Goal: Information Seeking & Learning: Learn about a topic

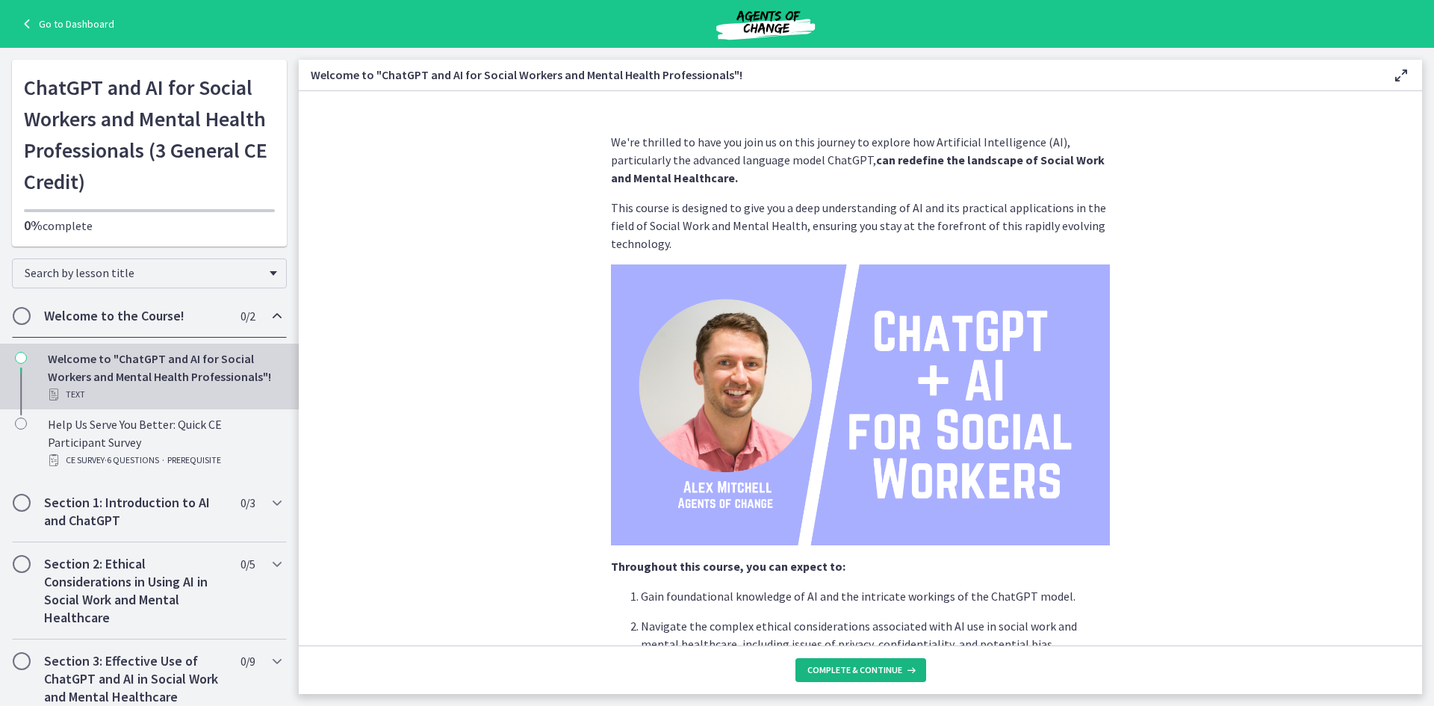
click at [855, 673] on span "Complete & continue" at bounding box center [854, 670] width 95 height 12
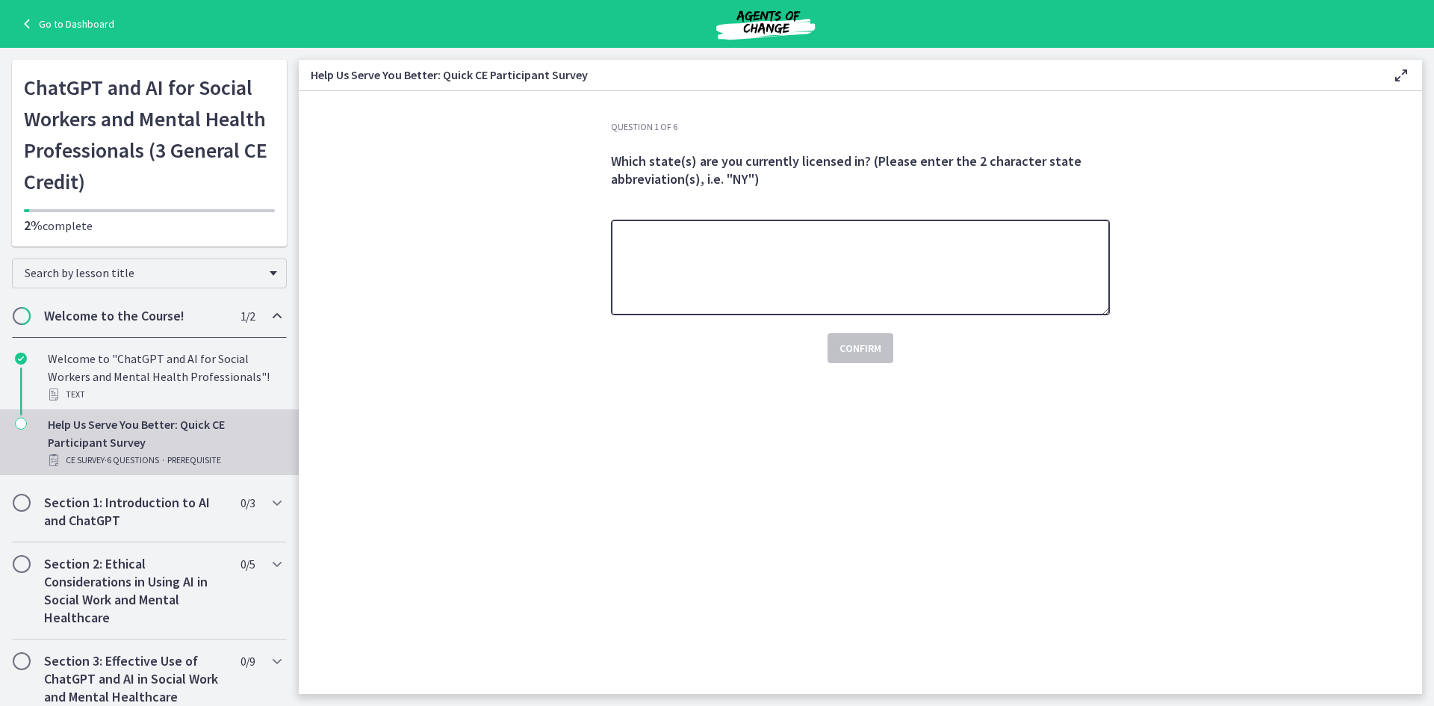
click at [727, 250] on textarea at bounding box center [860, 268] width 499 height 96
type textarea "*******"
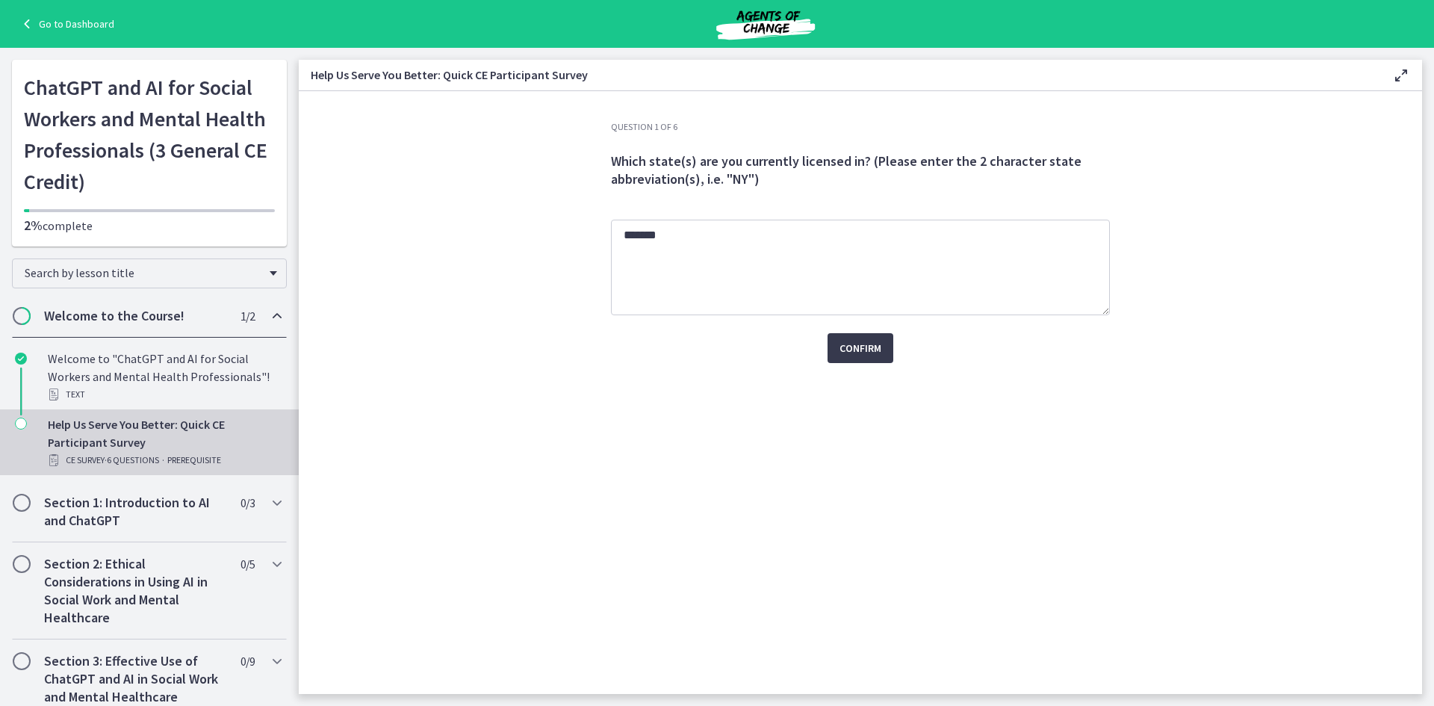
click at [900, 355] on div "Confirm" at bounding box center [860, 339] width 499 height 48
click at [870, 350] on span "Confirm" at bounding box center [860, 348] width 42 height 18
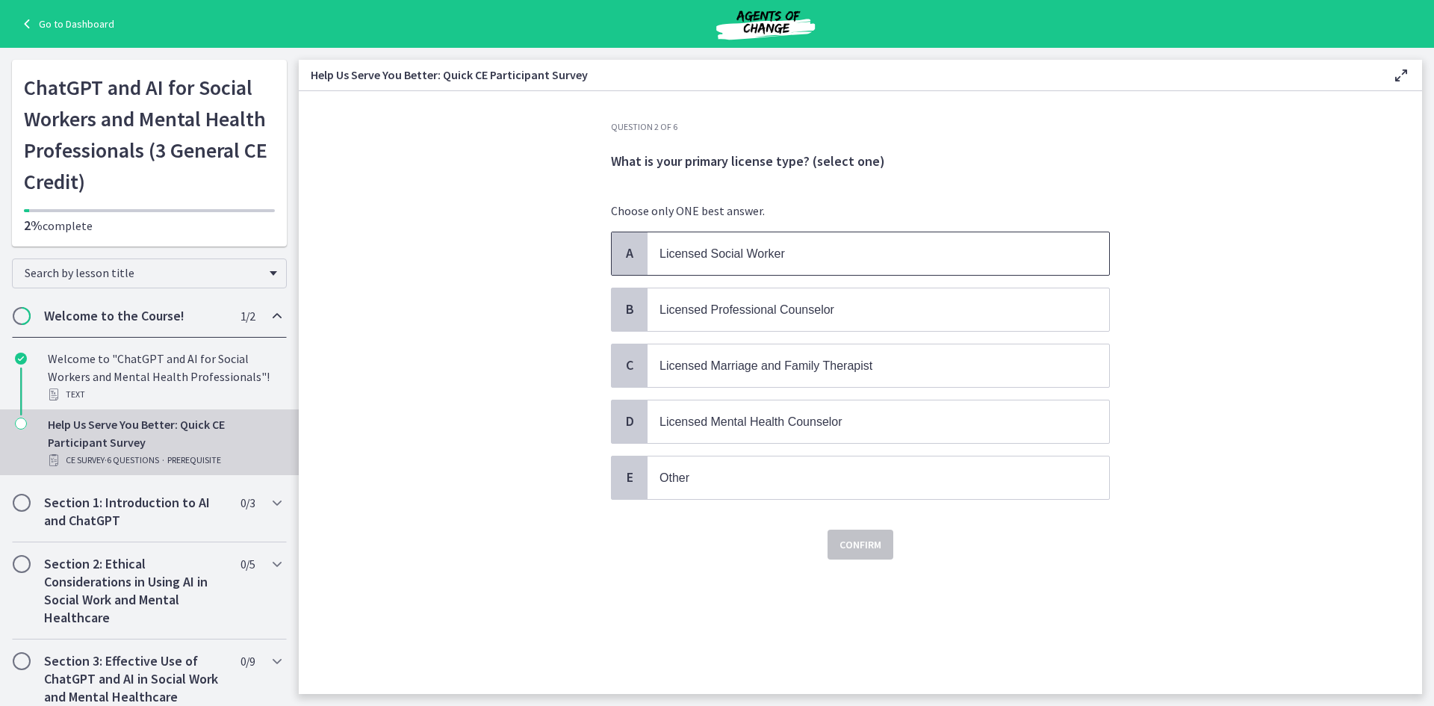
click at [718, 258] on span "Licensed Social Worker" at bounding box center [721, 253] width 125 height 13
click at [890, 555] on button "Confirm" at bounding box center [860, 544] width 66 height 30
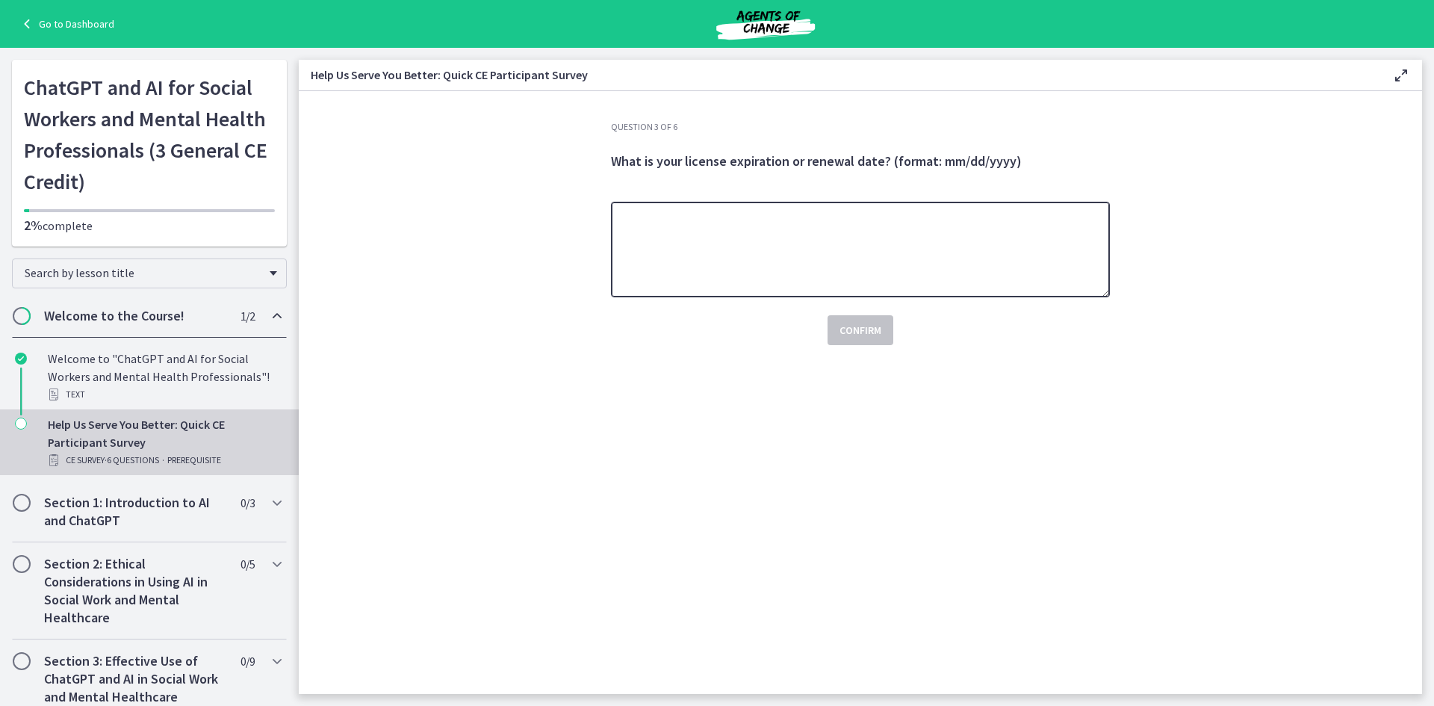
click at [820, 239] on textarea at bounding box center [860, 250] width 499 height 96
type textarea "**********"
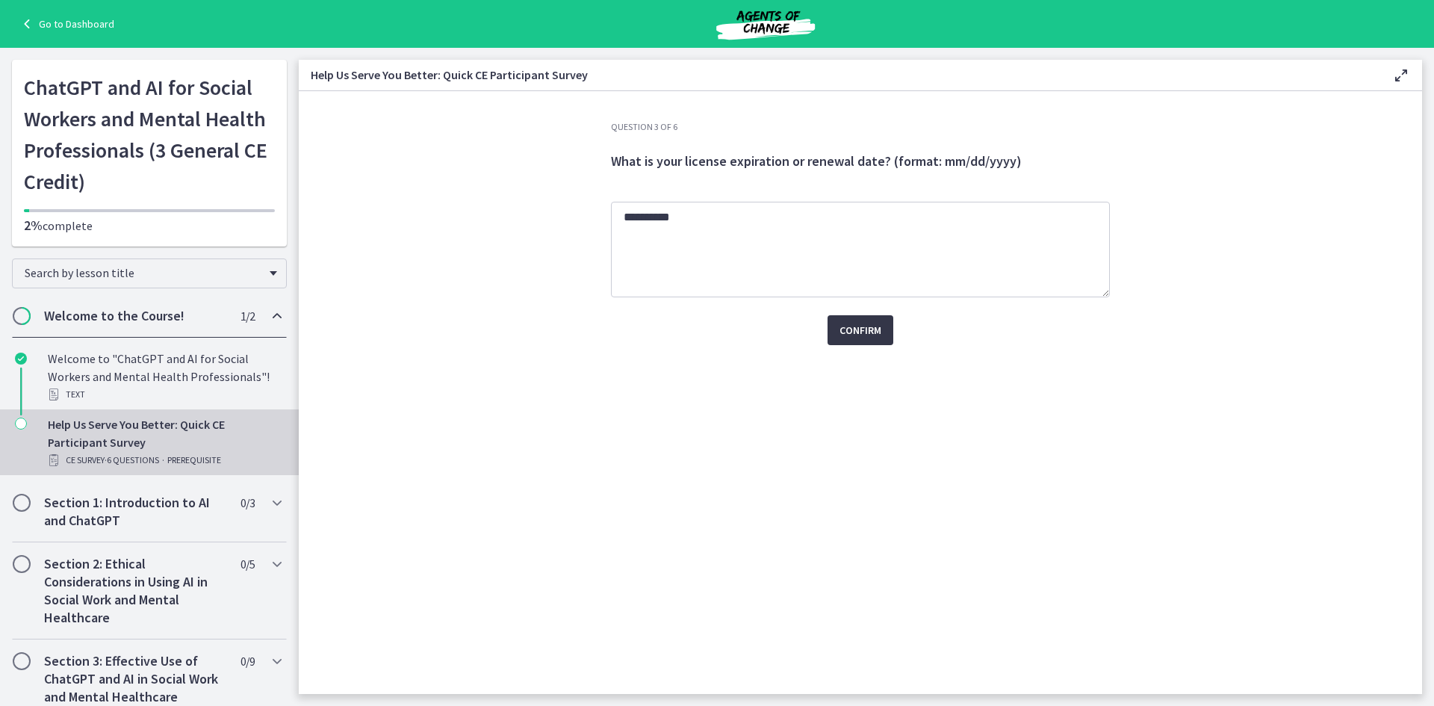
click at [861, 332] on span "Confirm" at bounding box center [860, 330] width 42 height 18
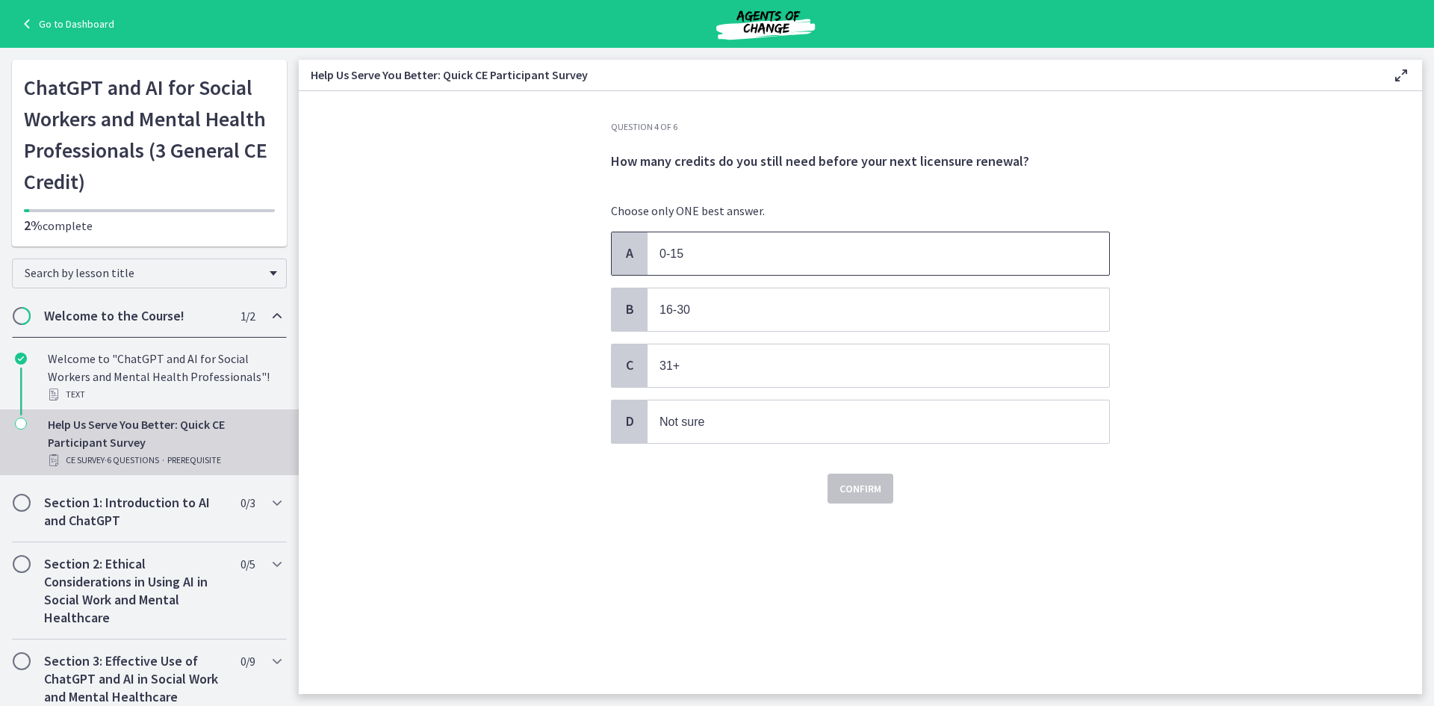
click at [747, 268] on span "0-15" at bounding box center [877, 253] width 461 height 43
click at [878, 492] on span "Confirm" at bounding box center [860, 488] width 42 height 18
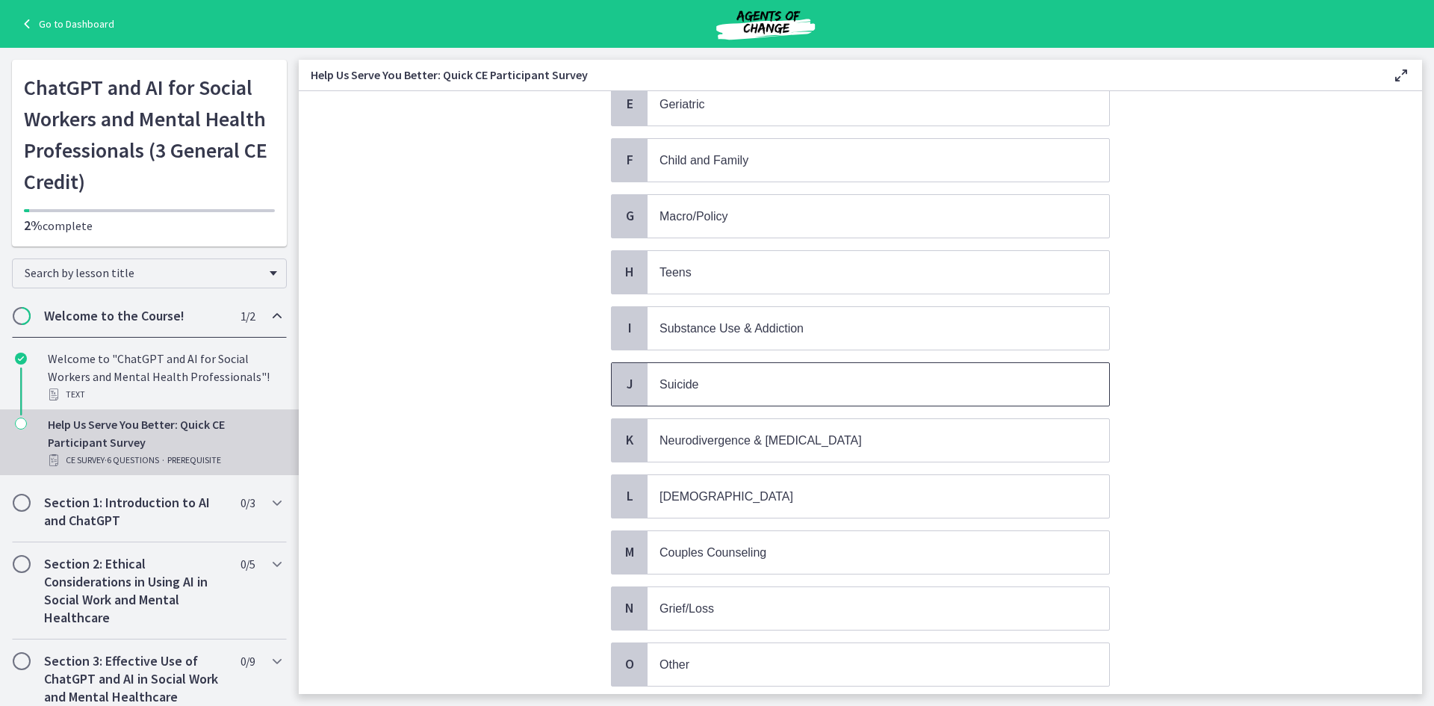
scroll to position [299, 0]
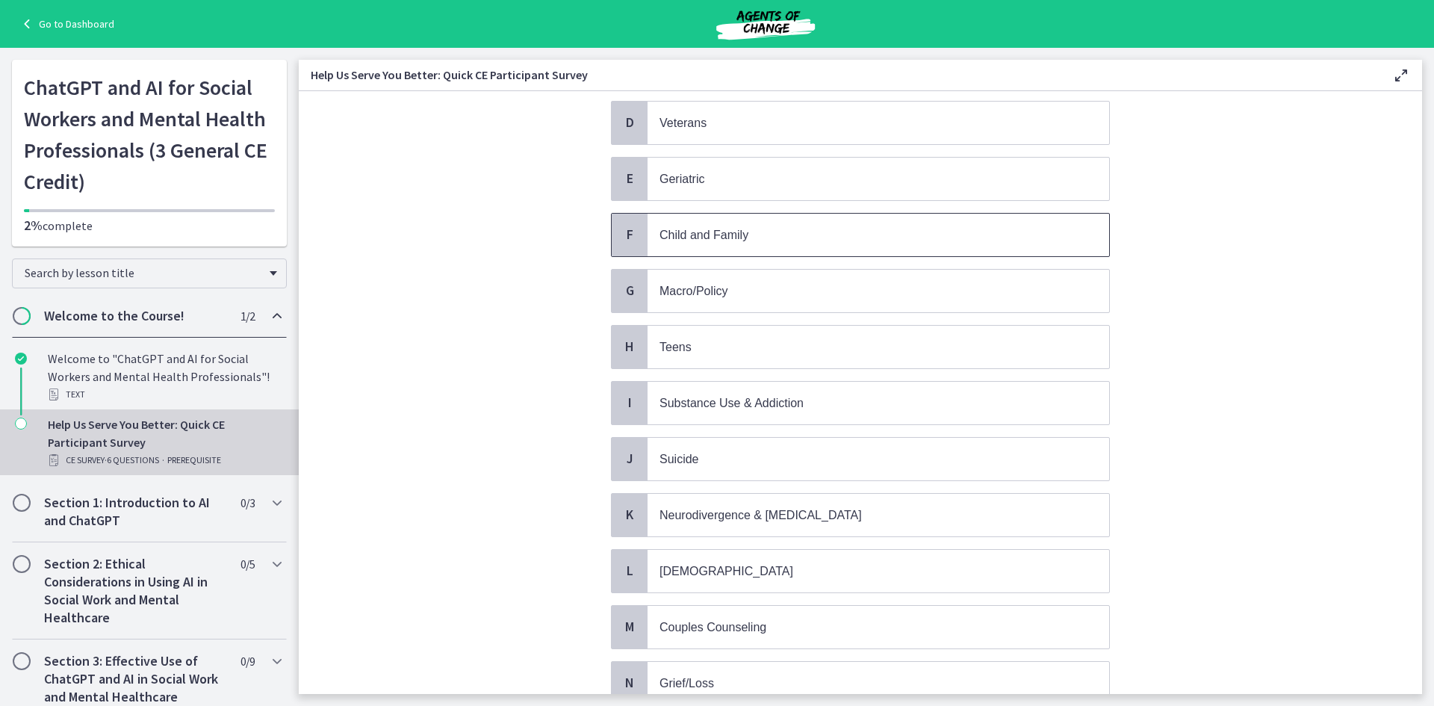
click at [727, 255] on span "Child and Family" at bounding box center [877, 235] width 461 height 43
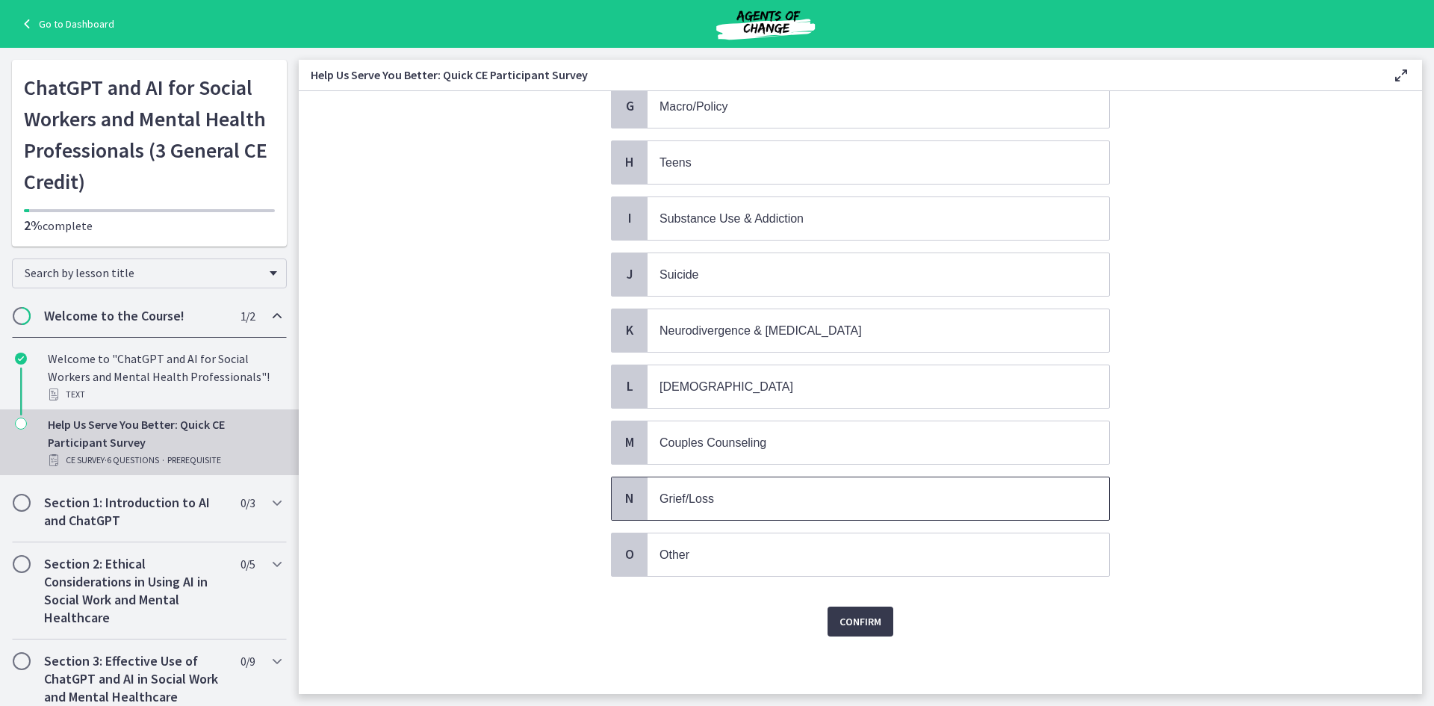
scroll to position [485, 0]
click at [866, 610] on button "Confirm" at bounding box center [860, 619] width 66 height 30
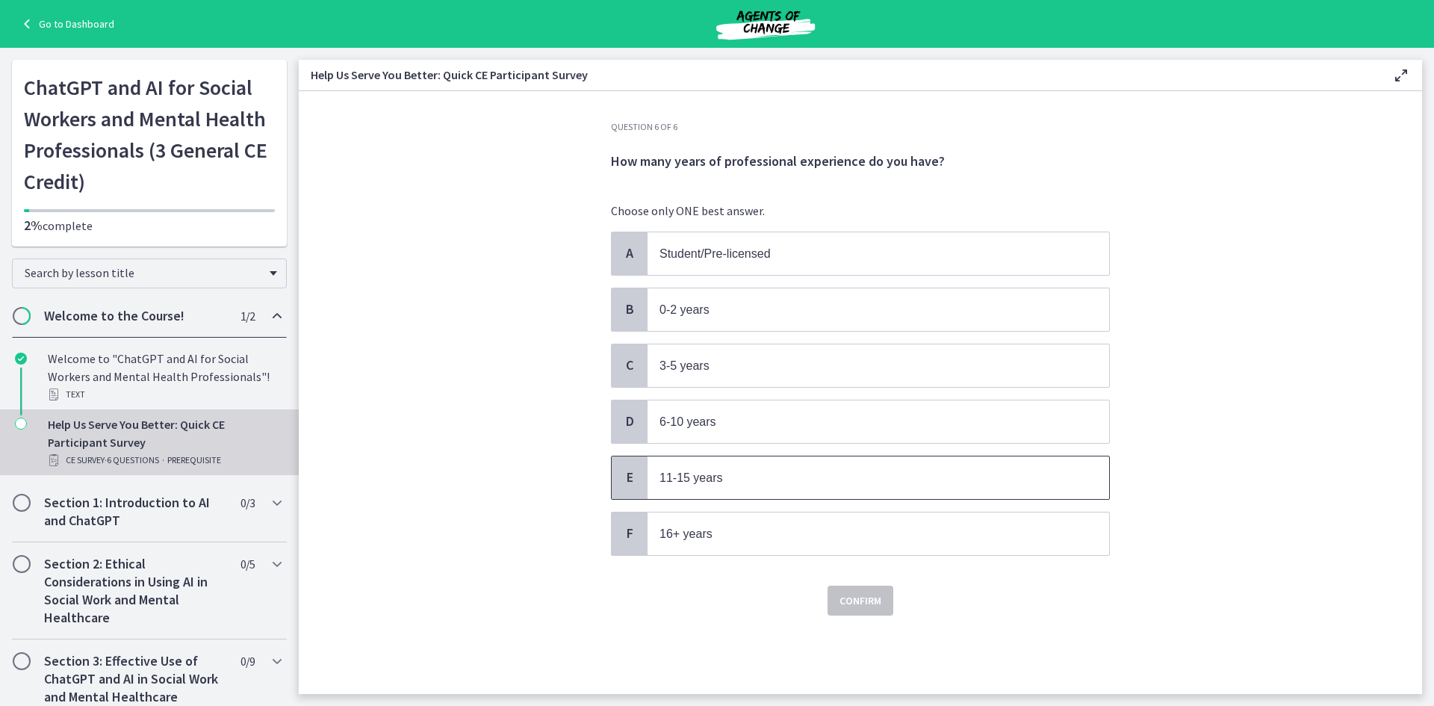
click at [621, 470] on span "E" at bounding box center [629, 477] width 18 height 18
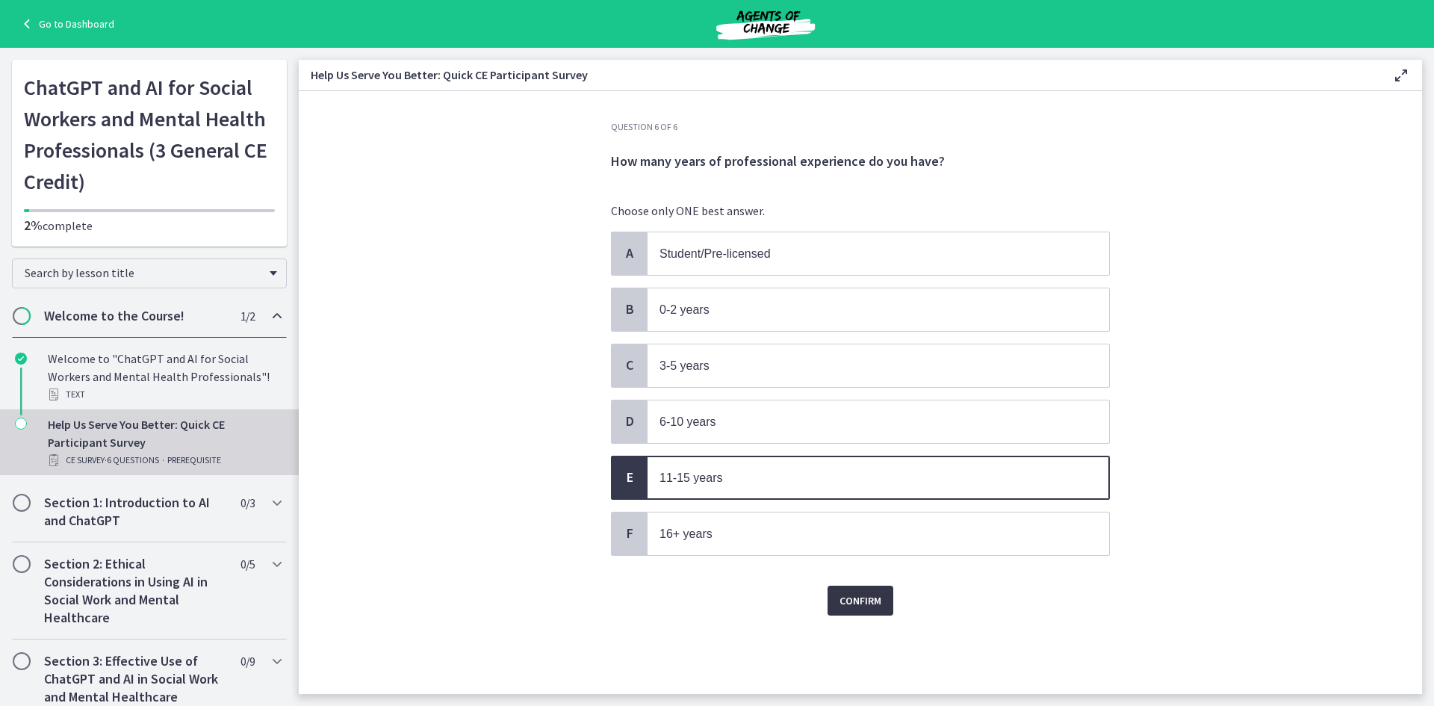
click at [883, 601] on button "Confirm" at bounding box center [860, 600] width 66 height 30
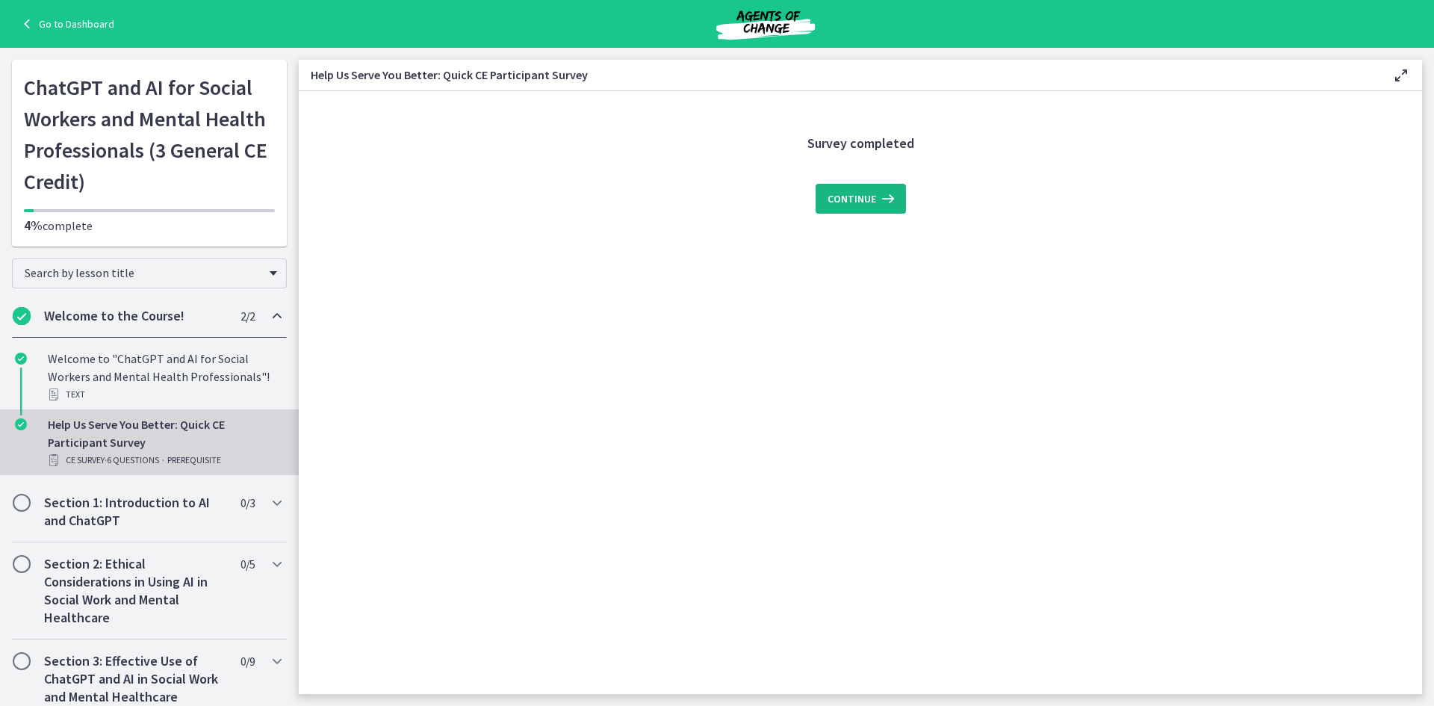
click at [862, 190] on span "Continue" at bounding box center [851, 199] width 49 height 18
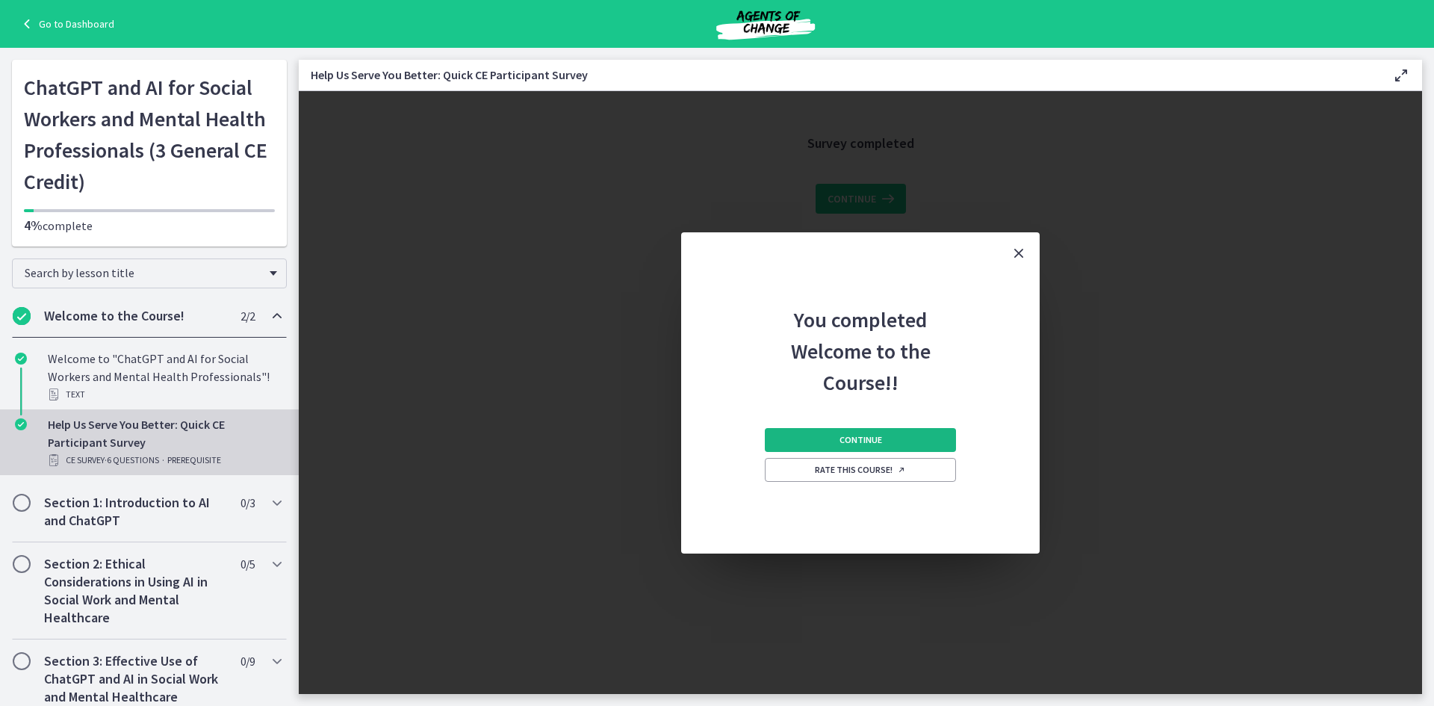
click at [872, 437] on span "Continue" at bounding box center [860, 440] width 43 height 12
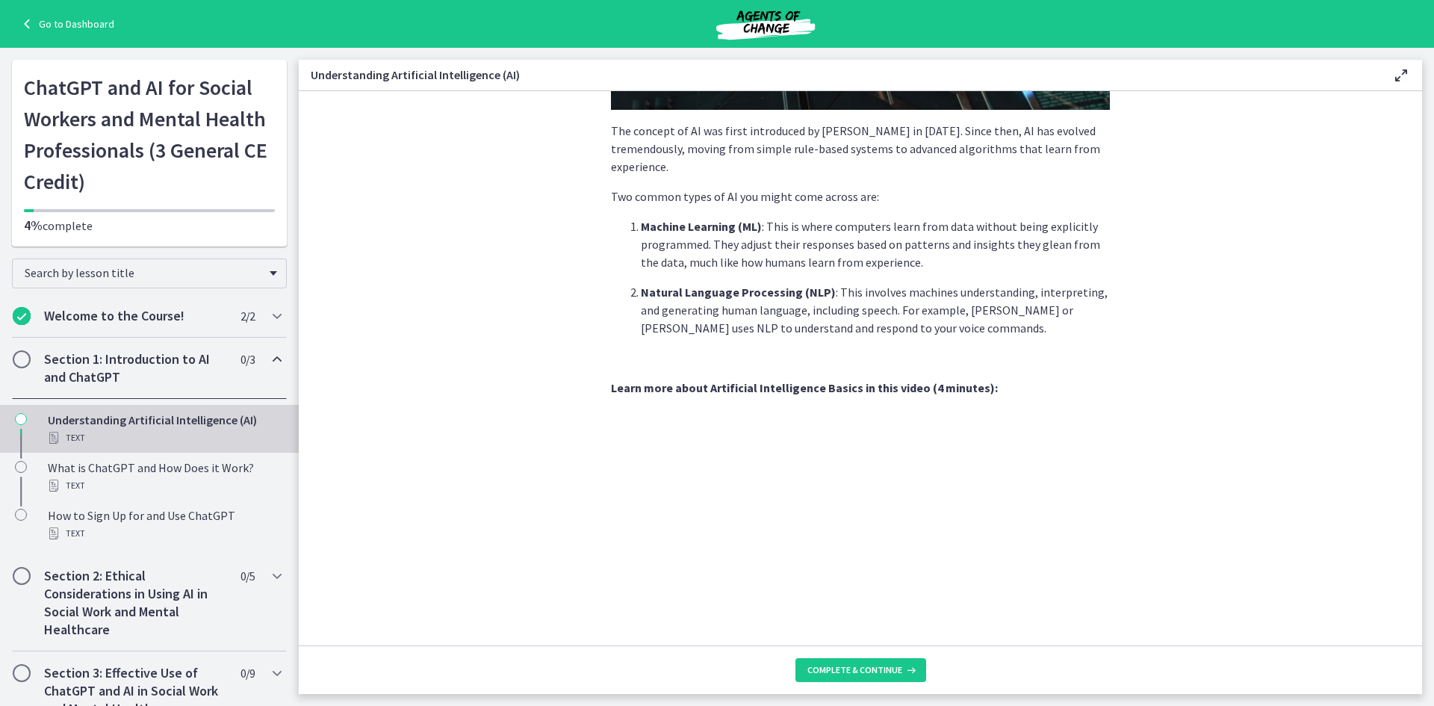
scroll to position [373, 0]
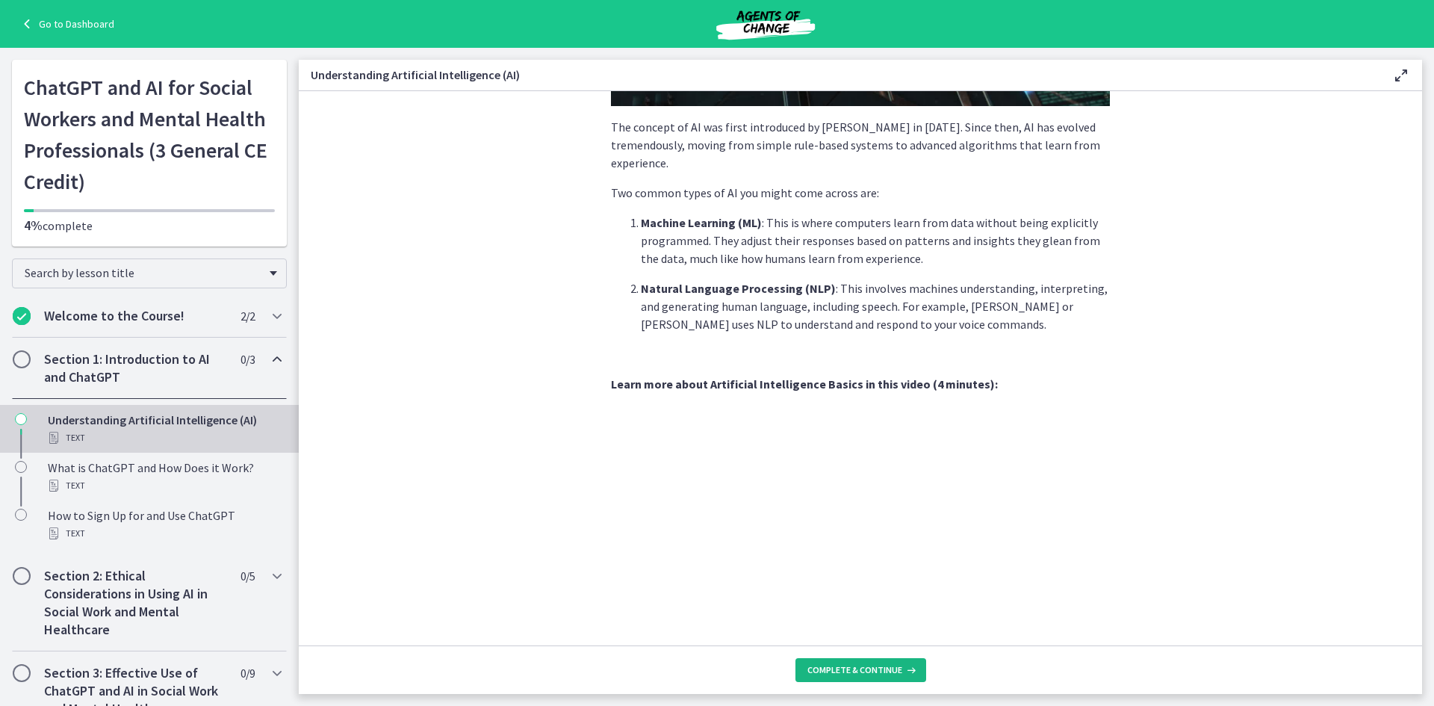
click at [892, 677] on button "Complete & continue" at bounding box center [860, 670] width 131 height 24
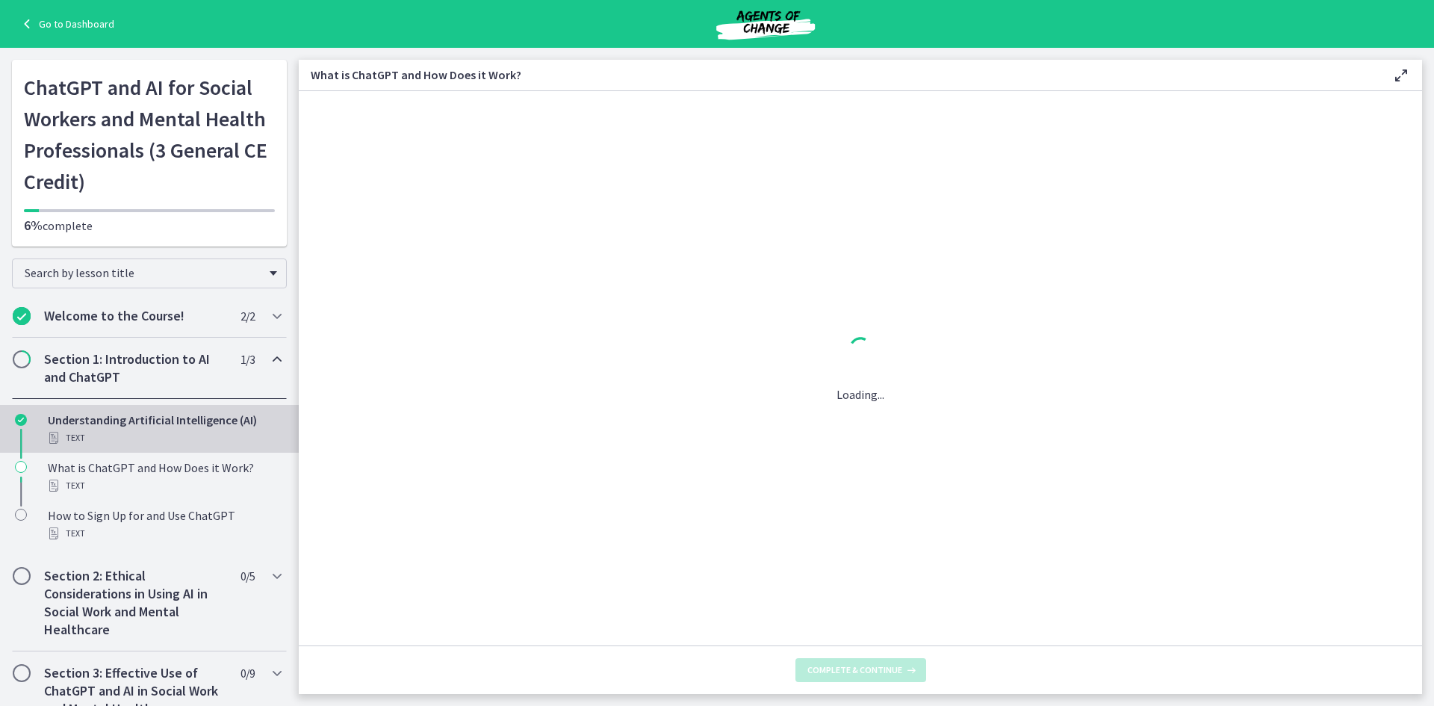
scroll to position [0, 0]
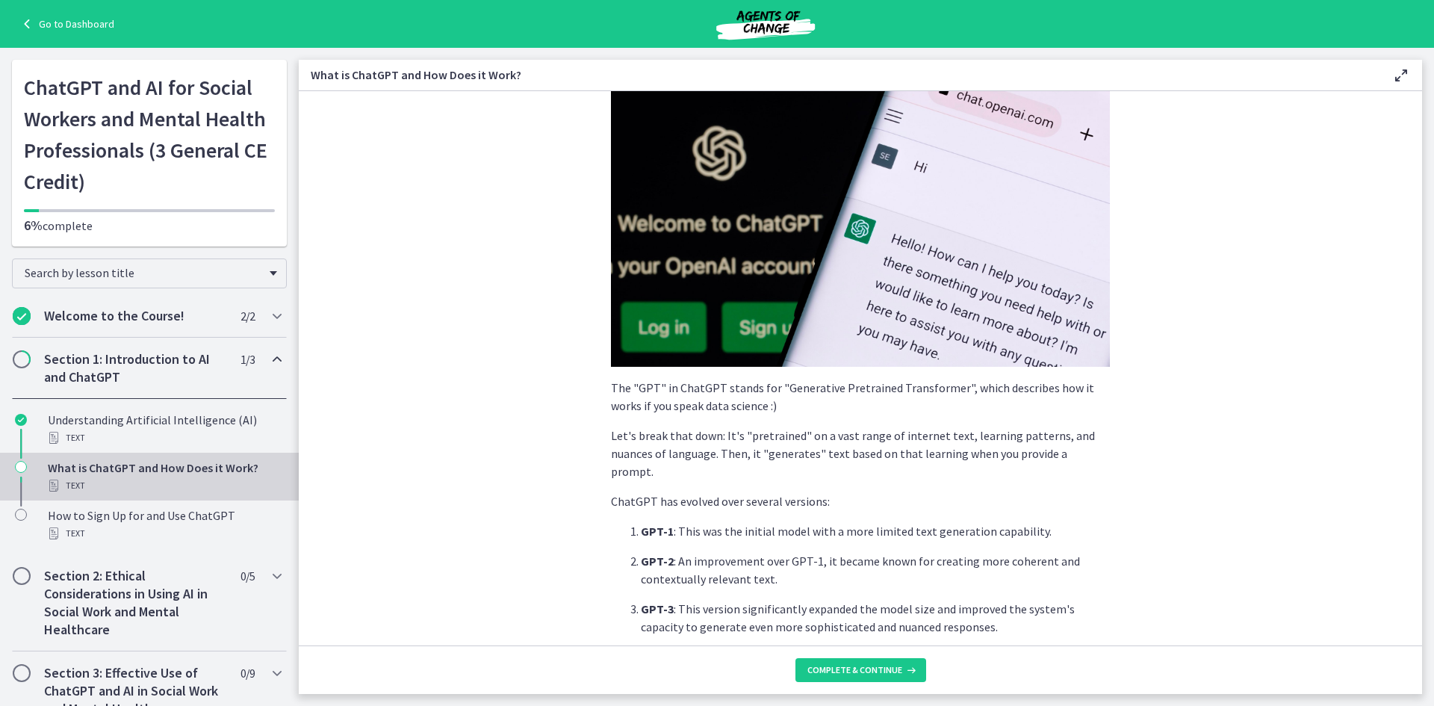
scroll to position [224, 0]
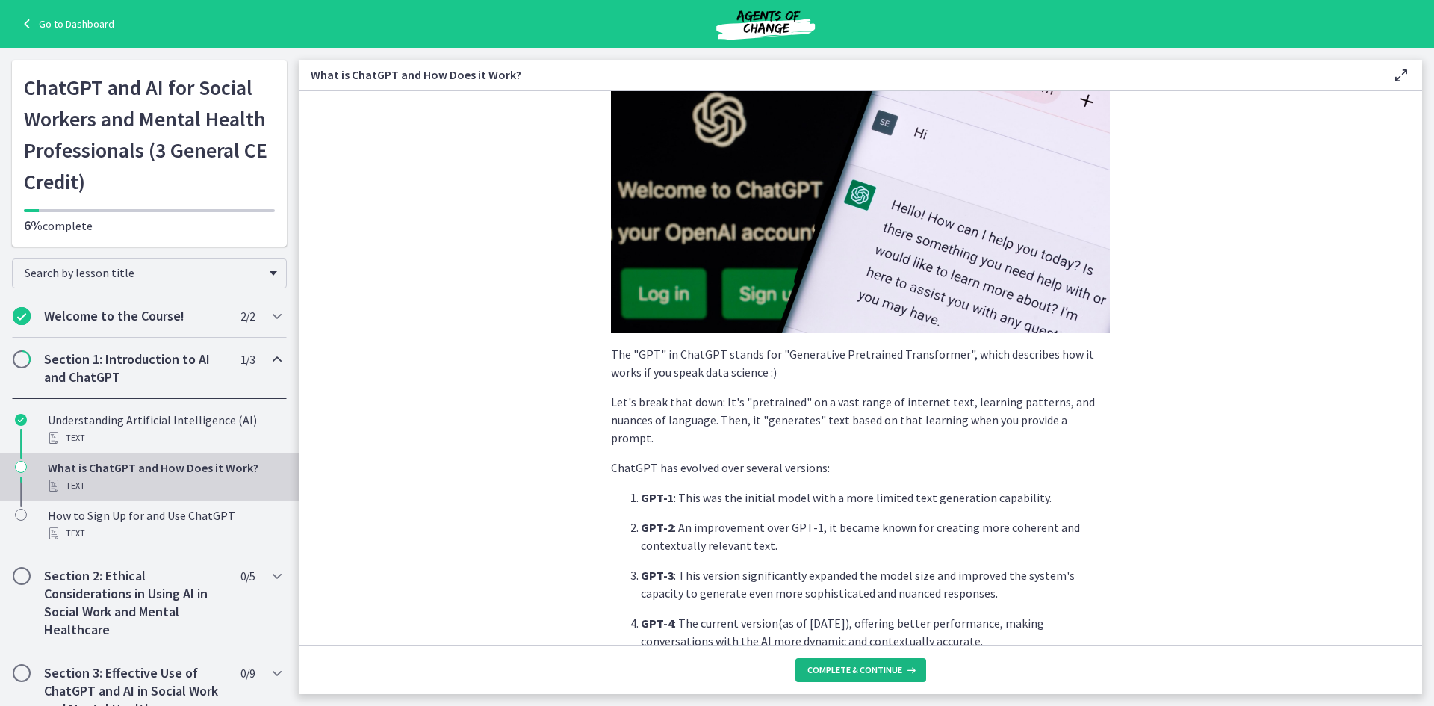
click at [878, 664] on span "Complete & continue" at bounding box center [854, 670] width 95 height 12
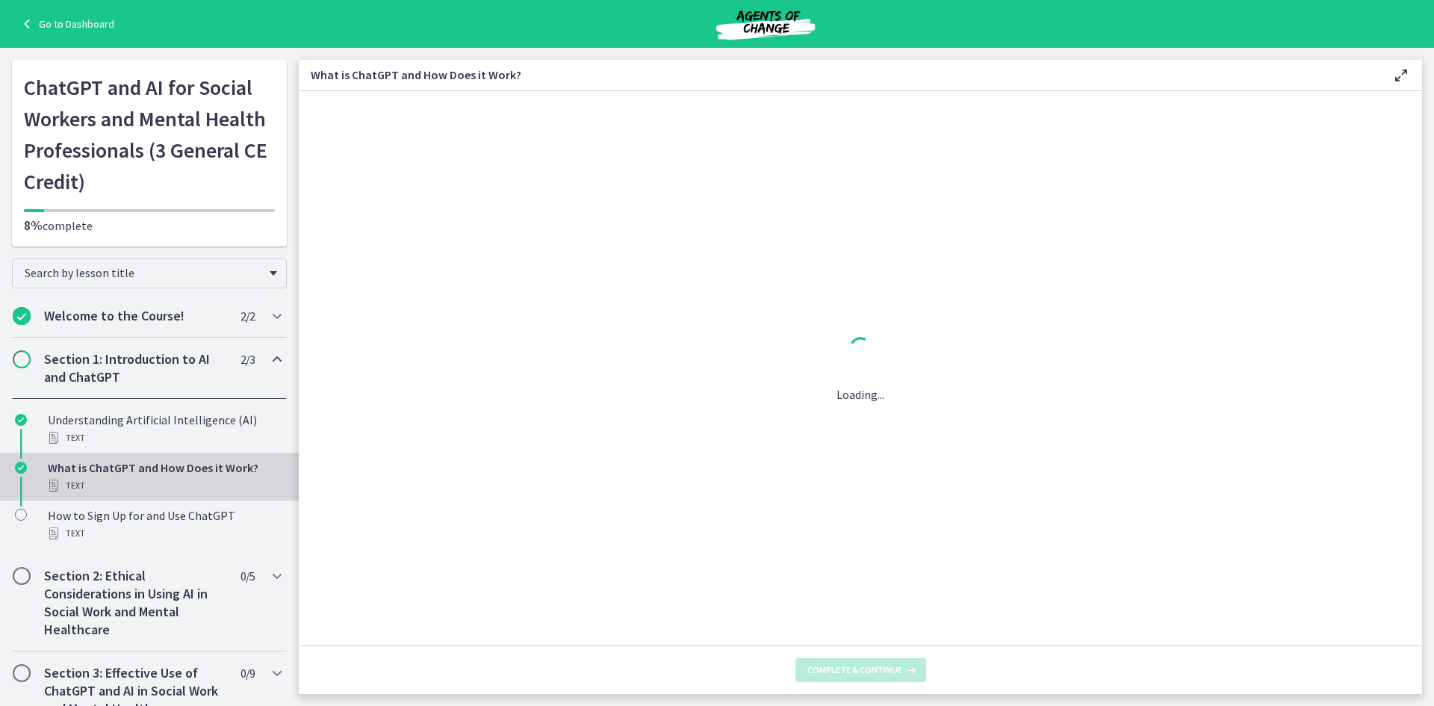
scroll to position [0, 0]
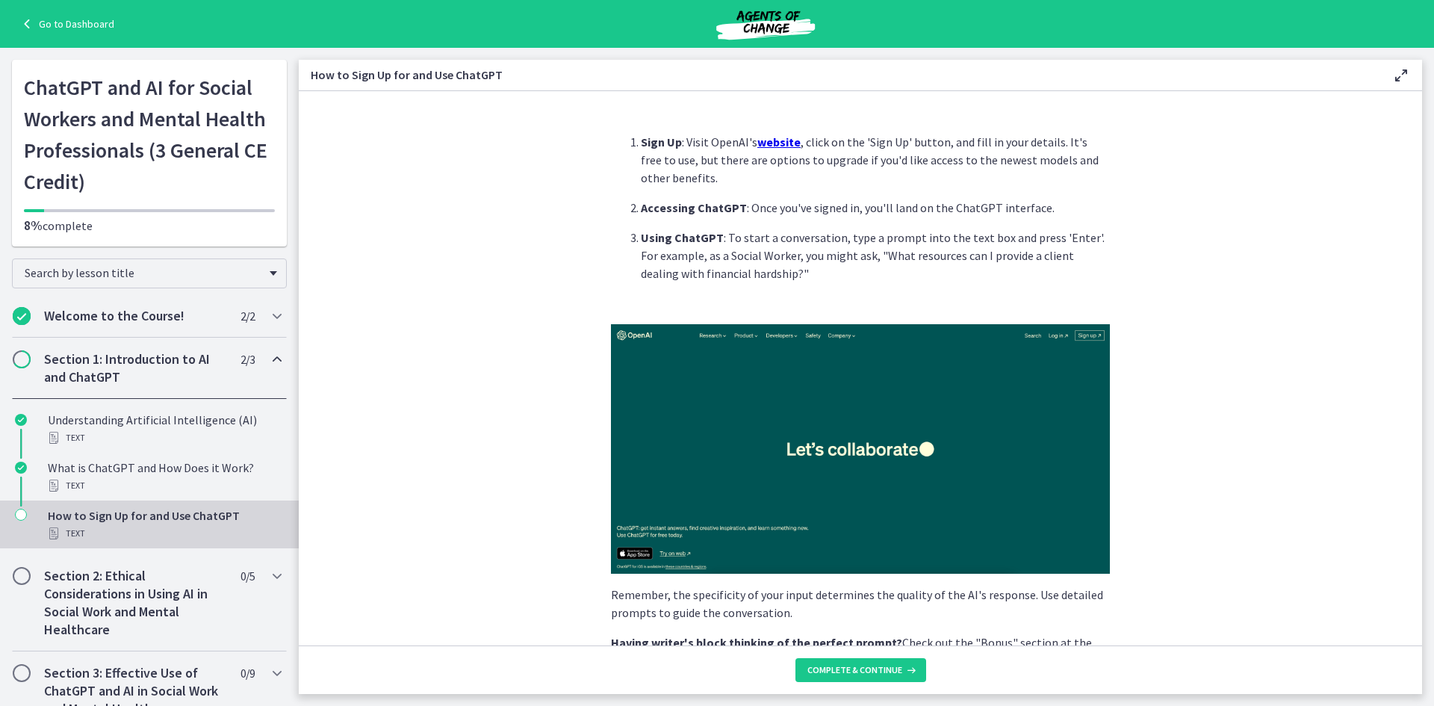
click at [833, 473] on img at bounding box center [860, 448] width 499 height 249
click at [889, 475] on img at bounding box center [860, 448] width 499 height 249
click at [828, 669] on span "Complete & continue" at bounding box center [854, 670] width 95 height 12
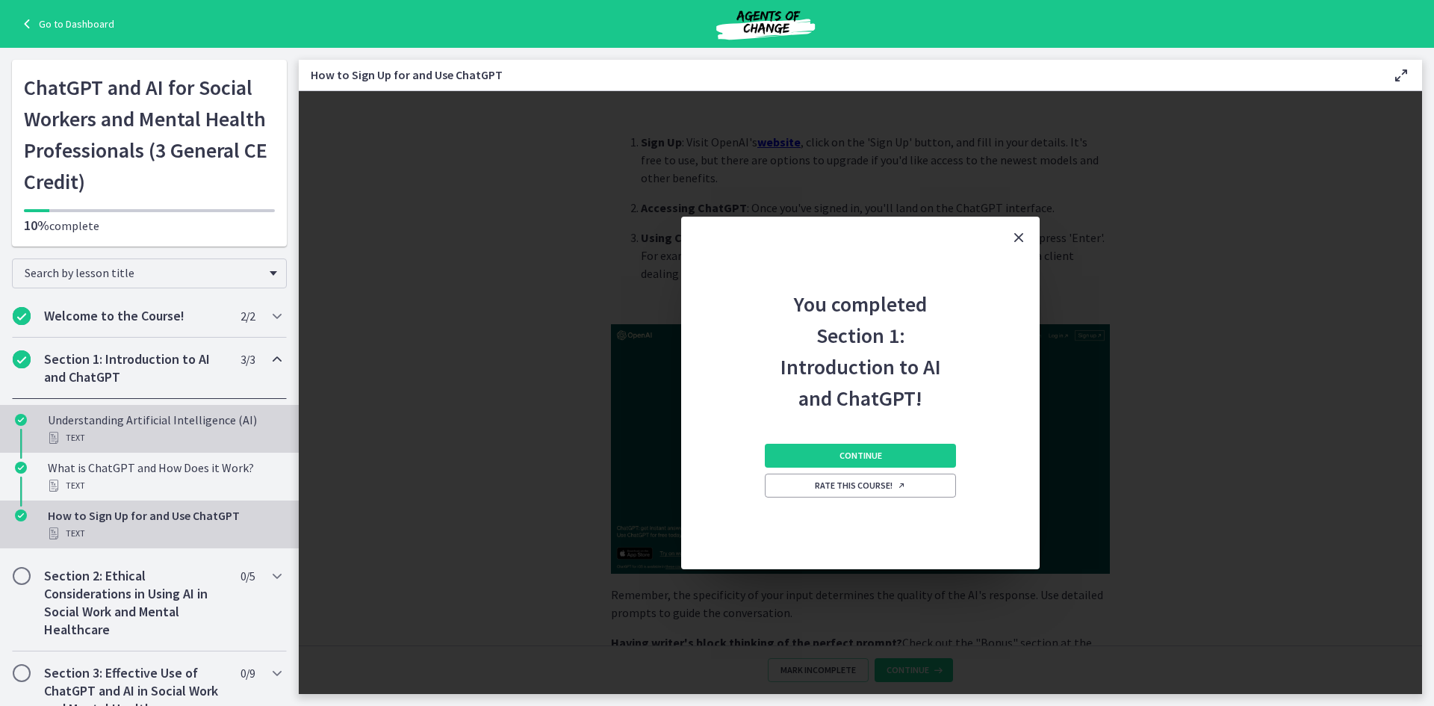
click at [121, 423] on div "Understanding Artificial Intelligence (AI) Text" at bounding box center [164, 429] width 233 height 36
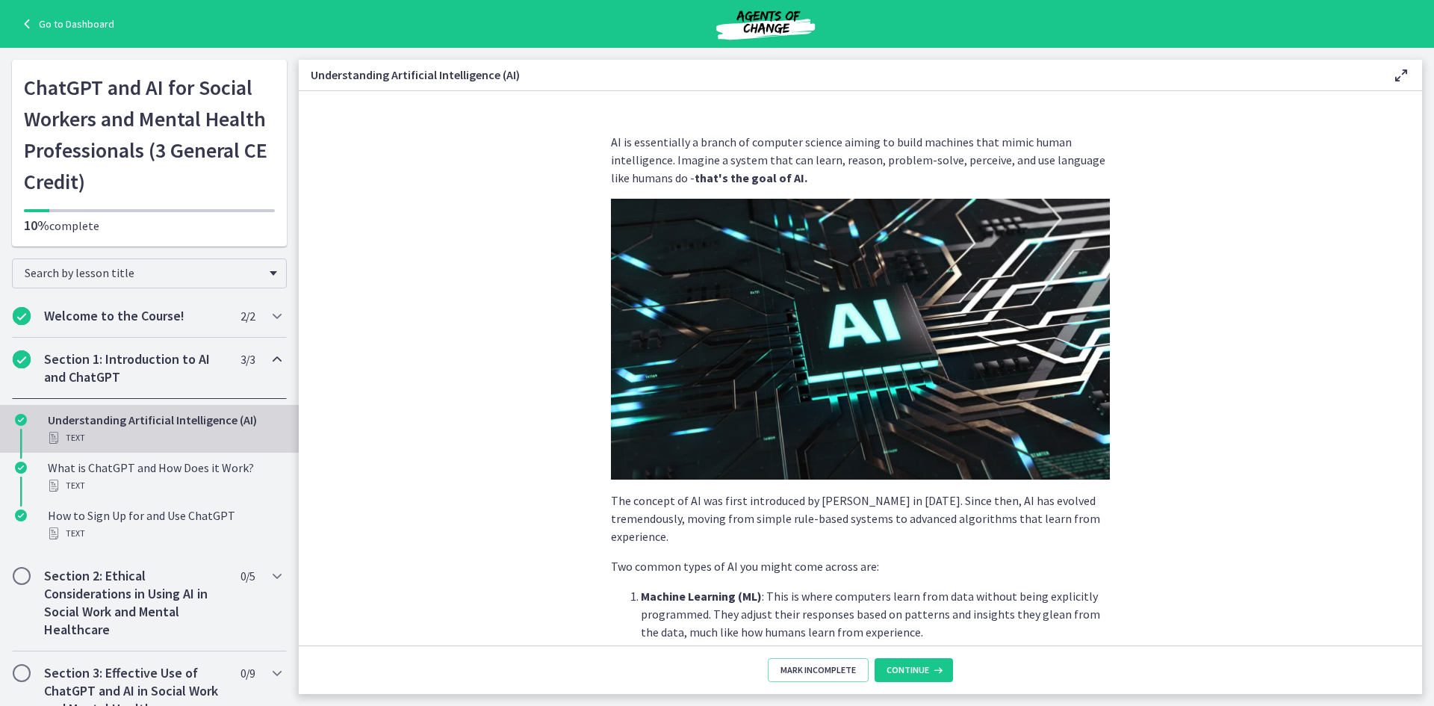
click at [121, 423] on div "Understanding Artificial Intelligence (AI) Text" at bounding box center [164, 429] width 233 height 36
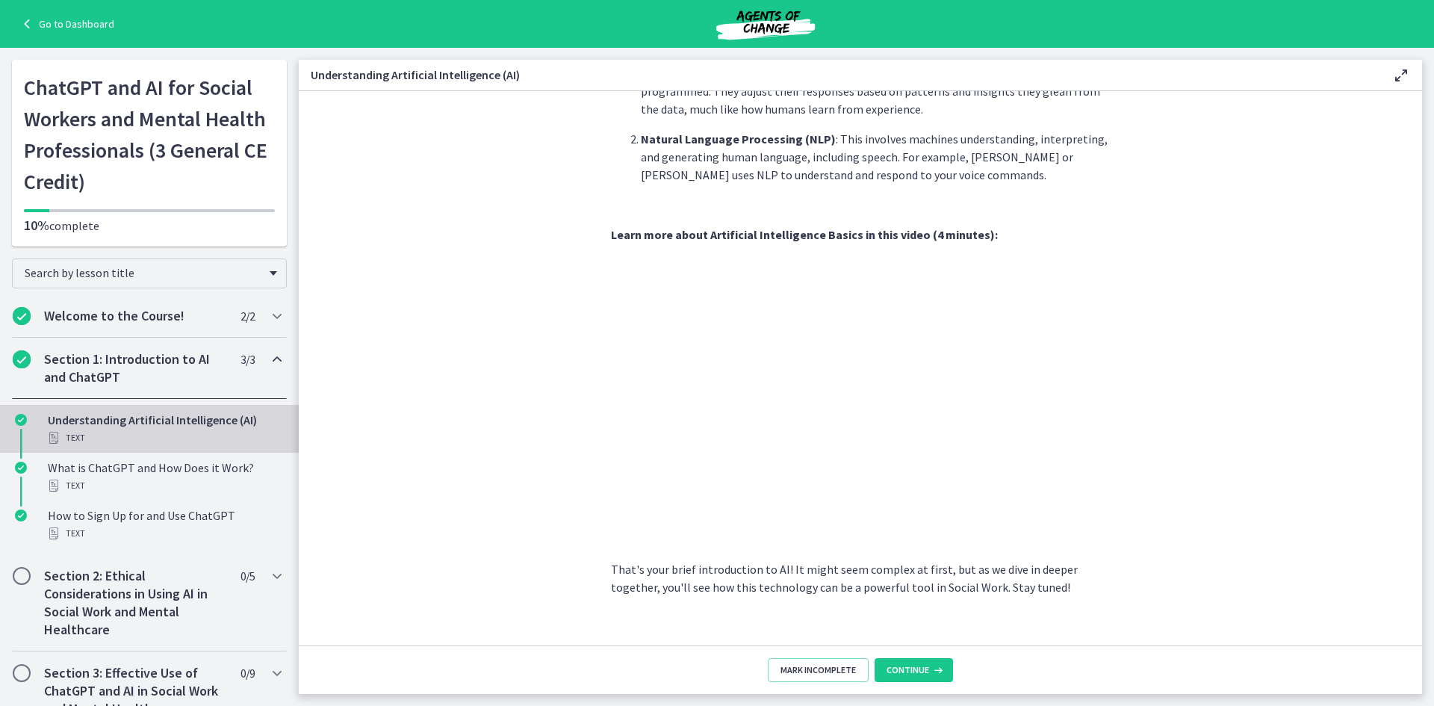
scroll to position [544, 0]
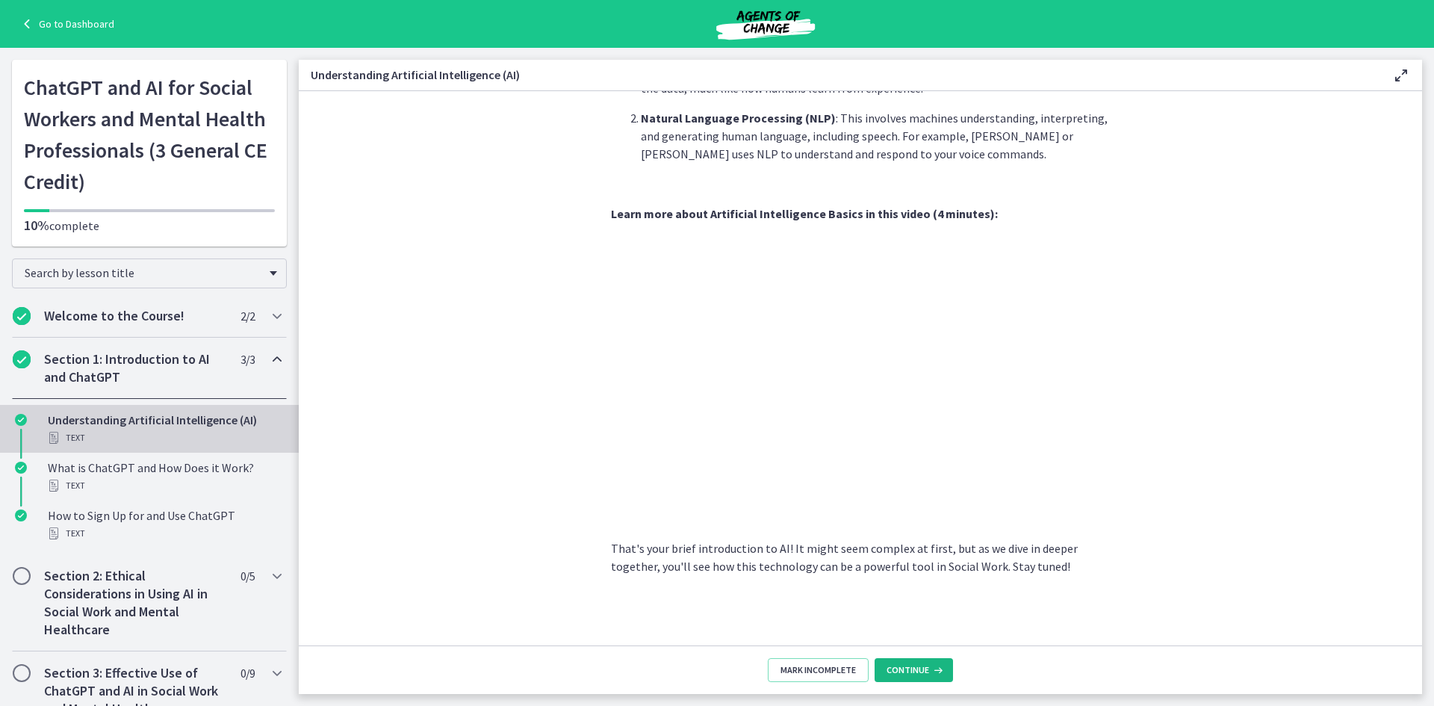
click at [919, 673] on span "Continue" at bounding box center [907, 670] width 43 height 12
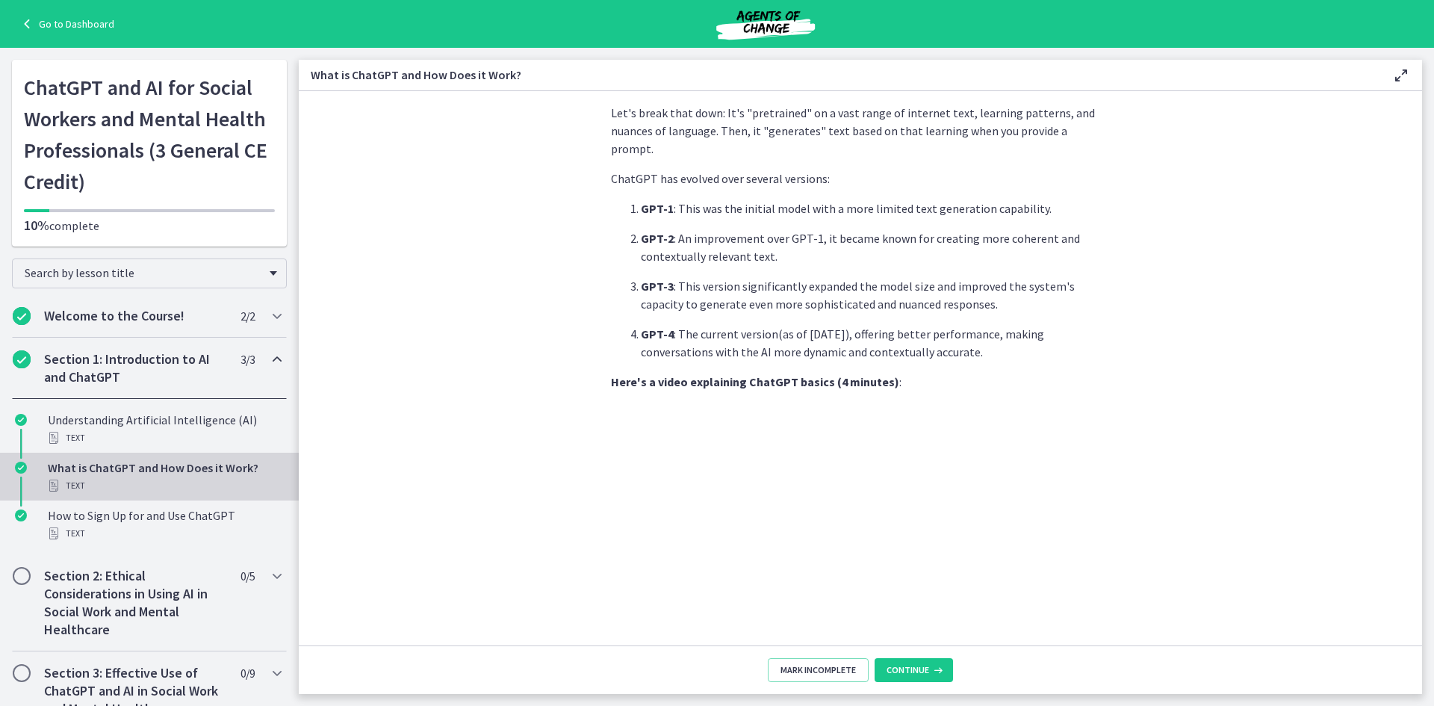
scroll to position [627, 0]
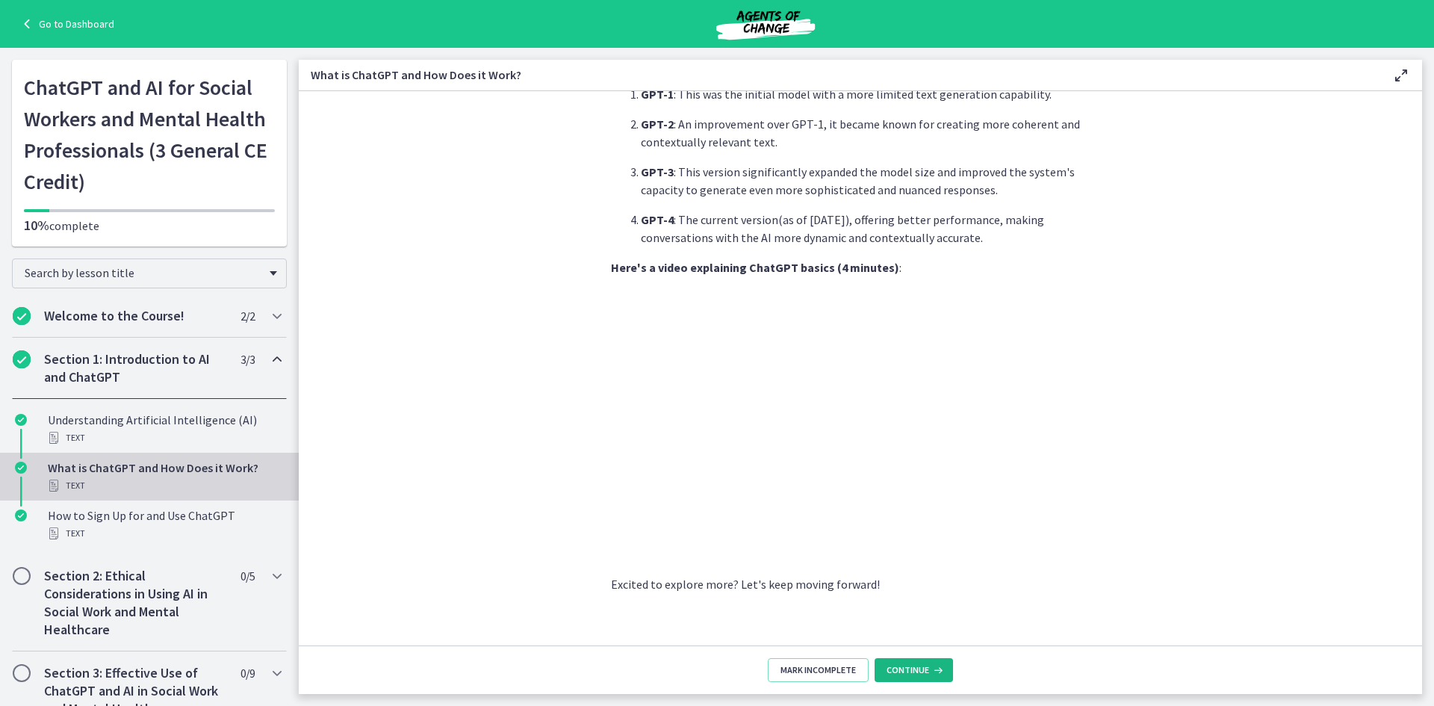
click at [906, 676] on button "Continue" at bounding box center [913, 670] width 78 height 24
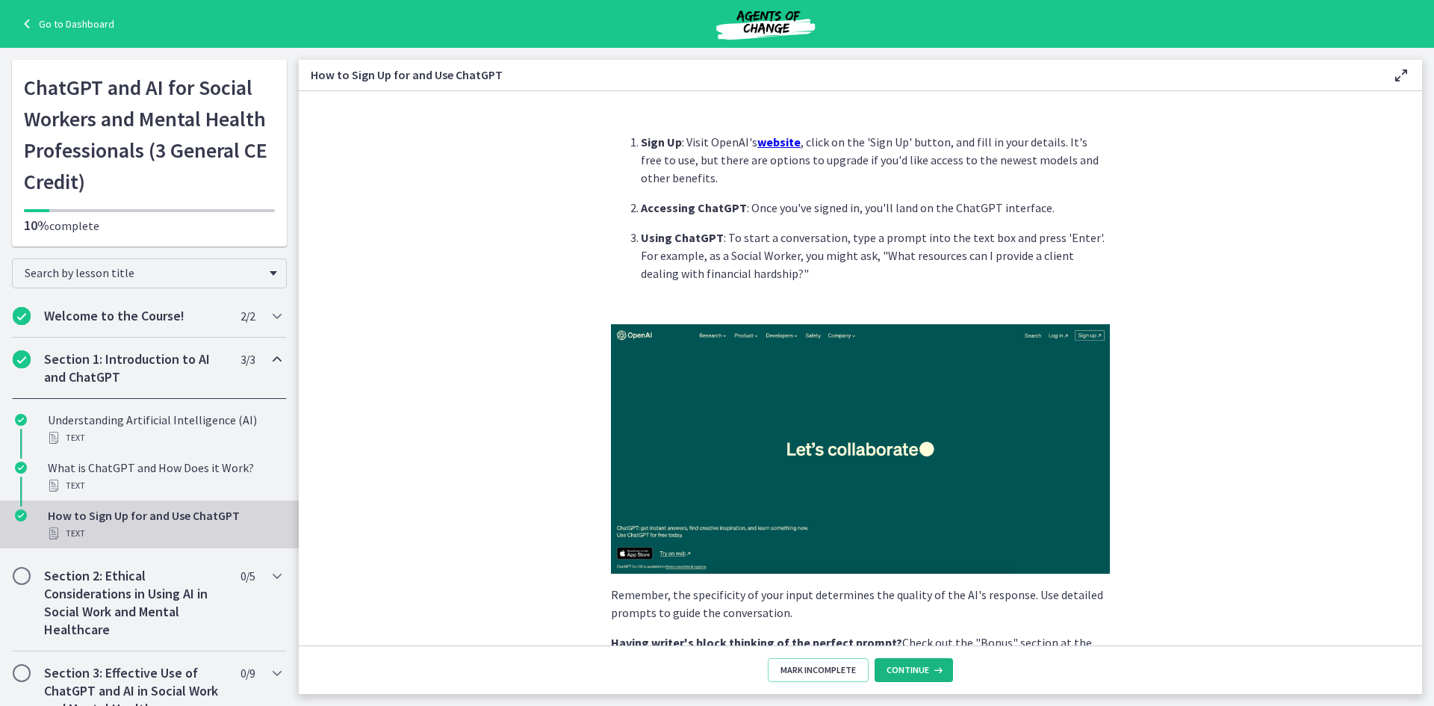
click at [918, 673] on span "Continue" at bounding box center [907, 670] width 43 height 12
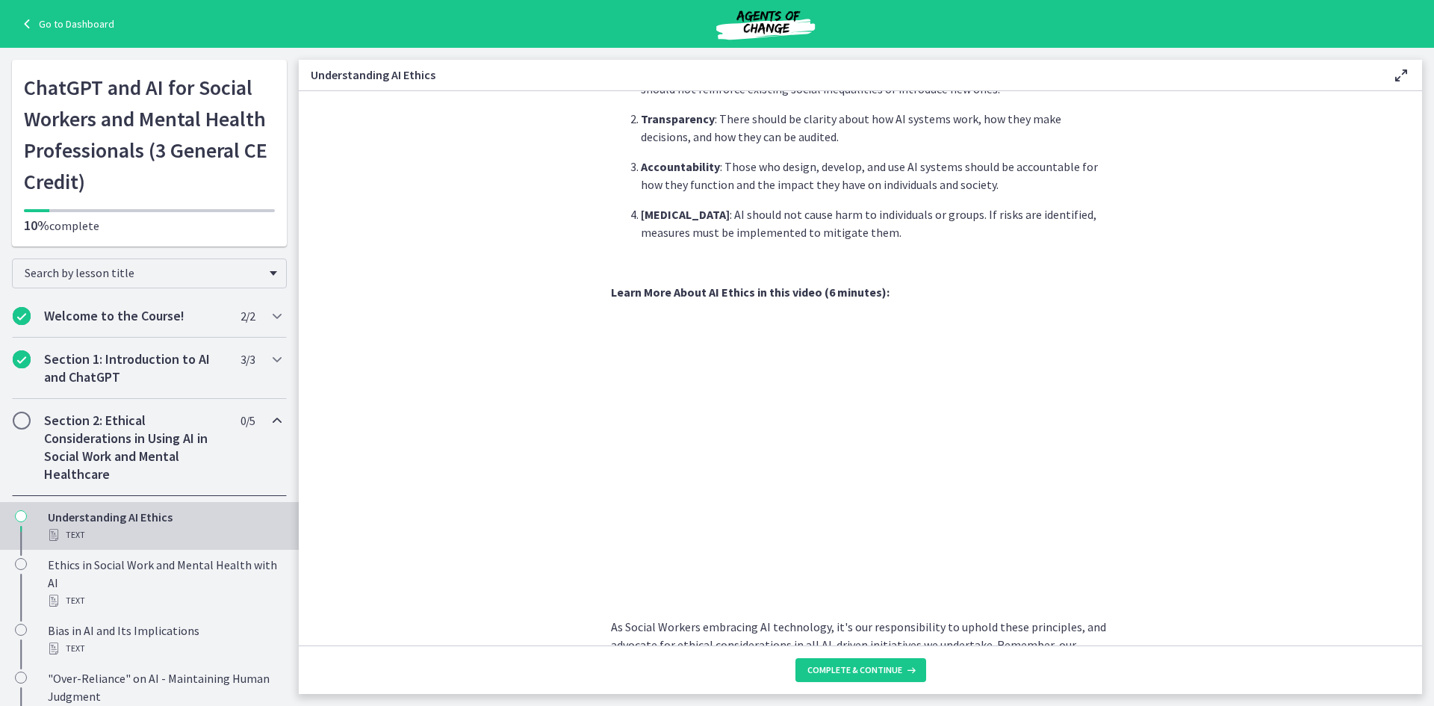
scroll to position [639, 0]
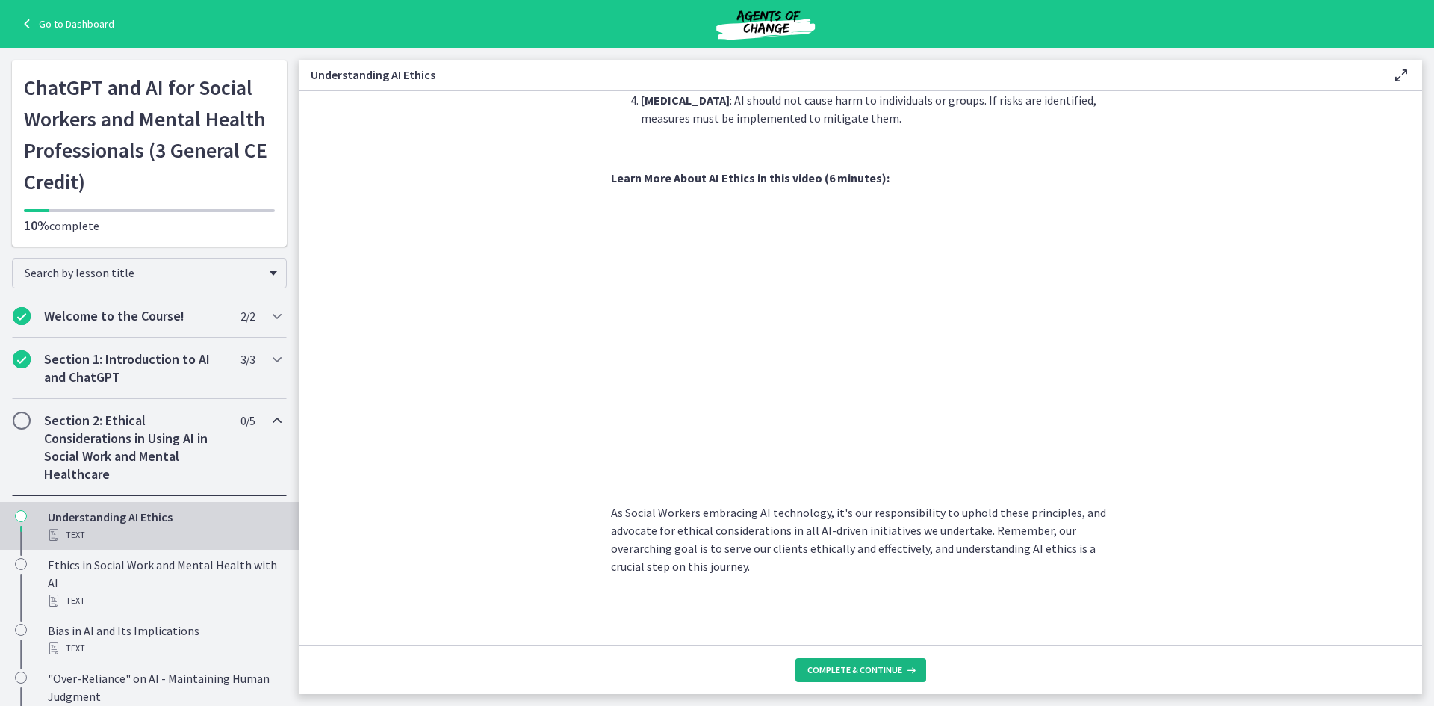
click at [882, 672] on span "Complete & continue" at bounding box center [854, 670] width 95 height 12
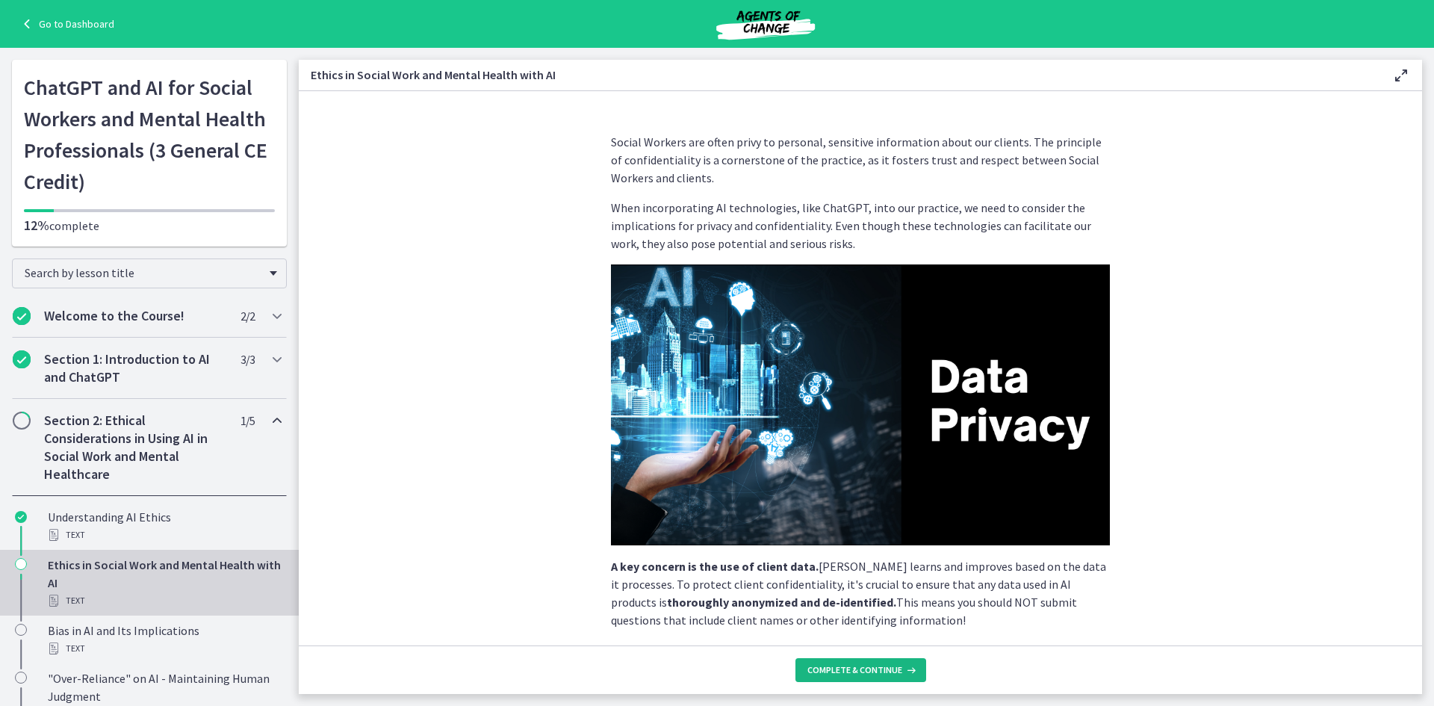
click at [895, 671] on span "Complete & continue" at bounding box center [854, 670] width 95 height 12
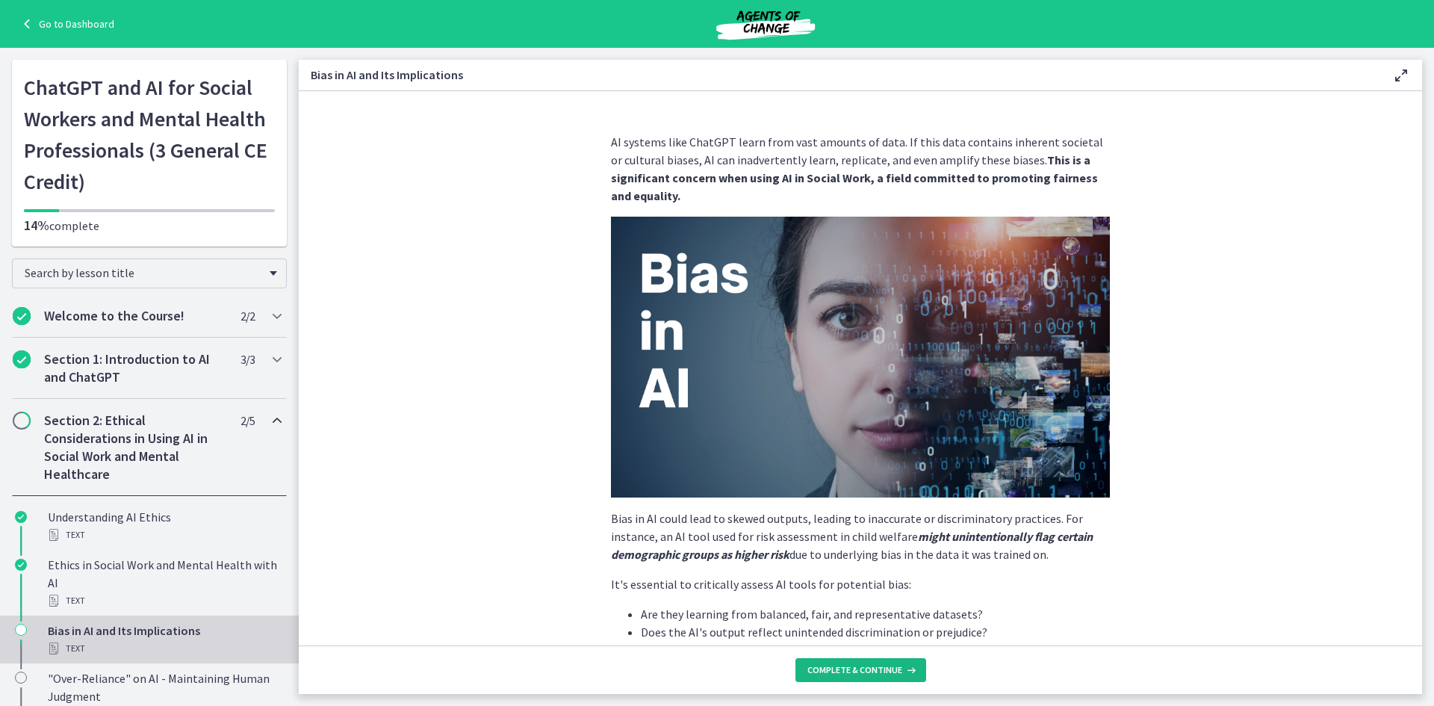
click at [889, 665] on span "Complete & continue" at bounding box center [854, 670] width 95 height 12
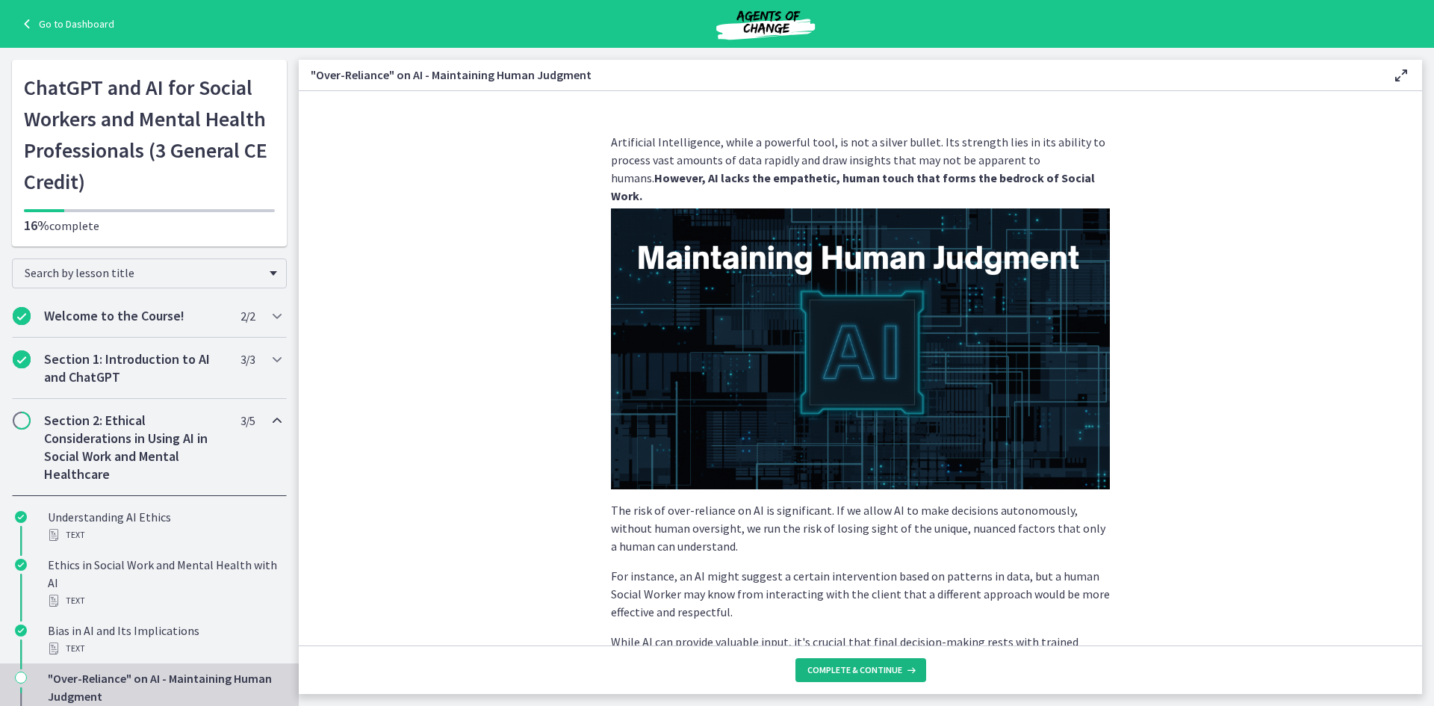
click at [886, 668] on span "Complete & continue" at bounding box center [854, 670] width 95 height 12
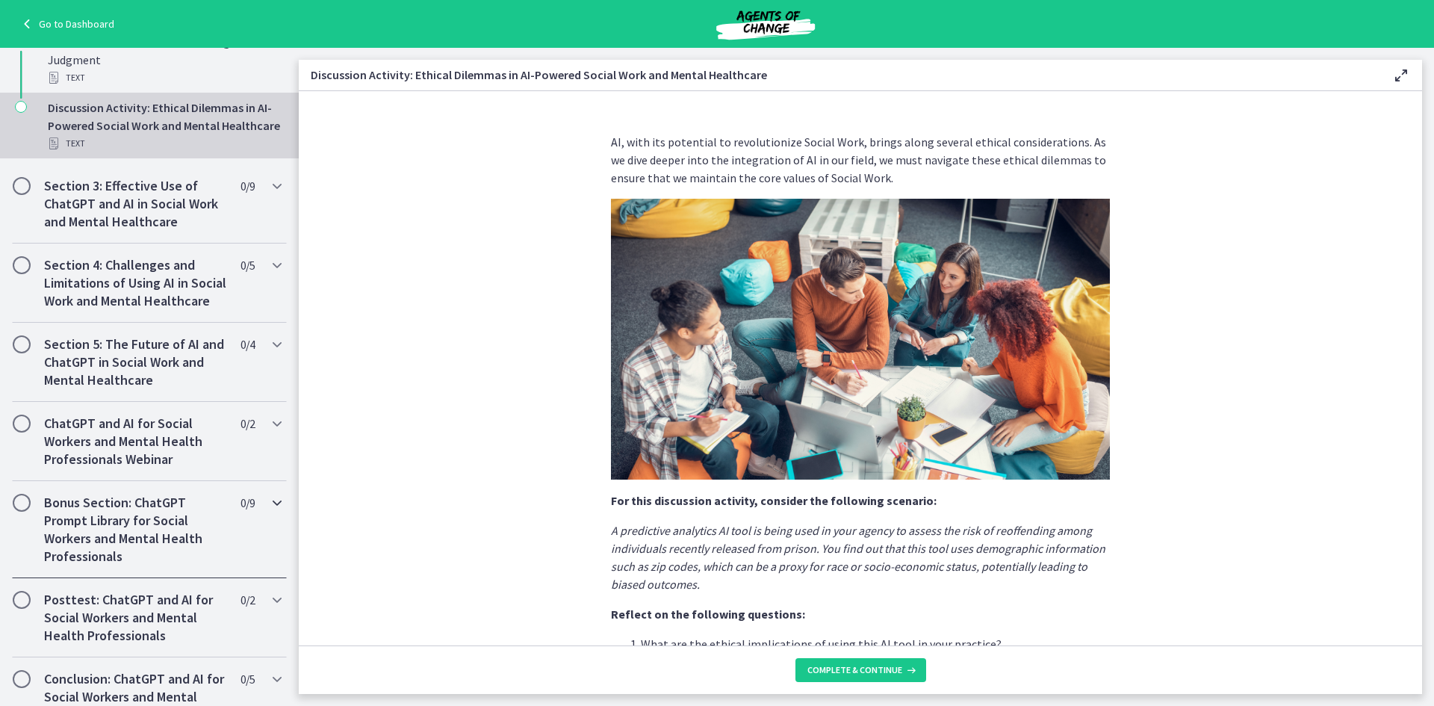
scroll to position [746, 0]
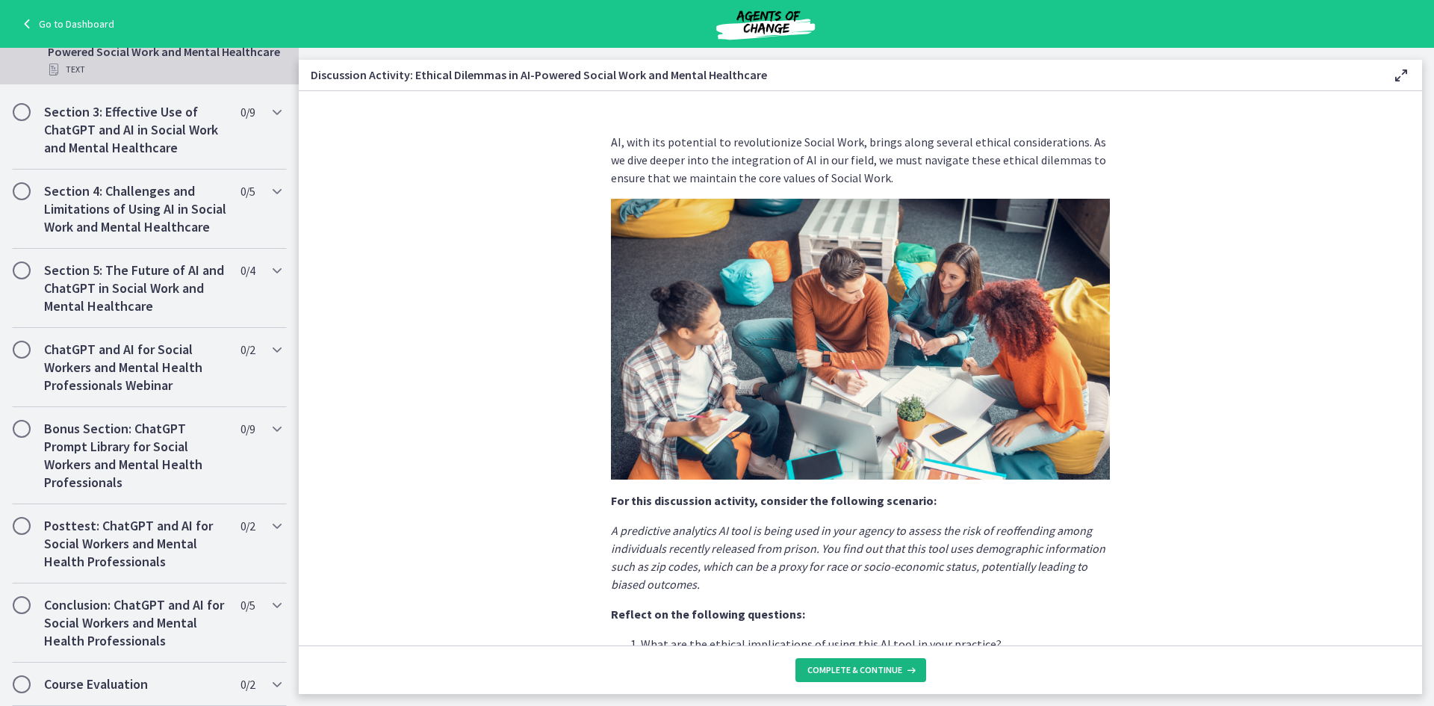
click at [859, 676] on button "Complete & continue" at bounding box center [860, 670] width 131 height 24
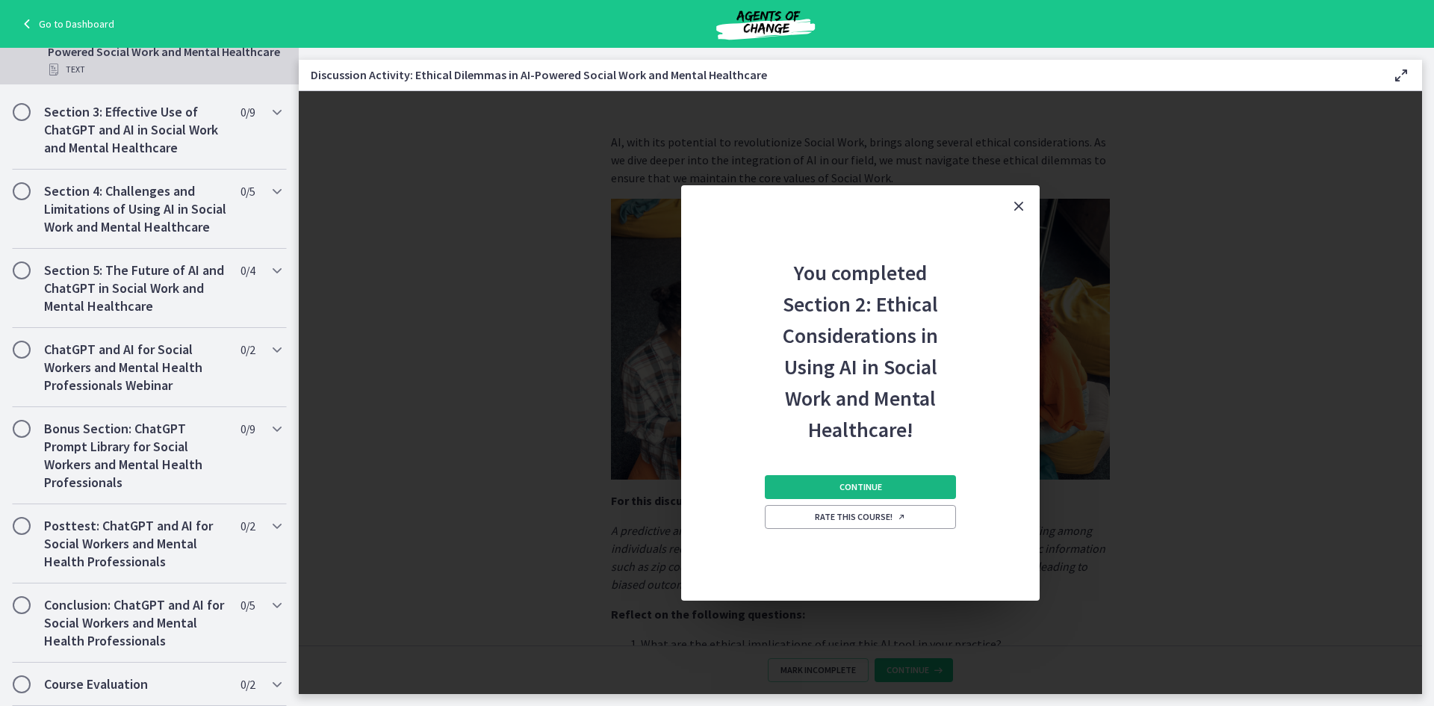
click at [856, 485] on span "Continue" at bounding box center [860, 487] width 43 height 12
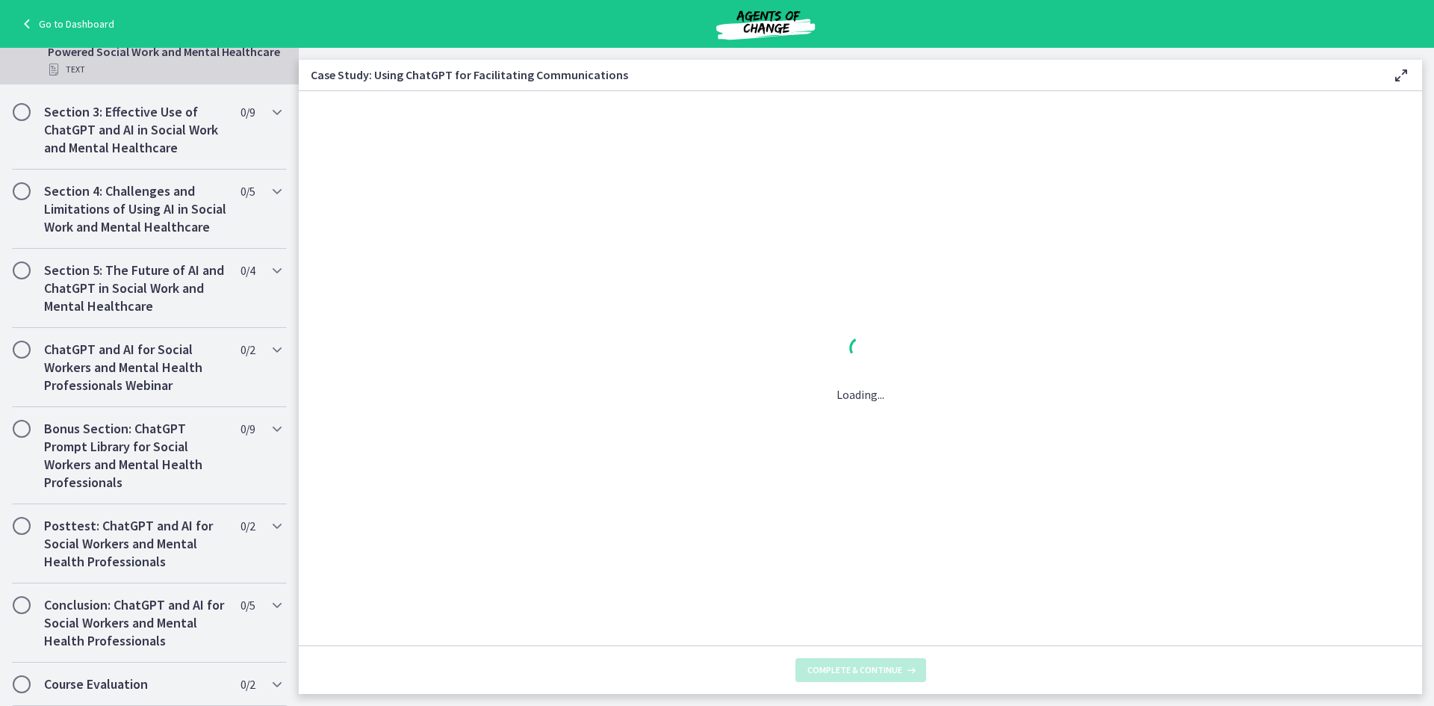
scroll to position [728, 0]
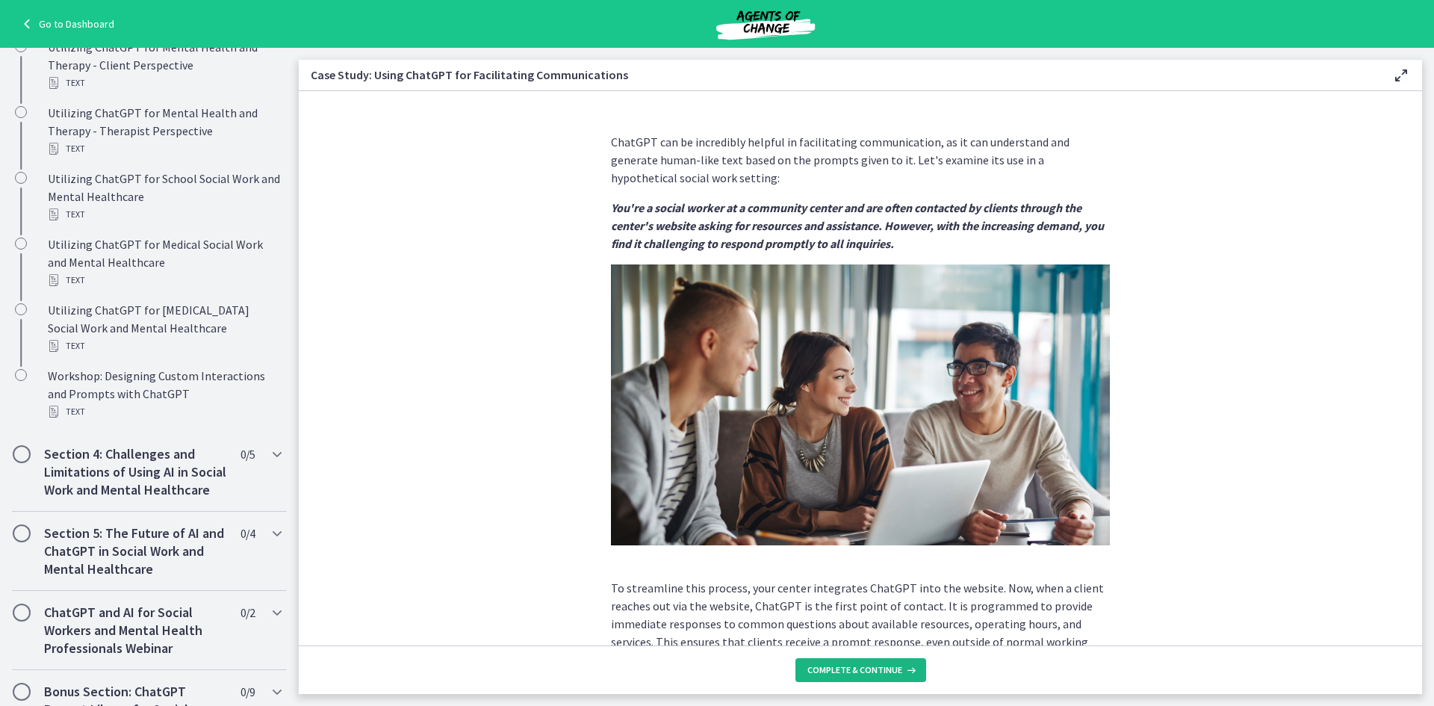
click at [881, 671] on span "Complete & continue" at bounding box center [854, 670] width 95 height 12
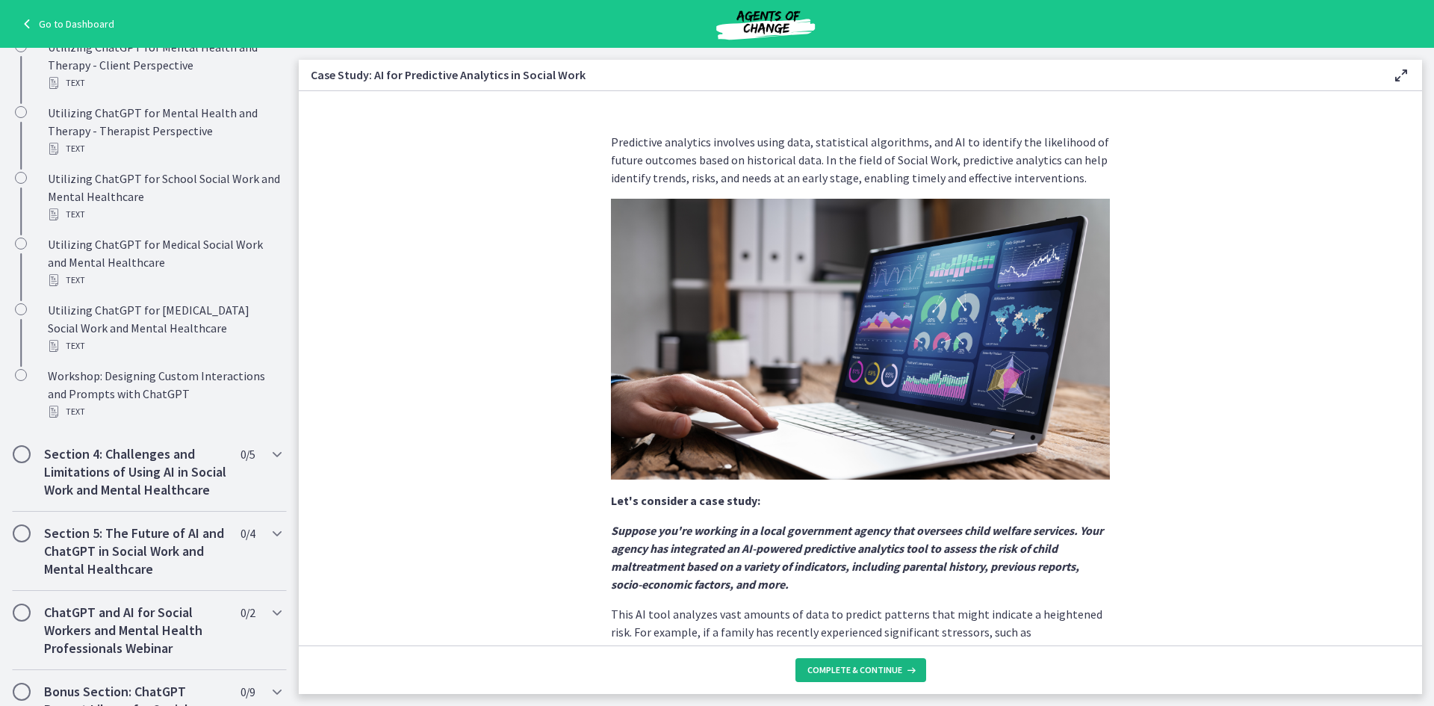
click at [881, 671] on span "Complete & continue" at bounding box center [854, 670] width 95 height 12
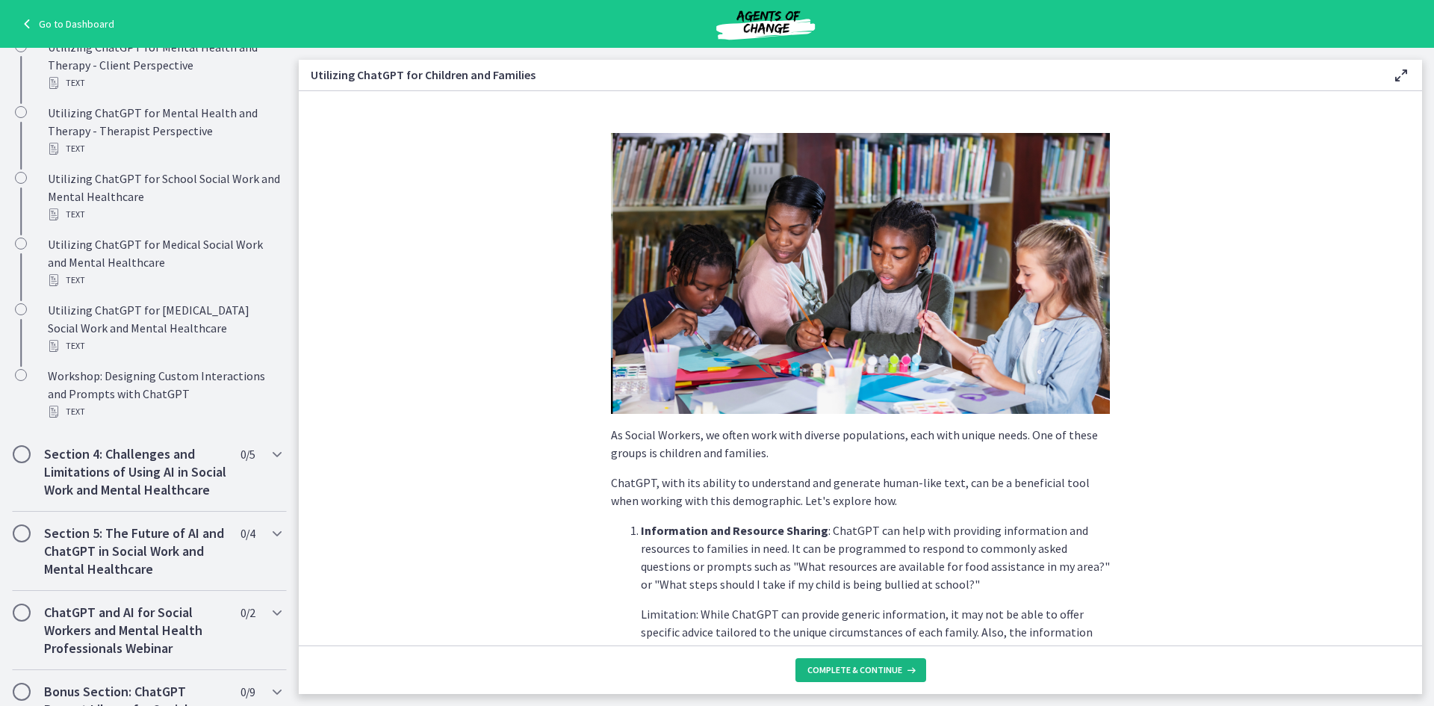
click at [881, 671] on span "Complete & continue" at bounding box center [854, 670] width 95 height 12
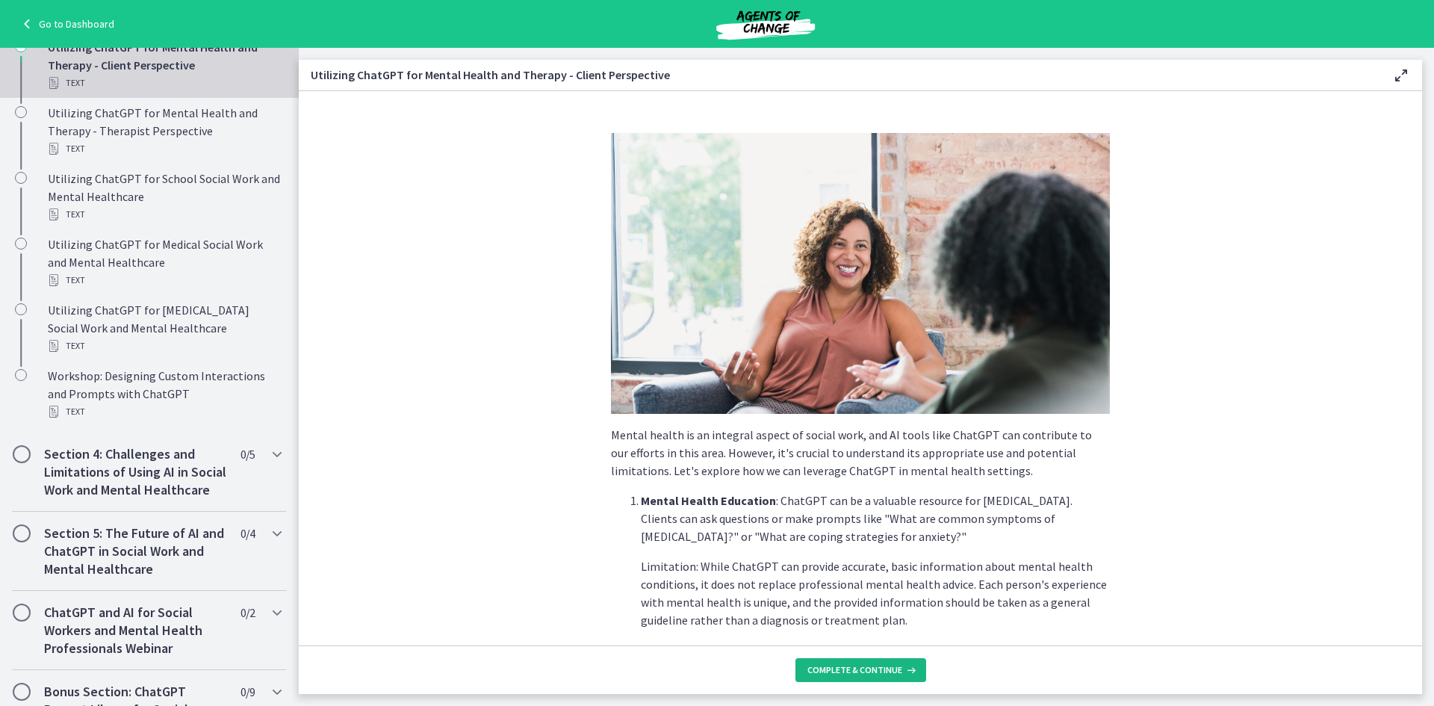
click at [881, 671] on span "Complete & continue" at bounding box center [854, 670] width 95 height 12
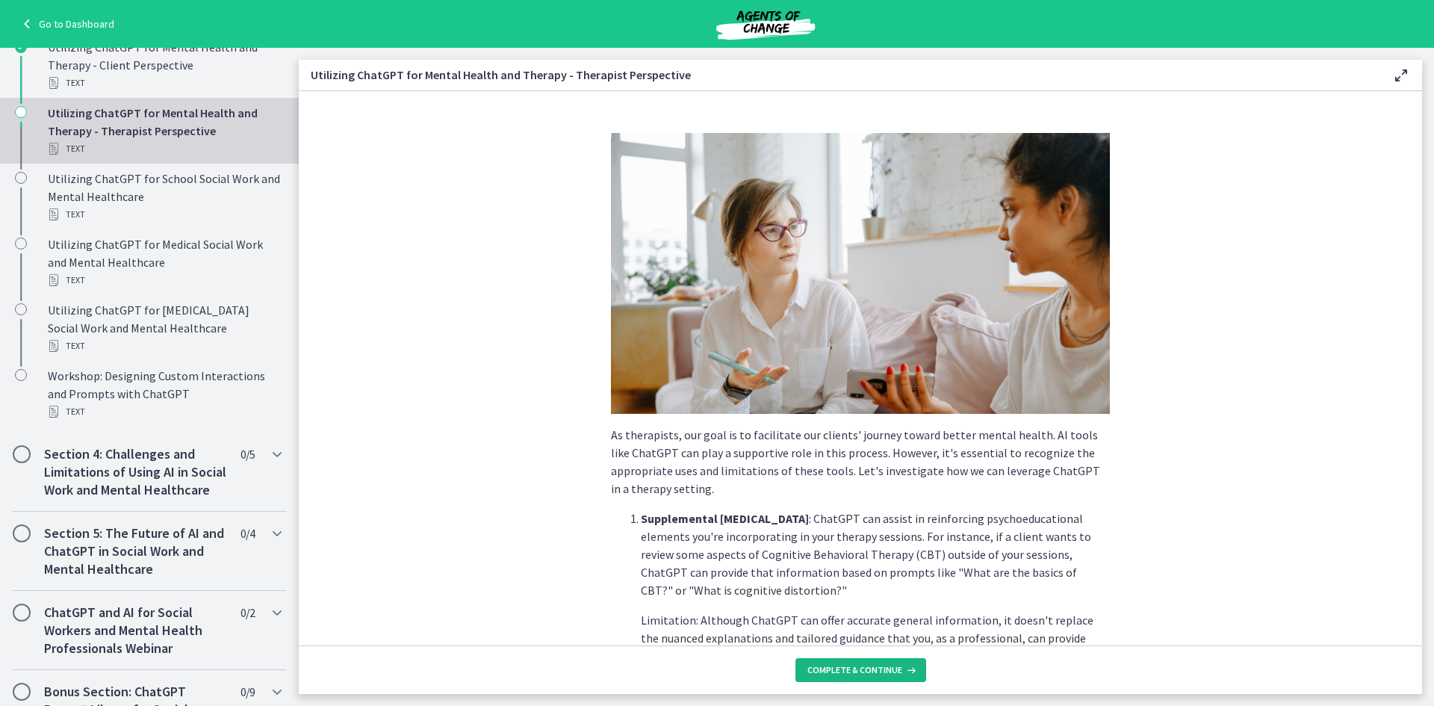
click at [881, 671] on span "Complete & continue" at bounding box center [854, 670] width 95 height 12
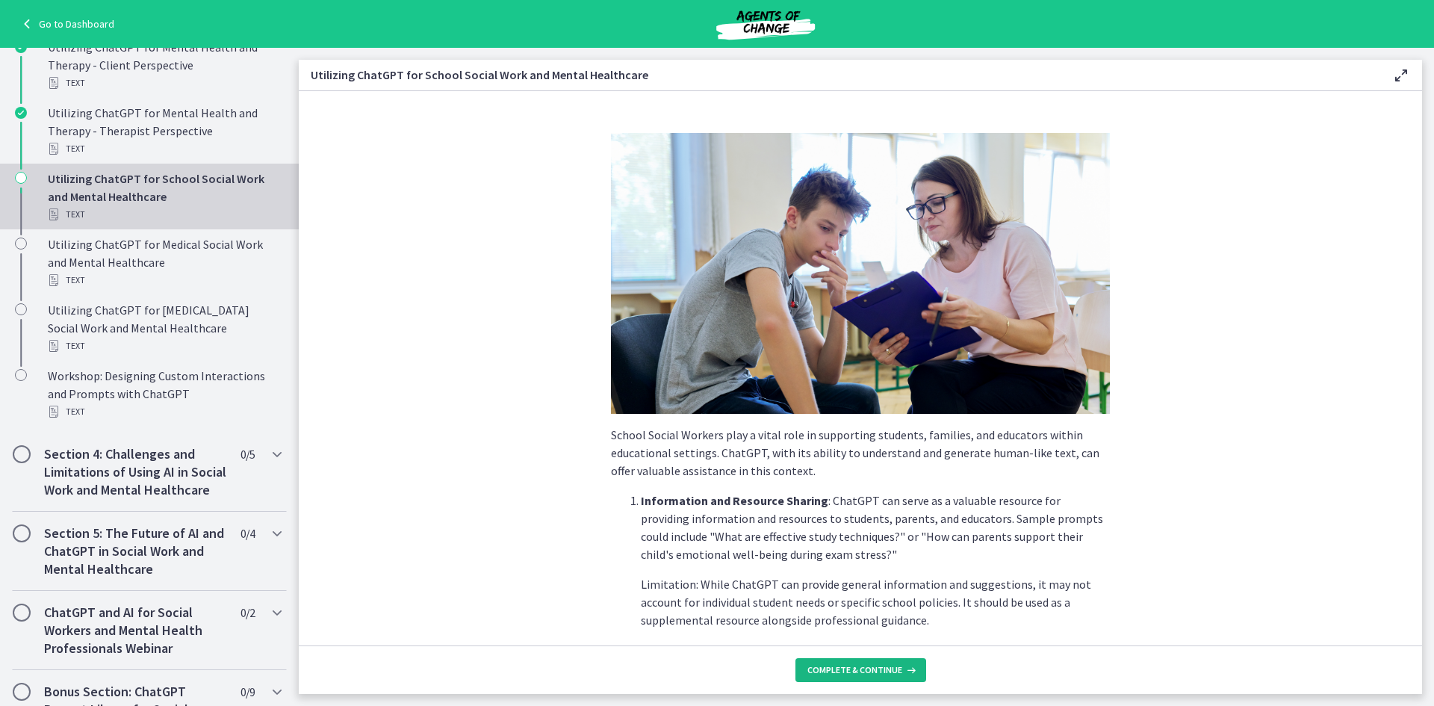
click at [881, 671] on span "Complete & continue" at bounding box center [854, 670] width 95 height 12
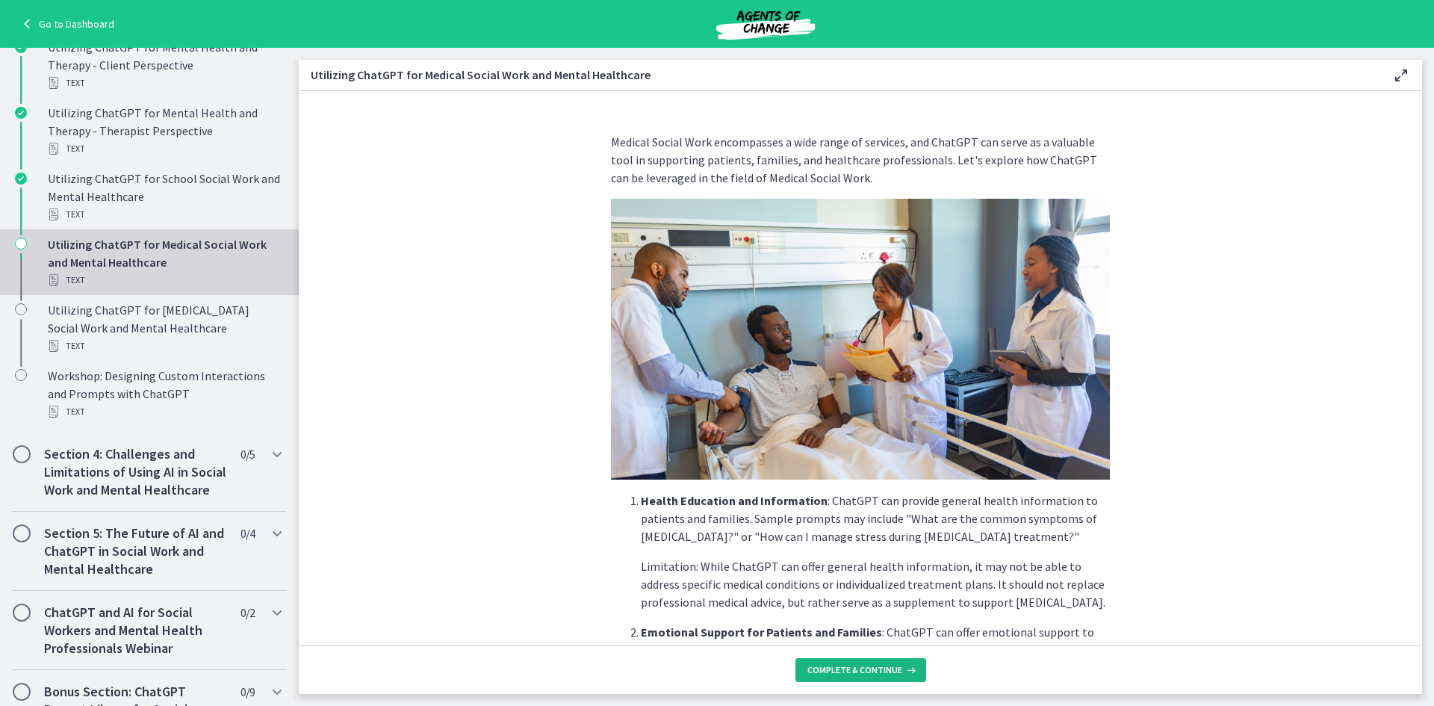
click at [881, 671] on span "Complete & continue" at bounding box center [854, 670] width 95 height 12
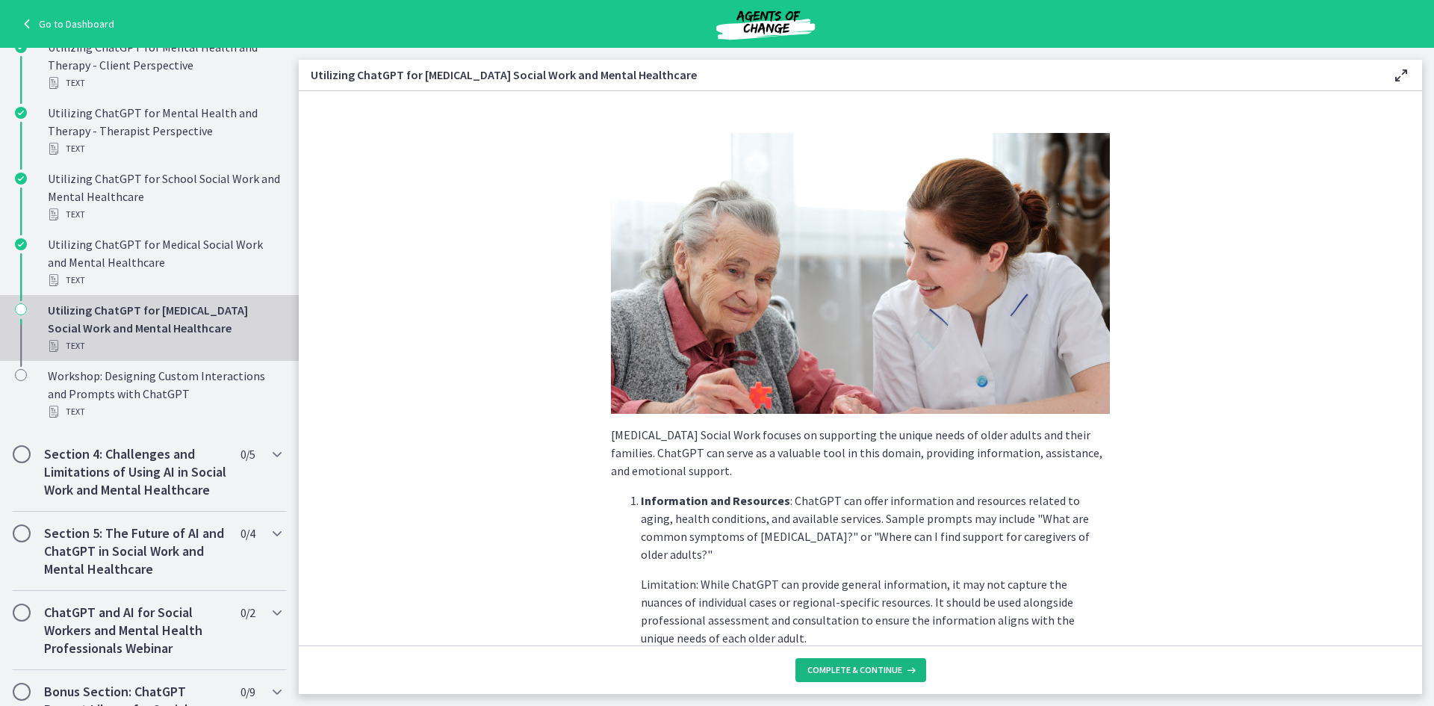
click at [881, 671] on span "Complete & continue" at bounding box center [854, 670] width 95 height 12
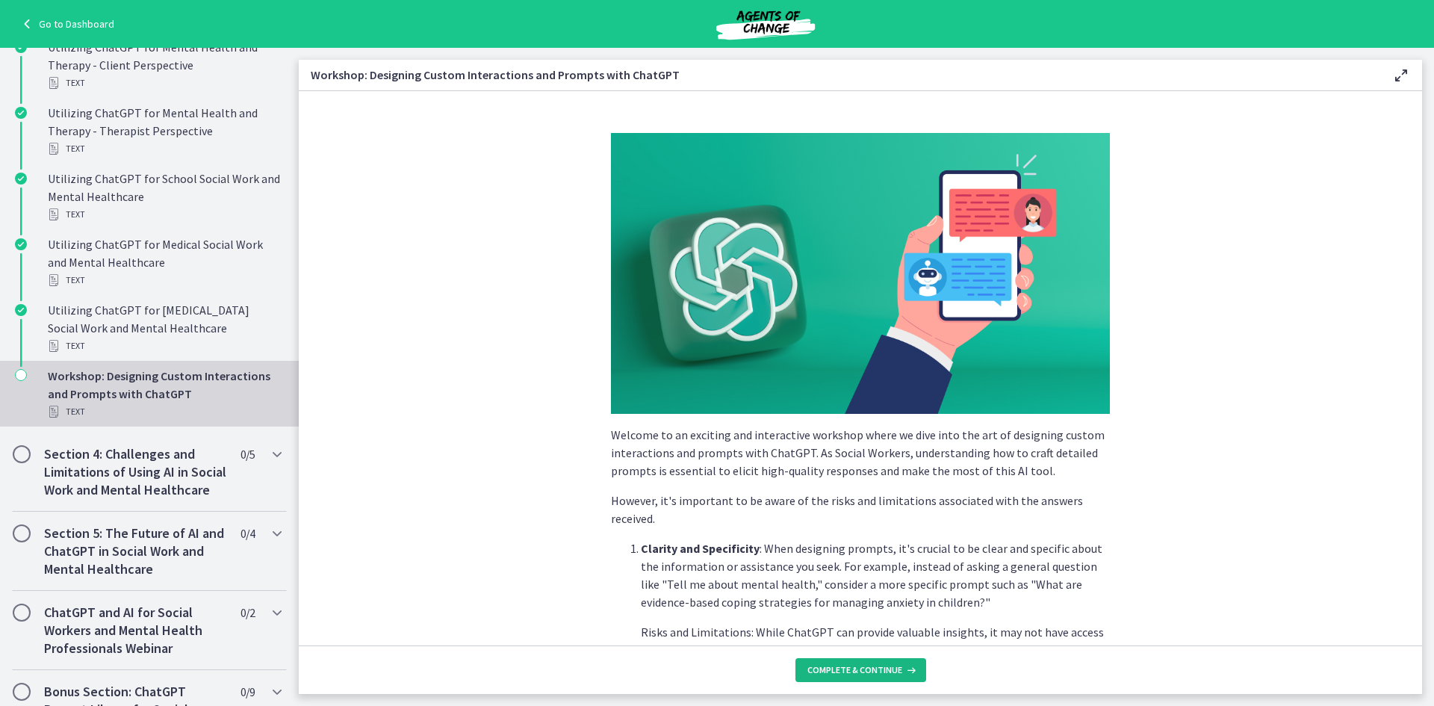
click at [881, 671] on span "Complete & continue" at bounding box center [854, 670] width 95 height 12
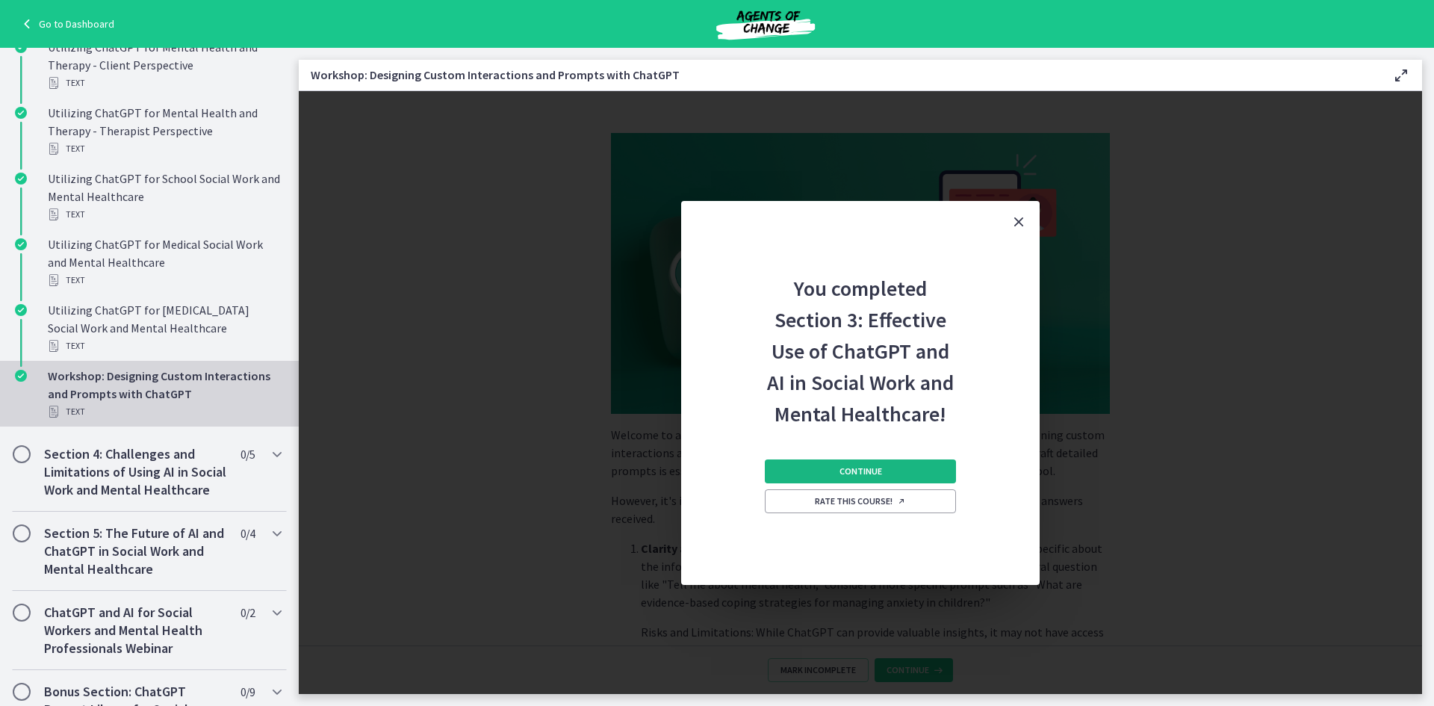
click at [858, 478] on button "Continue" at bounding box center [860, 471] width 191 height 24
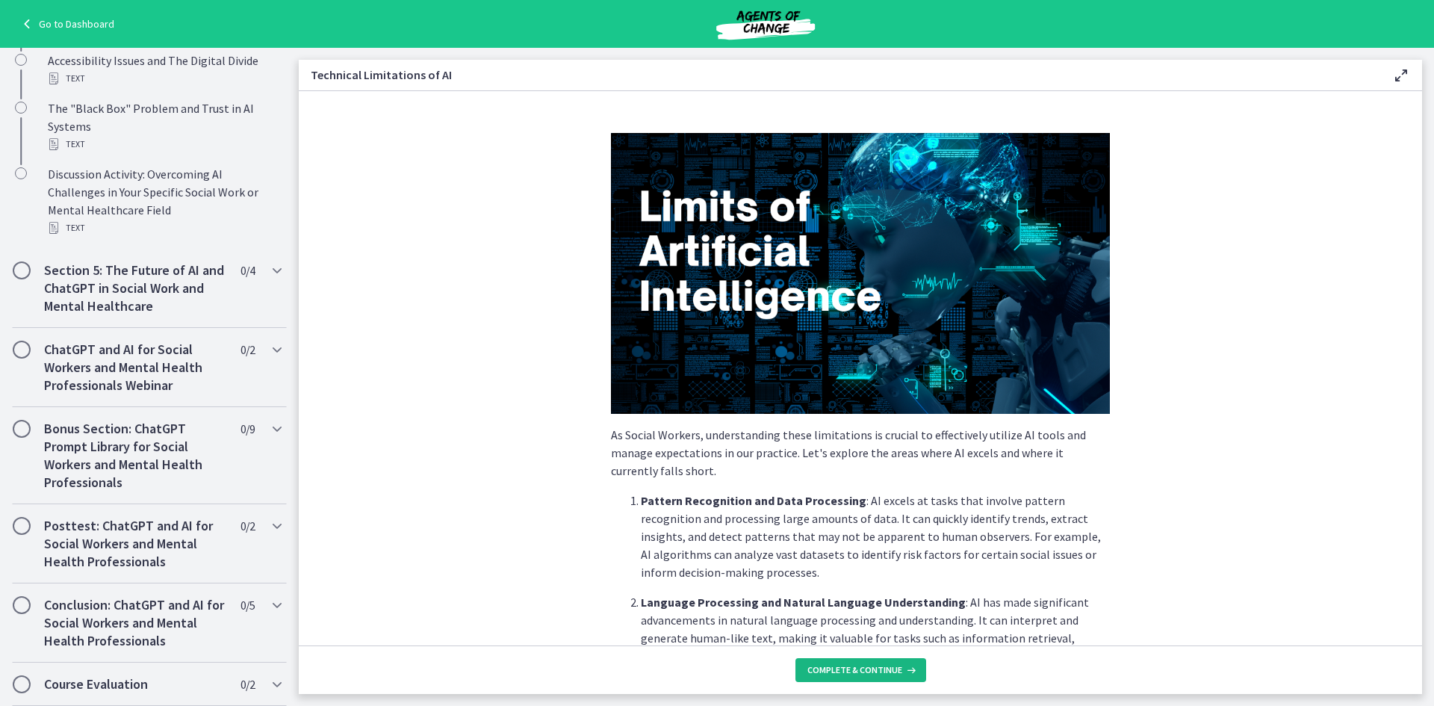
click at [899, 667] on span "Complete & continue" at bounding box center [854, 670] width 95 height 12
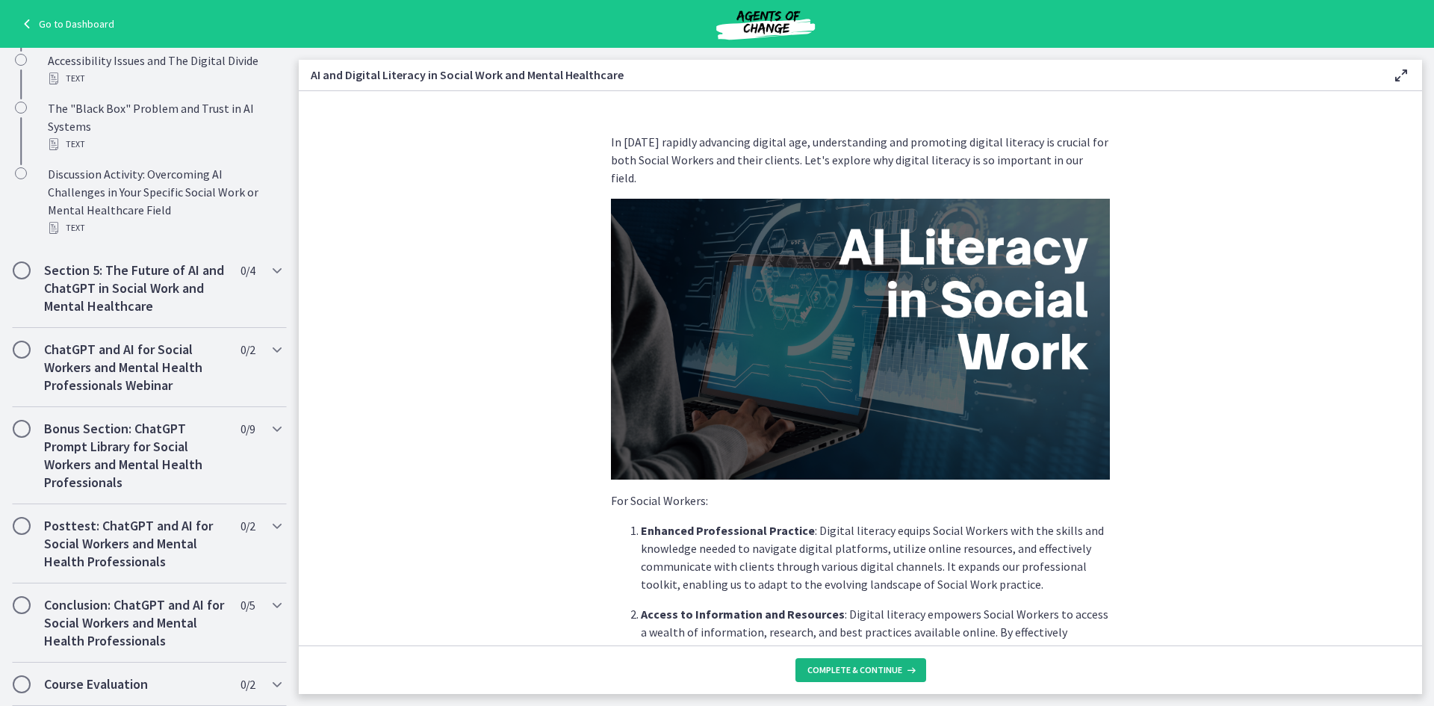
click at [902, 667] on icon at bounding box center [909, 670] width 15 height 12
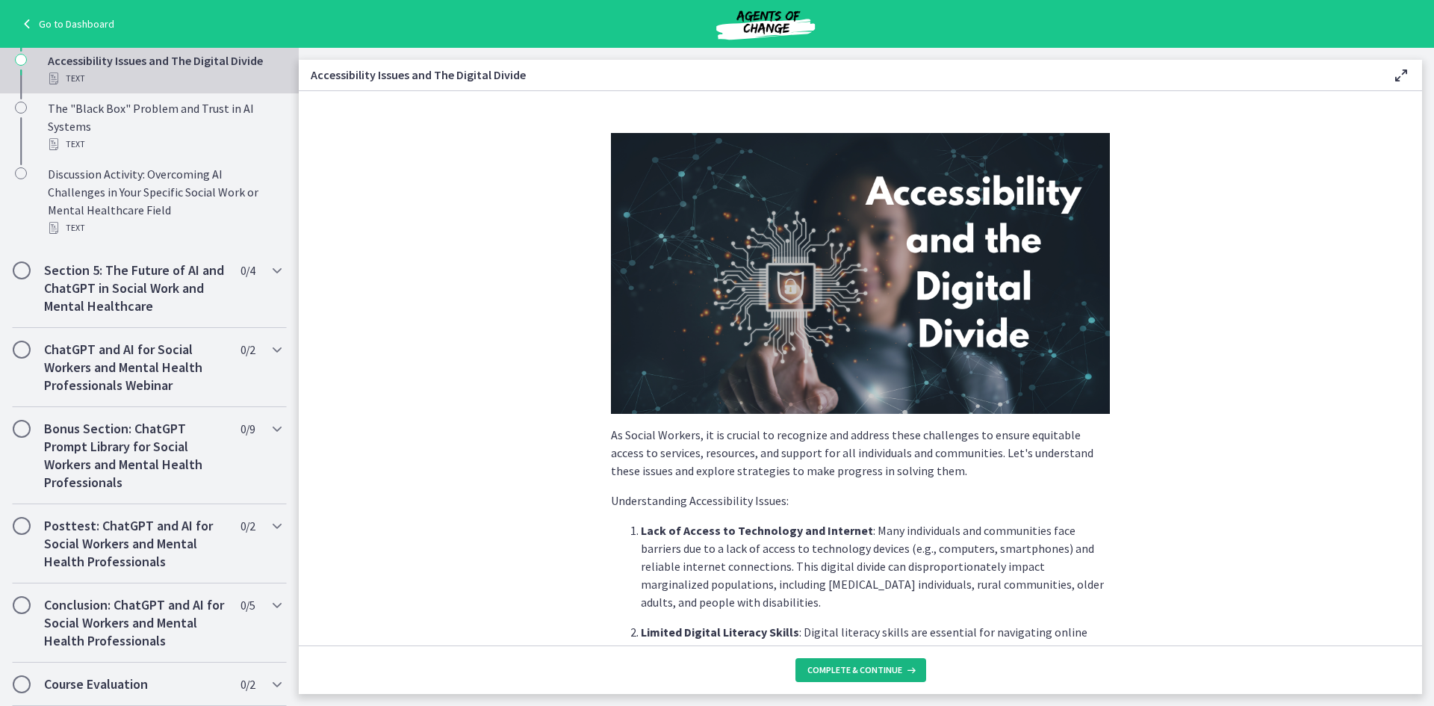
click at [902, 667] on icon at bounding box center [909, 670] width 15 height 12
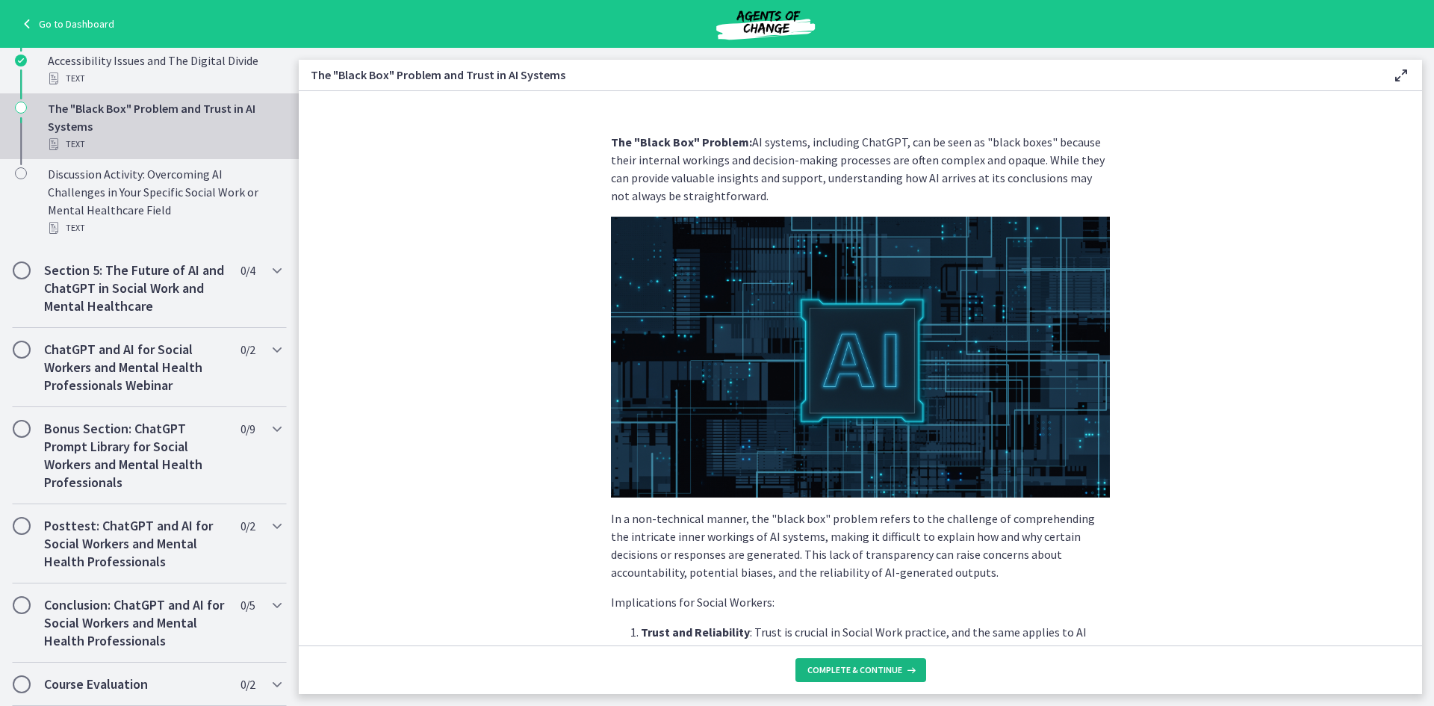
click at [902, 667] on icon at bounding box center [909, 670] width 15 height 12
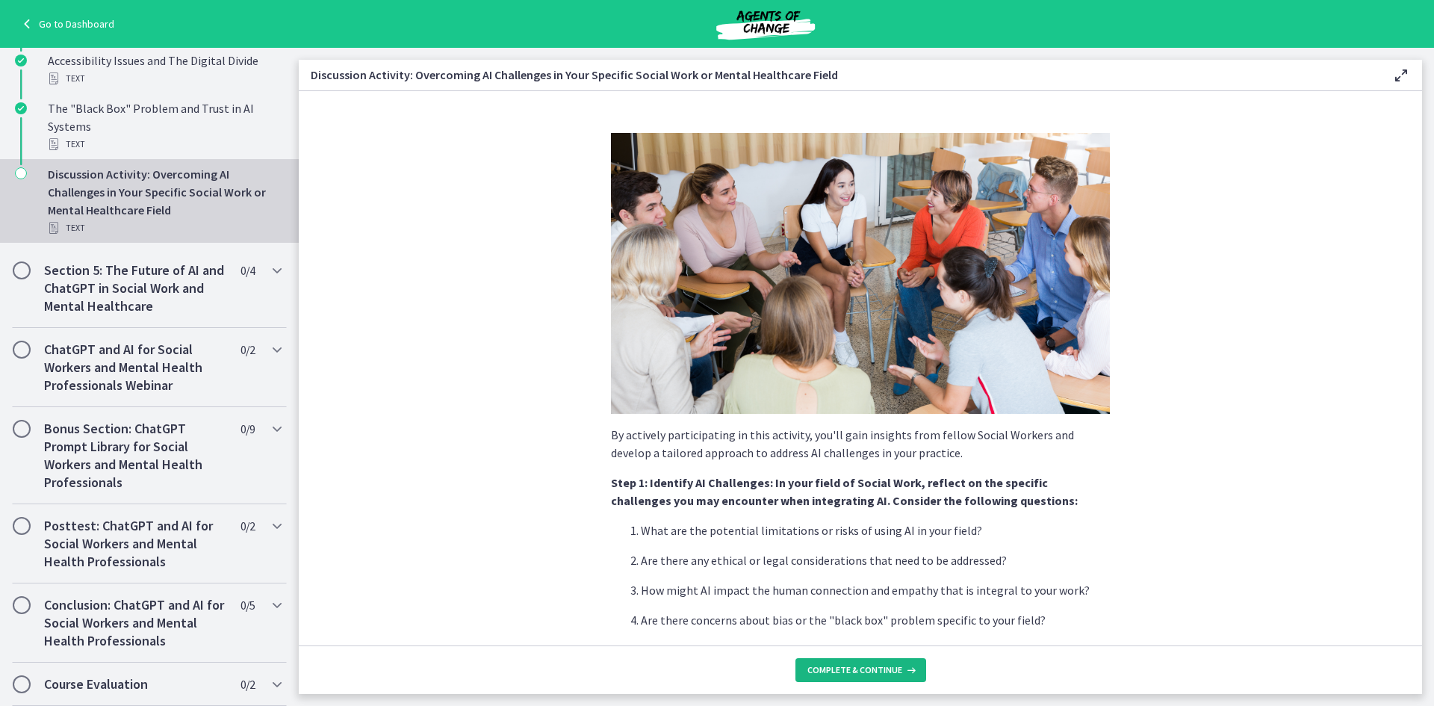
click at [902, 667] on icon at bounding box center [909, 670] width 15 height 12
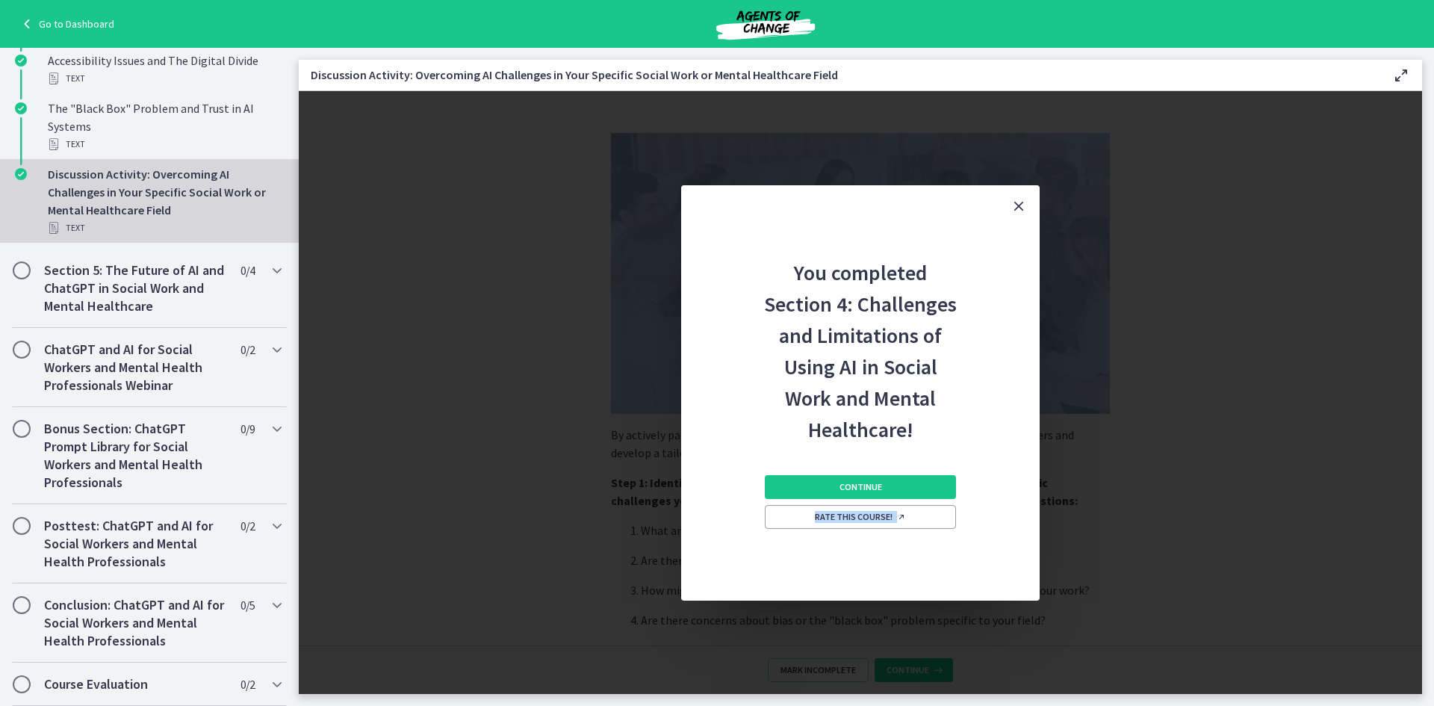
click at [902, 667] on div "You completed Section 4: Challenges and Limitations of Using AI in Social Work …" at bounding box center [860, 392] width 1123 height 603
click at [848, 489] on span "Continue" at bounding box center [860, 487] width 43 height 12
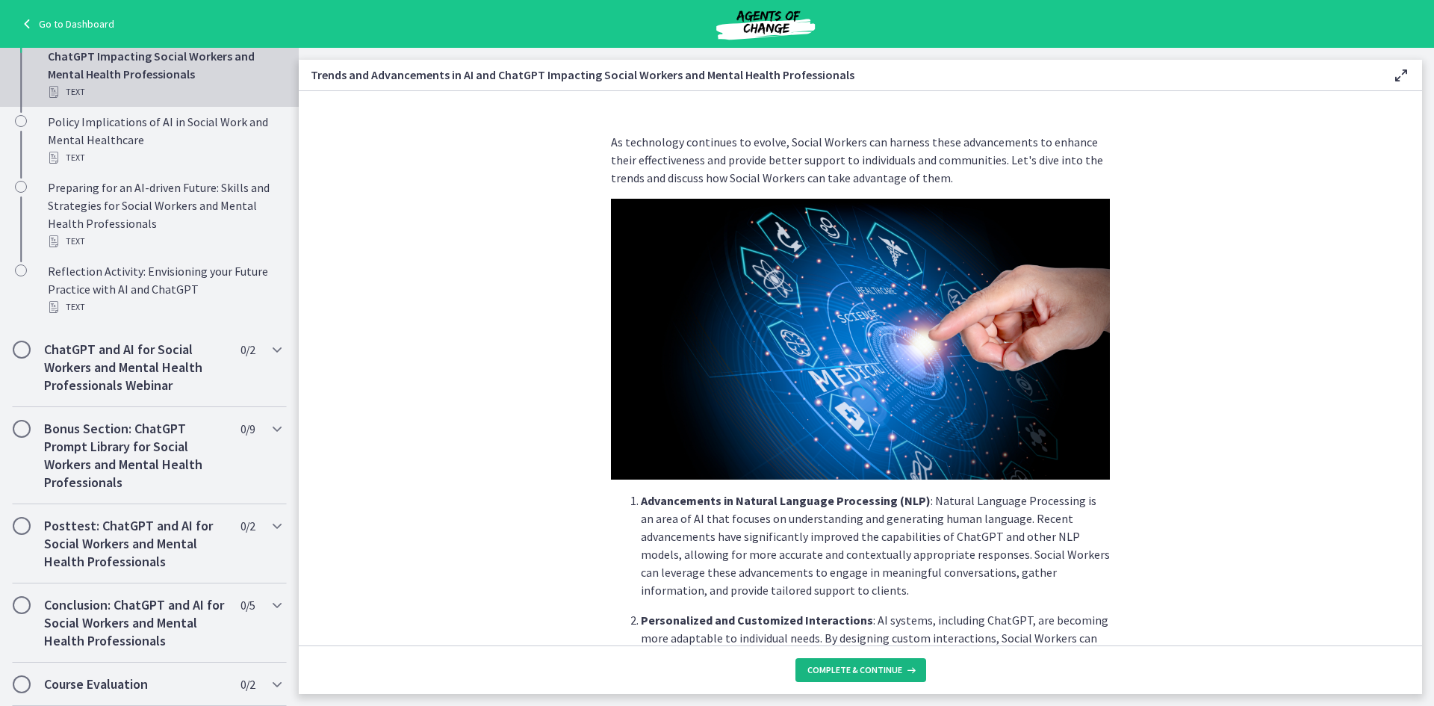
click at [902, 669] on icon at bounding box center [909, 670] width 15 height 12
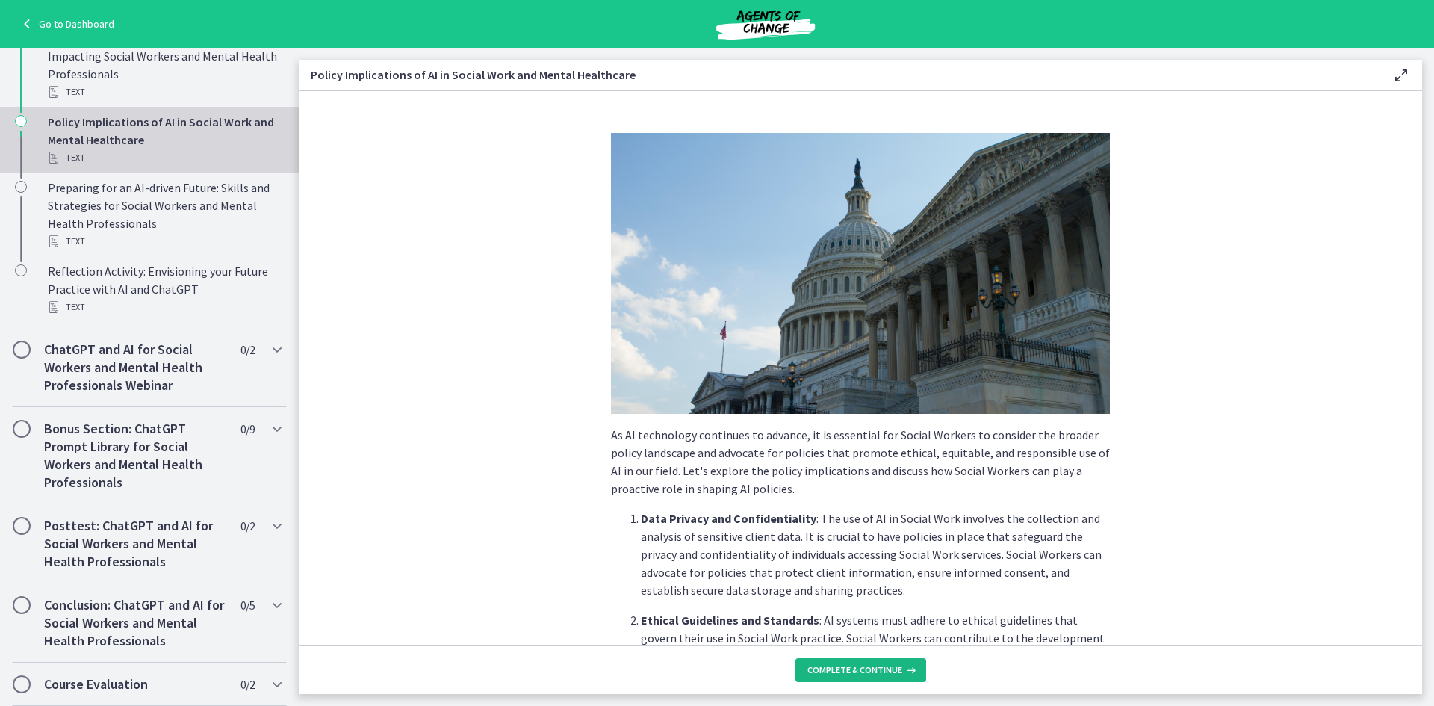
click at [902, 669] on icon at bounding box center [909, 670] width 15 height 12
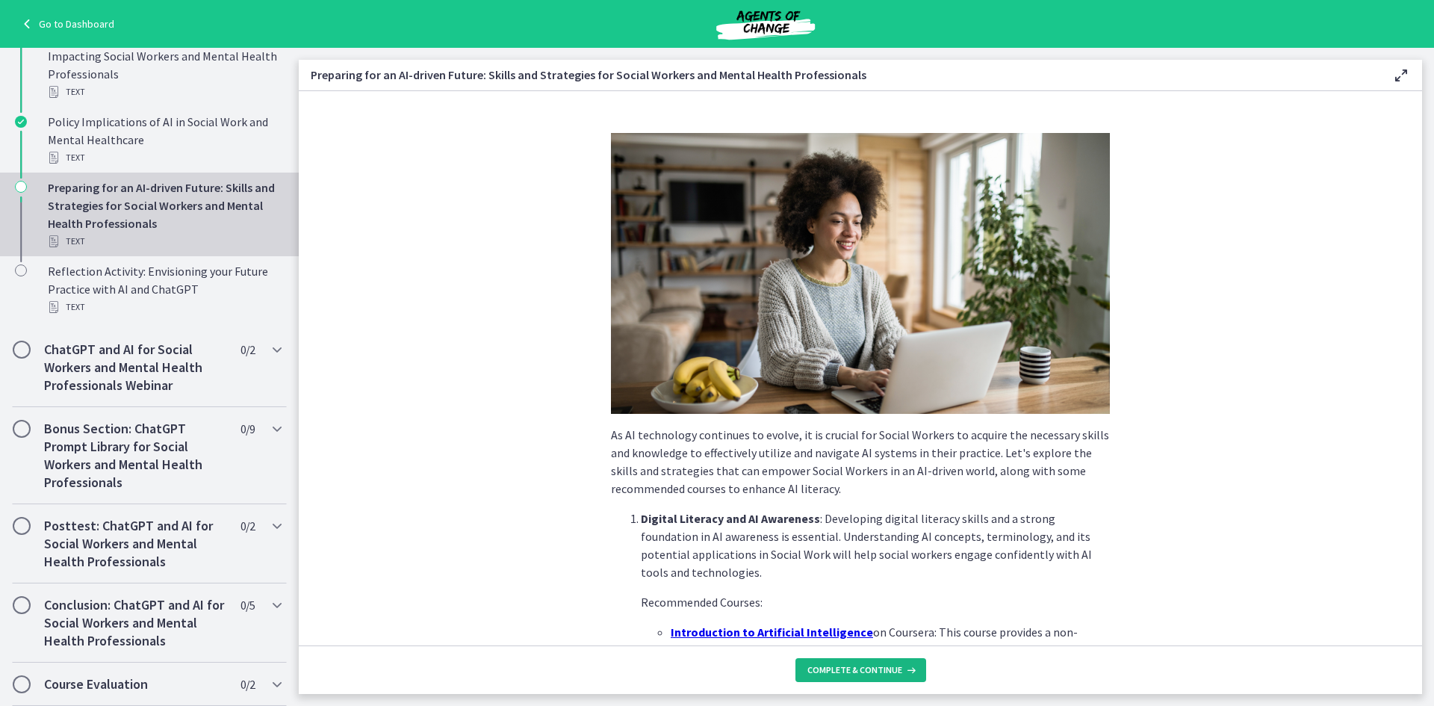
click at [902, 669] on icon at bounding box center [909, 670] width 15 height 12
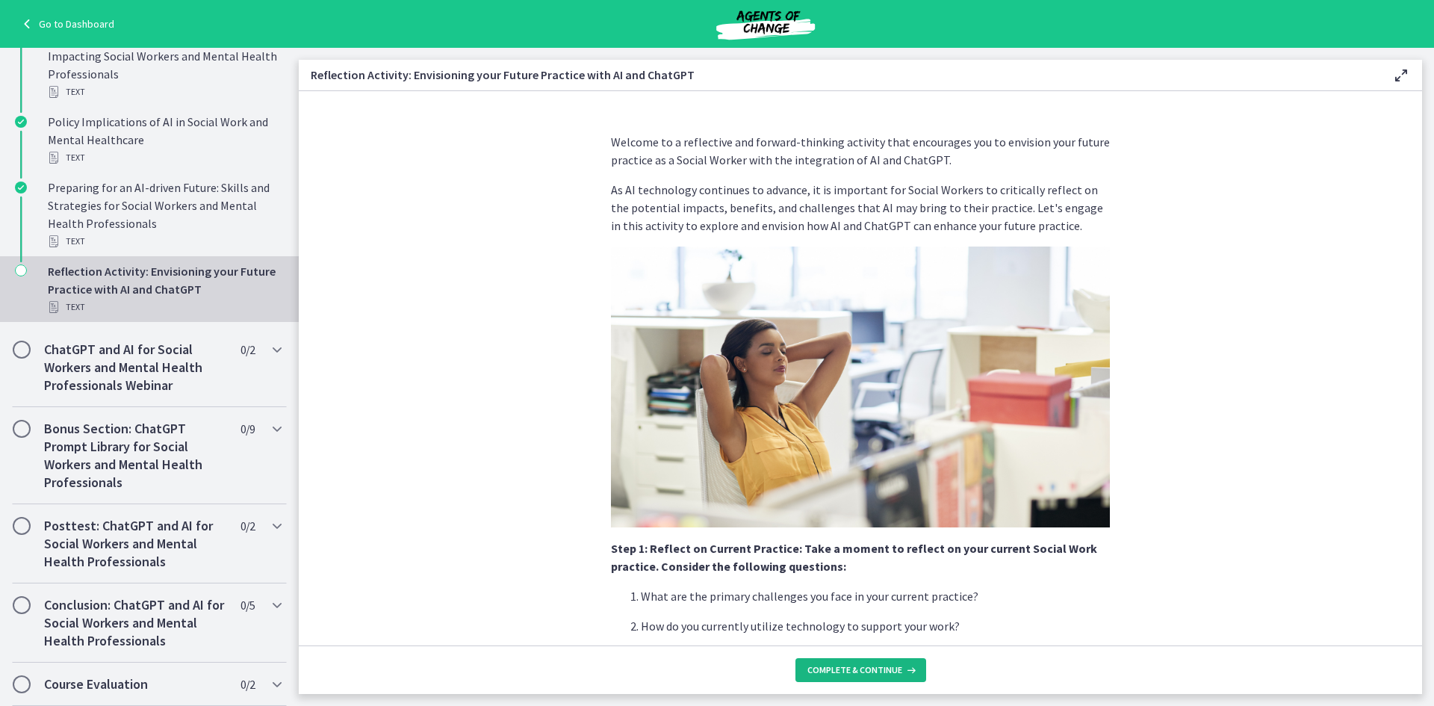
click at [902, 669] on icon at bounding box center [909, 670] width 15 height 12
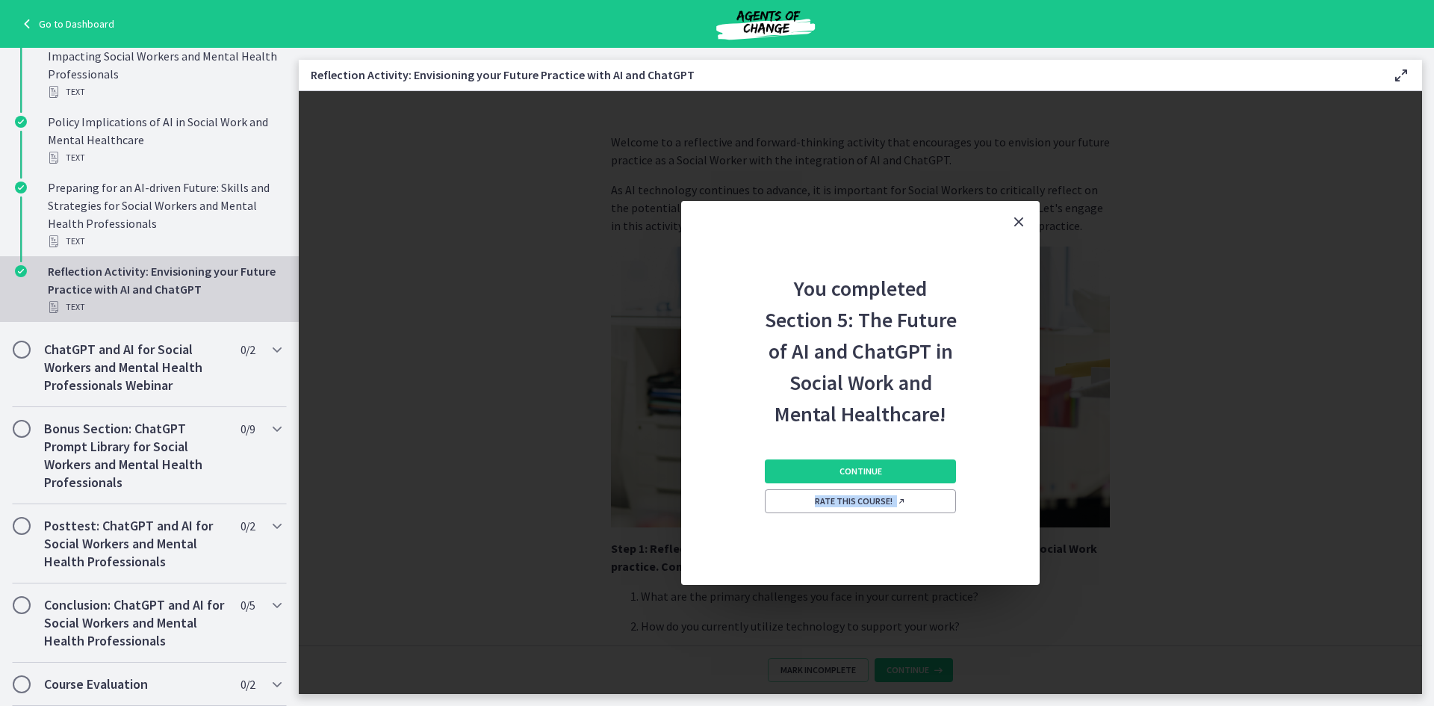
click at [901, 669] on div "You completed Section 5: The Future of AI and ChatGPT in Social Work and Mental…" at bounding box center [860, 392] width 1123 height 603
click at [864, 473] on span "Continue" at bounding box center [860, 471] width 43 height 12
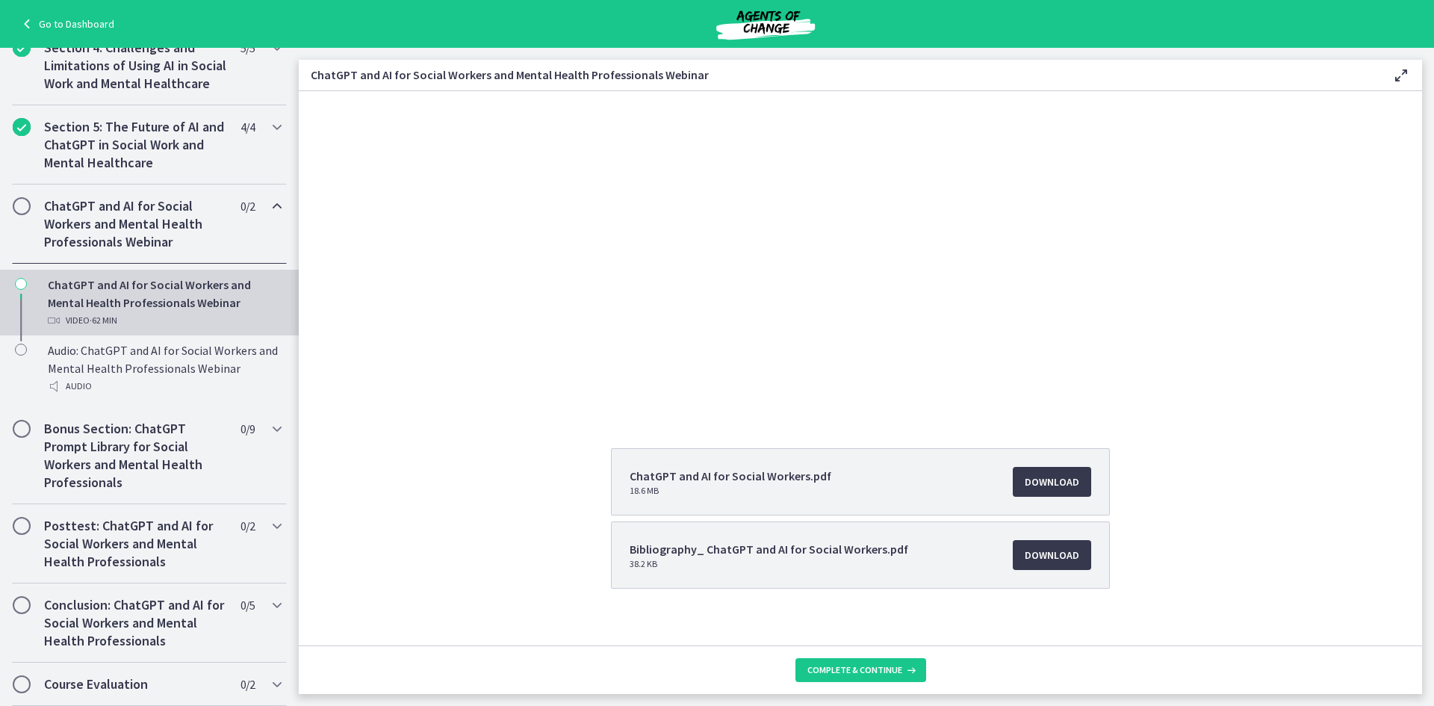
scroll to position [132, 0]
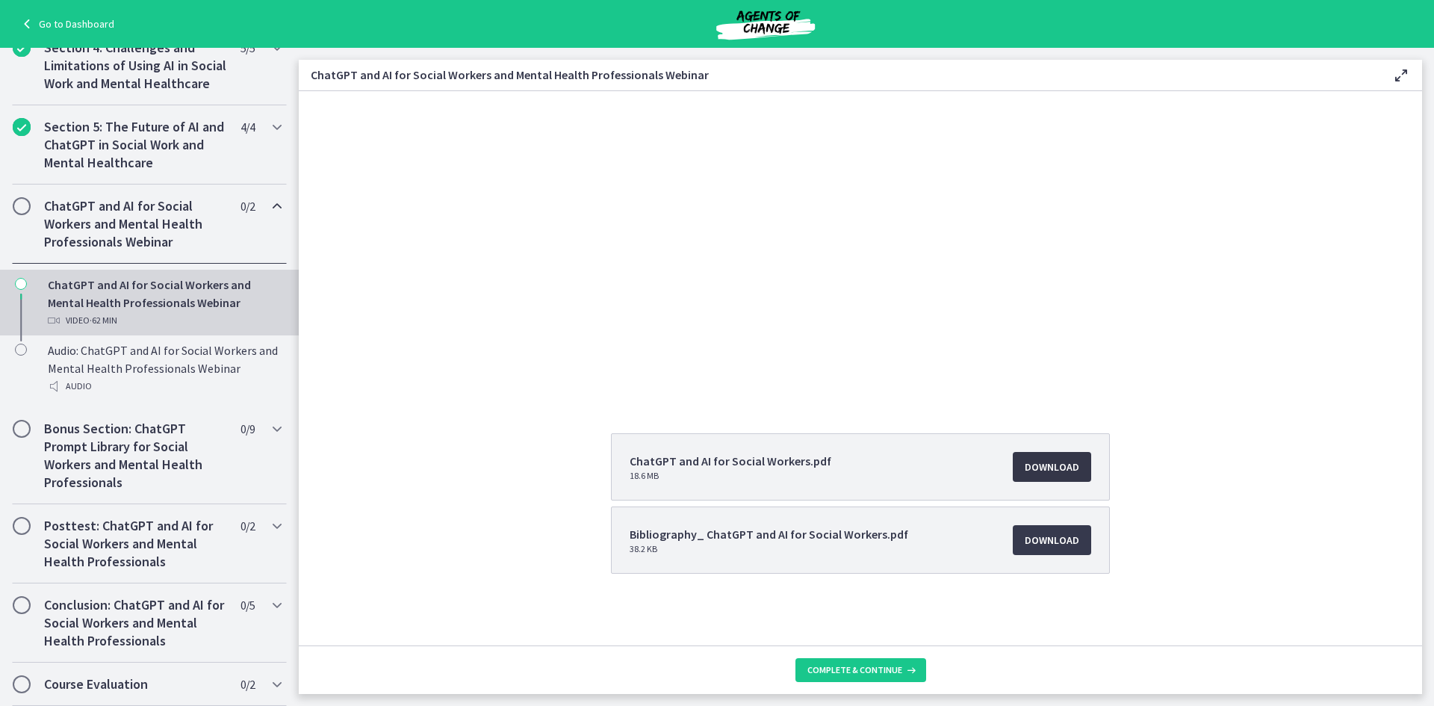
click at [1061, 460] on span "Download Opens in a new window" at bounding box center [1051, 467] width 55 height 18
click at [1033, 535] on span "Download Opens in a new window" at bounding box center [1051, 540] width 55 height 18
click at [870, 651] on footer "Complete & continue" at bounding box center [860, 669] width 1123 height 49
click at [877, 673] on span "Complete & continue" at bounding box center [854, 670] width 95 height 12
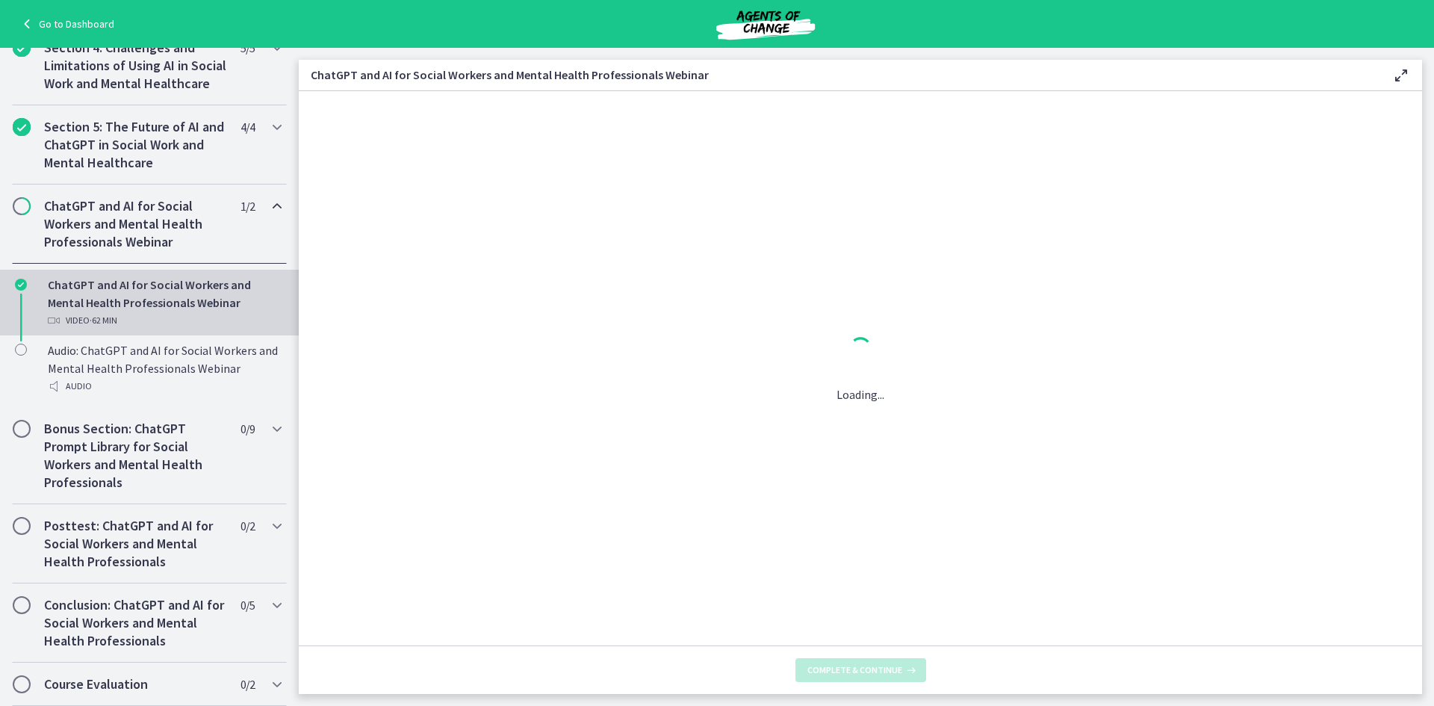
scroll to position [0, 0]
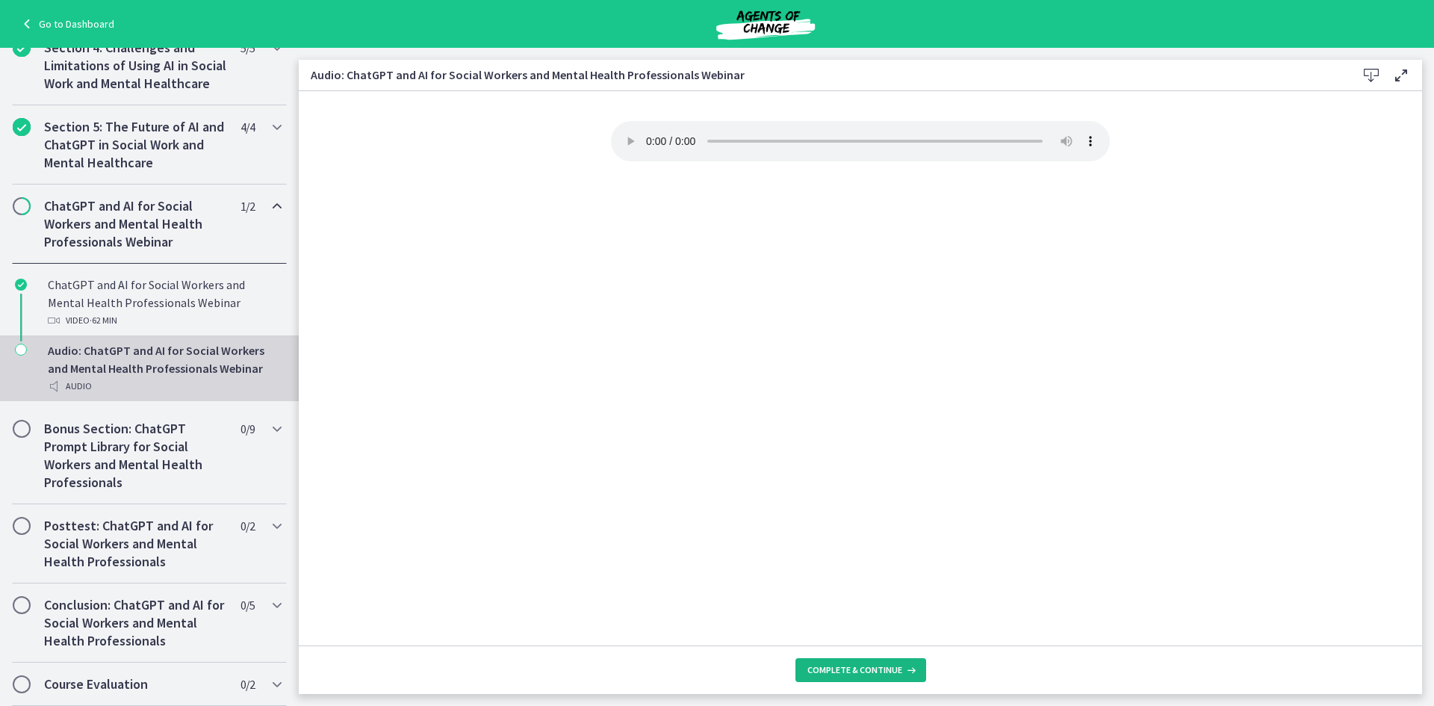
click at [874, 666] on span "Complete & continue" at bounding box center [854, 670] width 95 height 12
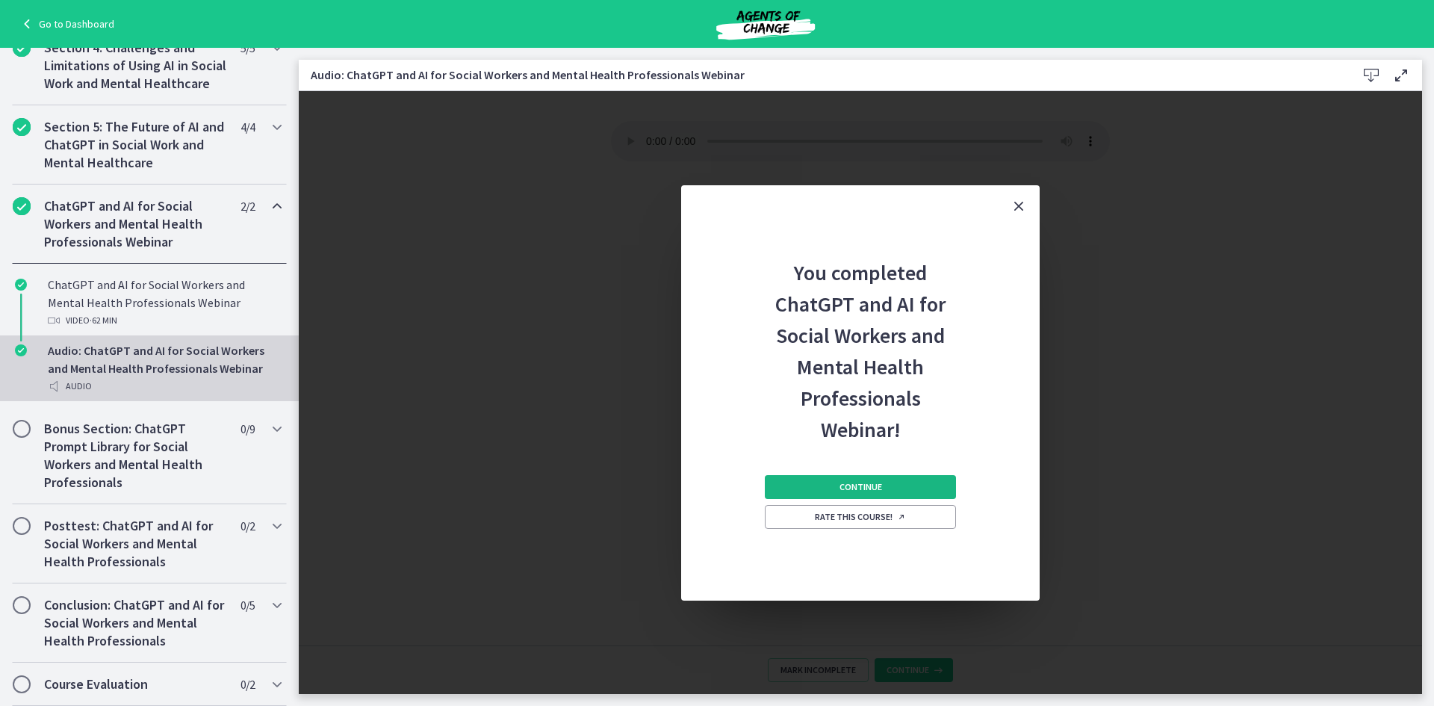
click at [878, 488] on span "Continue" at bounding box center [860, 487] width 43 height 12
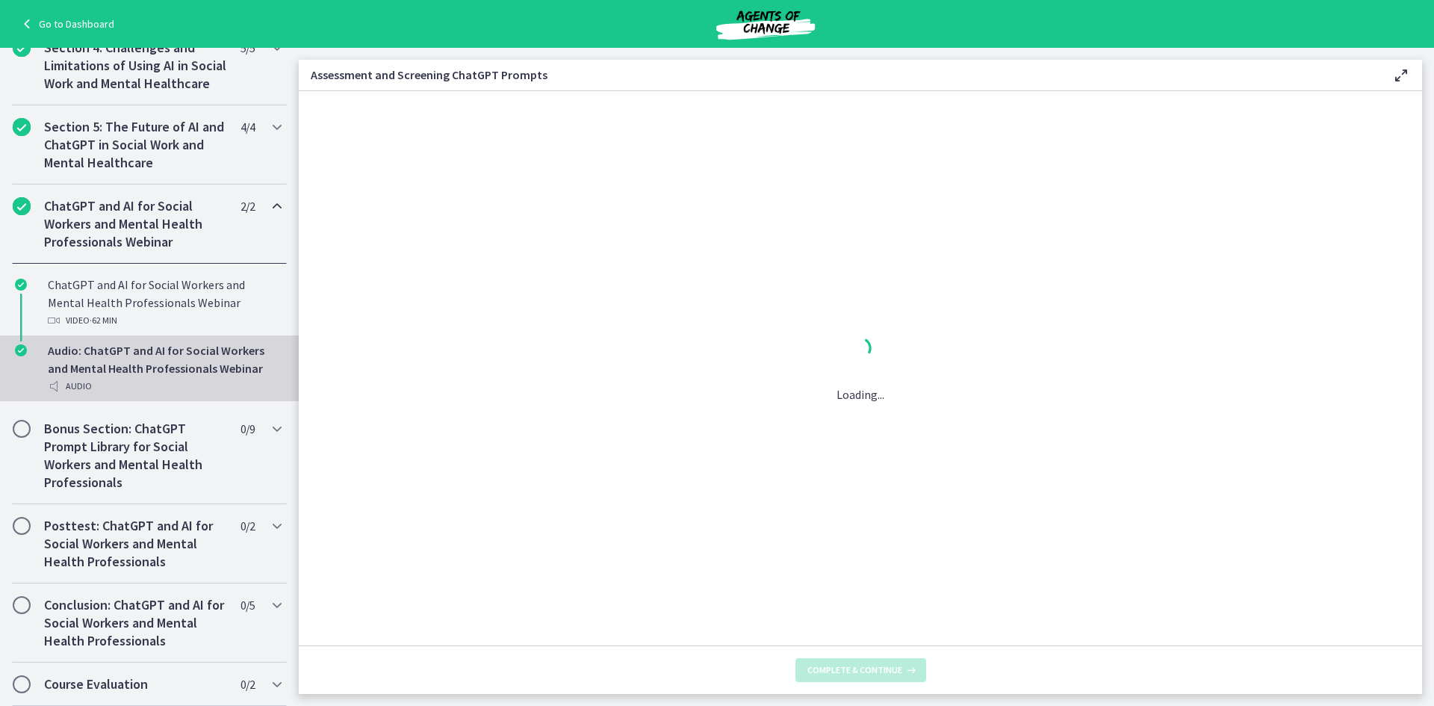
scroll to position [697, 0]
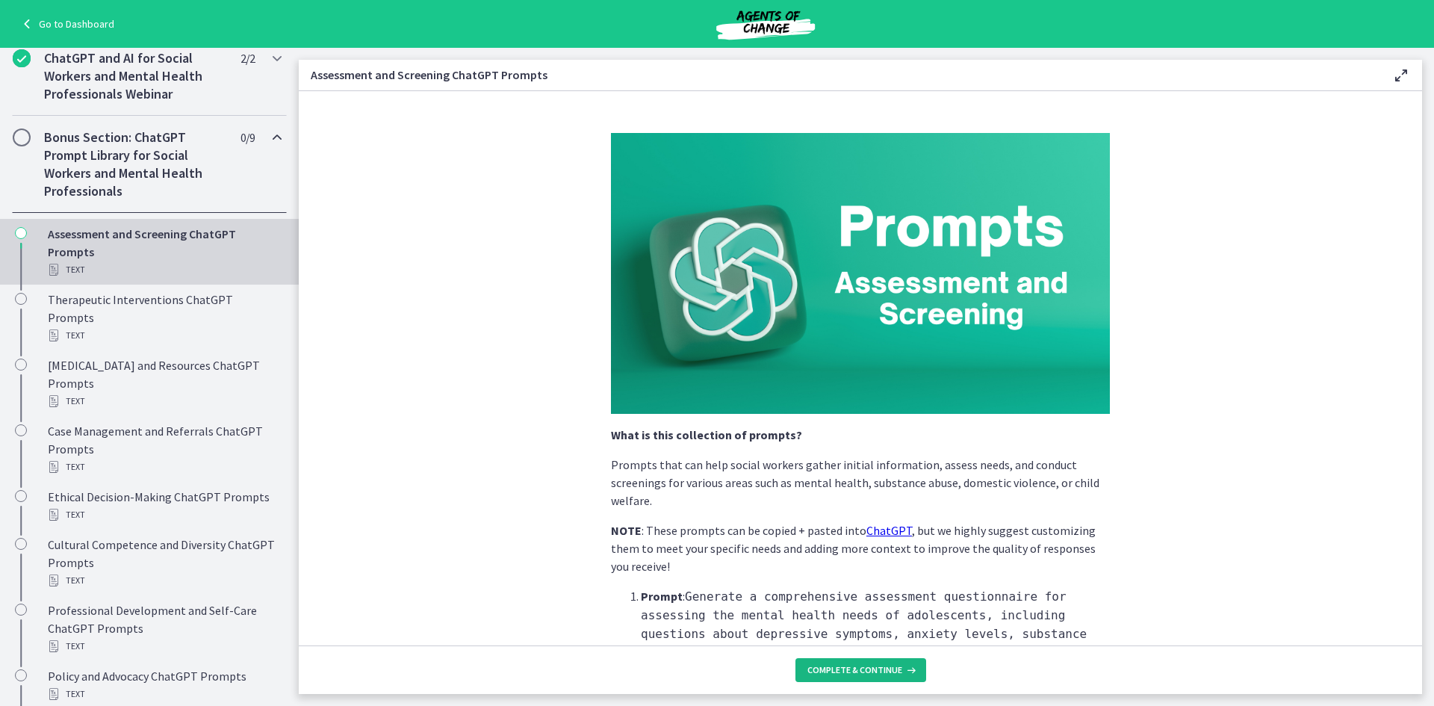
click at [895, 671] on span "Complete & continue" at bounding box center [854, 670] width 95 height 12
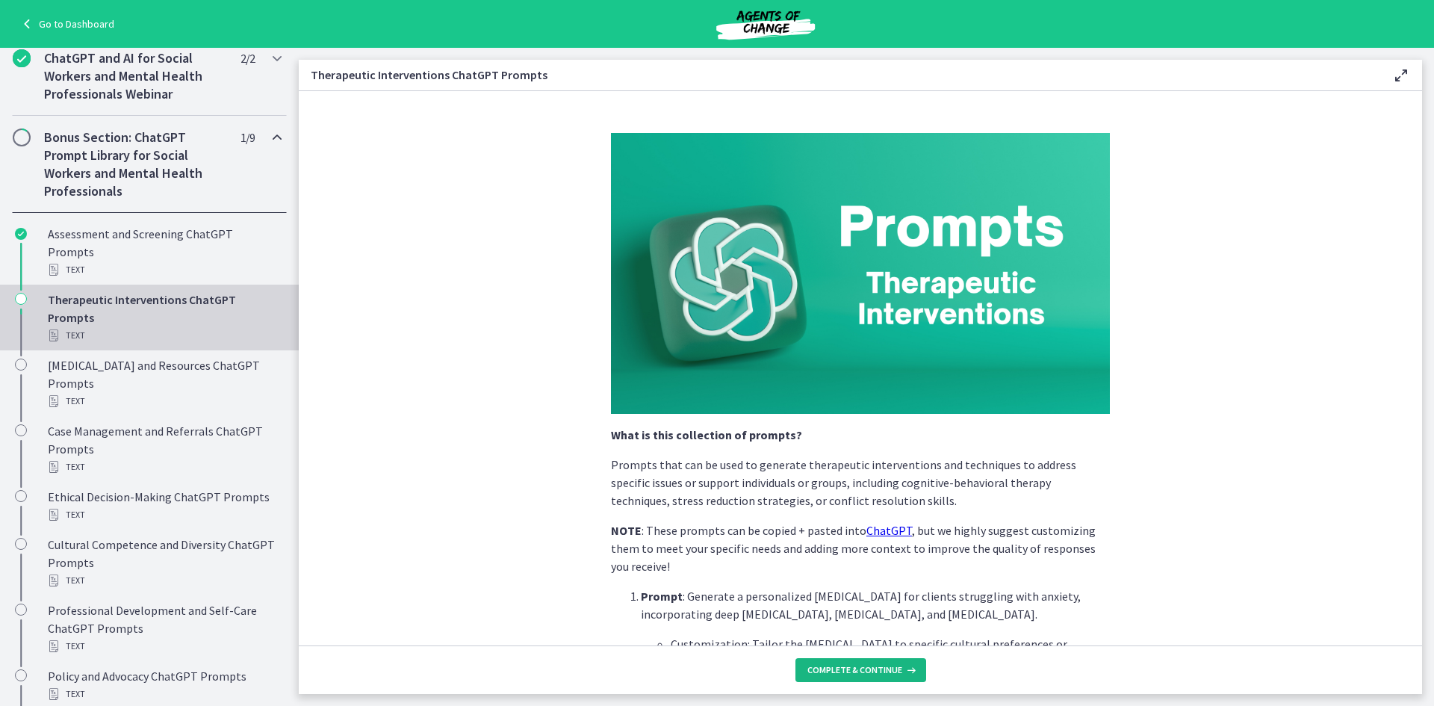
click at [886, 669] on span "Complete & continue" at bounding box center [854, 670] width 95 height 12
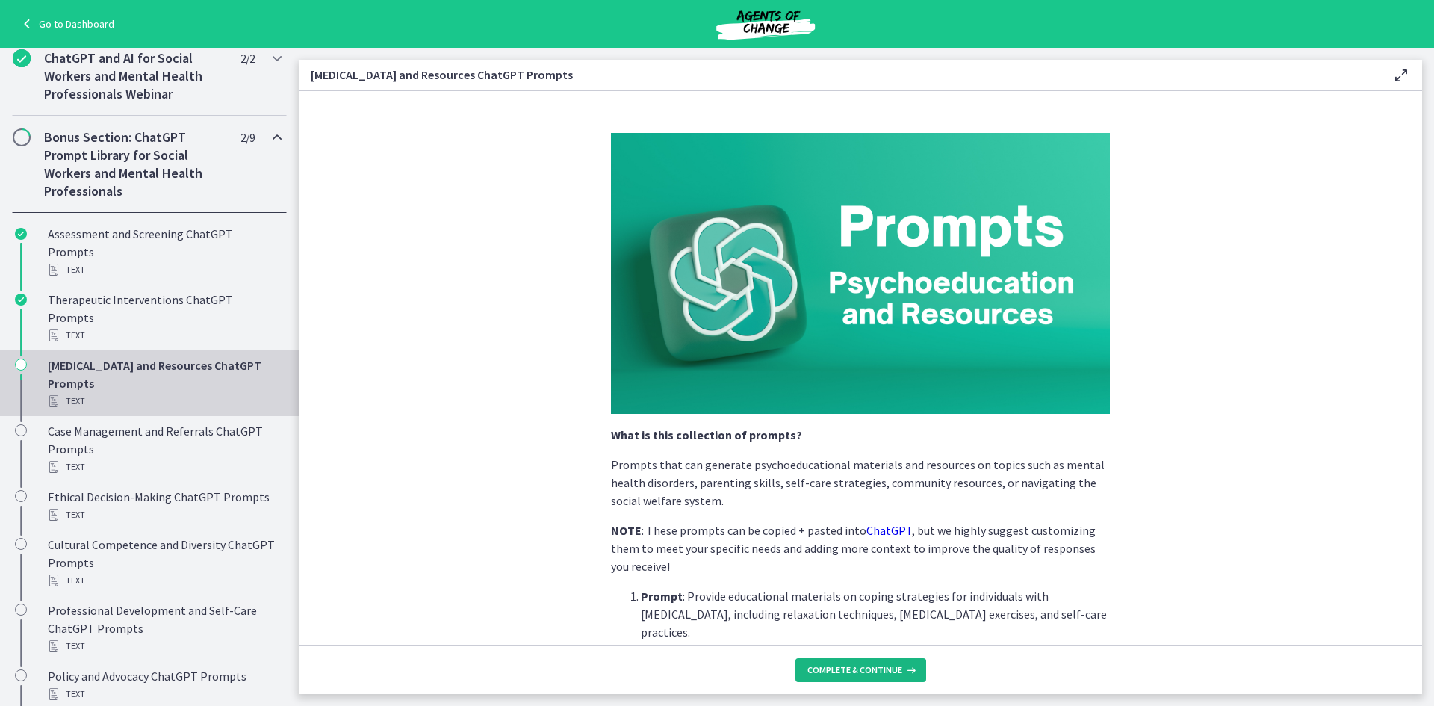
click at [889, 665] on span "Complete & continue" at bounding box center [854, 670] width 95 height 12
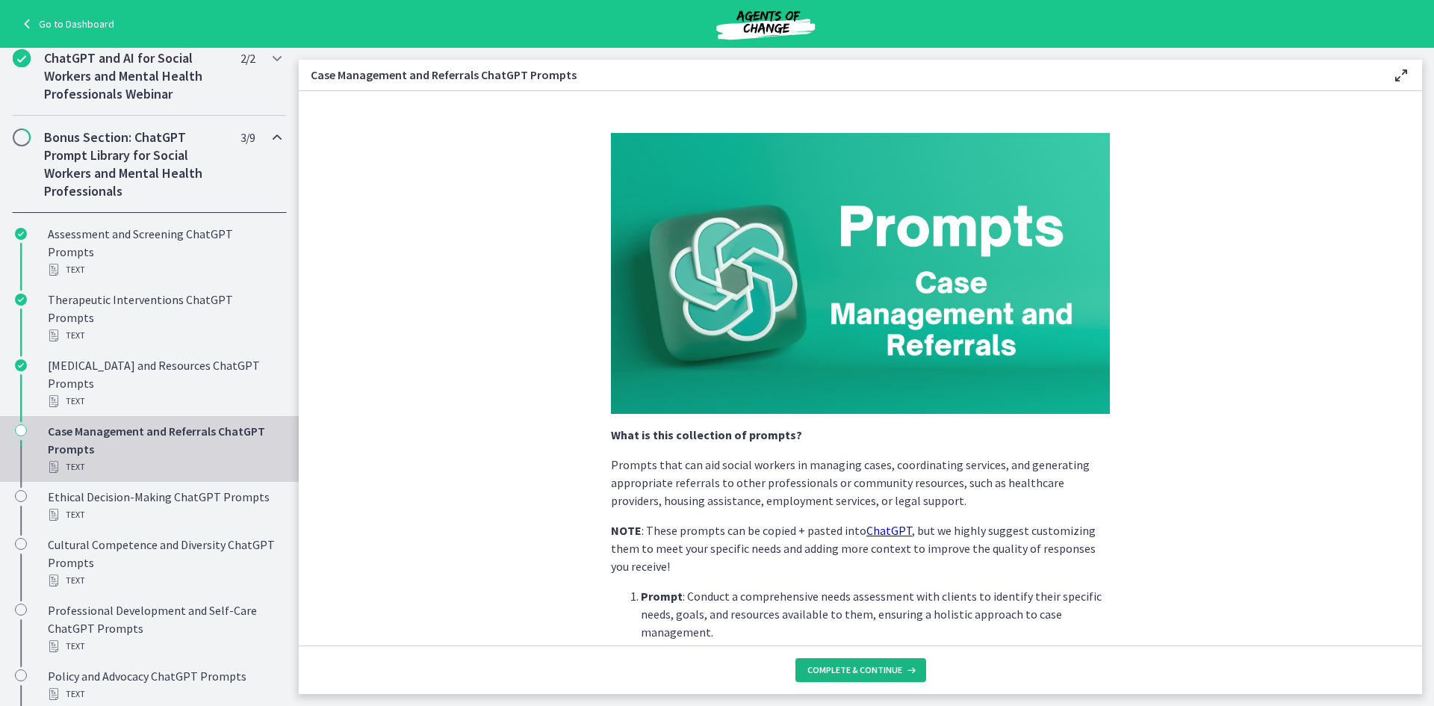
click at [896, 675] on span "Complete & continue" at bounding box center [854, 670] width 95 height 12
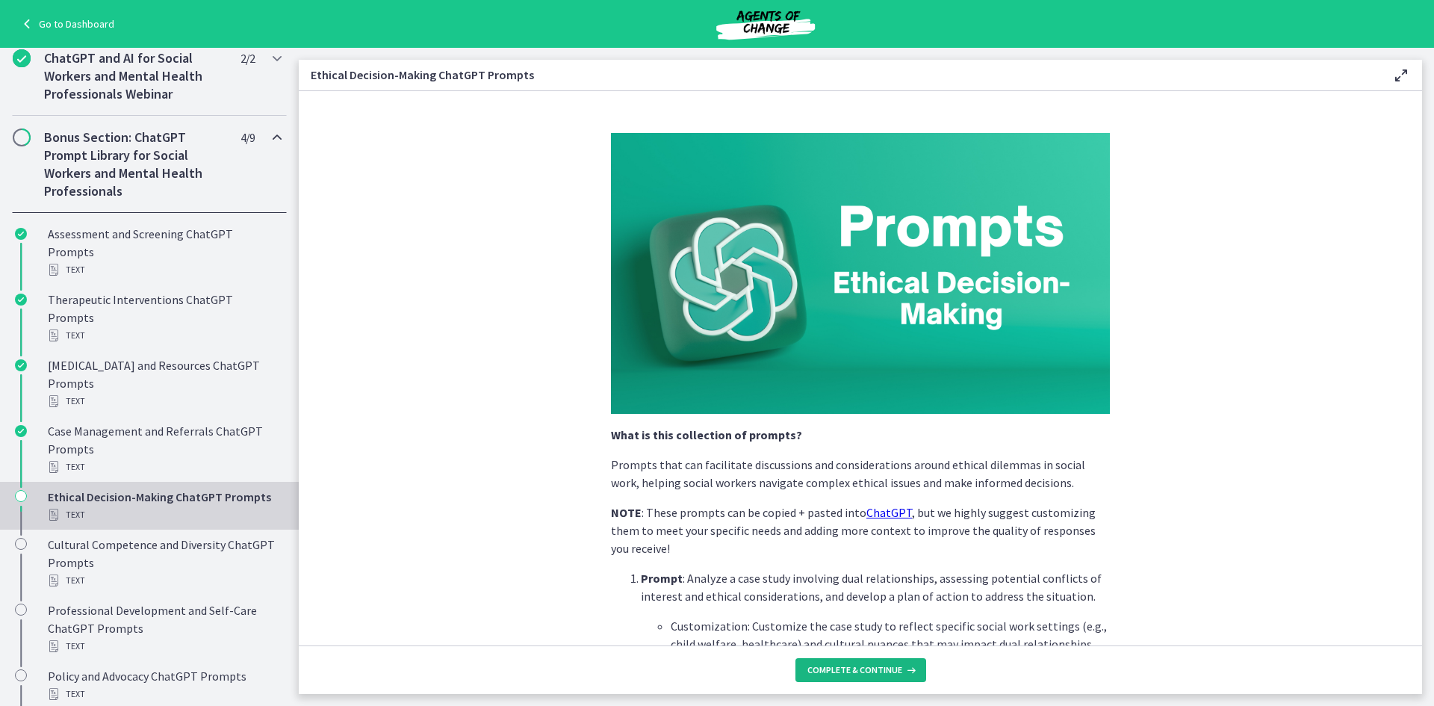
click at [896, 675] on span "Complete & continue" at bounding box center [854, 670] width 95 height 12
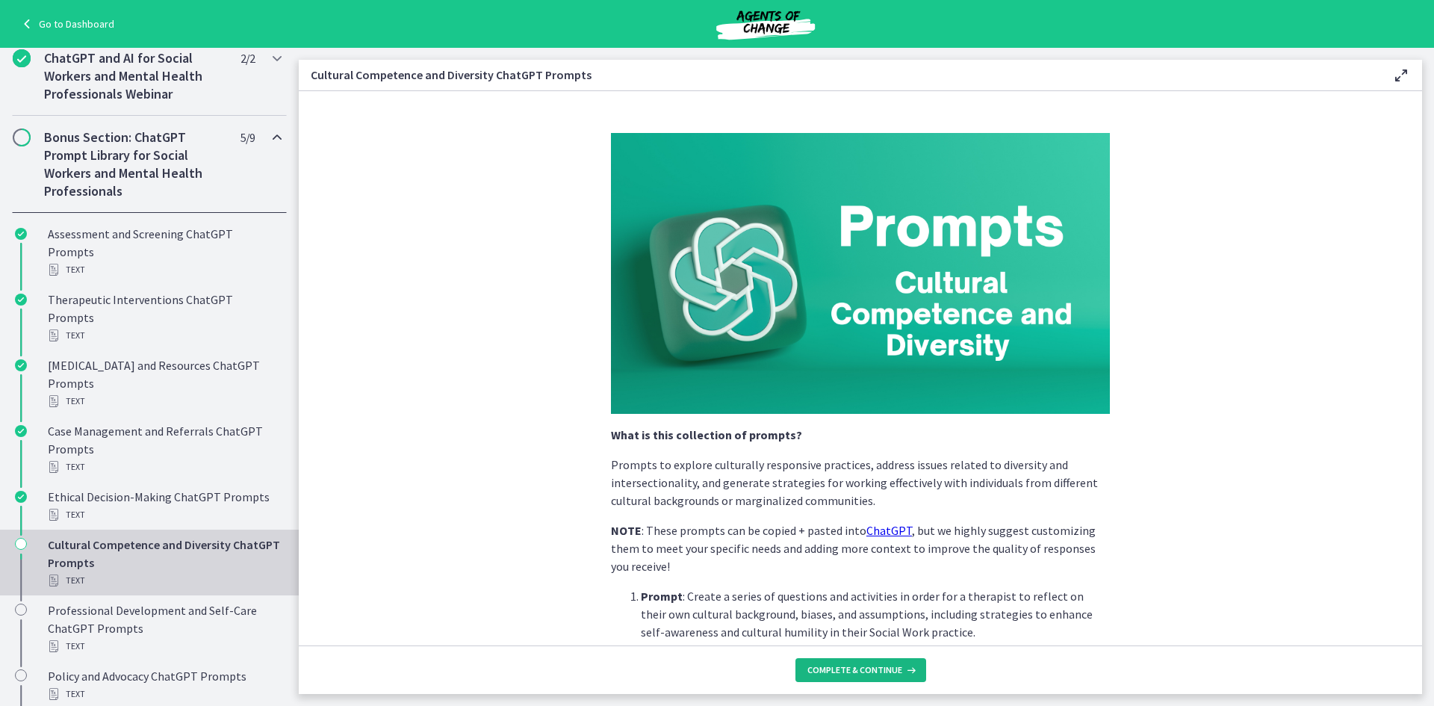
click at [896, 675] on span "Complete & continue" at bounding box center [854, 670] width 95 height 12
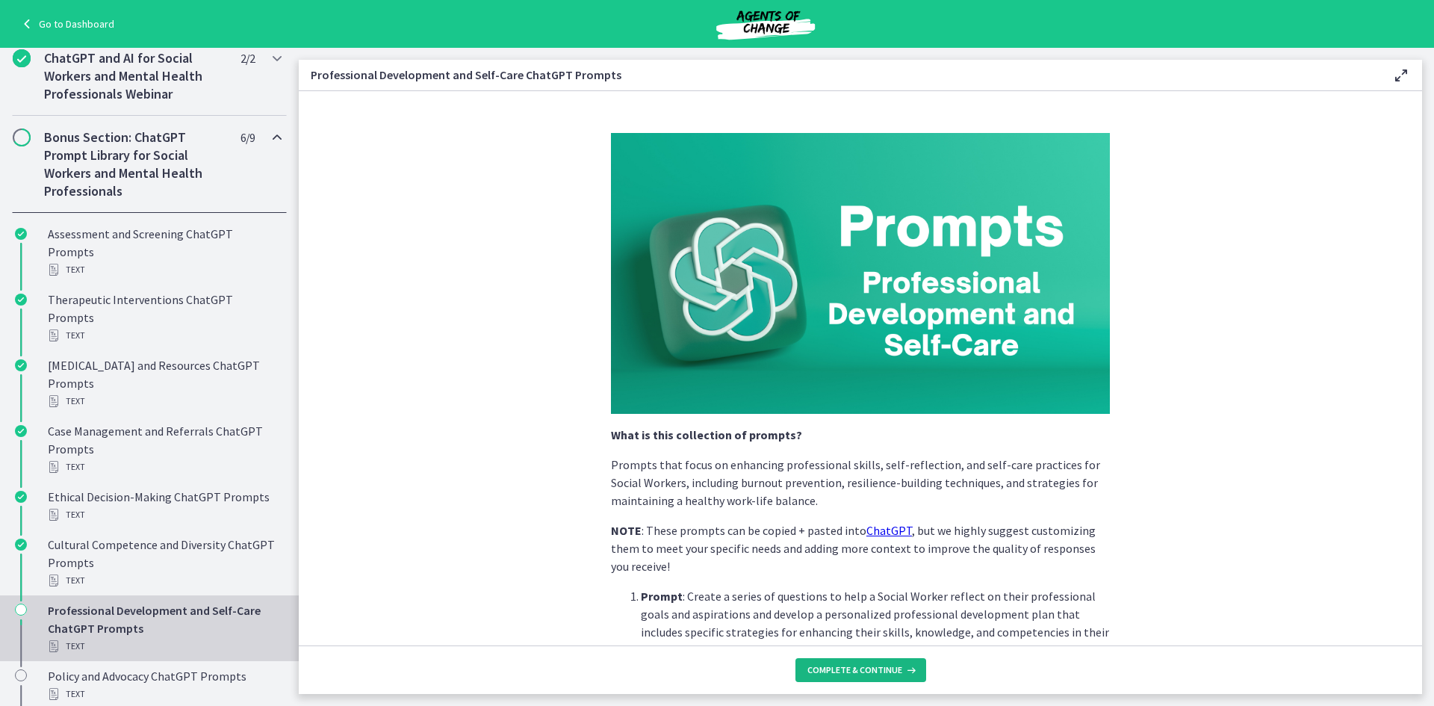
click at [896, 675] on span "Complete & continue" at bounding box center [854, 670] width 95 height 12
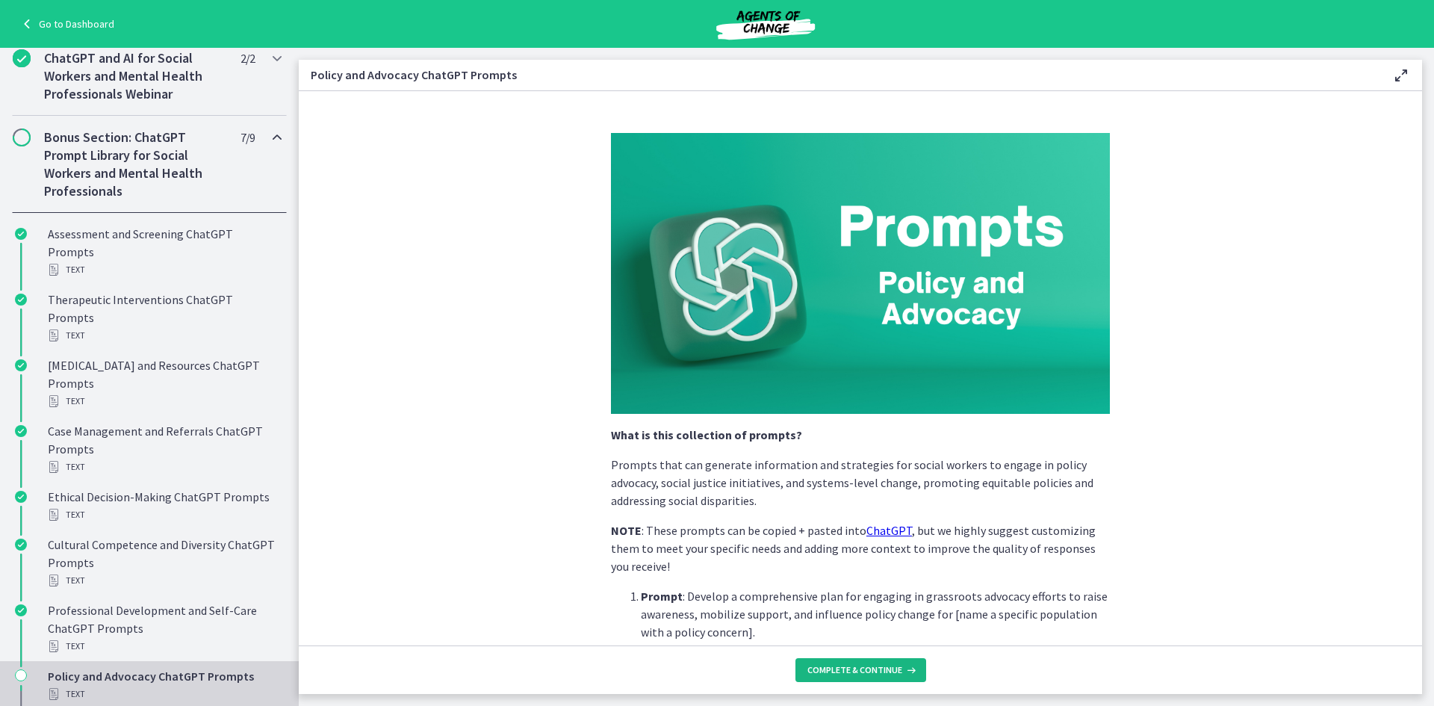
click at [896, 675] on span "Complete & continue" at bounding box center [854, 670] width 95 height 12
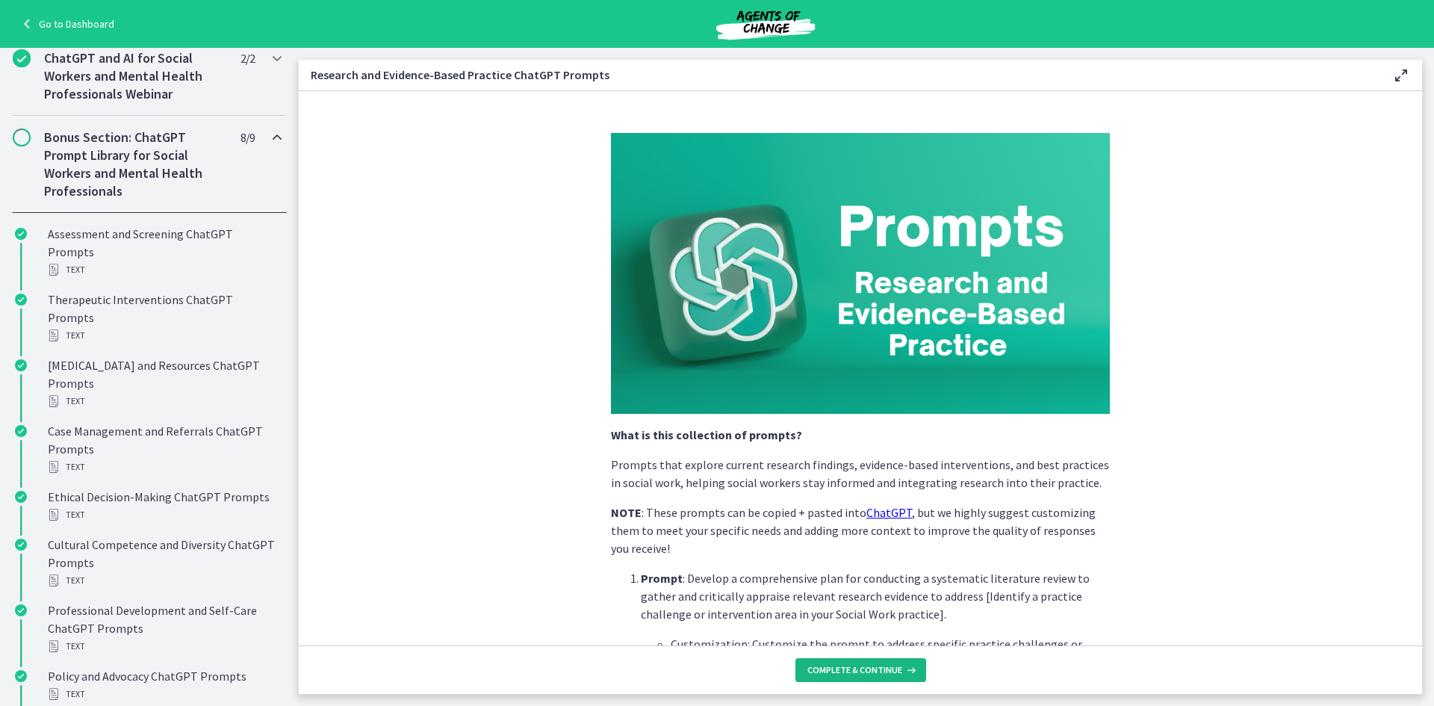
click at [896, 675] on span "Complete & continue" at bounding box center [854, 670] width 95 height 12
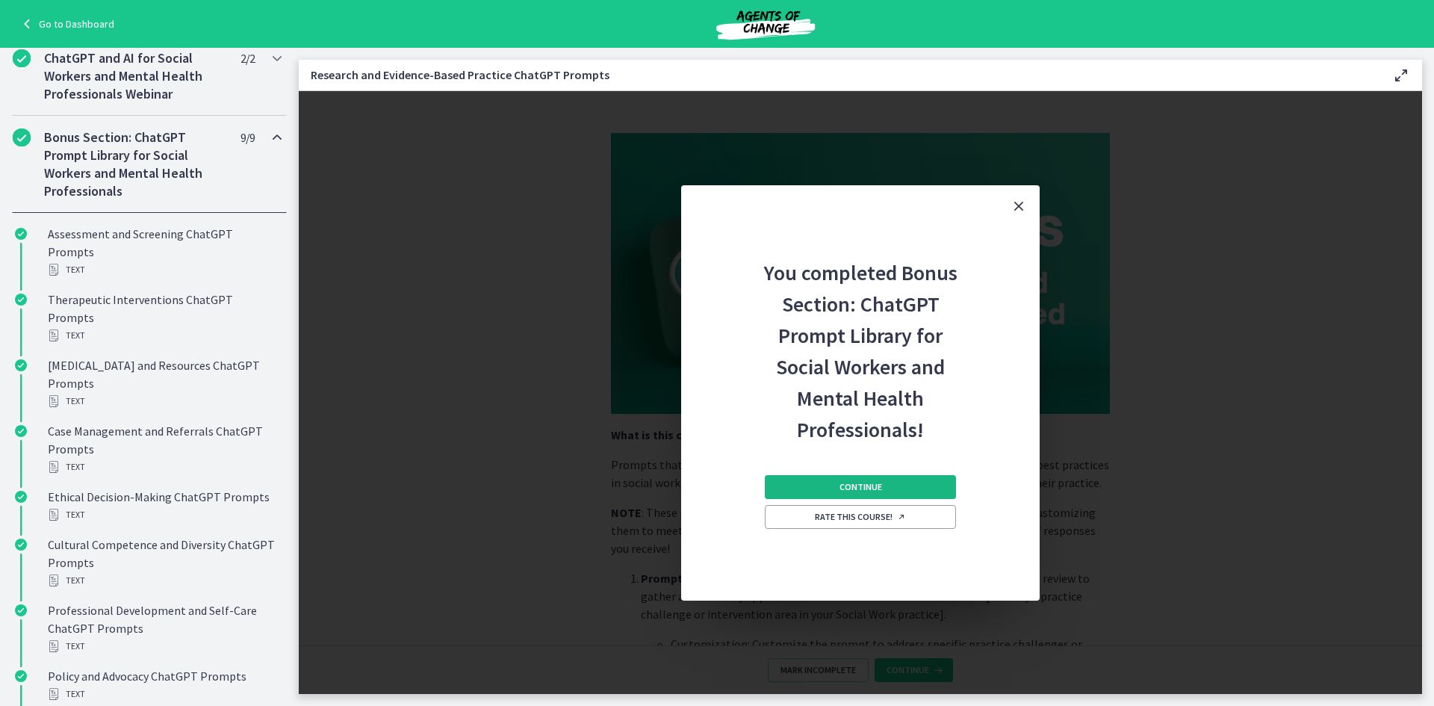
click at [851, 485] on span "Continue" at bounding box center [860, 487] width 43 height 12
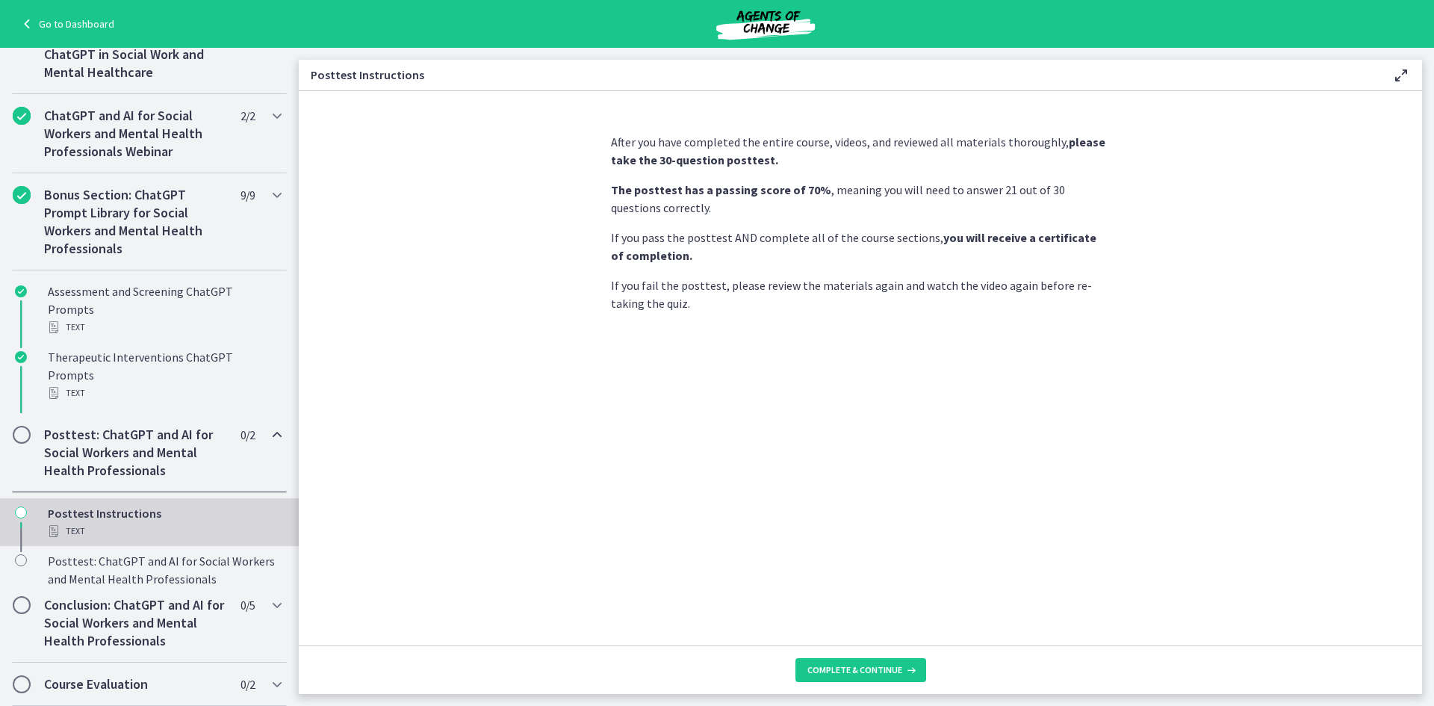
scroll to position [549, 0]
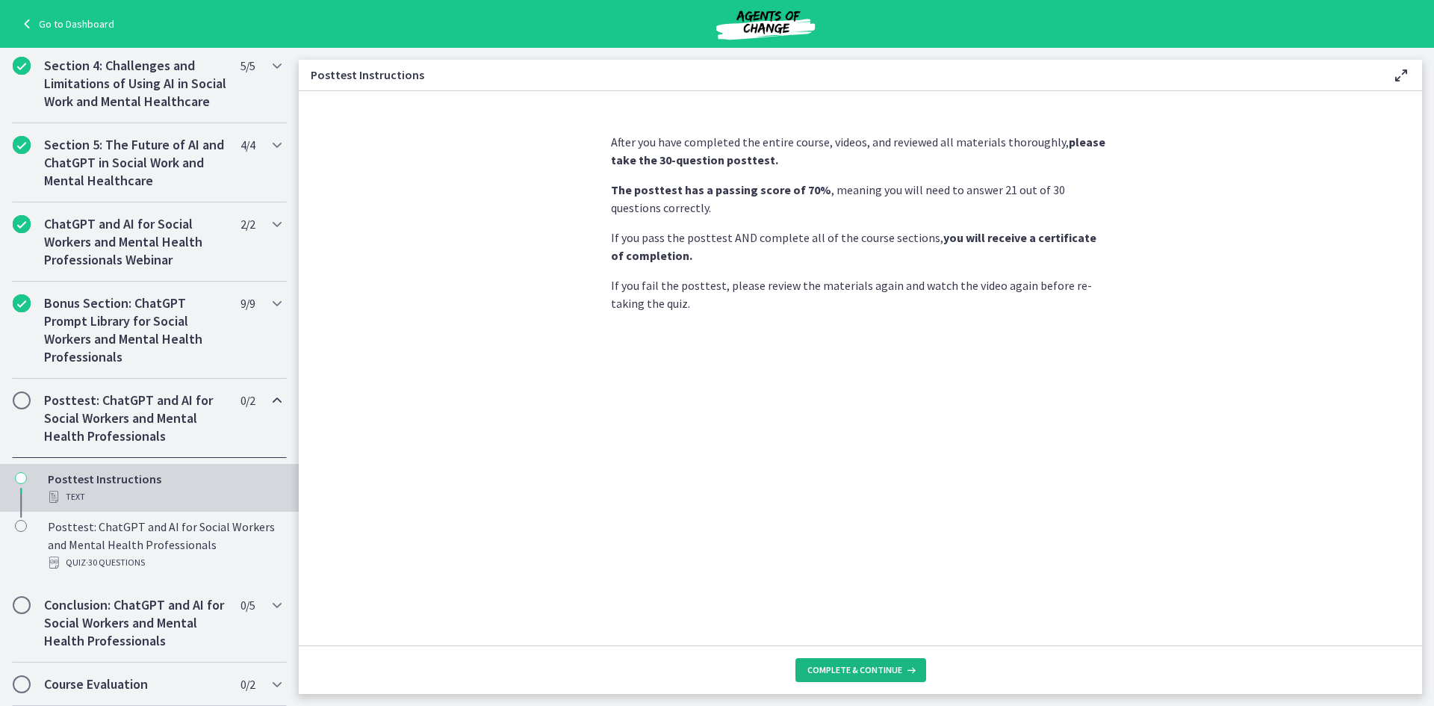
click at [897, 680] on button "Complete & continue" at bounding box center [860, 670] width 131 height 24
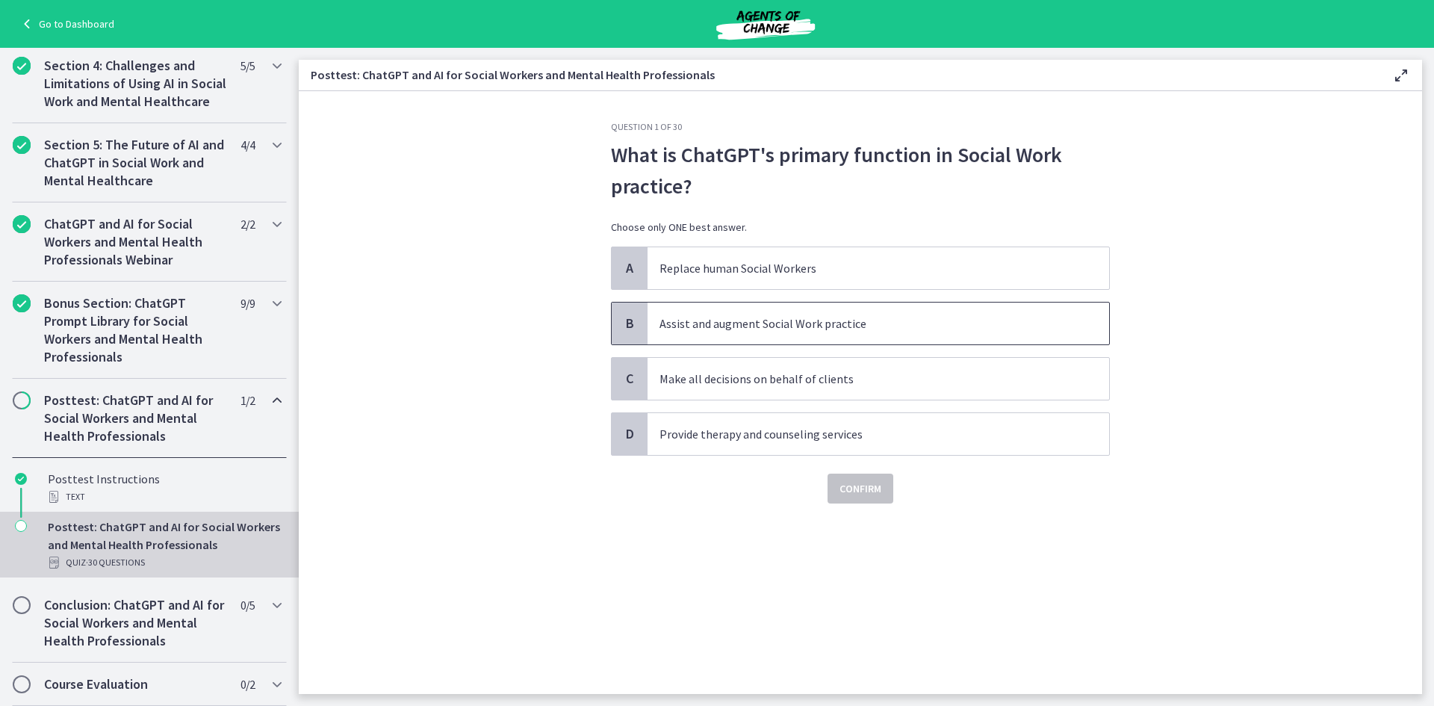
click at [745, 324] on p "Assist and augment Social Work practice" at bounding box center [863, 323] width 408 height 18
click at [868, 495] on span "Confirm" at bounding box center [860, 488] width 42 height 18
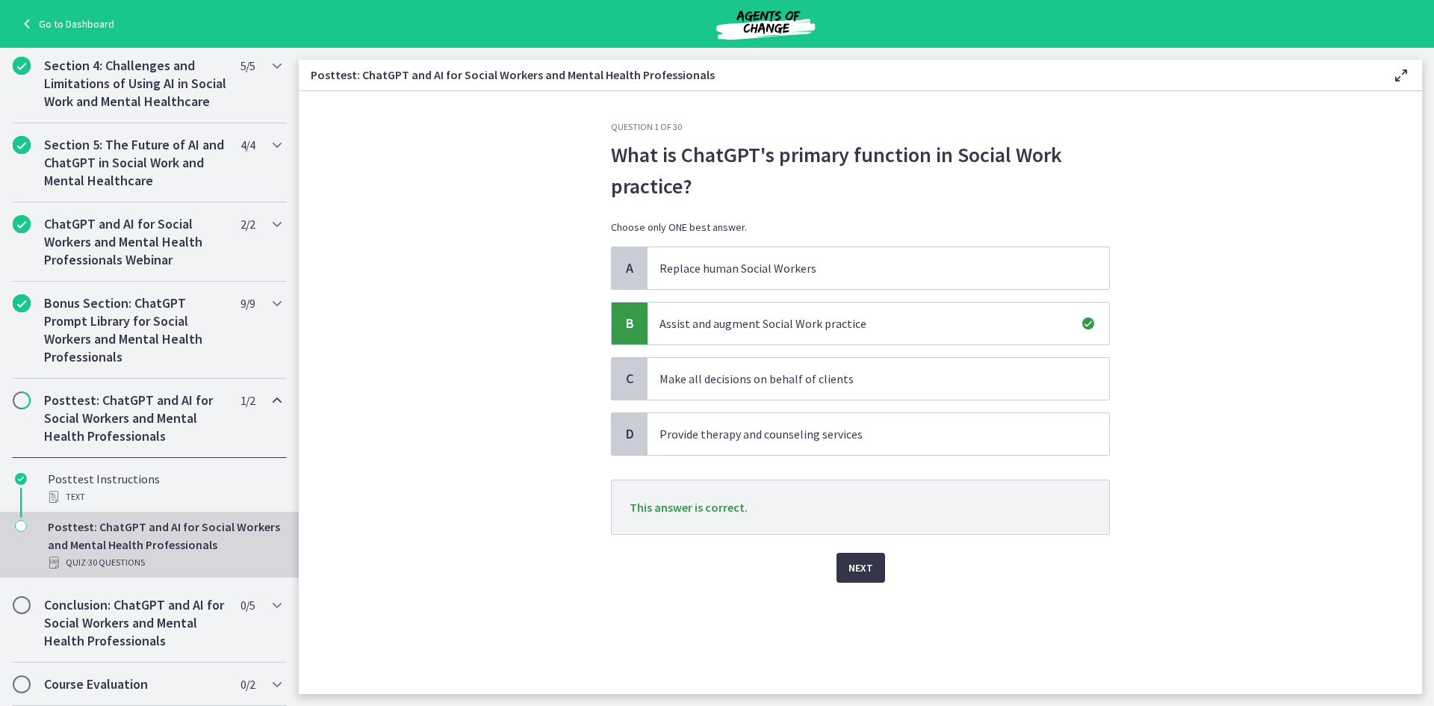
click at [869, 565] on span "Next" at bounding box center [860, 568] width 25 height 18
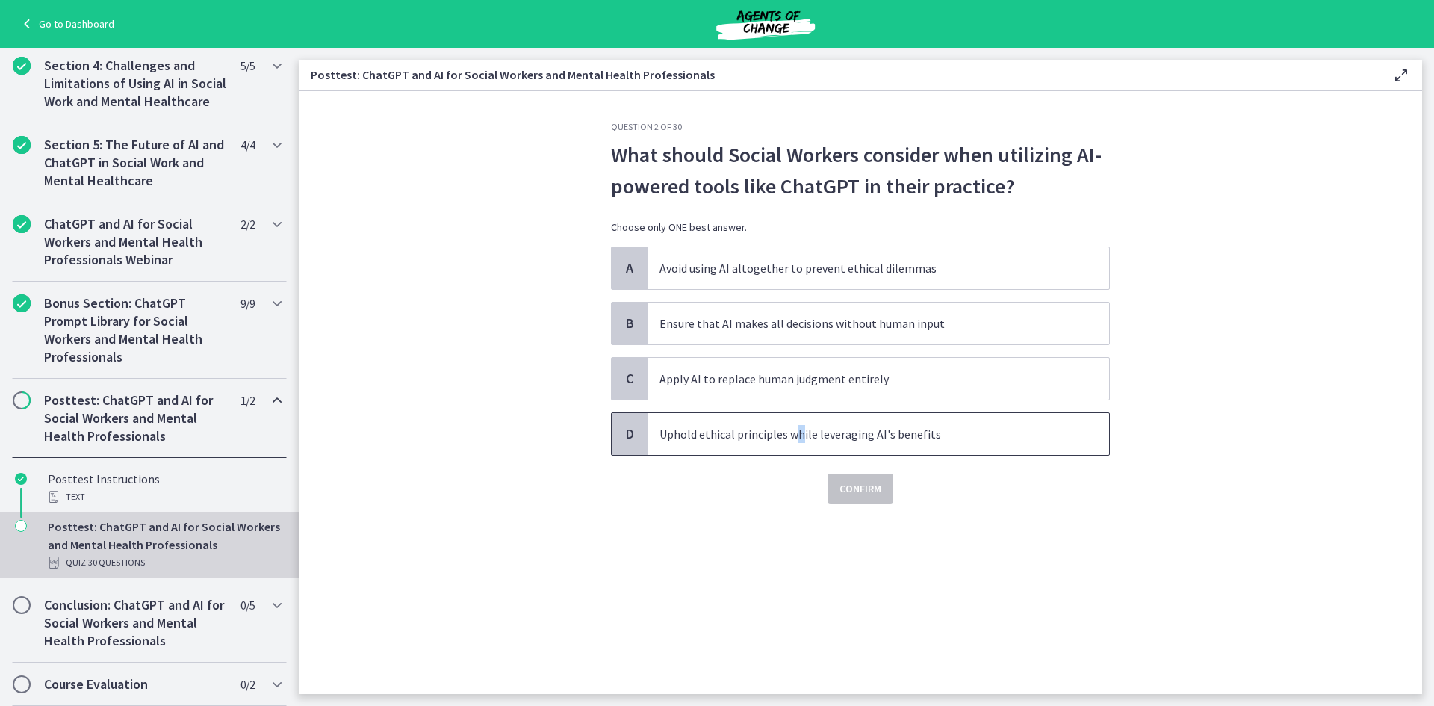
click at [797, 426] on p "Uphold ethical principles while leveraging AI's benefits" at bounding box center [863, 434] width 408 height 18
click at [867, 496] on span "Confirm" at bounding box center [860, 488] width 42 height 18
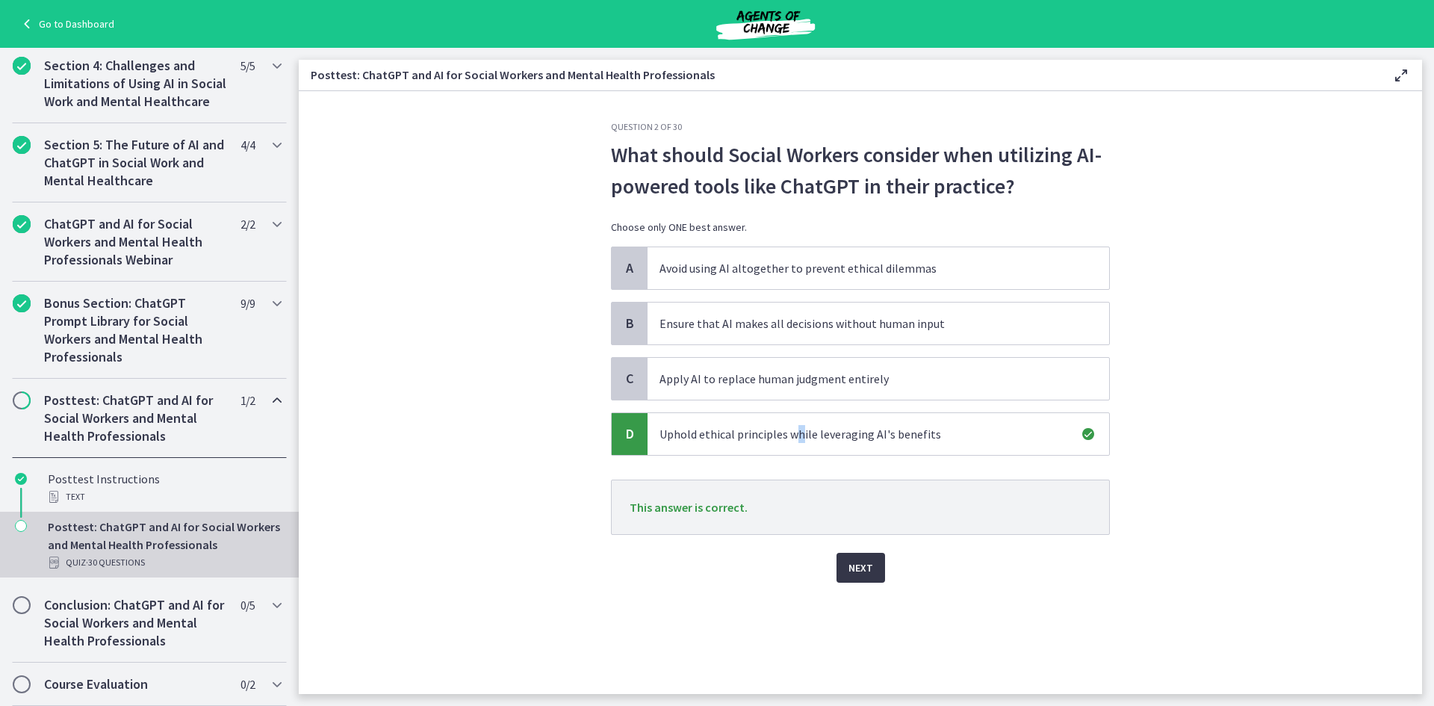
click at [847, 575] on button "Next" at bounding box center [860, 568] width 49 height 30
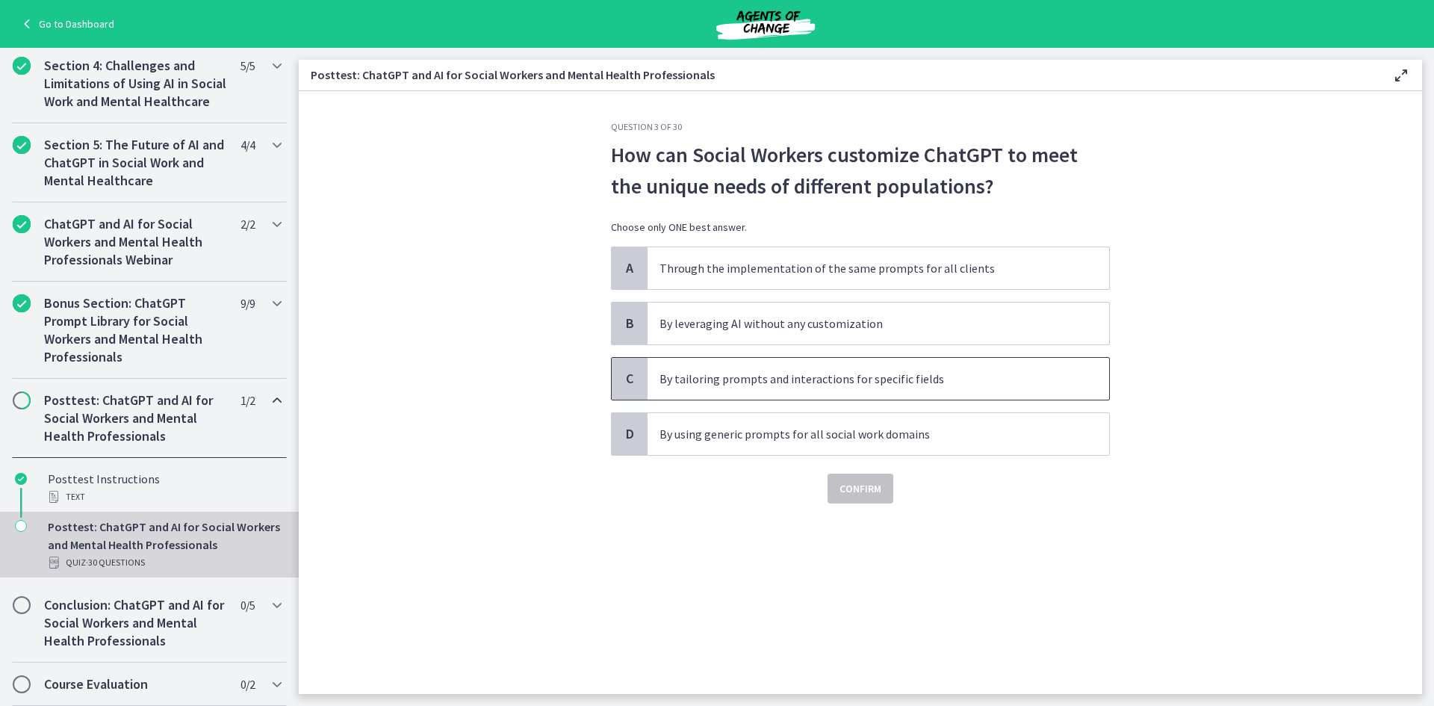
click at [818, 391] on span "By tailoring prompts and interactions for specific fields" at bounding box center [877, 379] width 461 height 42
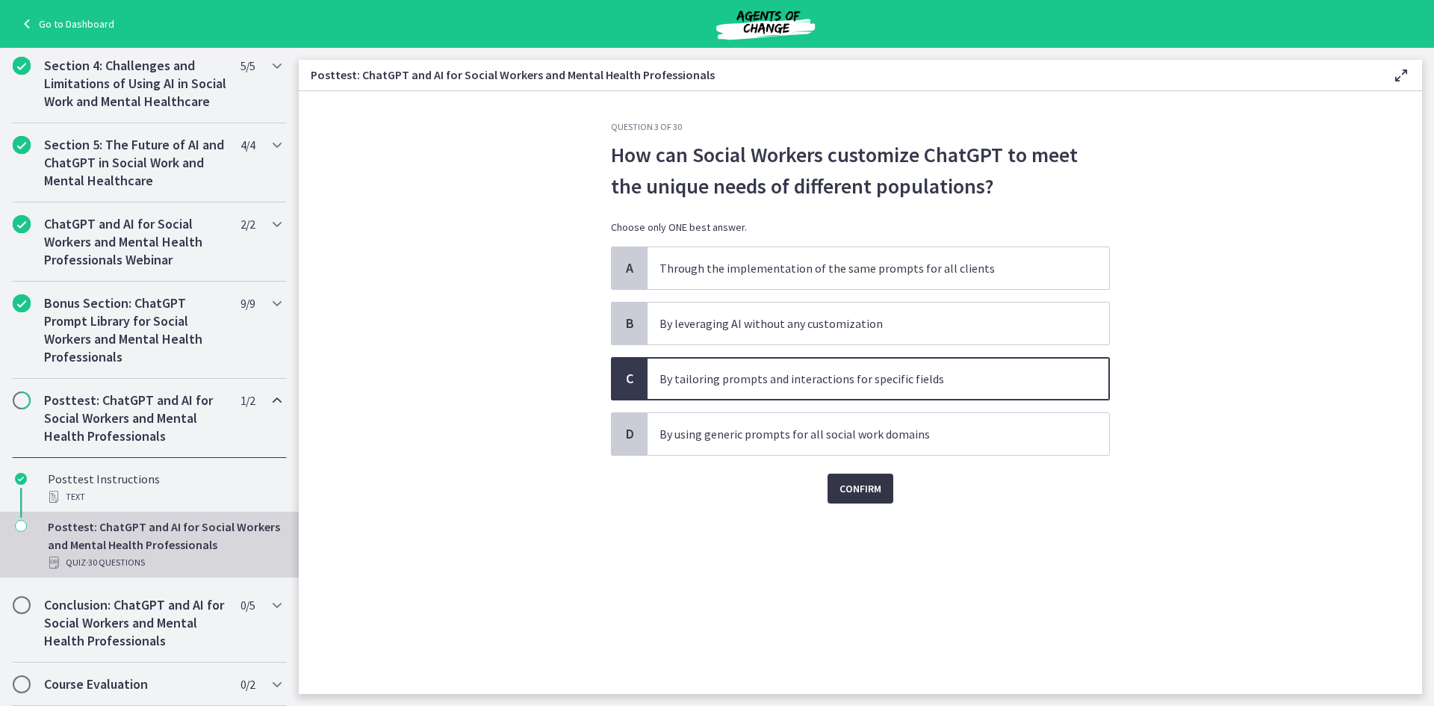
click at [878, 488] on span "Confirm" at bounding box center [860, 488] width 42 height 18
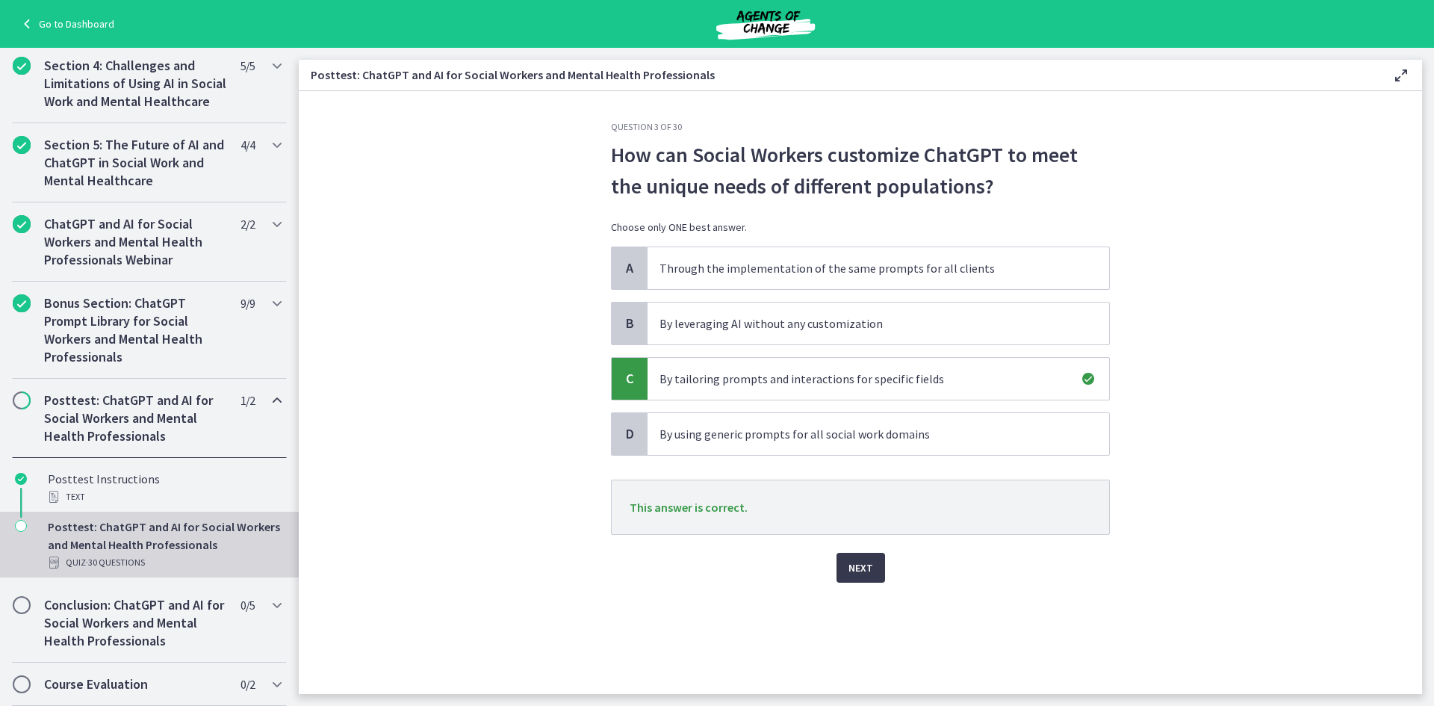
click at [851, 582] on div "Question 3 of 30 How can Social Workers customize ChatGPT to meet the unique ne…" at bounding box center [860, 407] width 523 height 573
click at [866, 569] on span "Next" at bounding box center [860, 568] width 25 height 18
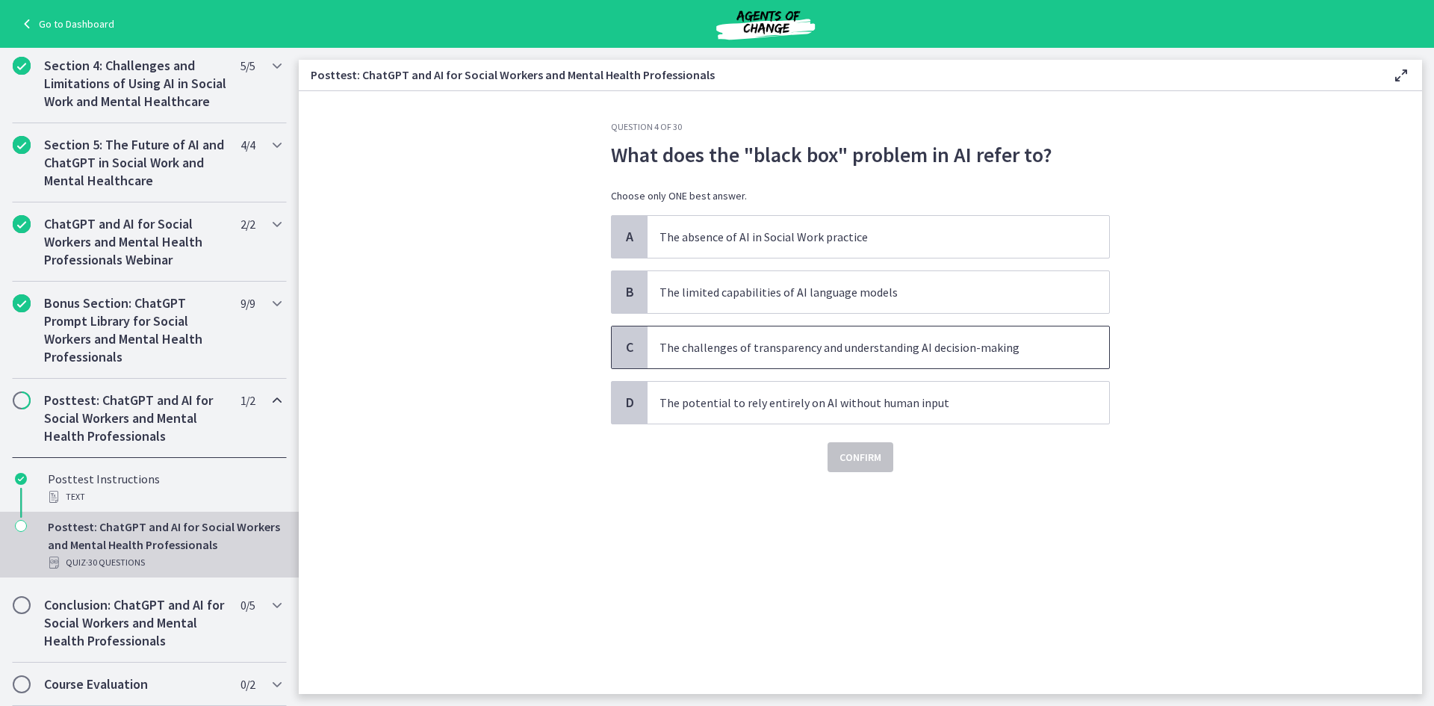
click at [734, 346] on p "The challenges of transparency and understanding AI decision-making" at bounding box center [863, 347] width 408 height 18
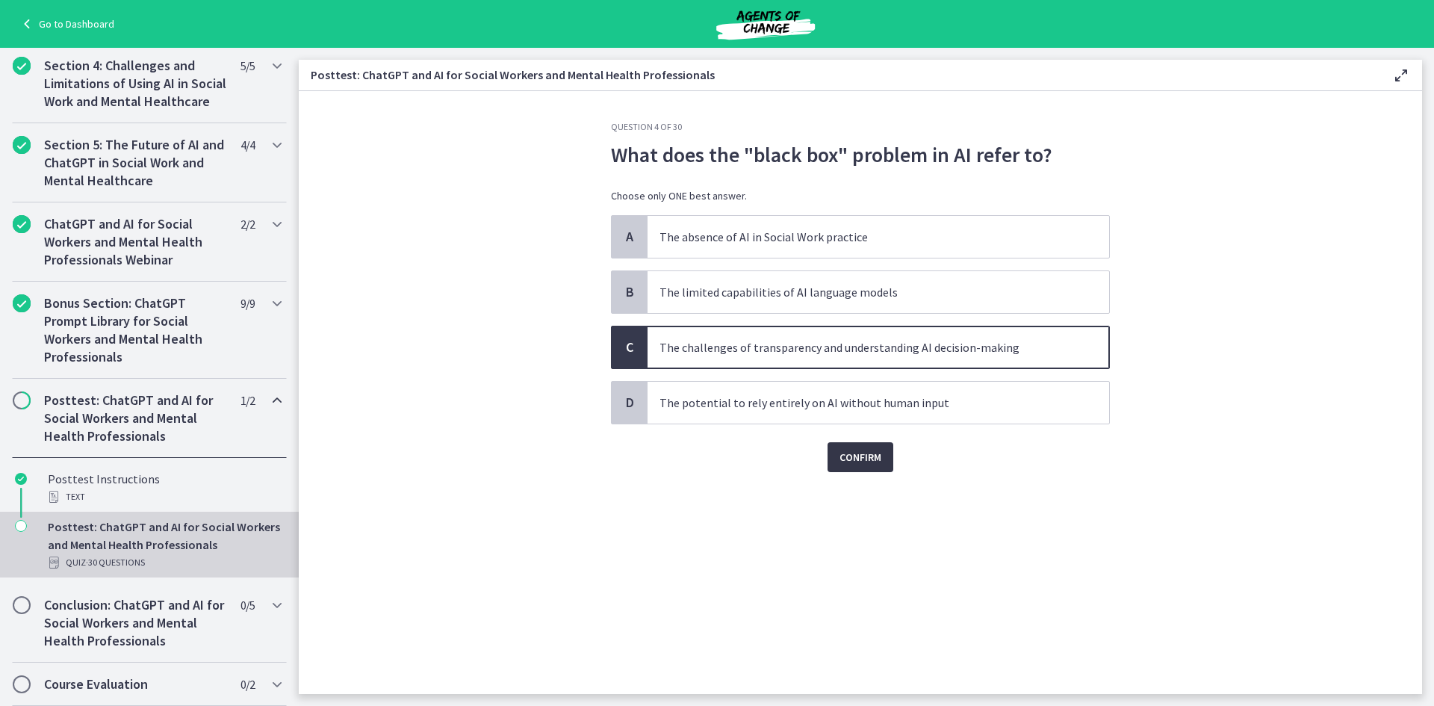
click at [885, 462] on button "Confirm" at bounding box center [860, 457] width 66 height 30
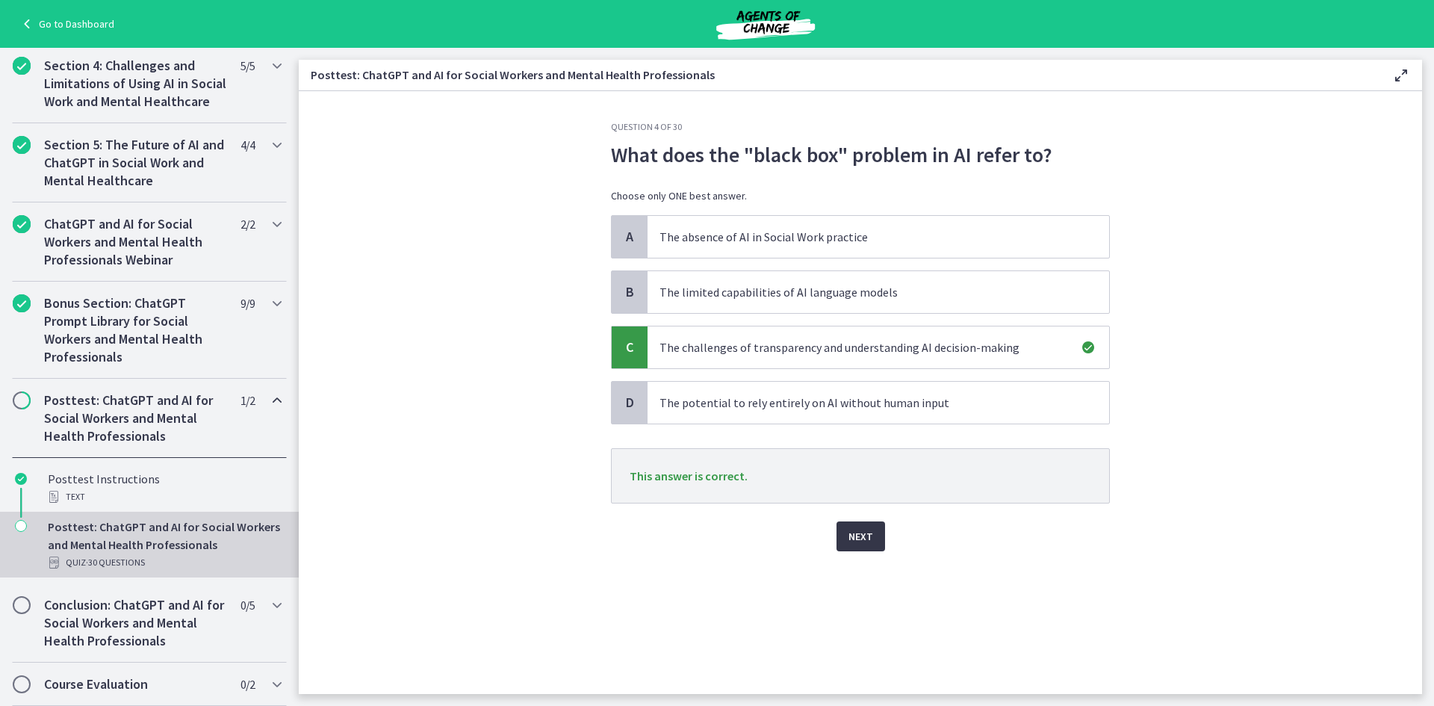
click at [871, 538] on span "Next" at bounding box center [860, 536] width 25 height 18
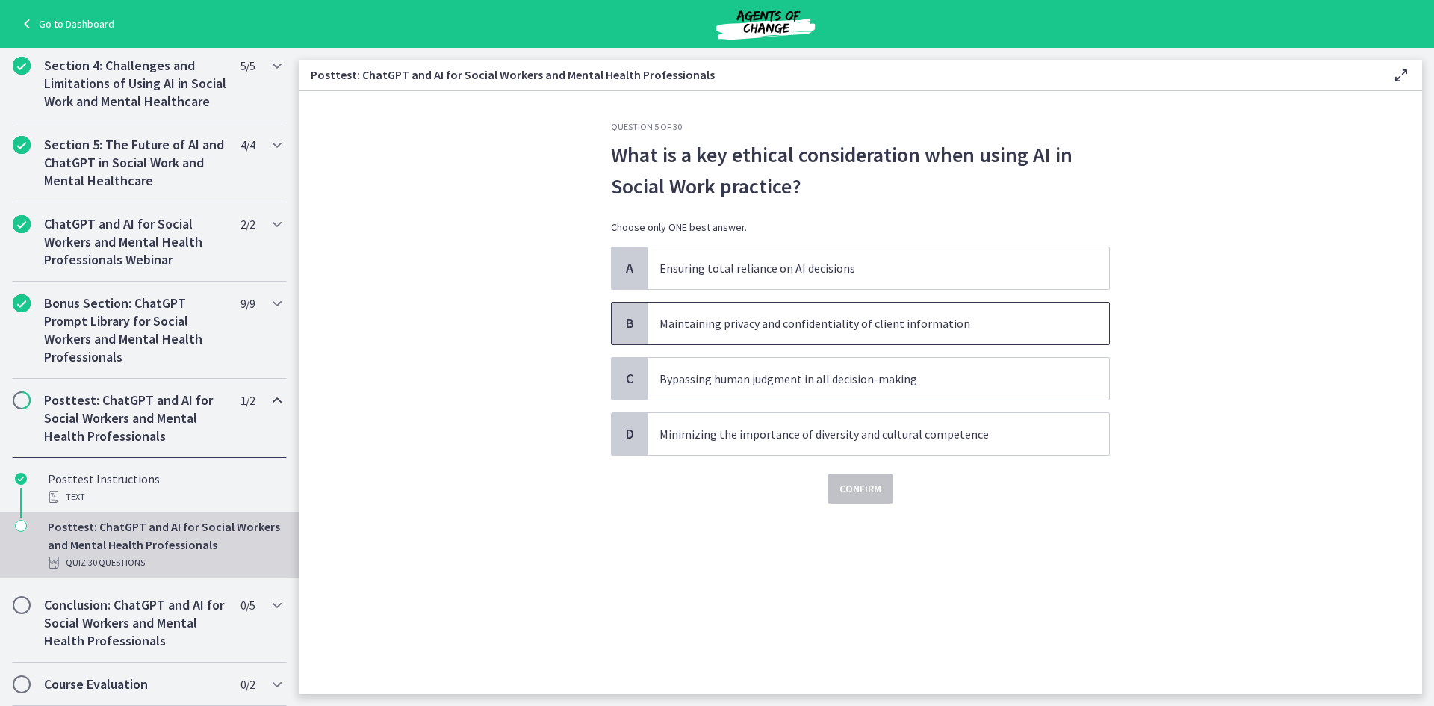
click at [844, 330] on p "Maintaining privacy and confidentiality of client information" at bounding box center [863, 323] width 408 height 18
click at [872, 491] on span "Confirm" at bounding box center [860, 488] width 42 height 18
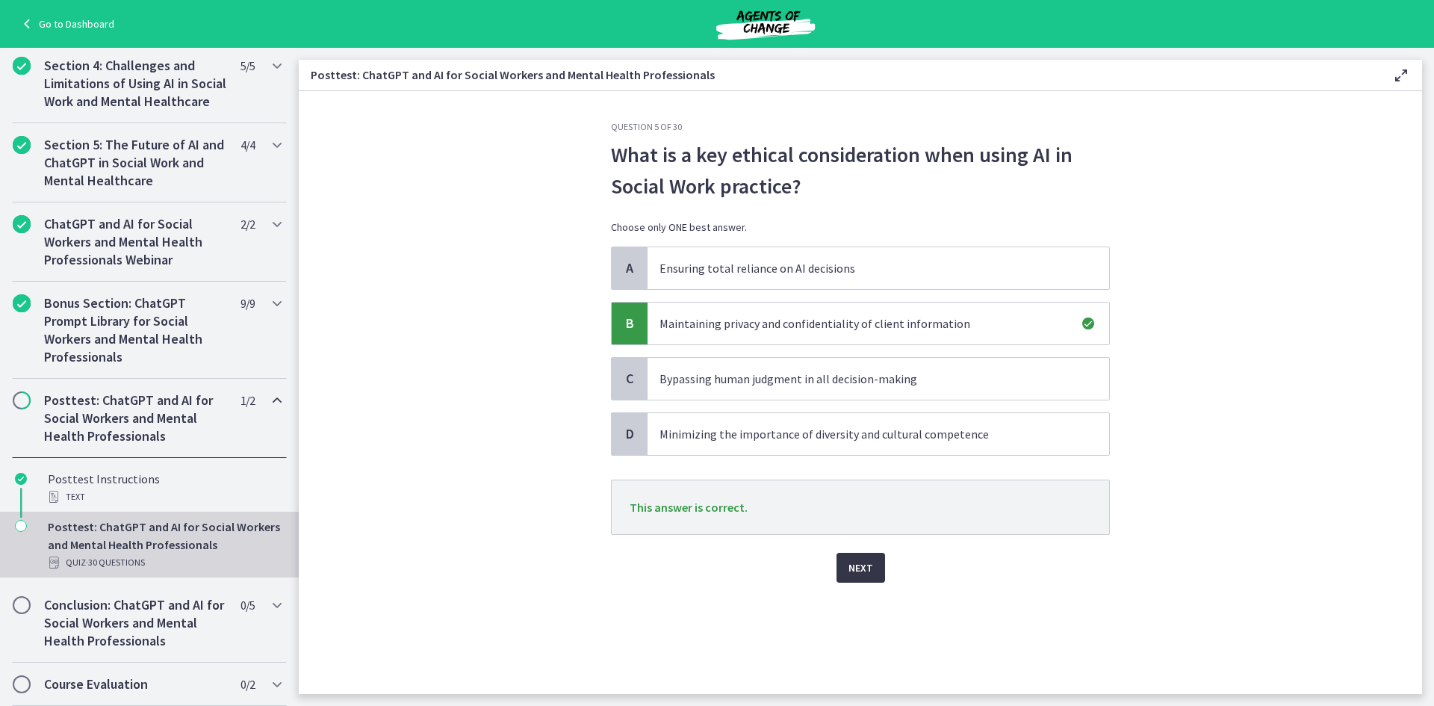
click at [872, 571] on button "Next" at bounding box center [860, 568] width 49 height 30
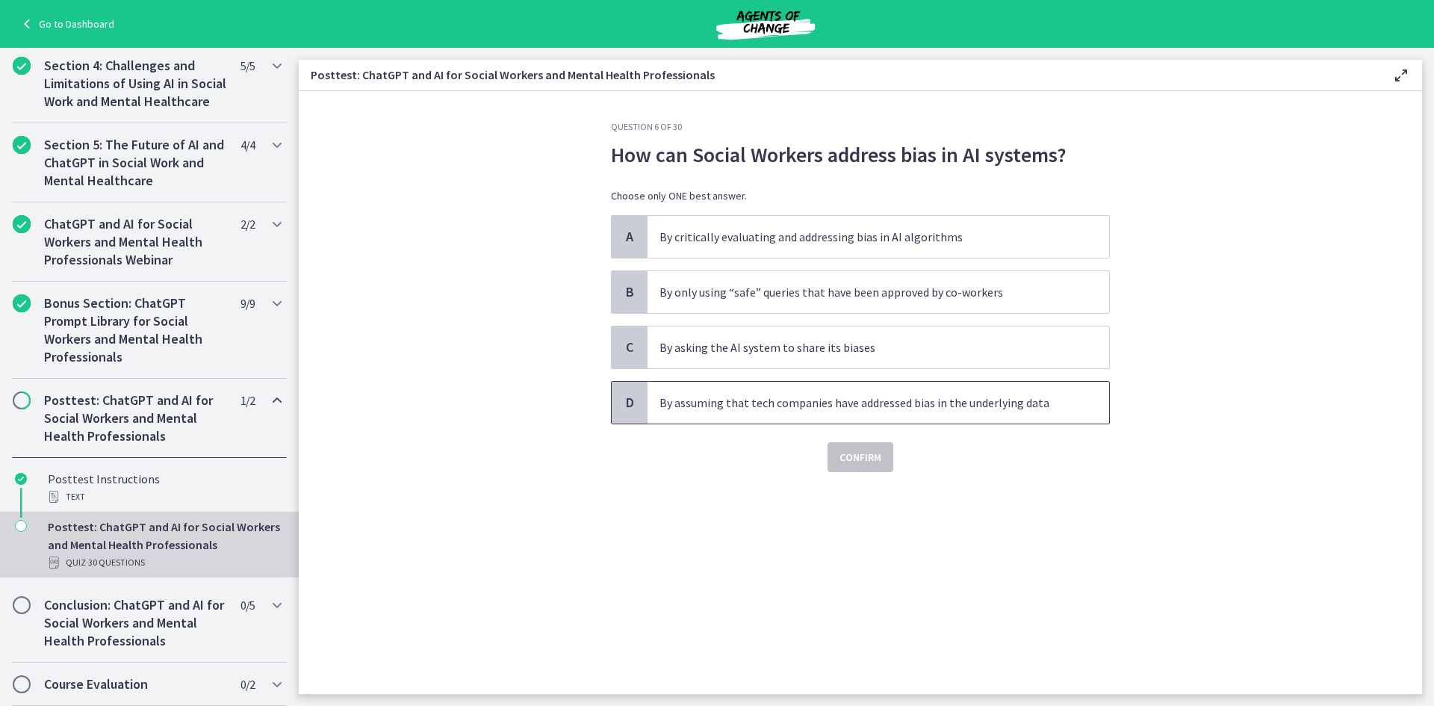
click at [992, 405] on p "By assuming that tech companies have addressed bias in the underlying data" at bounding box center [863, 402] width 408 height 18
click at [856, 458] on span "Confirm" at bounding box center [860, 457] width 42 height 18
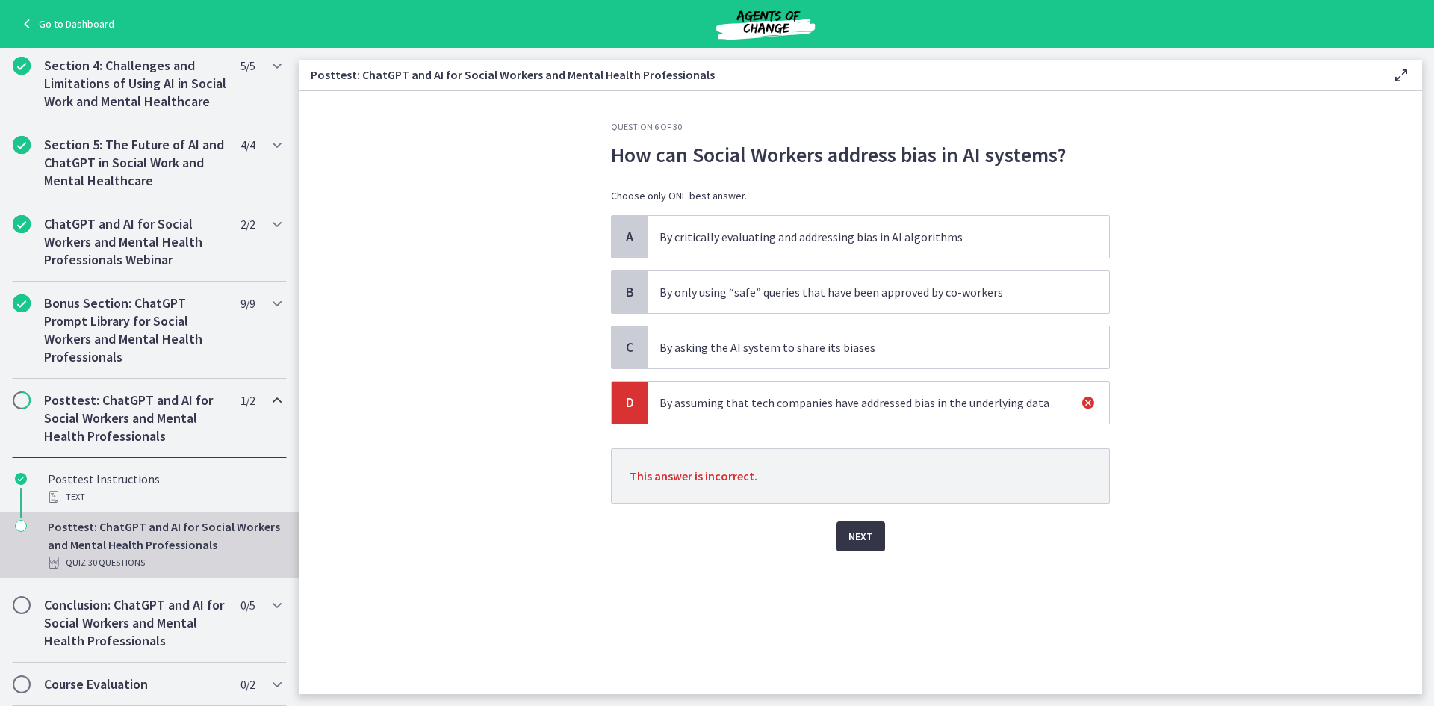
click at [841, 539] on button "Next" at bounding box center [860, 536] width 49 height 30
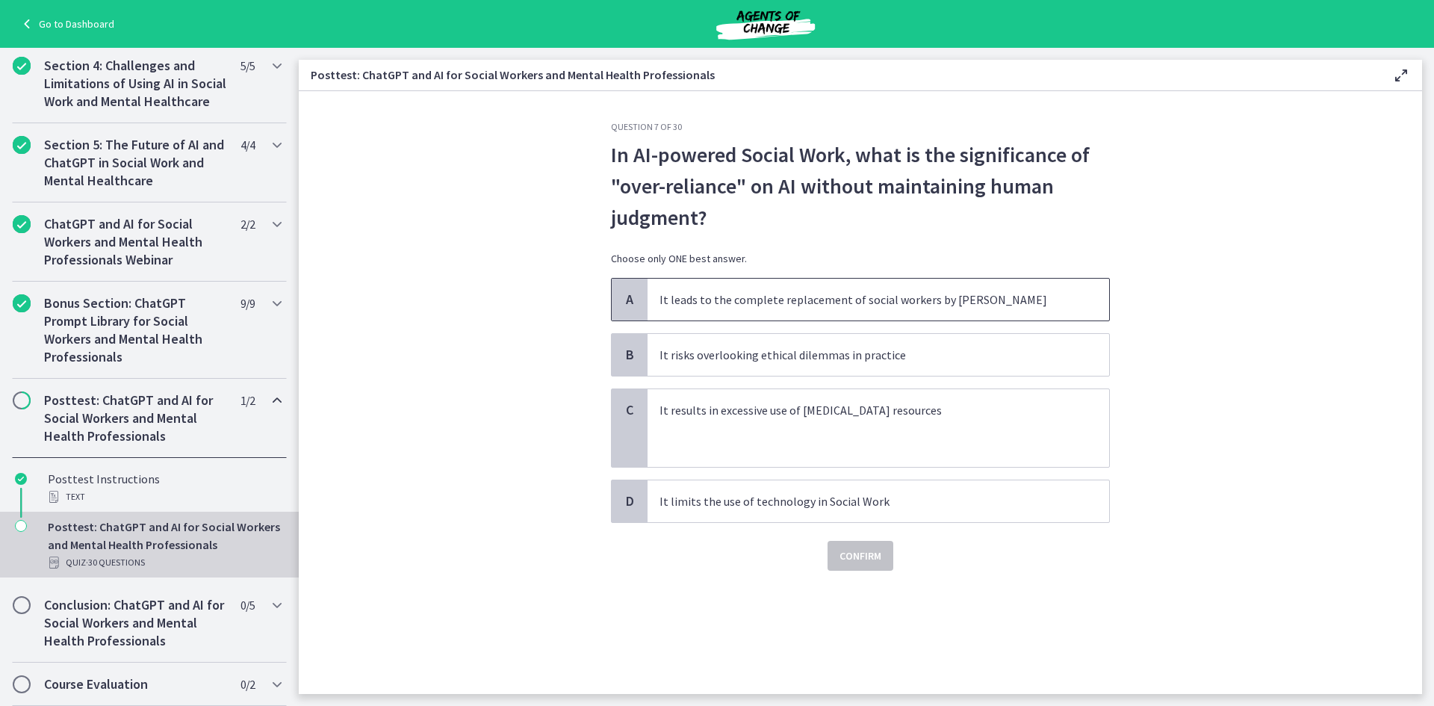
click at [939, 313] on span "It leads to the complete replacement of social workers by [PERSON_NAME]" at bounding box center [877, 300] width 461 height 42
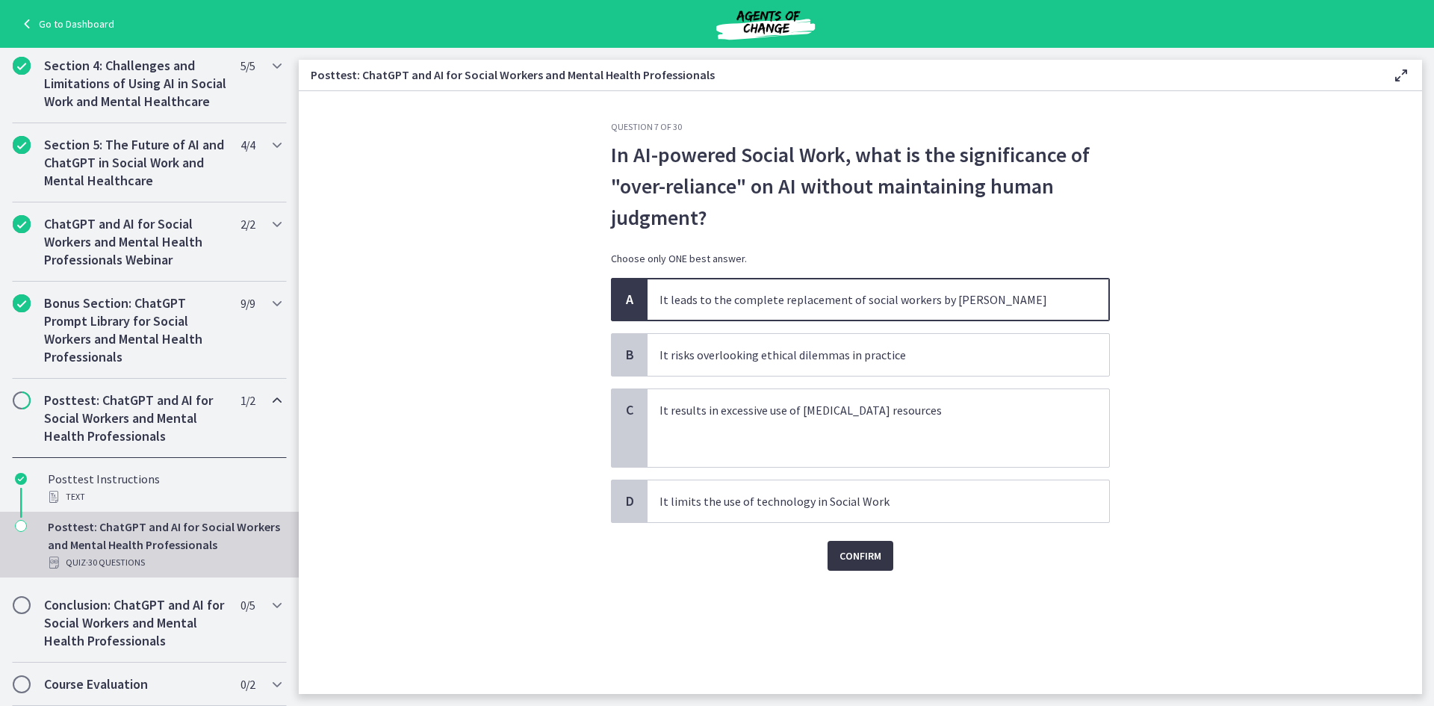
click at [856, 561] on span "Confirm" at bounding box center [860, 556] width 42 height 18
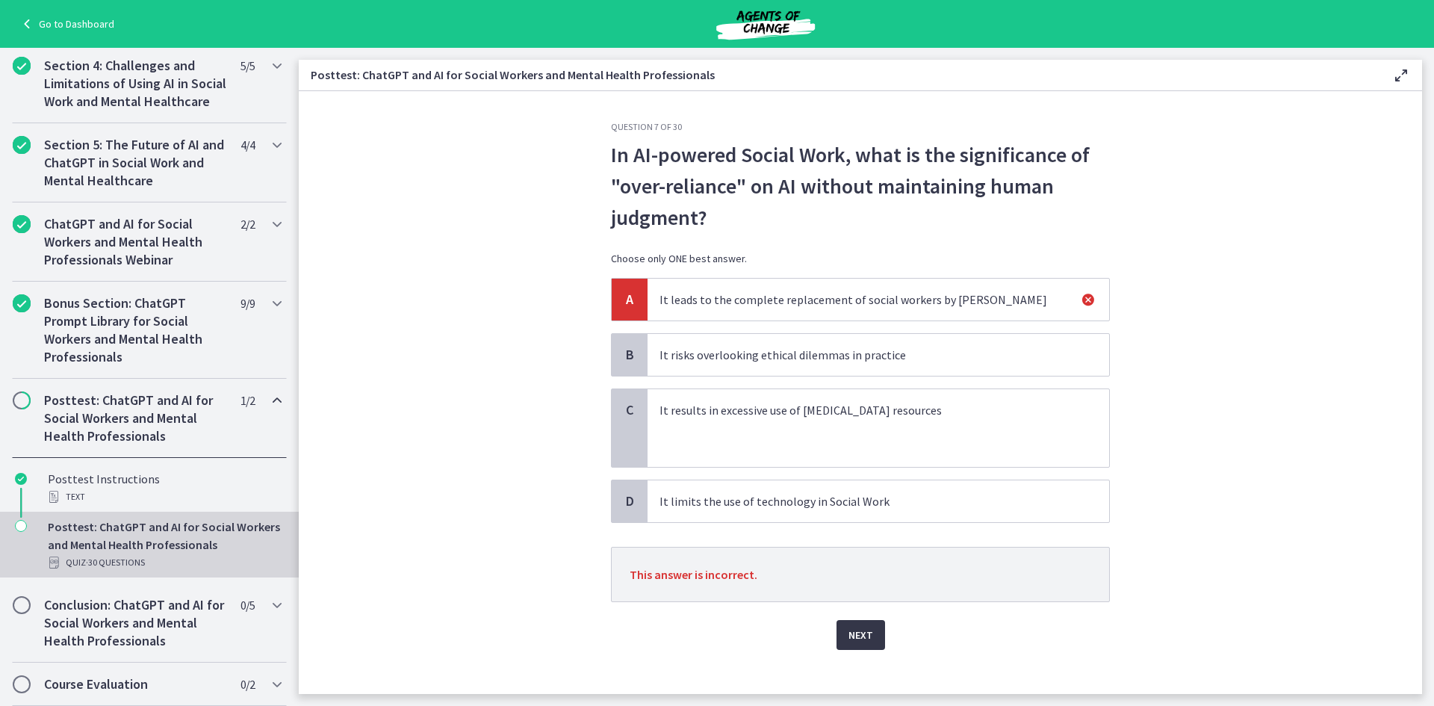
click at [862, 630] on span "Next" at bounding box center [860, 635] width 25 height 18
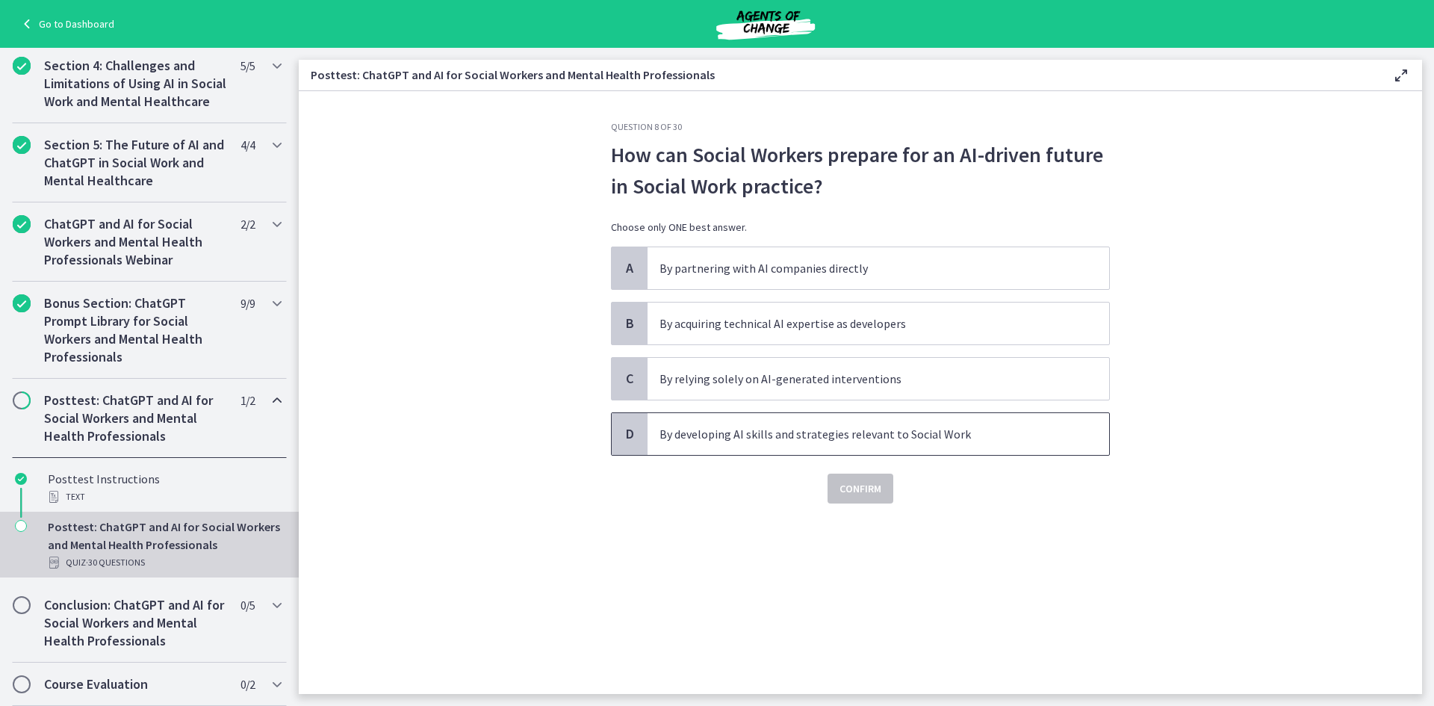
click at [767, 441] on p "By developing AI skills and strategies relevant to Social Work" at bounding box center [863, 434] width 408 height 18
click at [852, 484] on span "Confirm" at bounding box center [860, 488] width 42 height 18
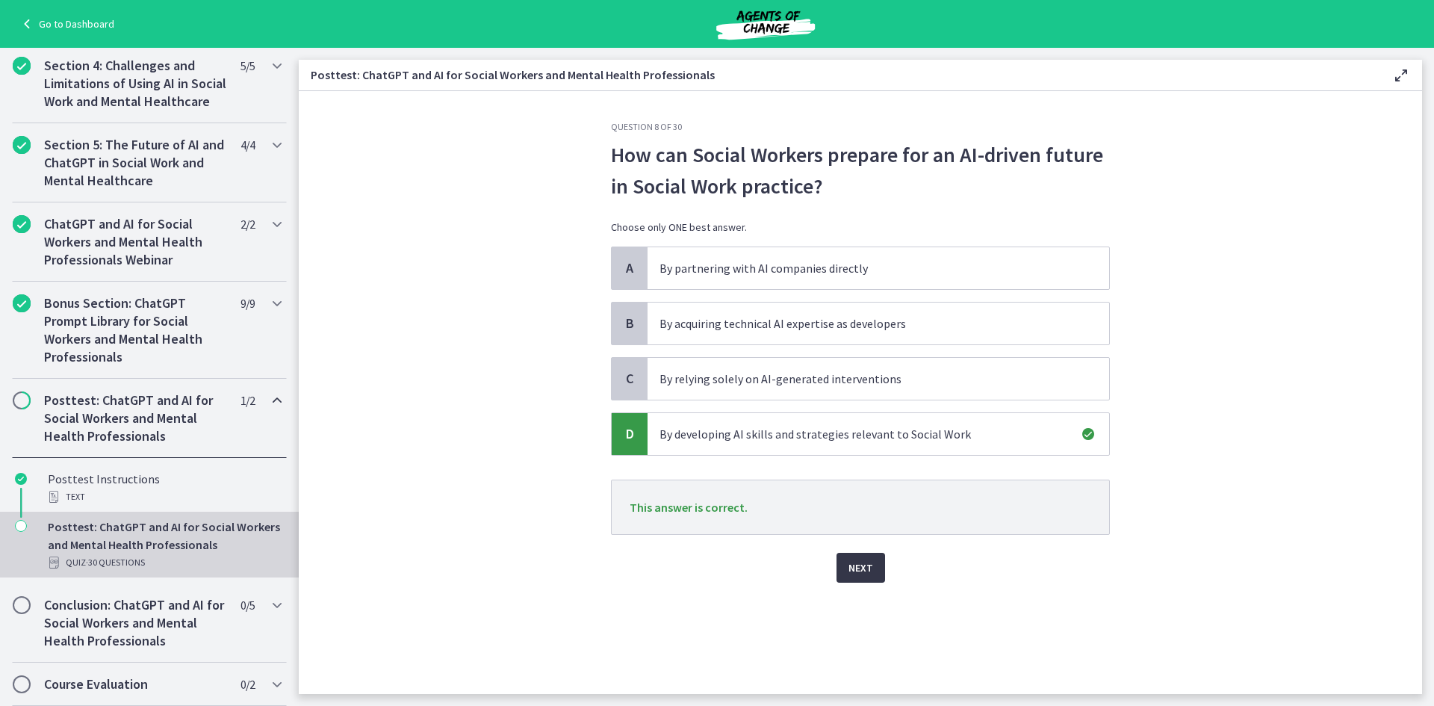
click at [859, 579] on button "Next" at bounding box center [860, 568] width 49 height 30
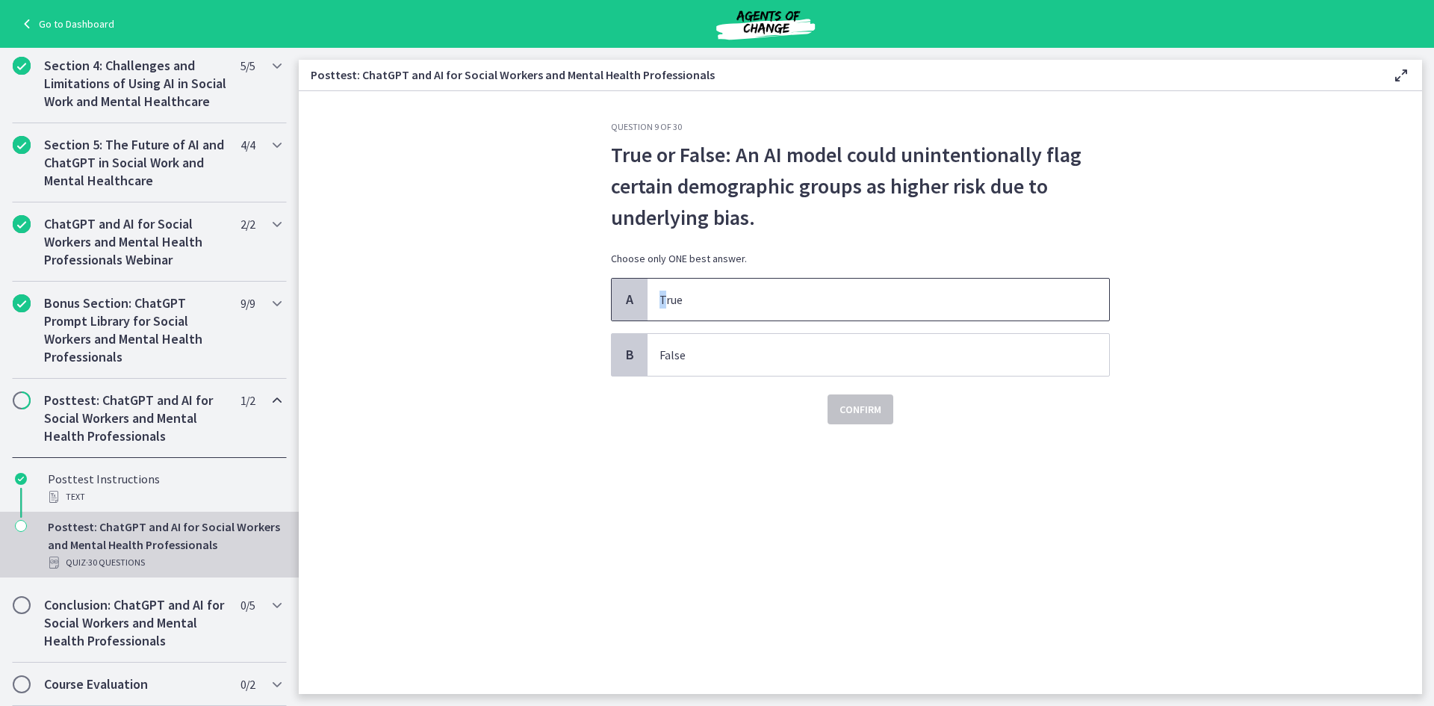
click at [659, 301] on p "True" at bounding box center [863, 299] width 408 height 18
click at [850, 414] on span "Confirm" at bounding box center [860, 409] width 42 height 18
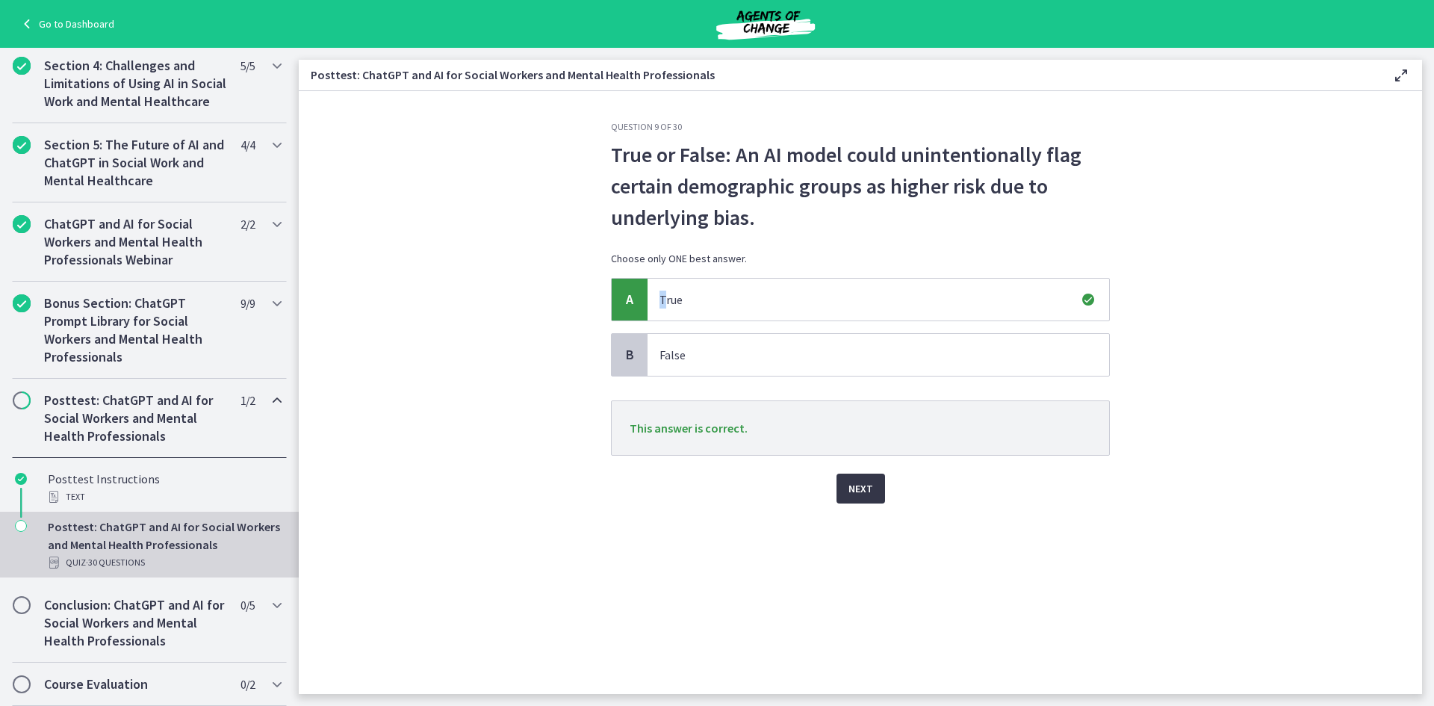
click at [850, 483] on span "Next" at bounding box center [860, 488] width 25 height 18
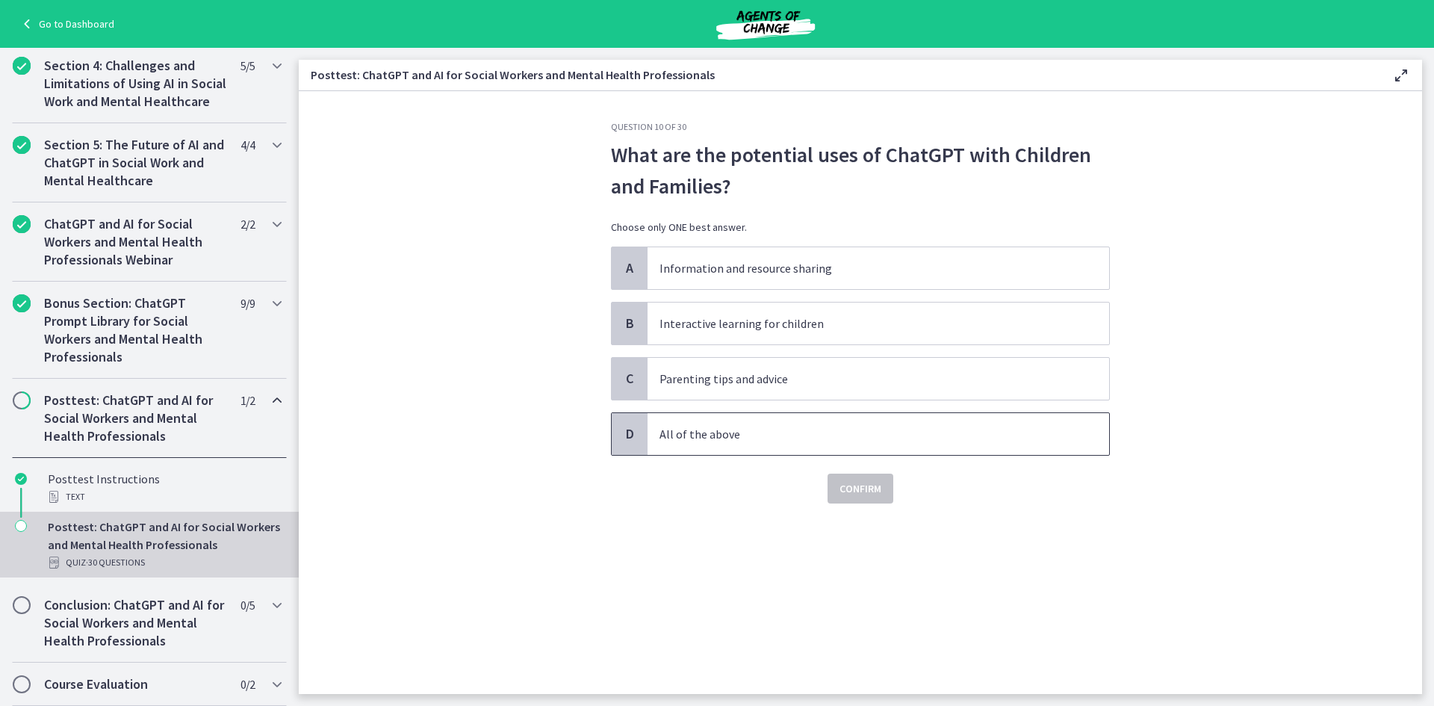
click at [705, 427] on p "All of the above" at bounding box center [863, 434] width 408 height 18
click at [846, 494] on span "Confirm" at bounding box center [860, 488] width 42 height 18
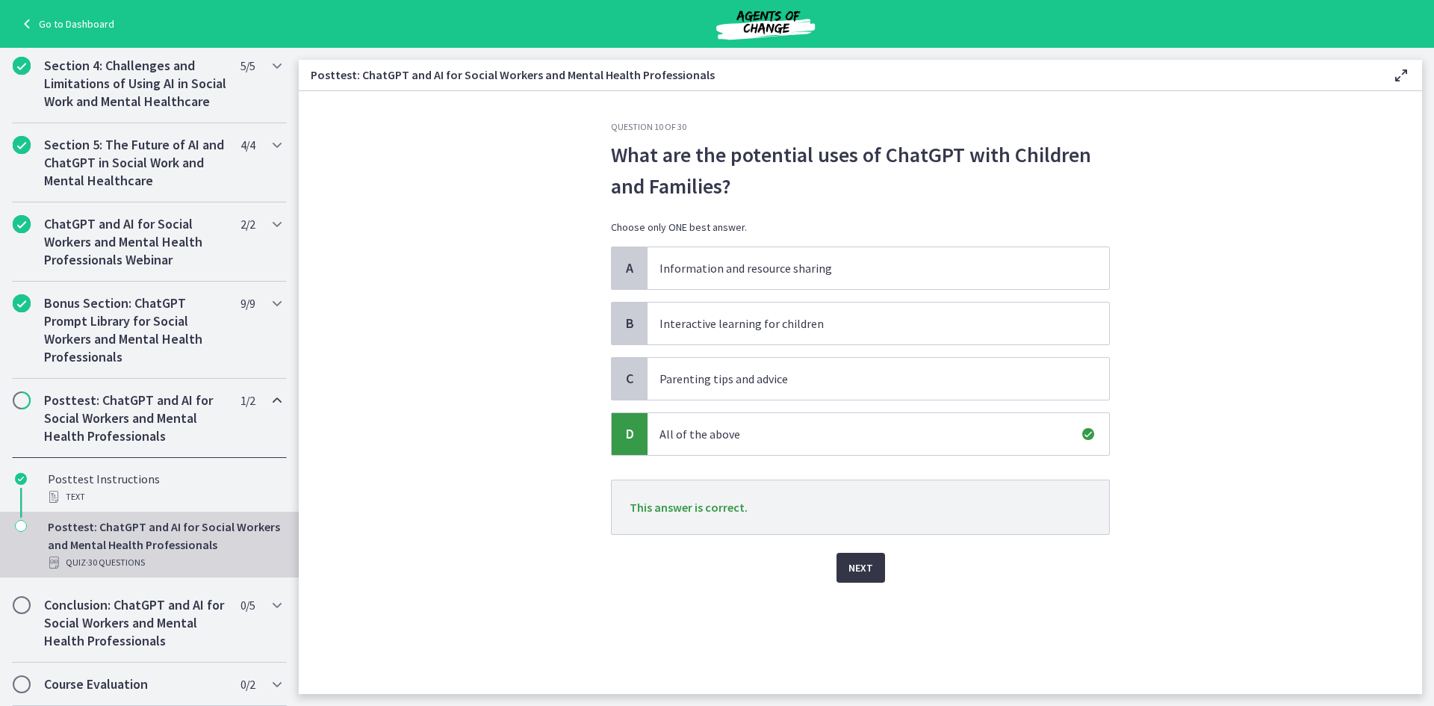
click at [856, 564] on span "Next" at bounding box center [860, 568] width 25 height 18
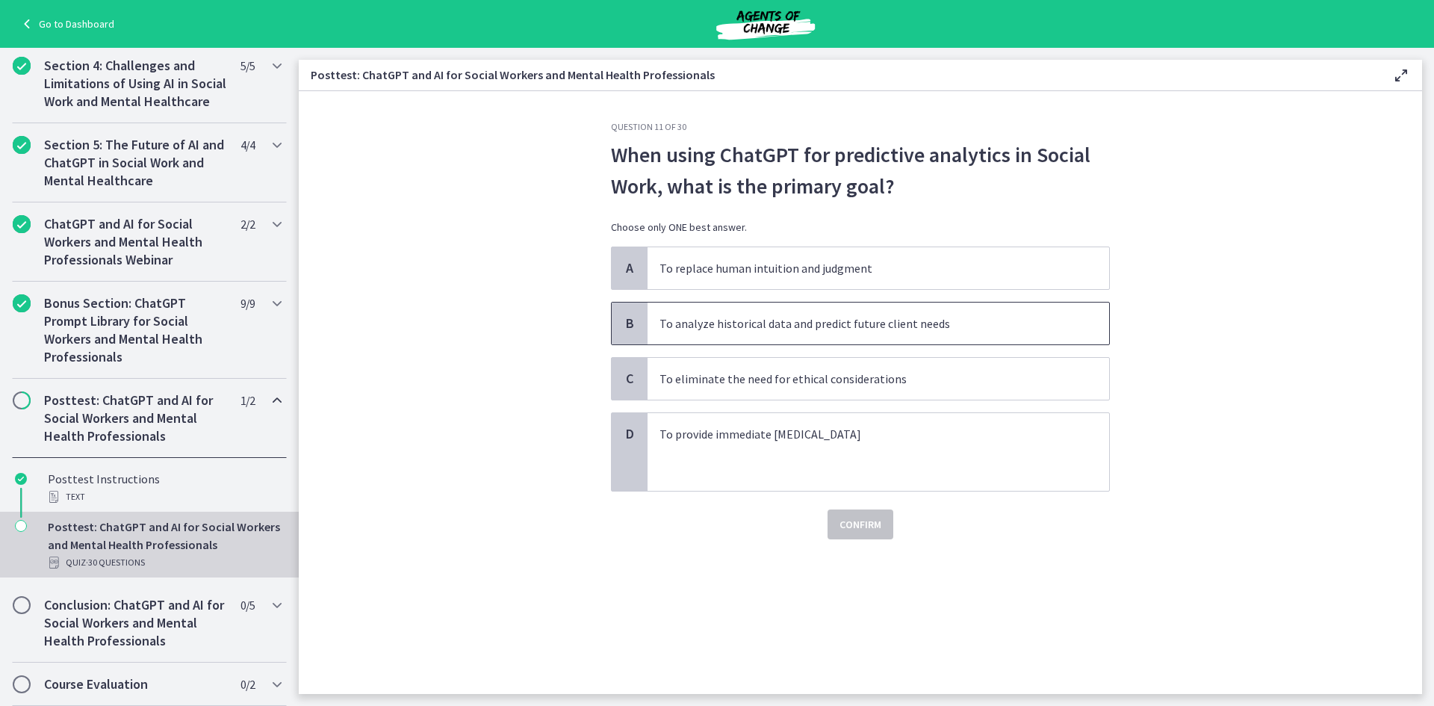
click at [899, 329] on p "To analyze historical data and predict future client needs" at bounding box center [863, 323] width 408 height 18
click at [884, 517] on button "Confirm" at bounding box center [860, 524] width 66 height 30
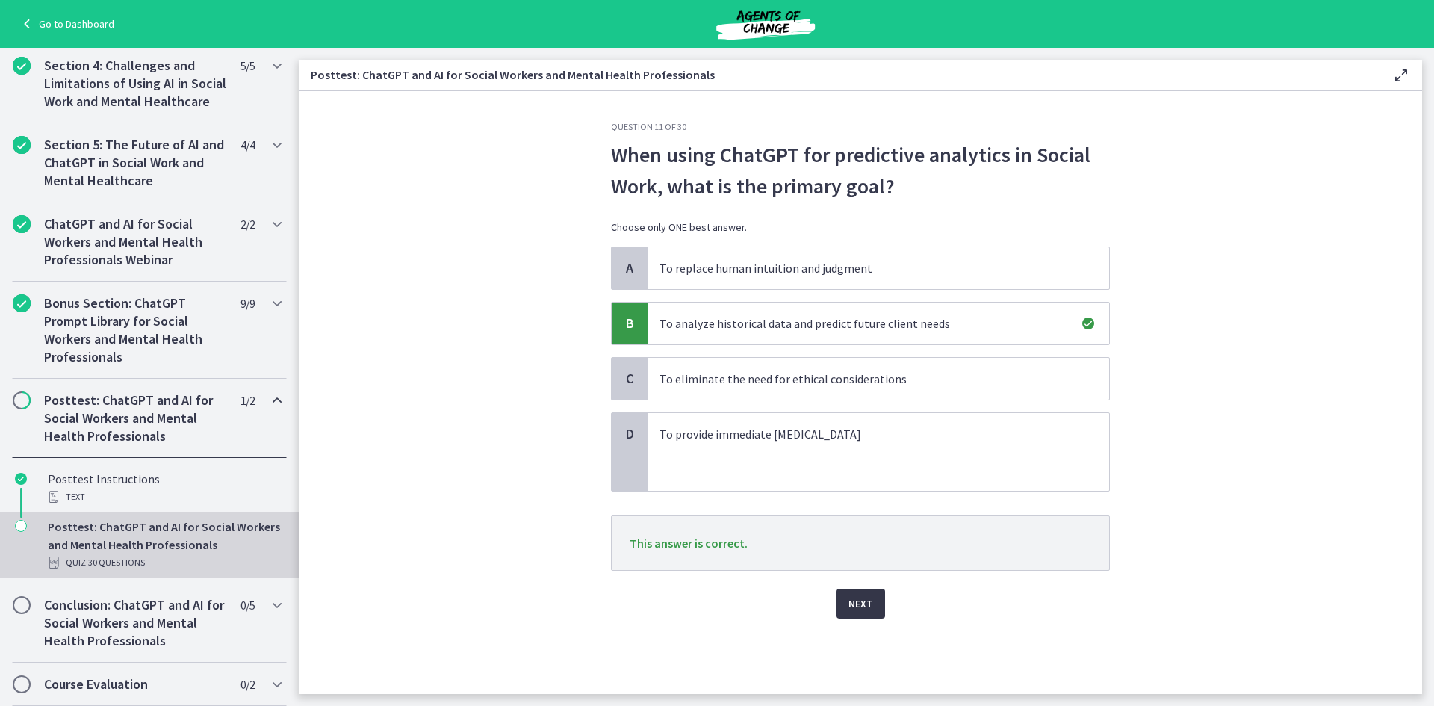
click at [853, 615] on button "Next" at bounding box center [860, 603] width 49 height 30
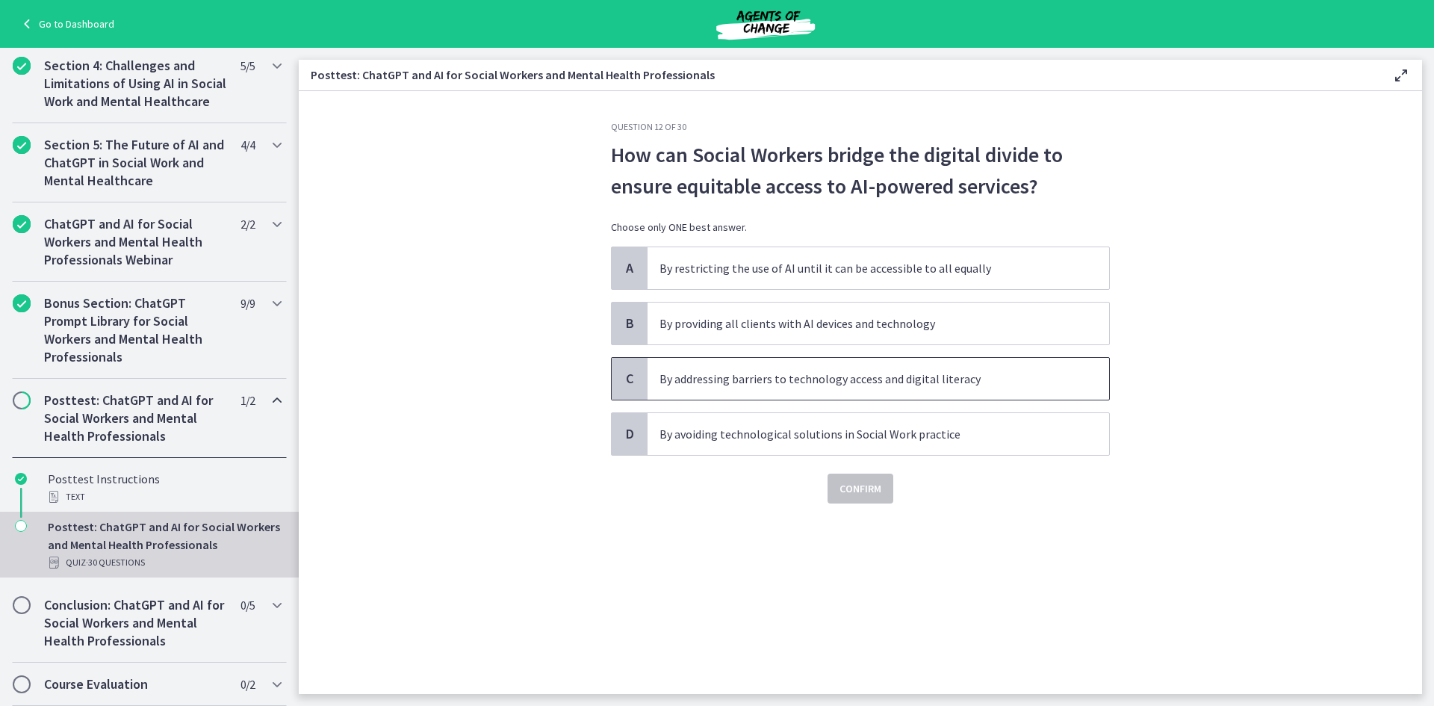
click at [808, 386] on p "By addressing barriers to technology access and digital literacy" at bounding box center [863, 379] width 408 height 18
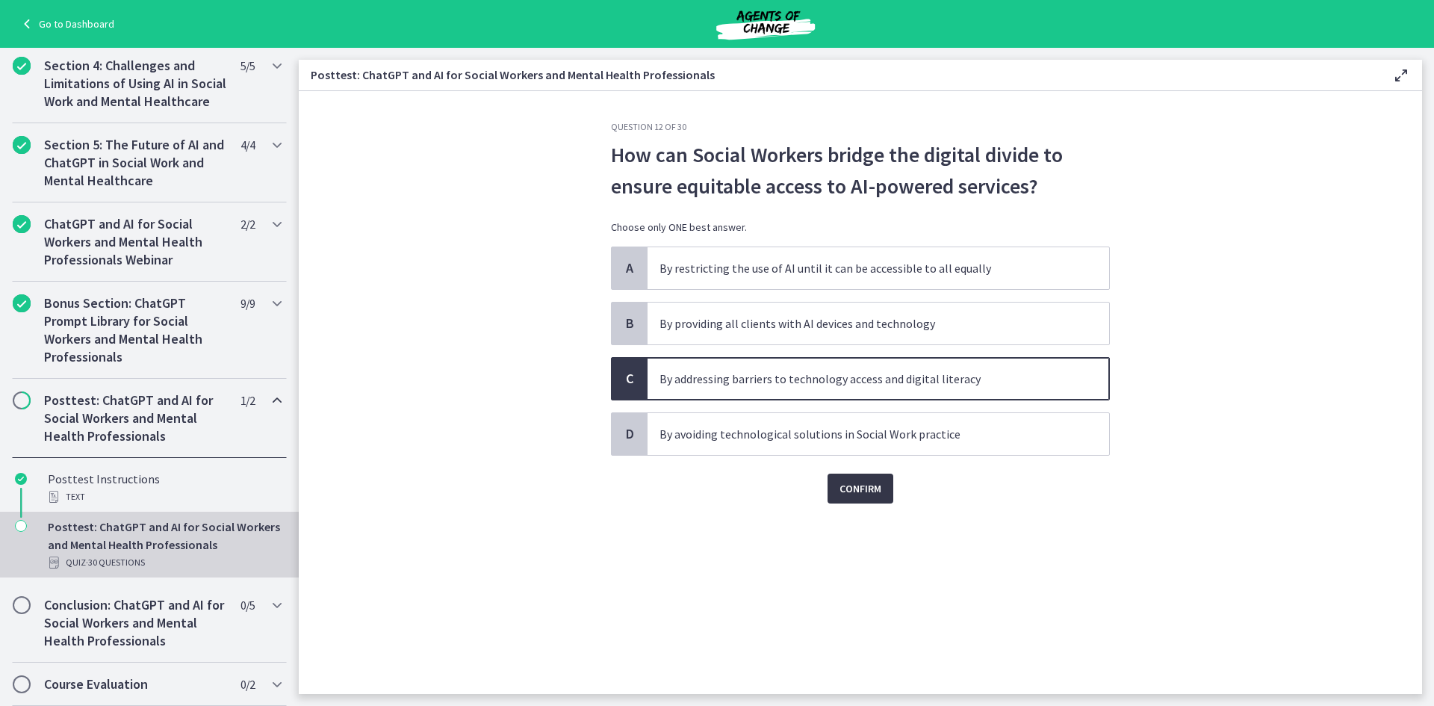
click at [868, 500] on button "Confirm" at bounding box center [860, 488] width 66 height 30
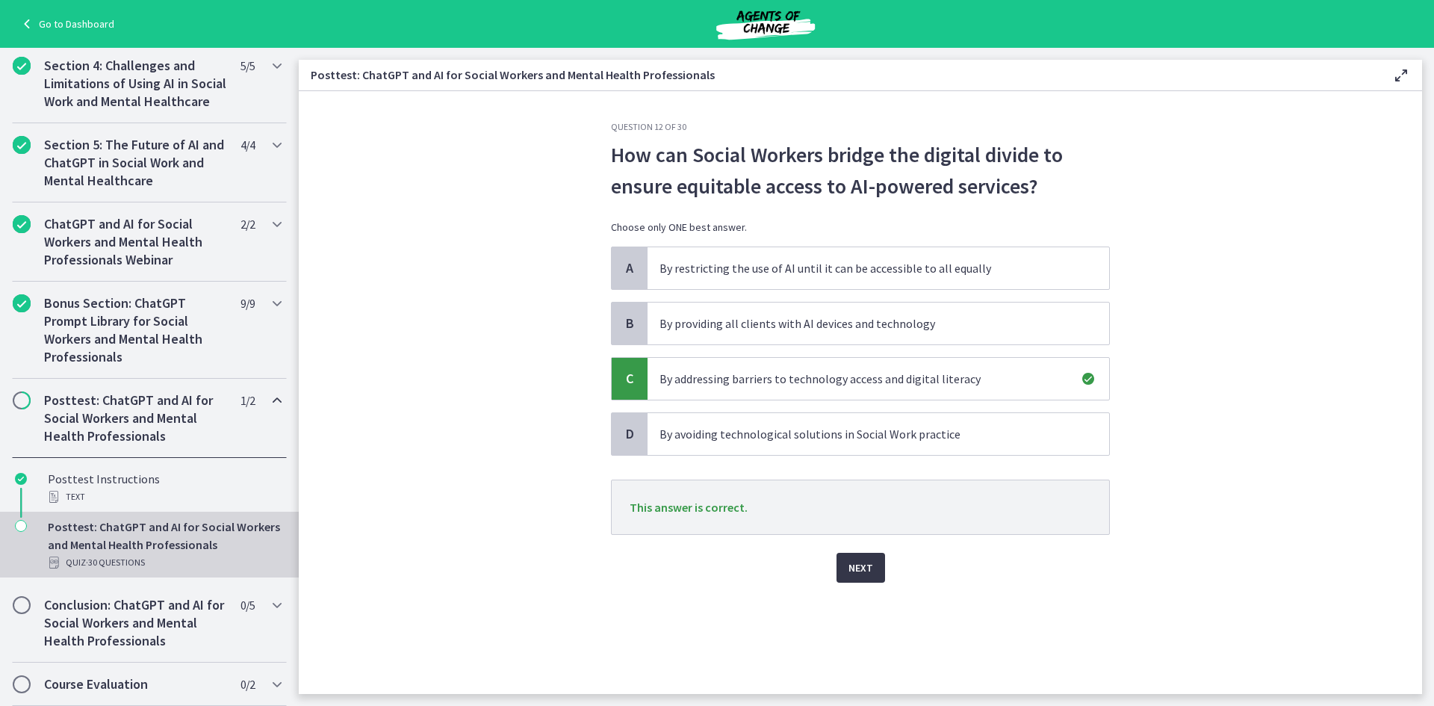
click at [859, 567] on span "Next" at bounding box center [860, 568] width 25 height 18
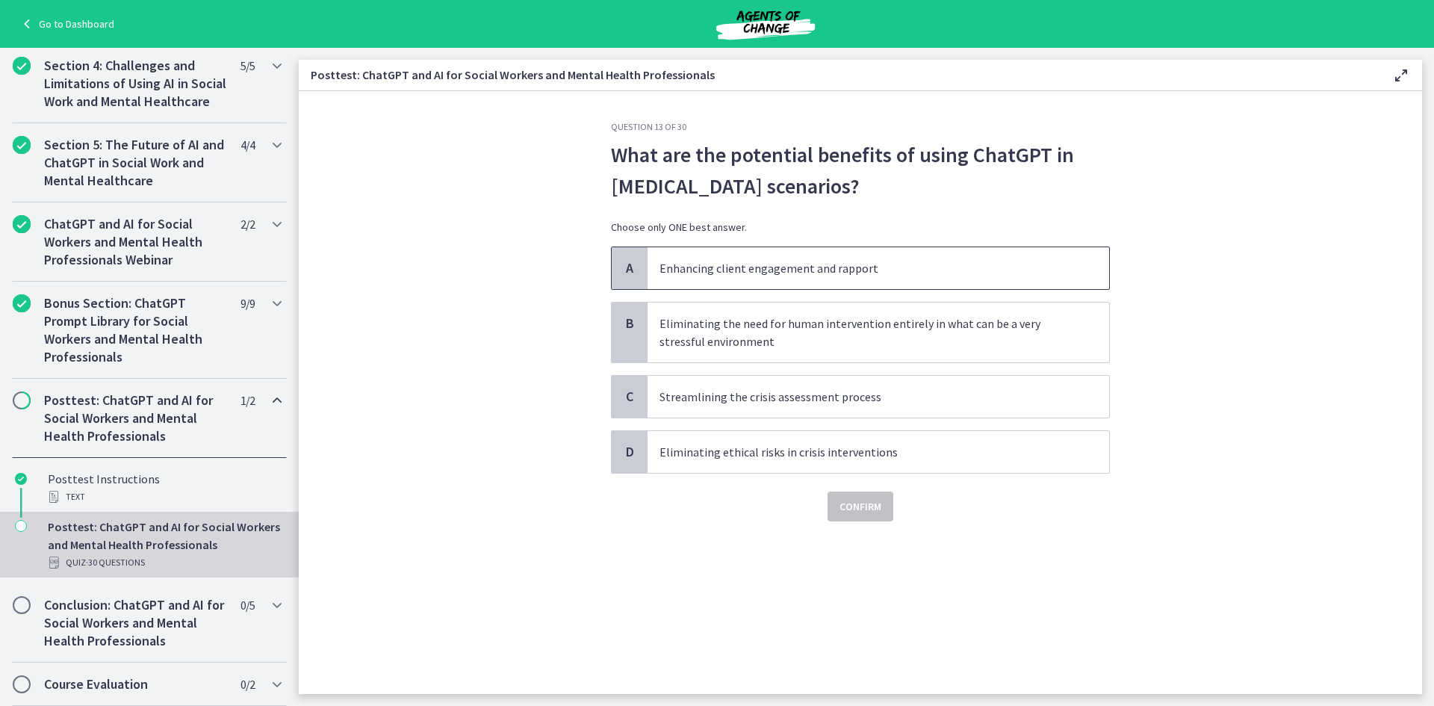
click at [801, 278] on span "Enhancing client engagement and rapport" at bounding box center [877, 268] width 461 height 42
click at [880, 504] on span "Confirm" at bounding box center [860, 506] width 42 height 18
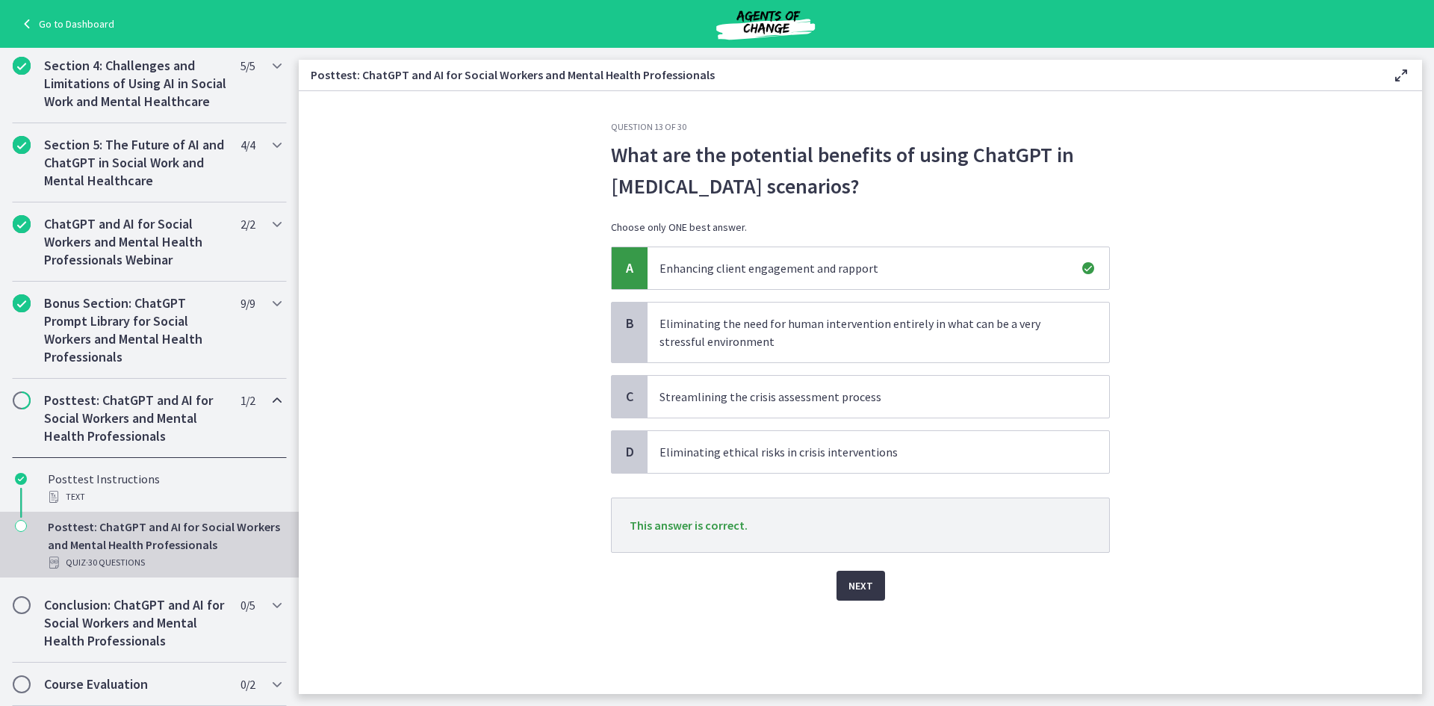
click at [862, 582] on span "Next" at bounding box center [860, 585] width 25 height 18
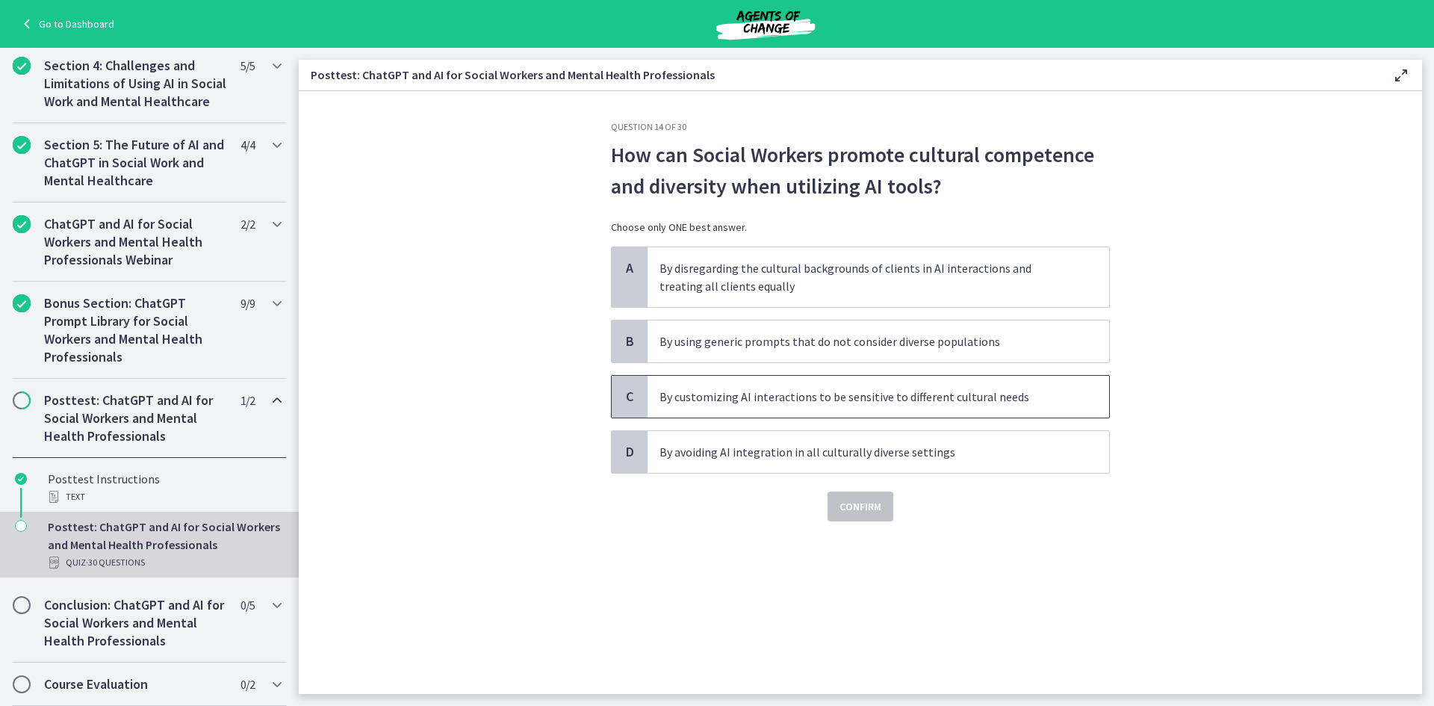
click at [721, 401] on p "By customizing AI interactions to be sensitive to different cultural needs" at bounding box center [863, 397] width 408 height 18
click at [885, 511] on button "Confirm" at bounding box center [860, 506] width 66 height 30
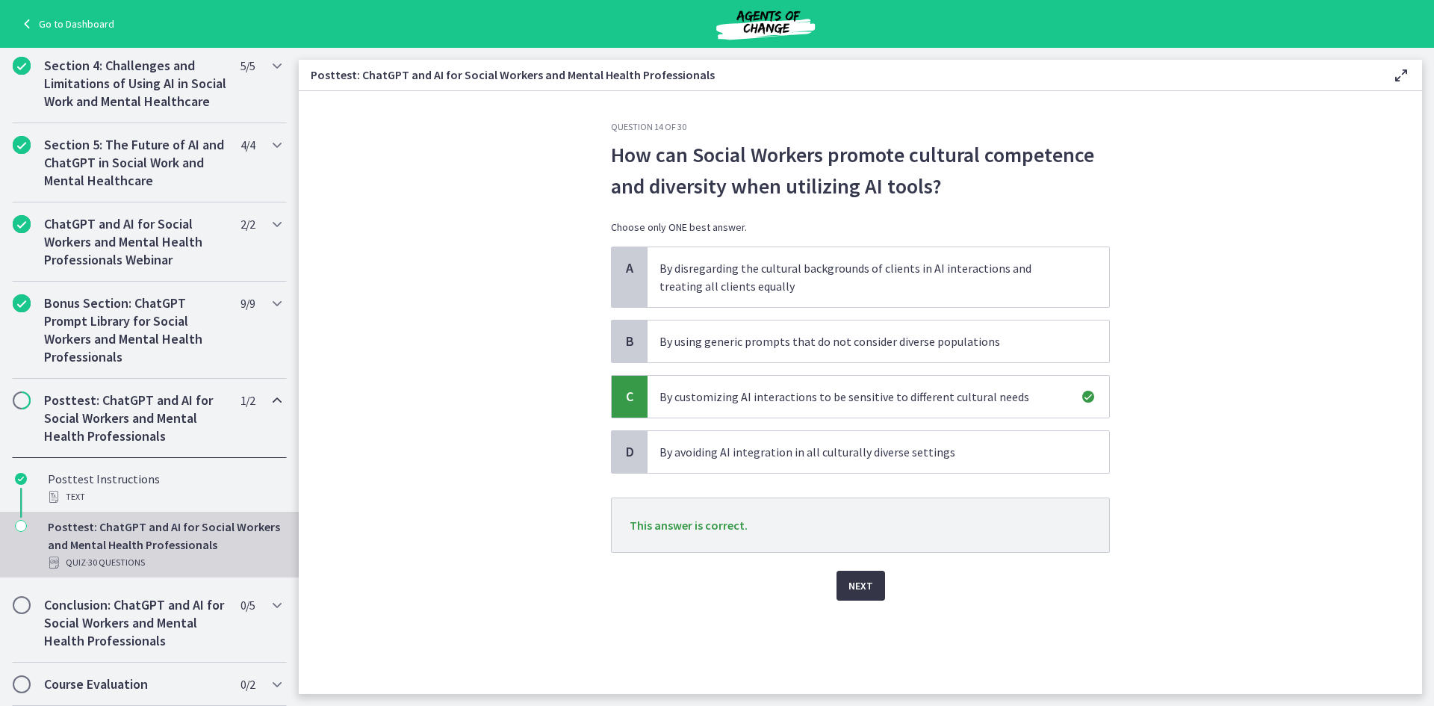
click at [874, 586] on button "Next" at bounding box center [860, 585] width 49 height 30
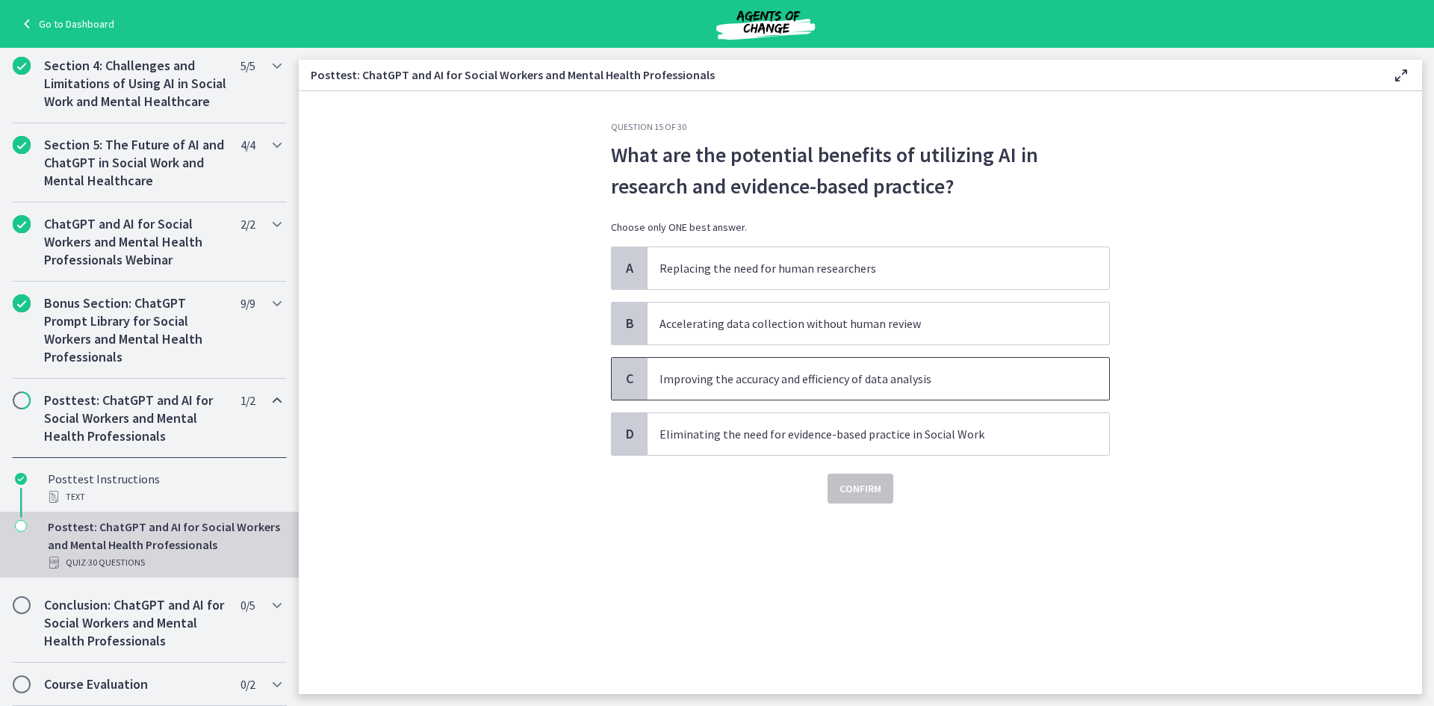
click at [978, 371] on p "Improving the accuracy and efficiency of data analysis" at bounding box center [863, 379] width 408 height 18
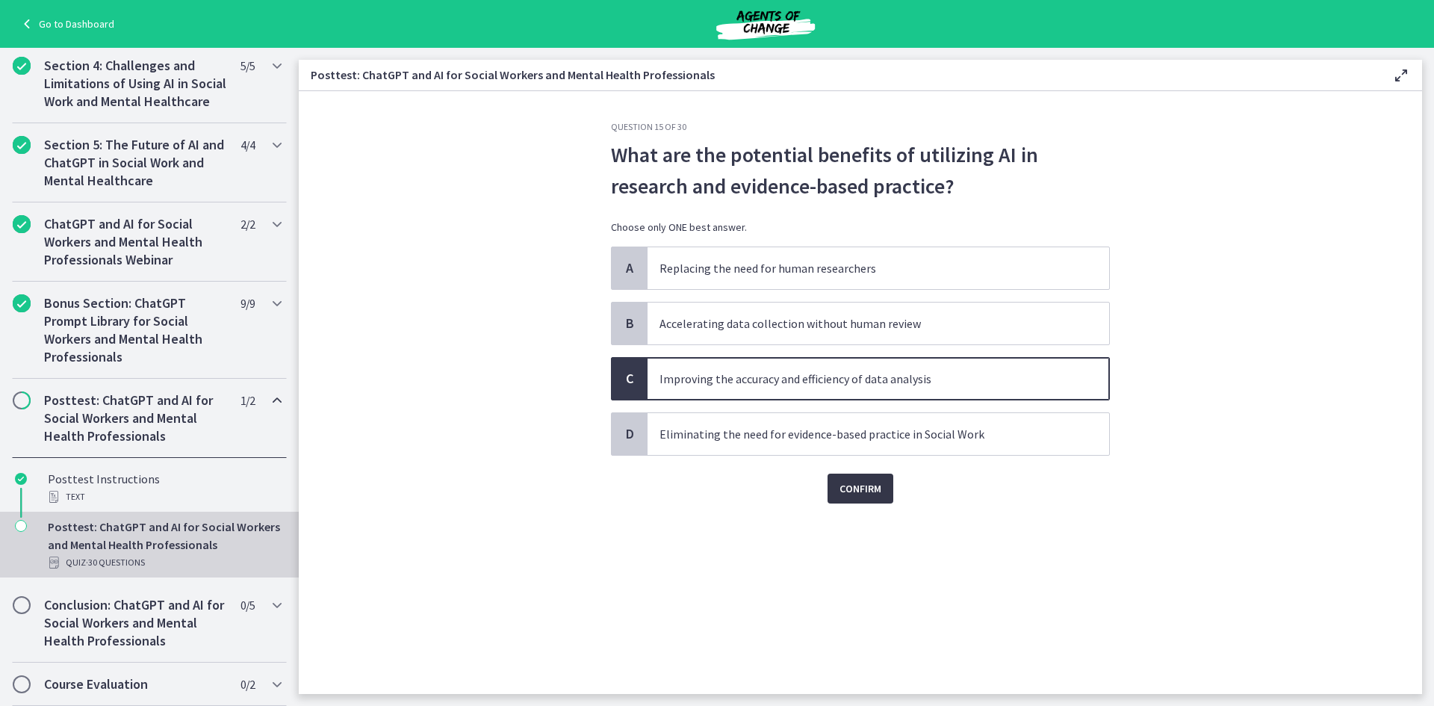
click at [888, 500] on button "Confirm" at bounding box center [860, 488] width 66 height 30
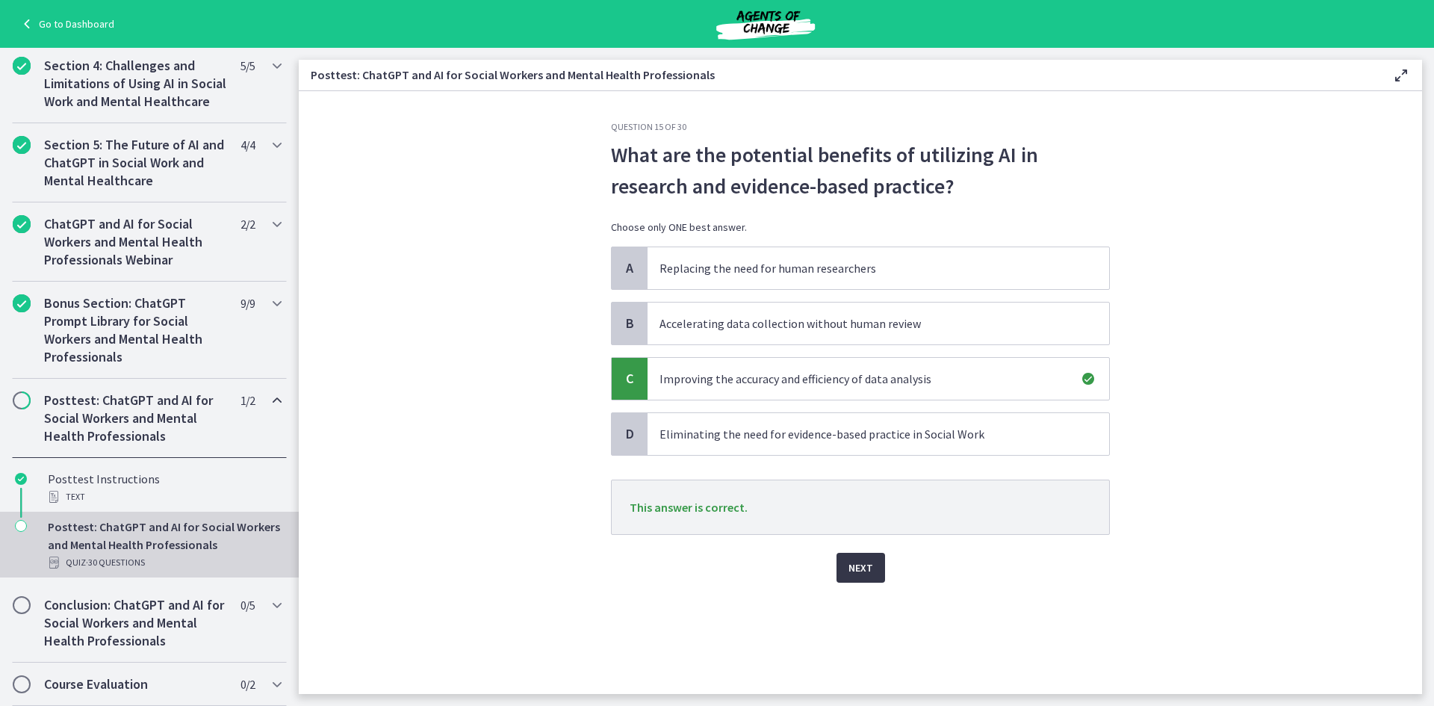
click at [856, 565] on span "Next" at bounding box center [860, 568] width 25 height 18
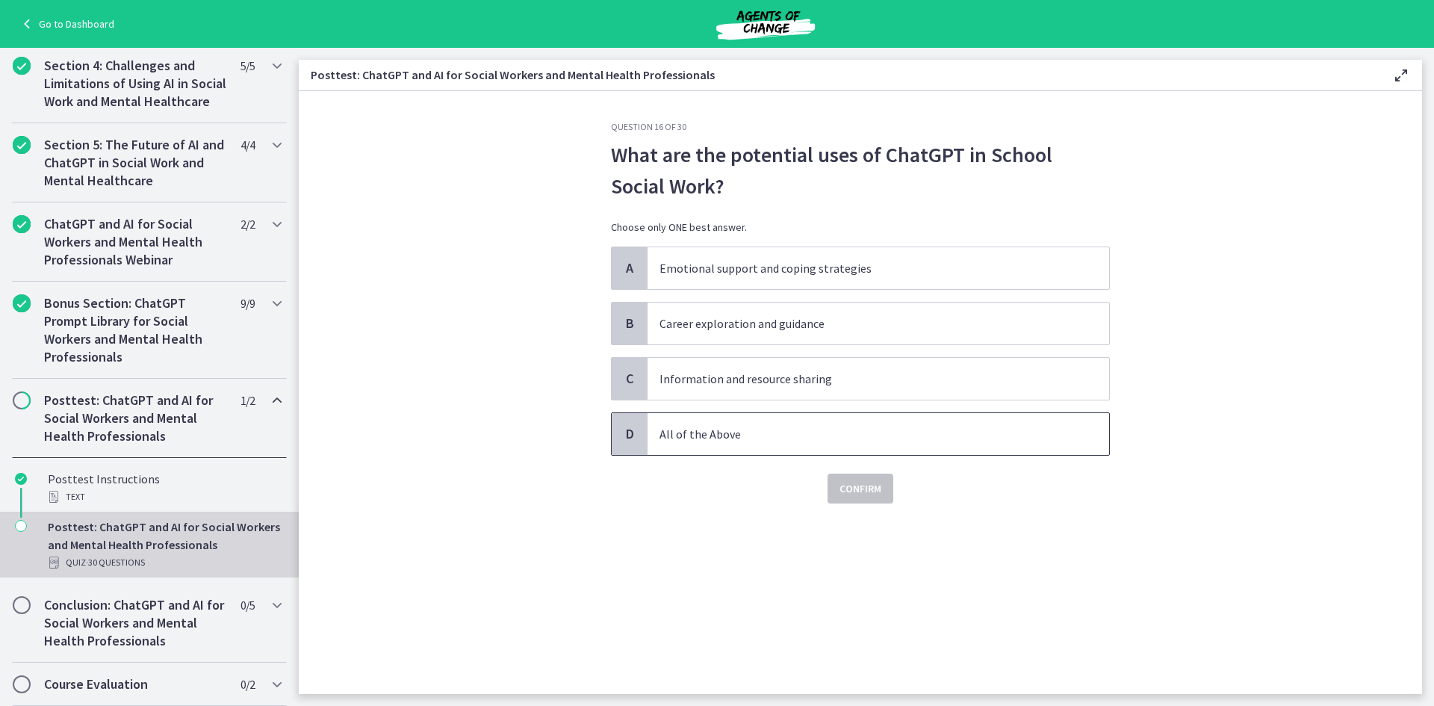
click at [791, 444] on span "All of the Above" at bounding box center [877, 434] width 461 height 42
click at [886, 493] on button "Confirm" at bounding box center [860, 488] width 66 height 30
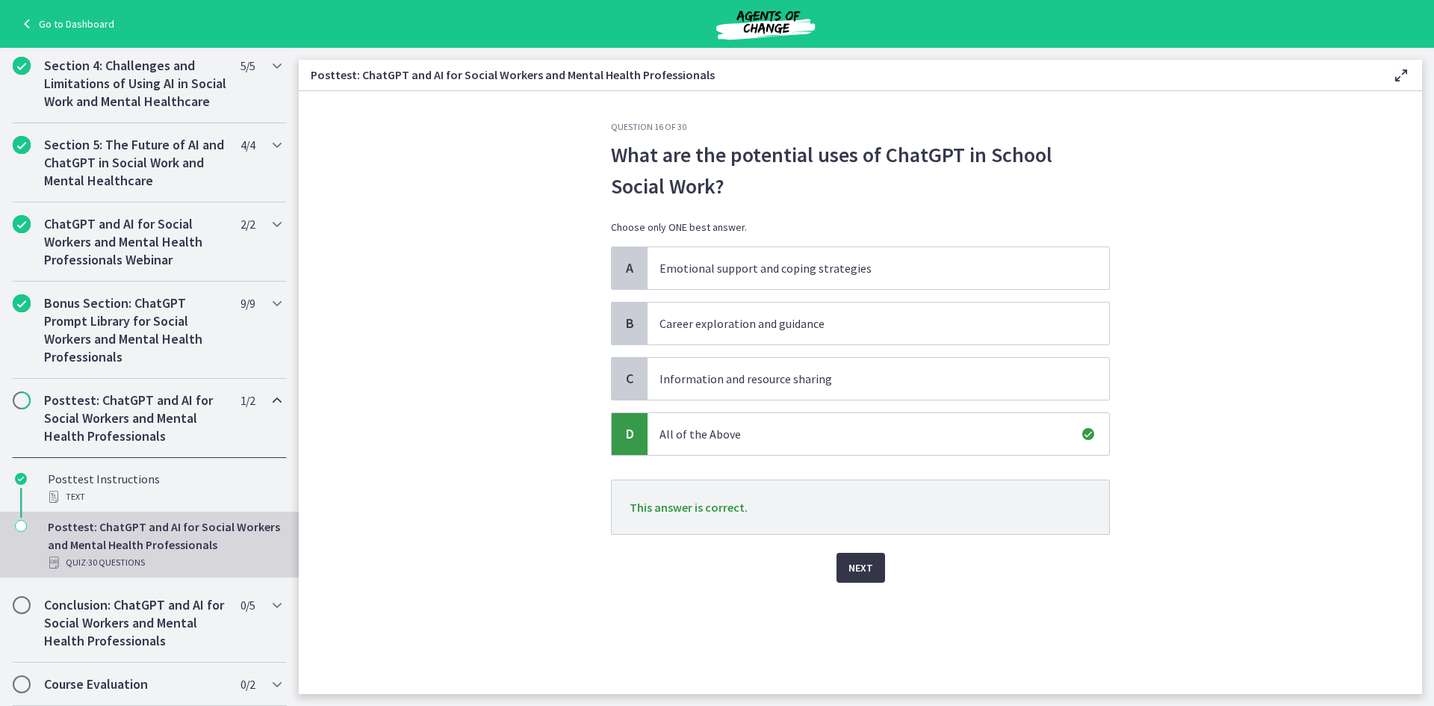
click at [862, 565] on span "Next" at bounding box center [860, 568] width 25 height 18
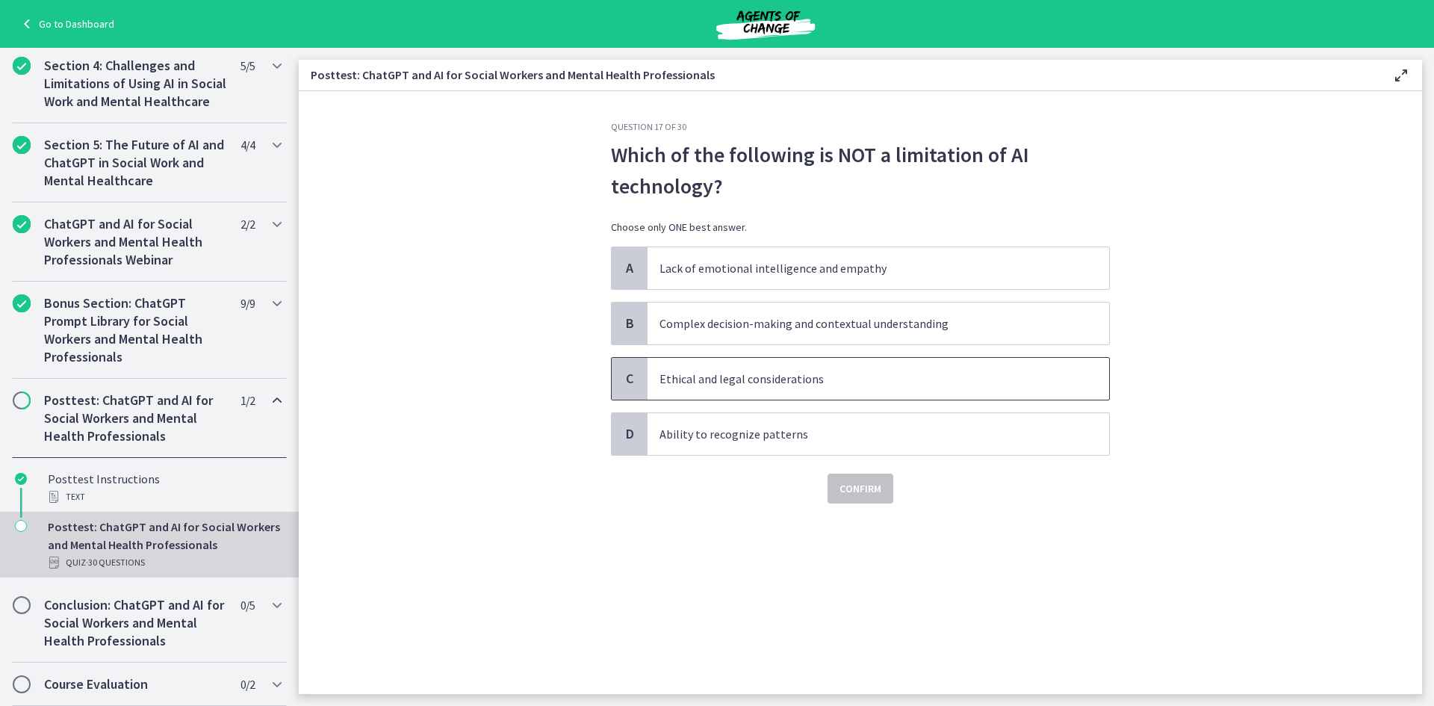
click at [748, 373] on p "Ethical and legal considerations" at bounding box center [863, 379] width 408 height 18
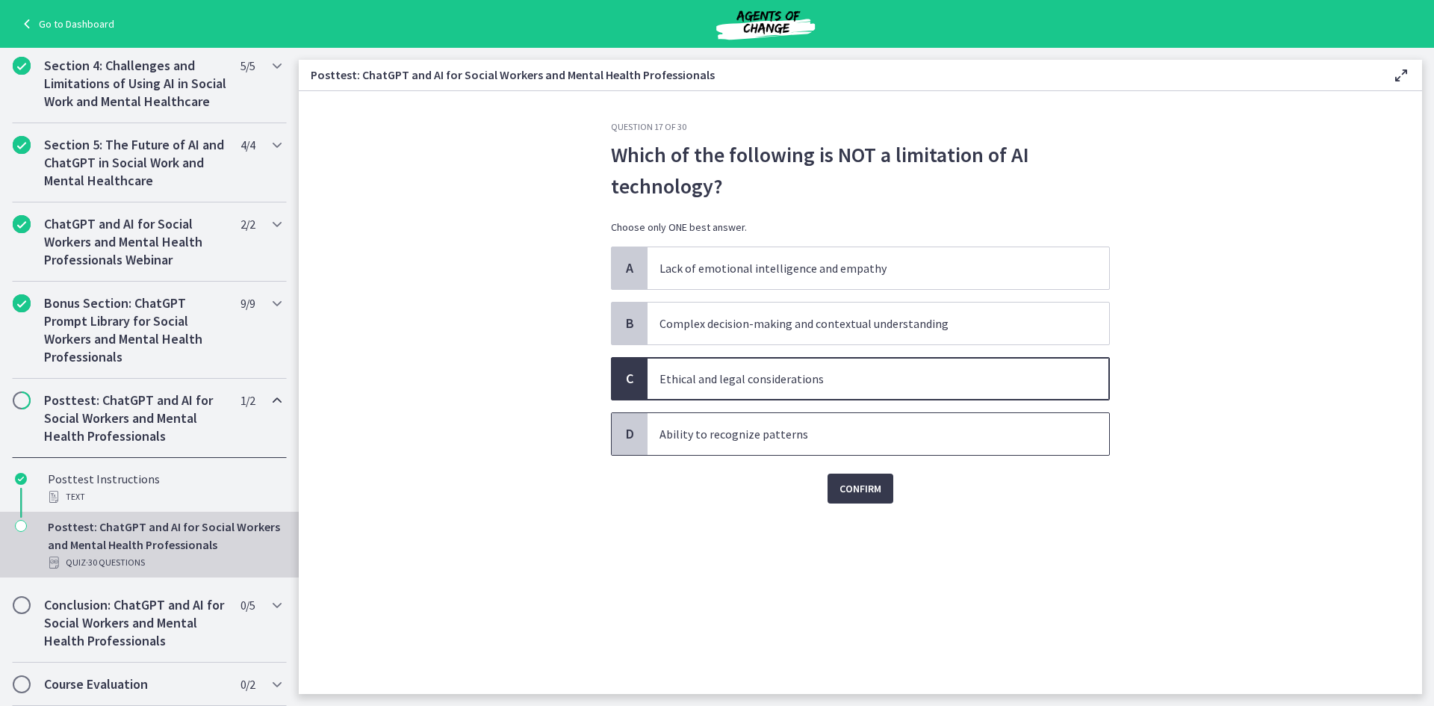
click at [753, 441] on p "Ability to recognize patterns" at bounding box center [863, 434] width 408 height 18
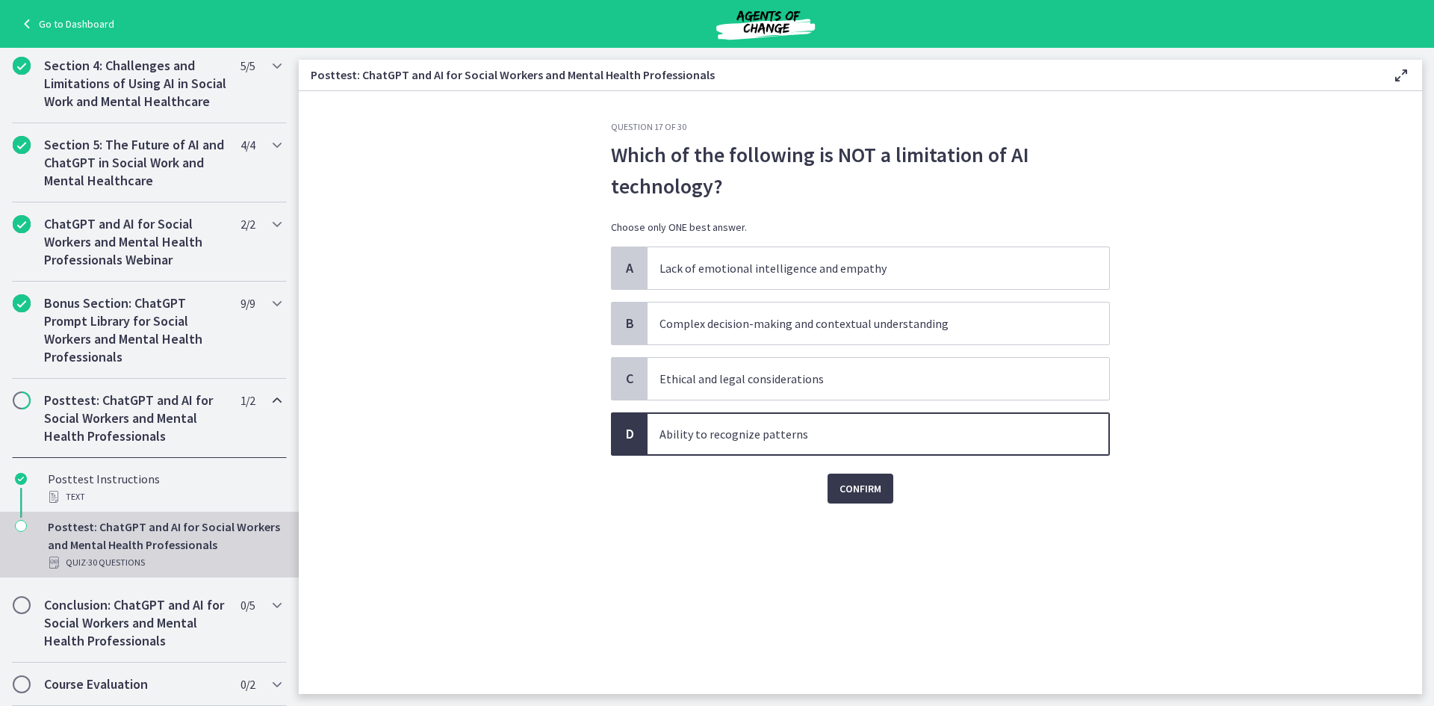
click at [880, 507] on div "Question 17 of 30 Which of the following is NOT a limitation of AI technology? …" at bounding box center [860, 407] width 523 height 573
click at [867, 481] on span "Confirm" at bounding box center [860, 488] width 42 height 18
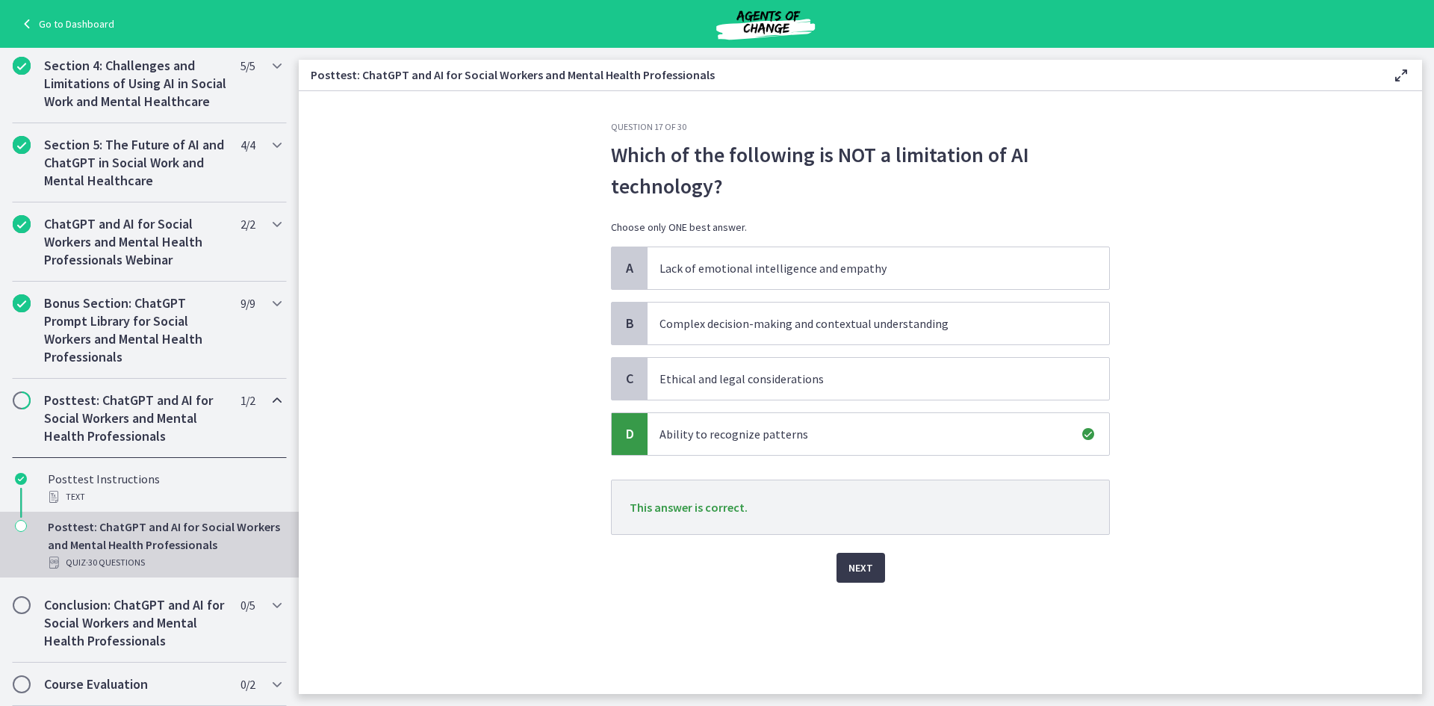
click at [858, 520] on p "This answer is correct." at bounding box center [860, 506] width 499 height 55
click at [858, 566] on span "Next" at bounding box center [860, 568] width 25 height 18
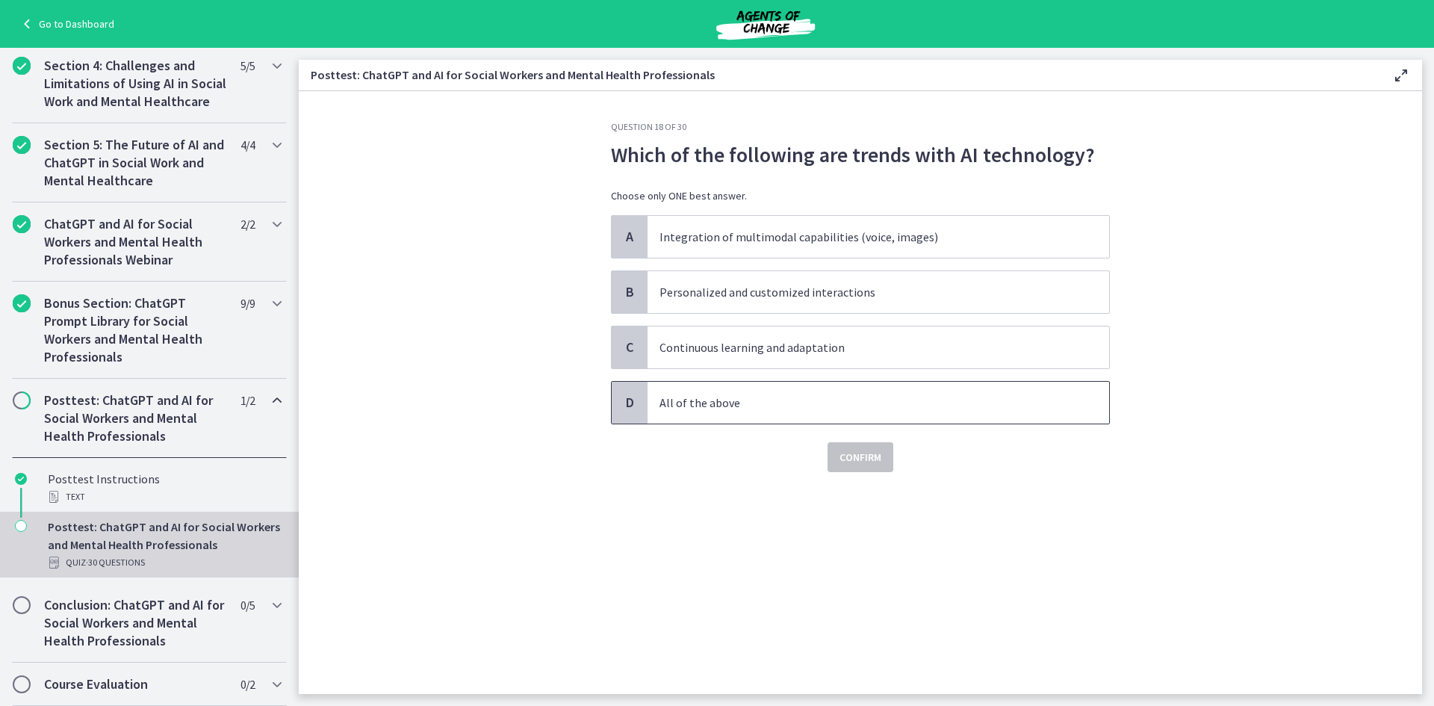
click at [713, 411] on p "All of the above" at bounding box center [863, 402] width 408 height 18
click at [884, 455] on button "Confirm" at bounding box center [860, 457] width 66 height 30
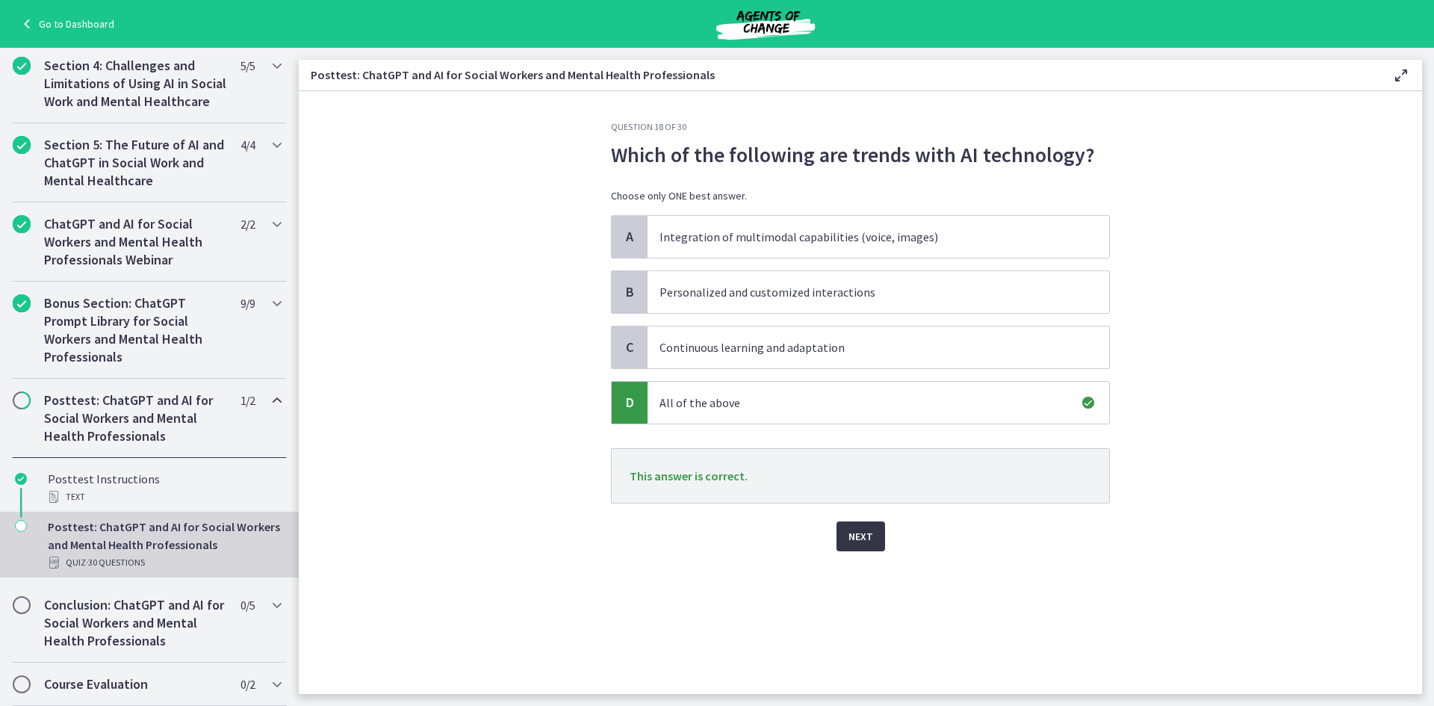
click at [877, 539] on button "Next" at bounding box center [860, 536] width 49 height 30
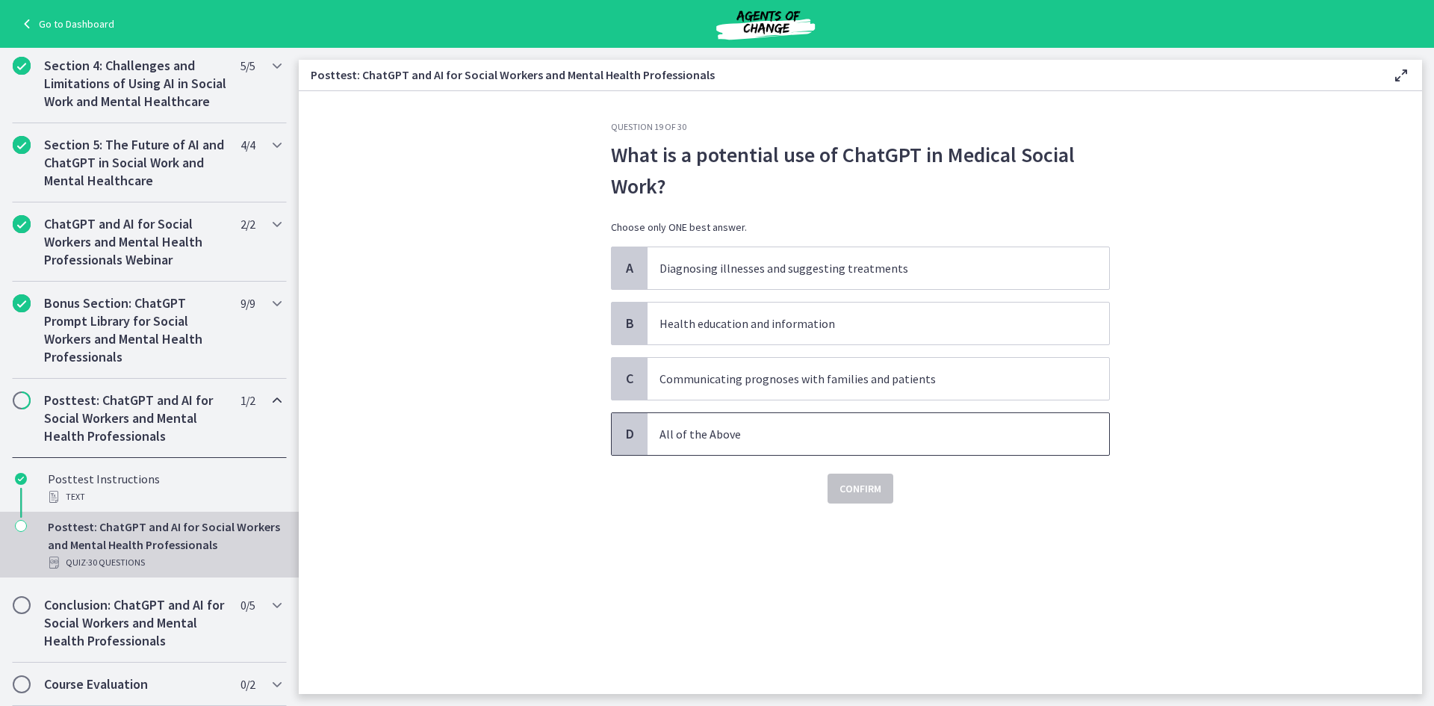
click at [767, 444] on span "All of the Above" at bounding box center [877, 434] width 461 height 42
click at [852, 491] on span "Confirm" at bounding box center [860, 488] width 42 height 18
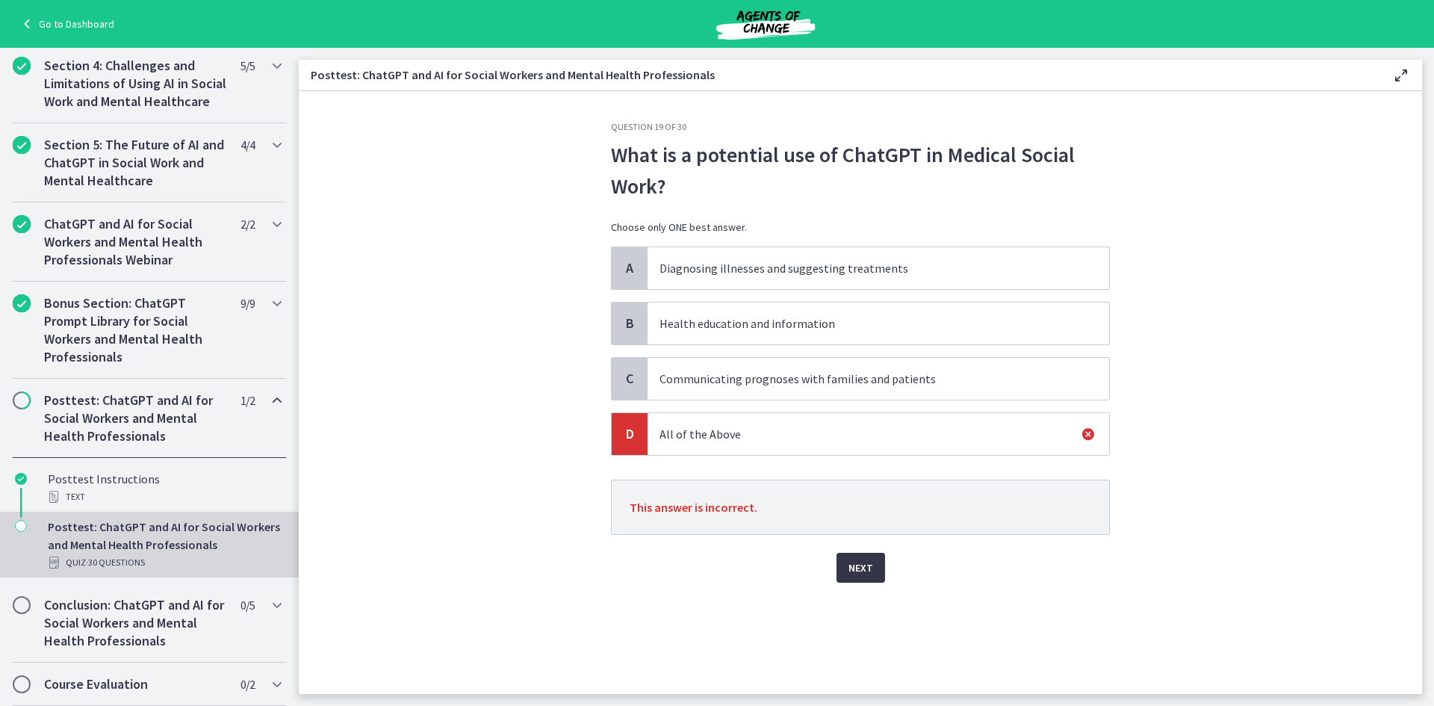
click at [864, 571] on span "Next" at bounding box center [860, 568] width 25 height 18
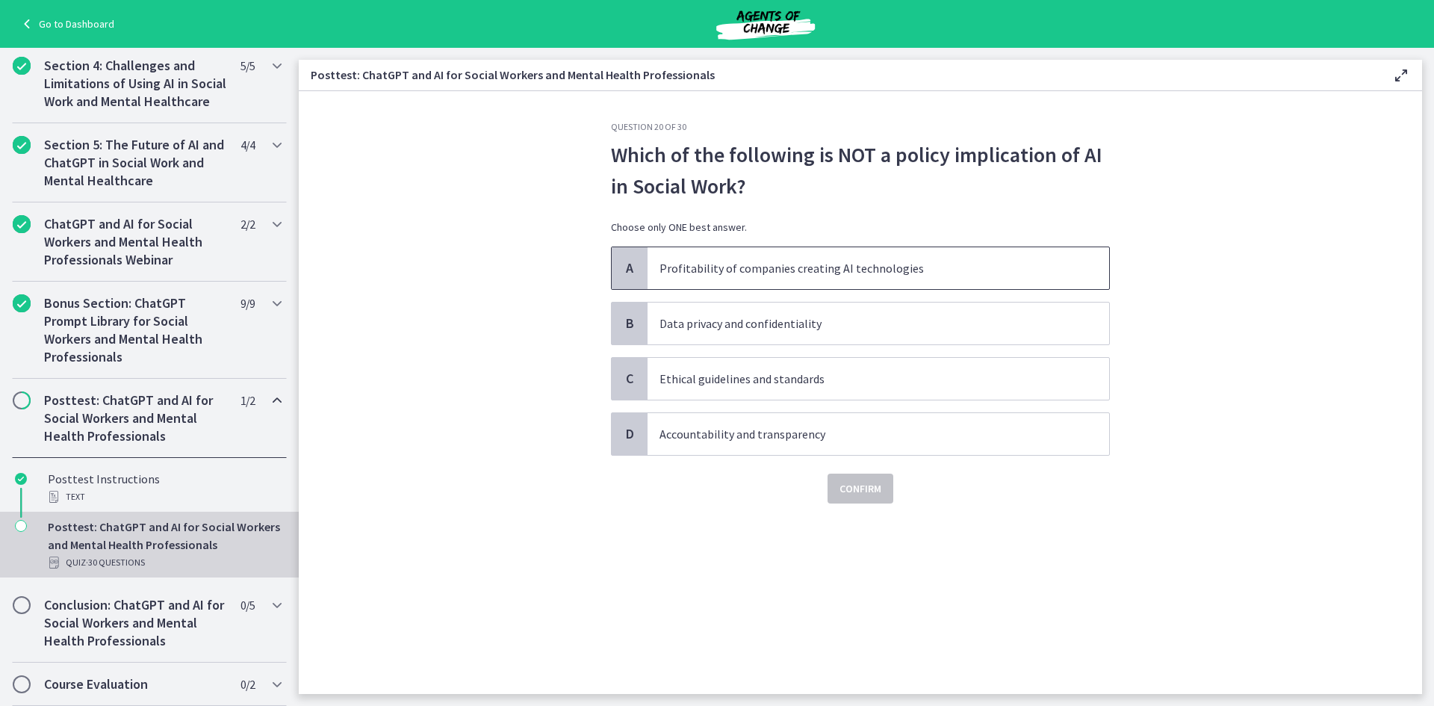
click at [903, 270] on p "Profitability of companies creating AI technologies" at bounding box center [863, 268] width 408 height 18
click at [875, 489] on span "Confirm" at bounding box center [860, 488] width 42 height 18
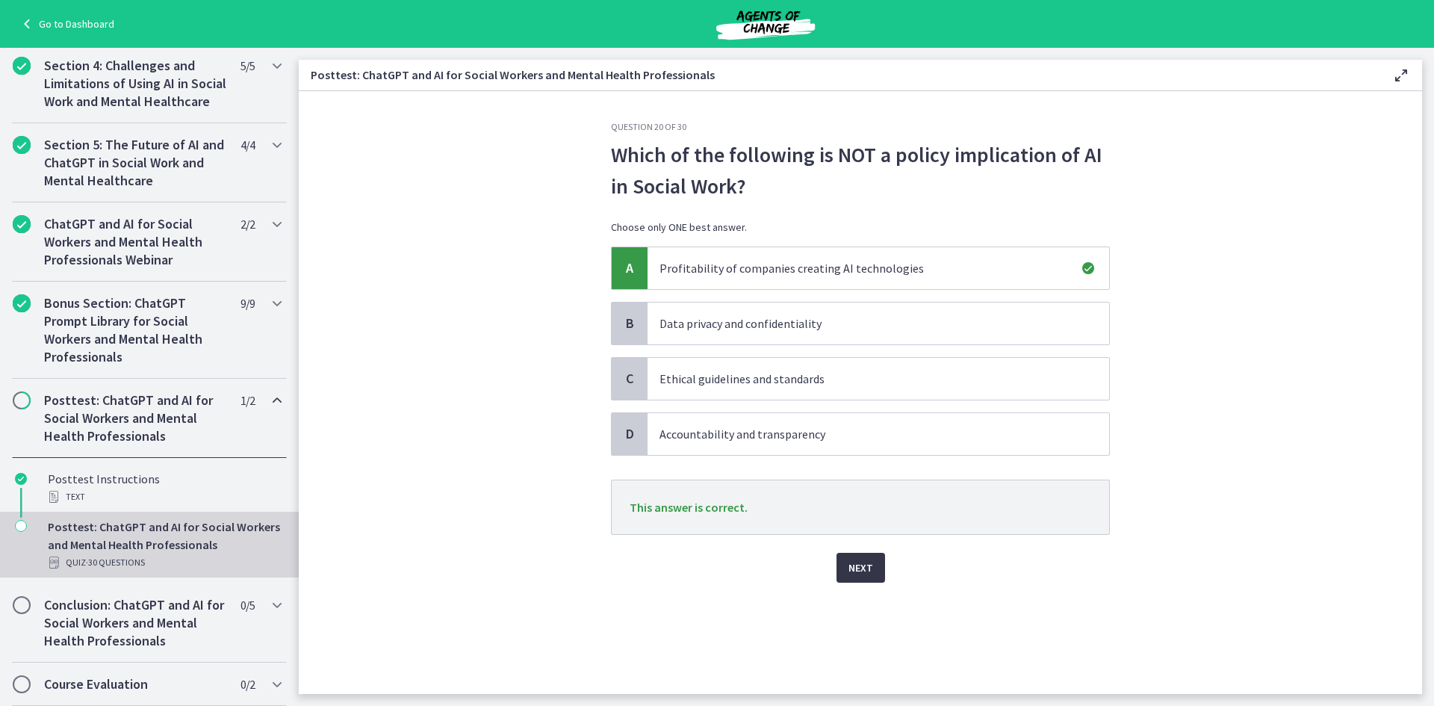
click at [870, 576] on span "Next" at bounding box center [860, 568] width 25 height 18
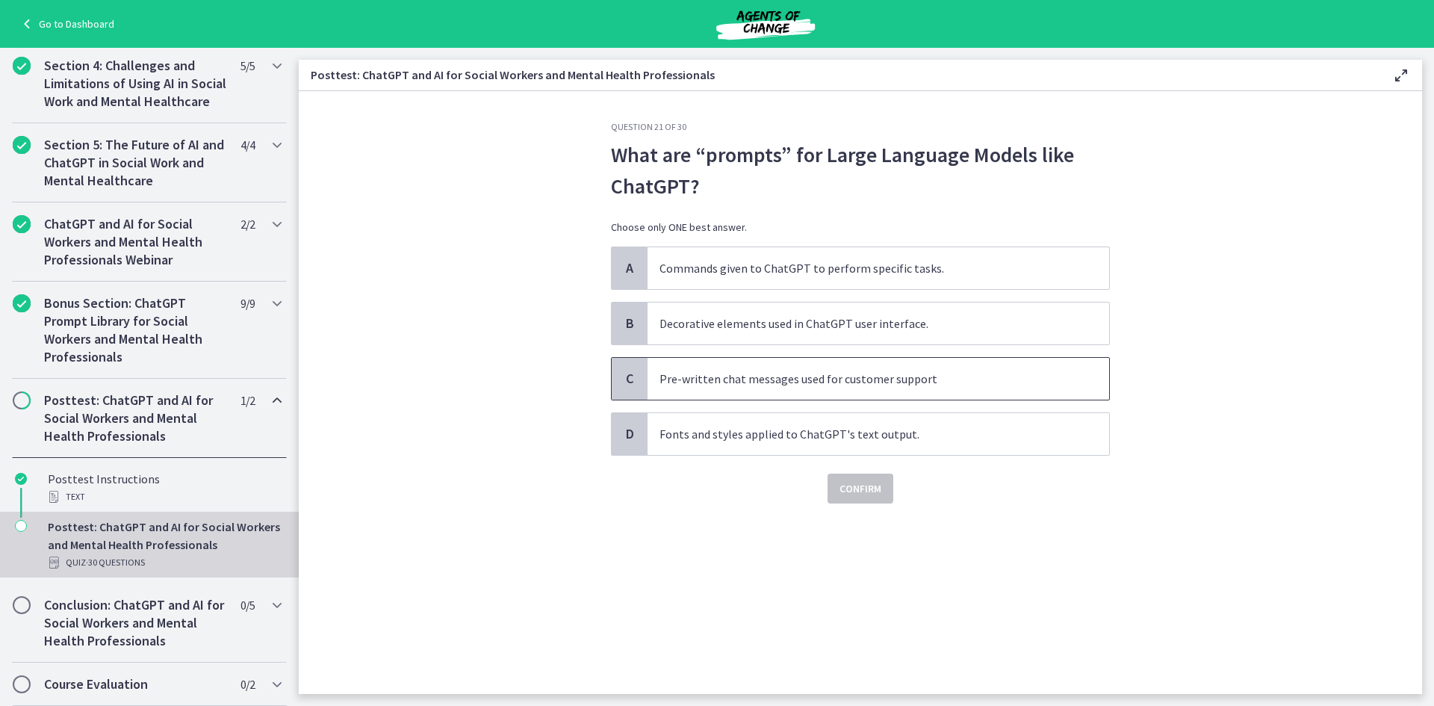
click at [890, 387] on p "Pre-written chat messages used for customer support" at bounding box center [863, 379] width 408 height 18
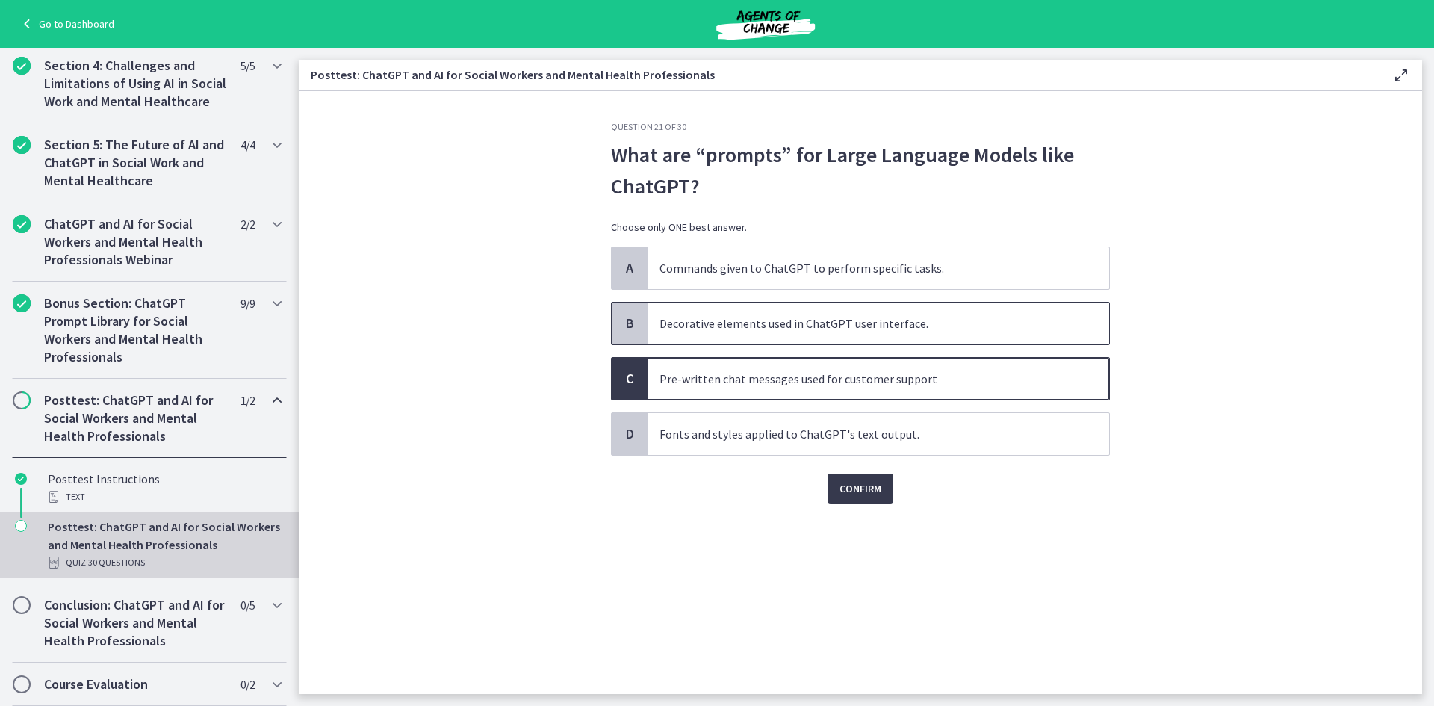
click at [815, 330] on p "Decorative elements used in ChatGPT user interface." at bounding box center [863, 323] width 408 height 18
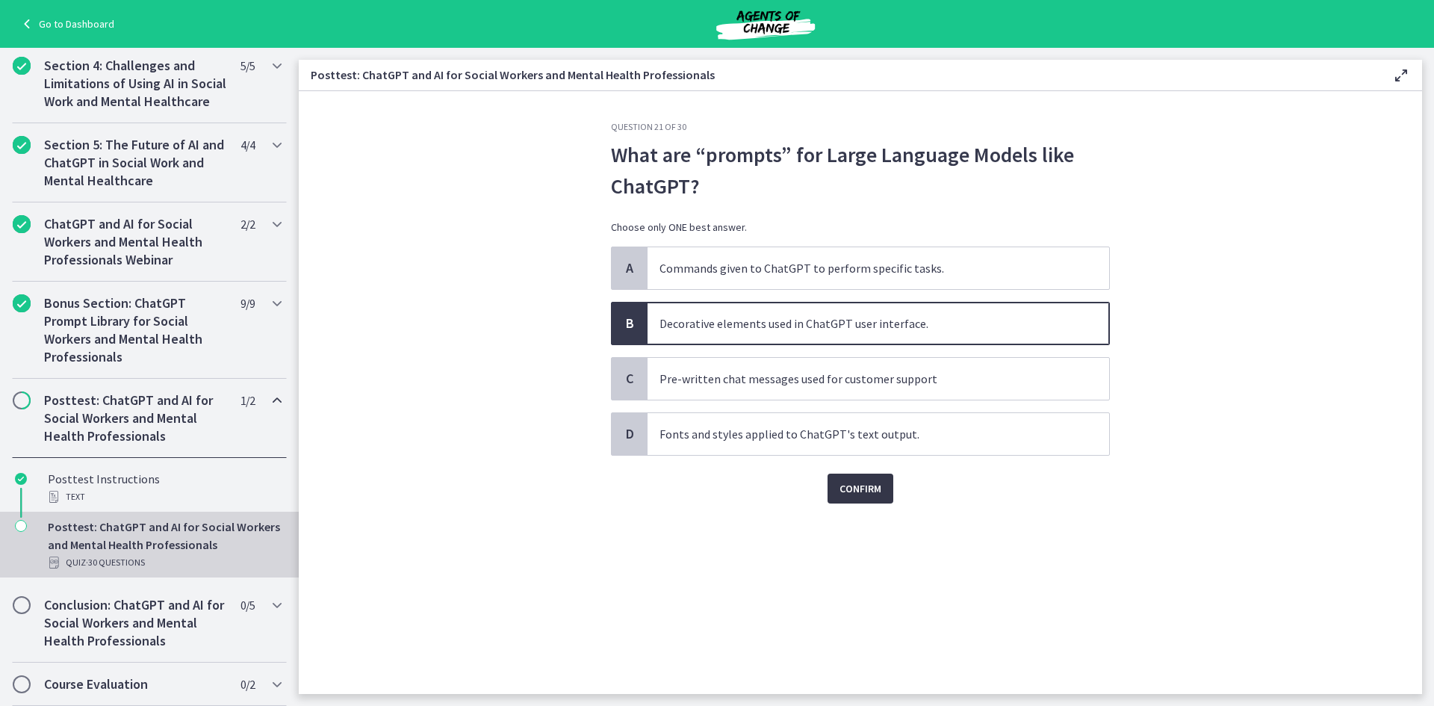
click at [873, 488] on span "Confirm" at bounding box center [860, 488] width 42 height 18
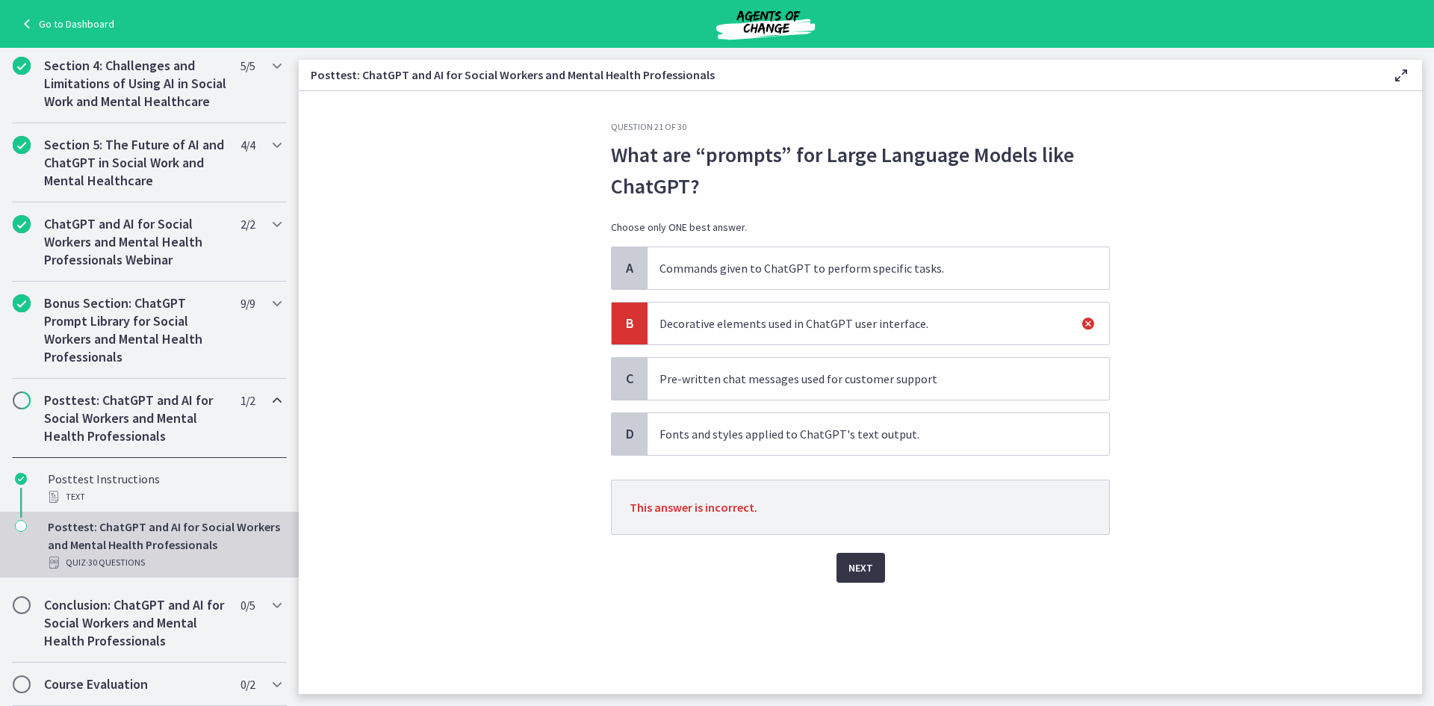
click at [870, 580] on button "Next" at bounding box center [860, 568] width 49 height 30
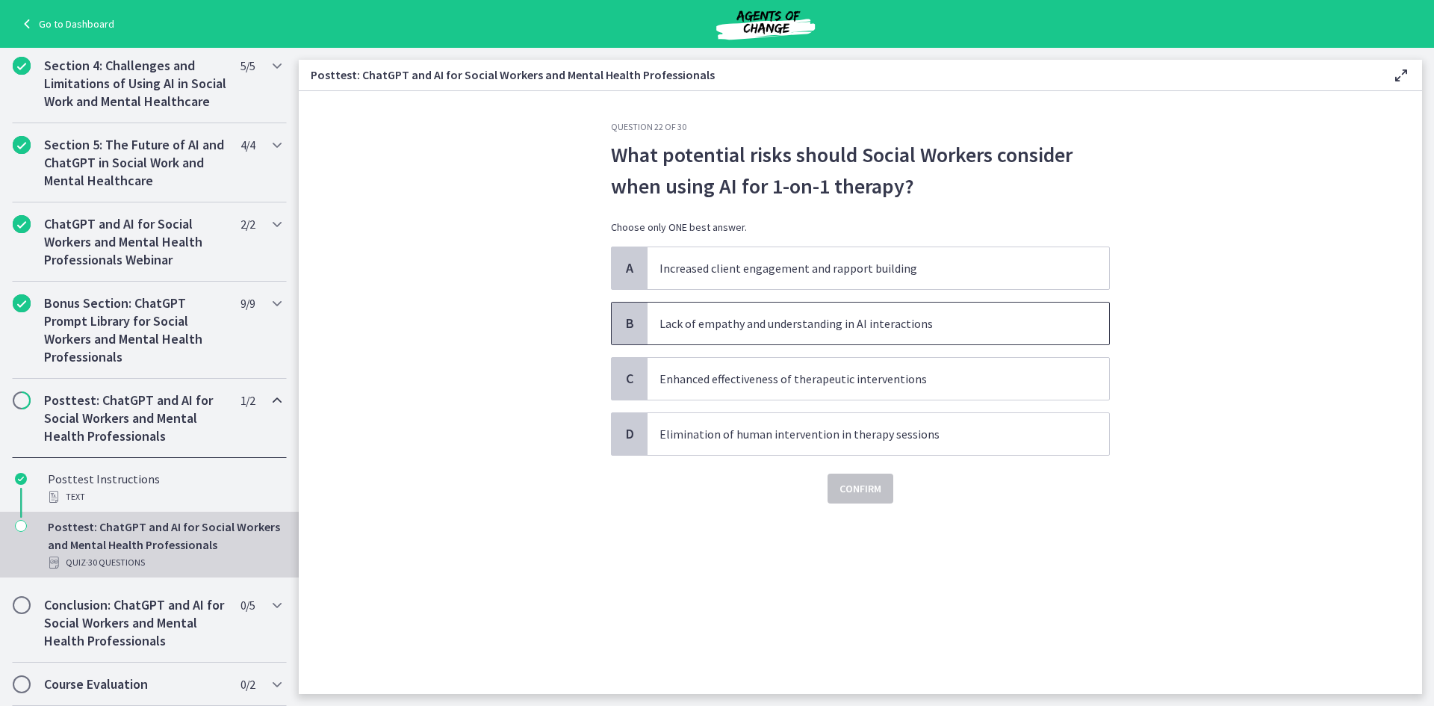
click at [801, 323] on p "Lack of empathy and understanding in AI interactions" at bounding box center [863, 323] width 408 height 18
click at [859, 487] on span "Confirm" at bounding box center [860, 488] width 42 height 18
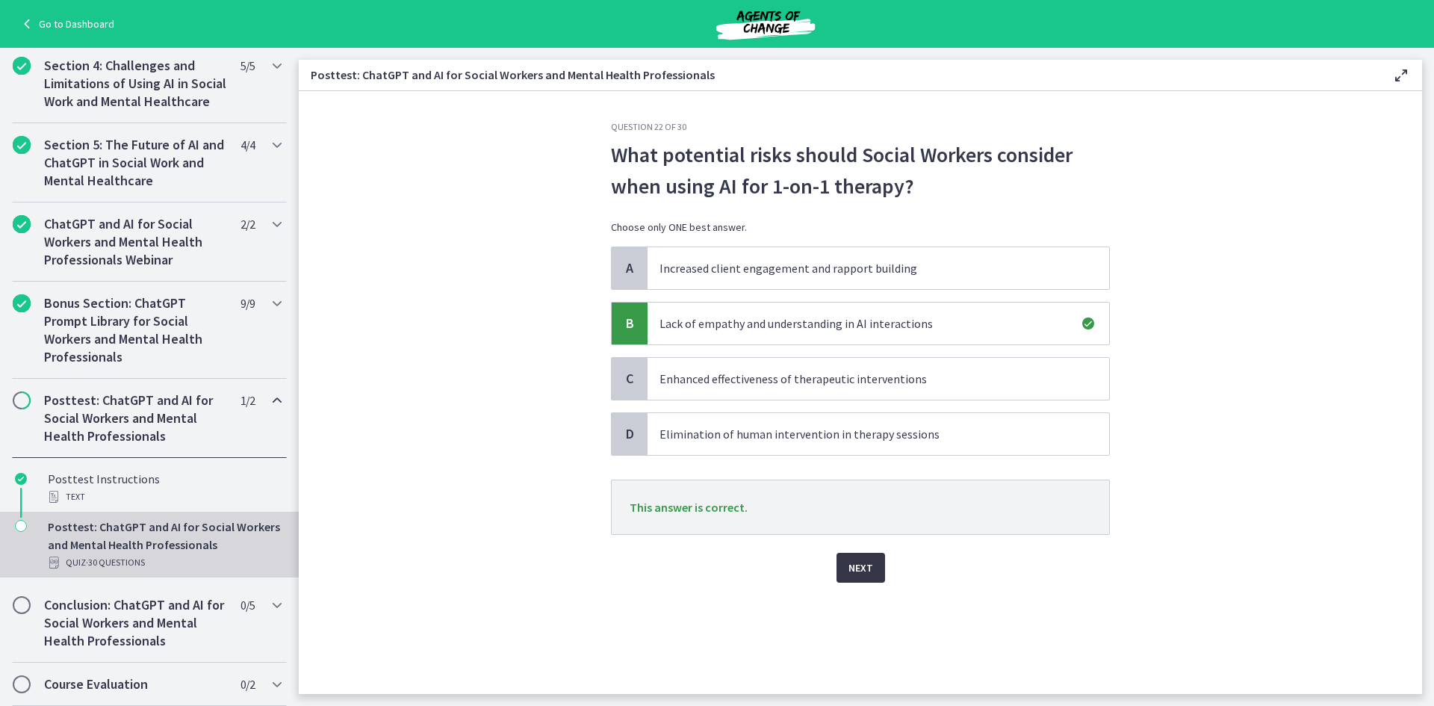
click at [850, 570] on span "Next" at bounding box center [860, 568] width 25 height 18
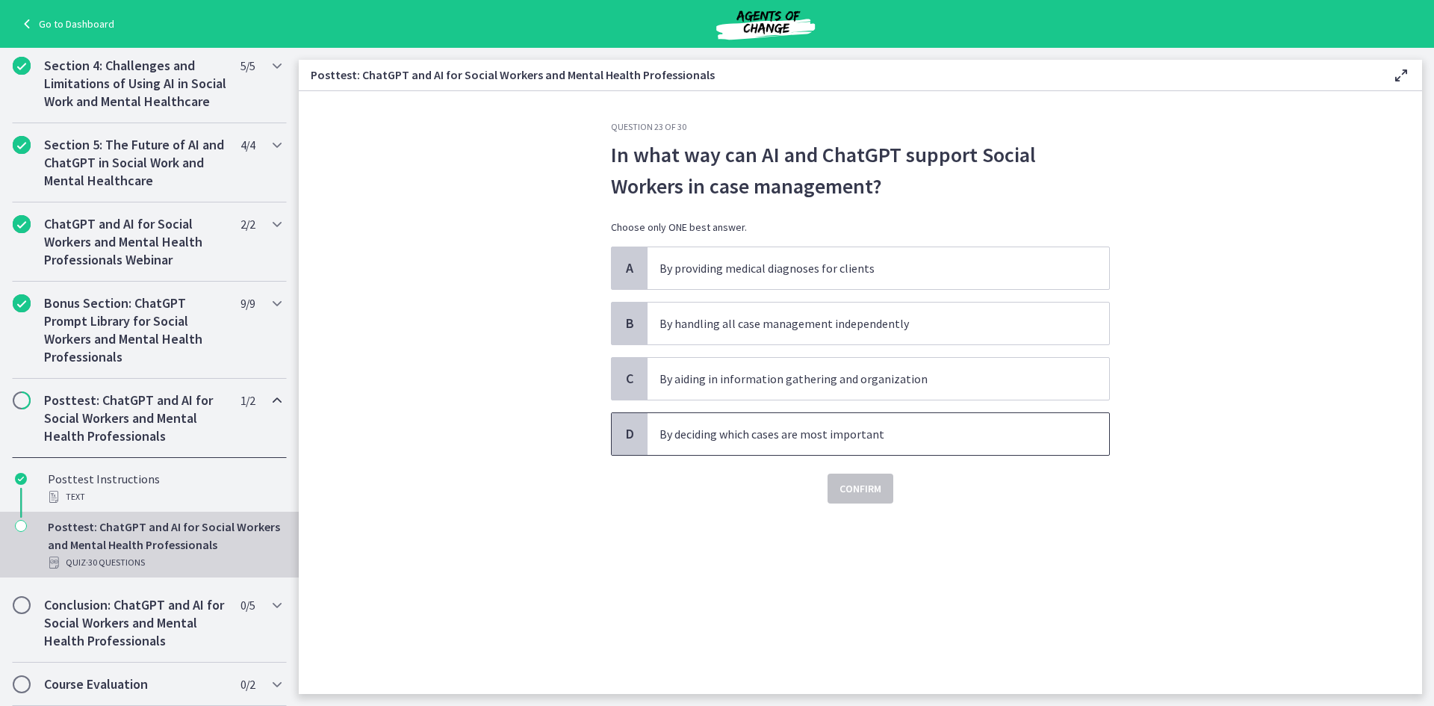
click at [970, 443] on span "By deciding which cases are most important" at bounding box center [877, 434] width 461 height 42
click at [863, 488] on span "Confirm" at bounding box center [860, 488] width 42 height 18
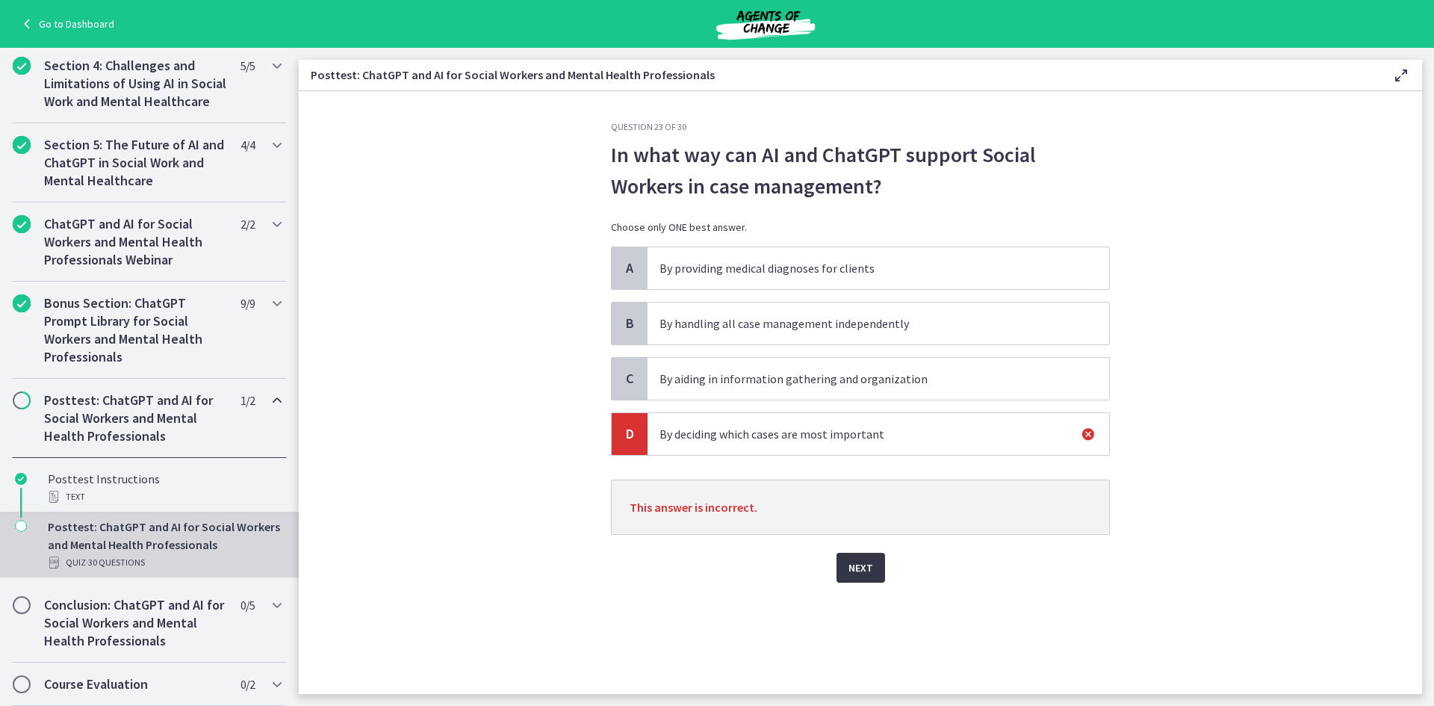
click at [862, 560] on span "Next" at bounding box center [860, 568] width 25 height 18
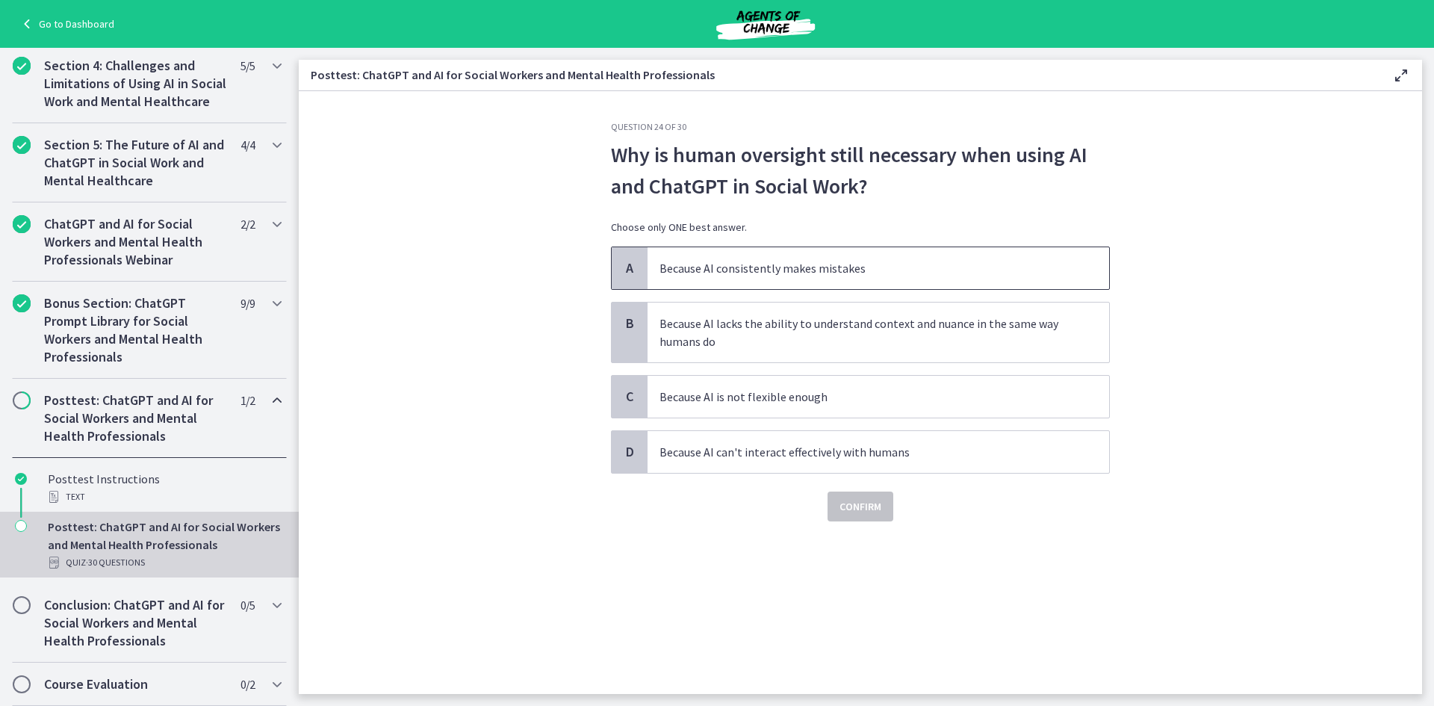
click at [722, 270] on p "Because AI consistently makes mistakes" at bounding box center [863, 268] width 408 height 18
click at [868, 518] on button "Confirm" at bounding box center [860, 506] width 66 height 30
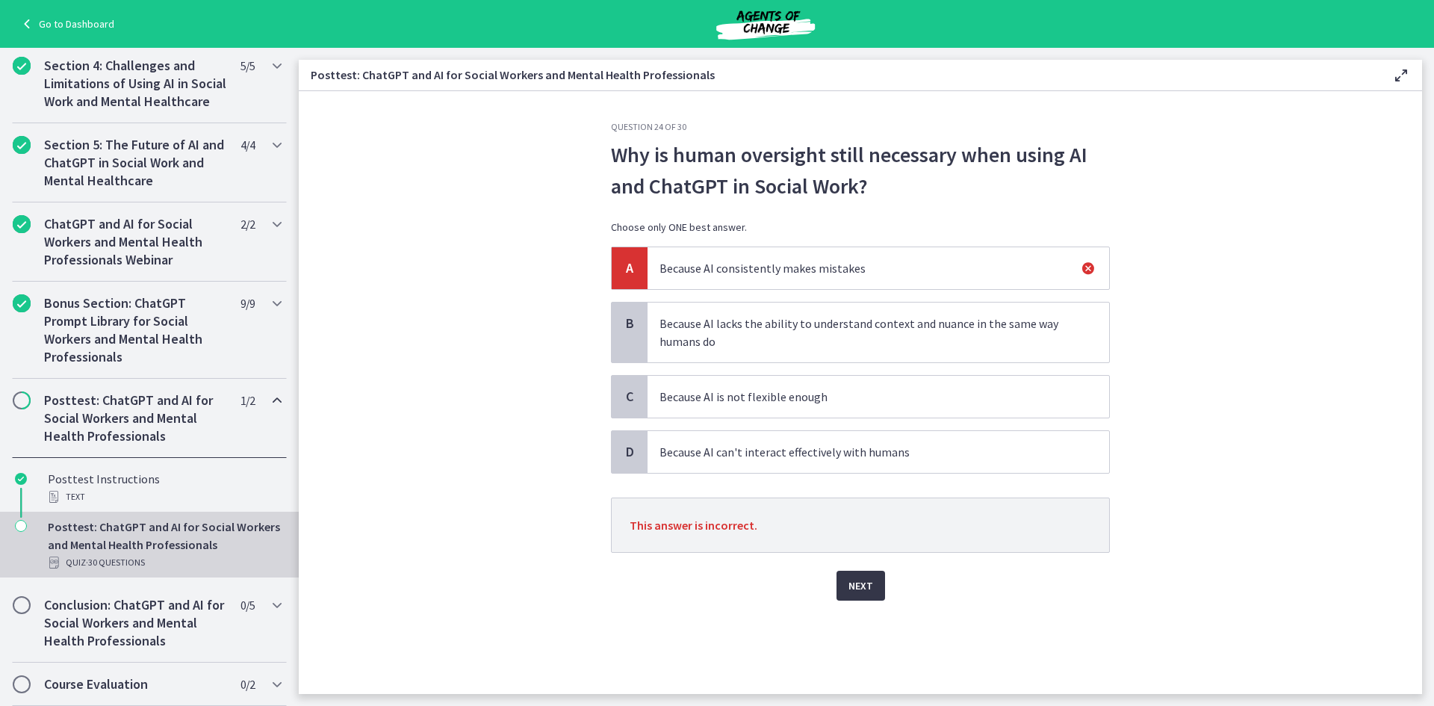
click at [869, 591] on span "Next" at bounding box center [860, 585] width 25 height 18
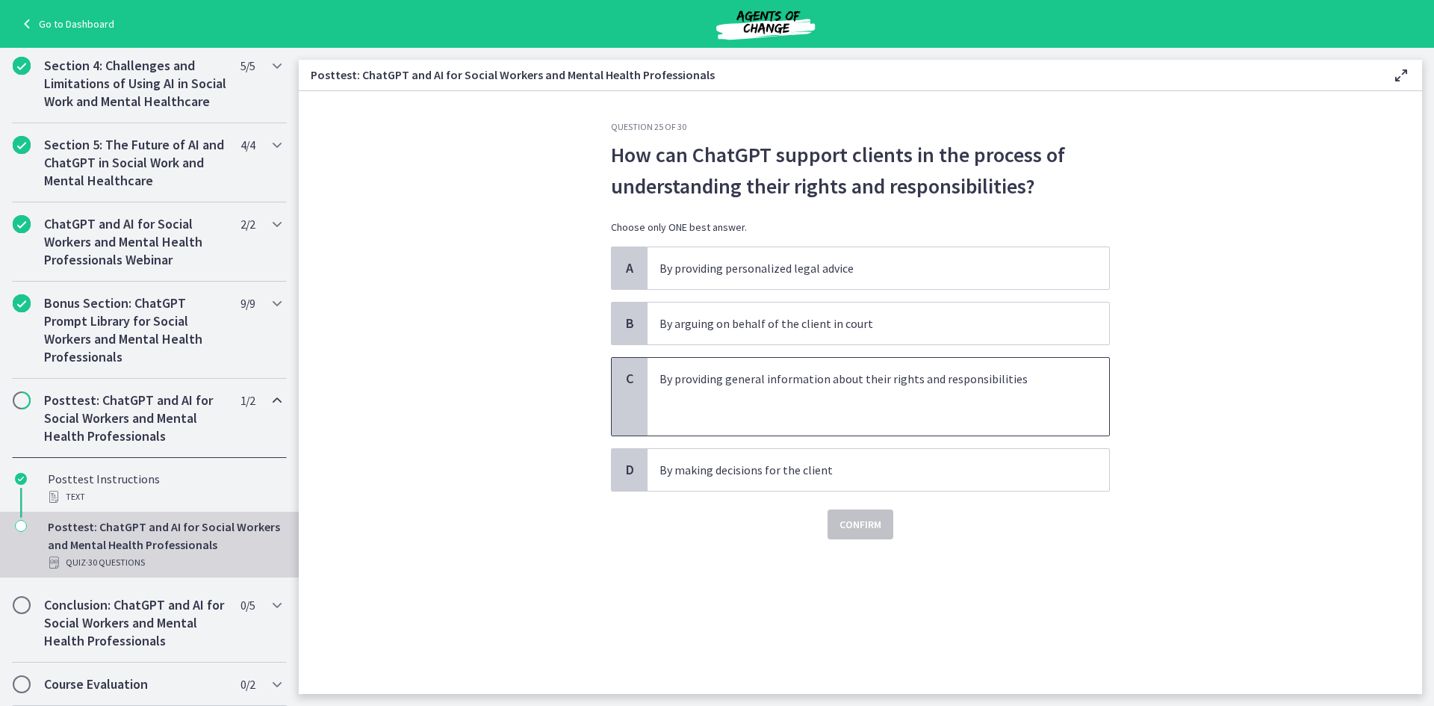
click at [689, 382] on p "By providing general information about their rights and responsibilities" at bounding box center [863, 379] width 408 height 18
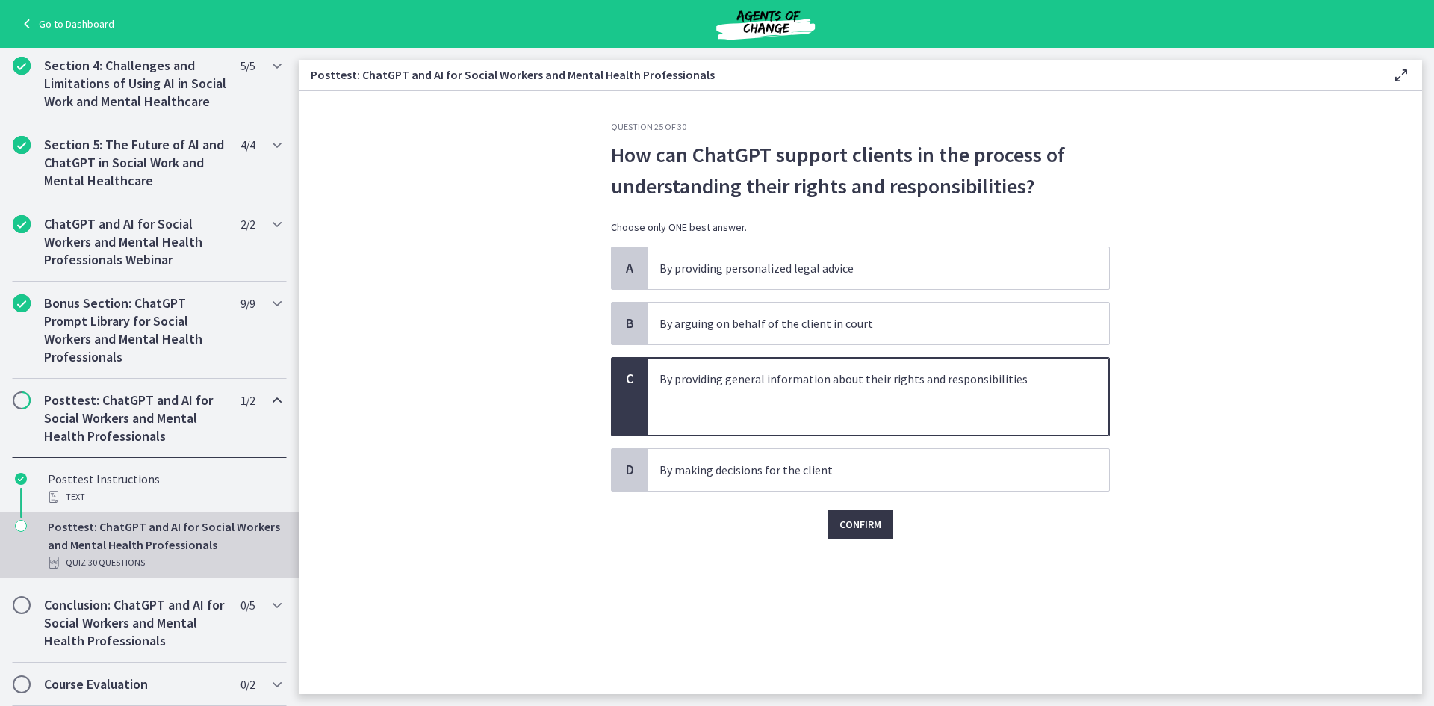
click at [850, 517] on span "Confirm" at bounding box center [860, 524] width 42 height 18
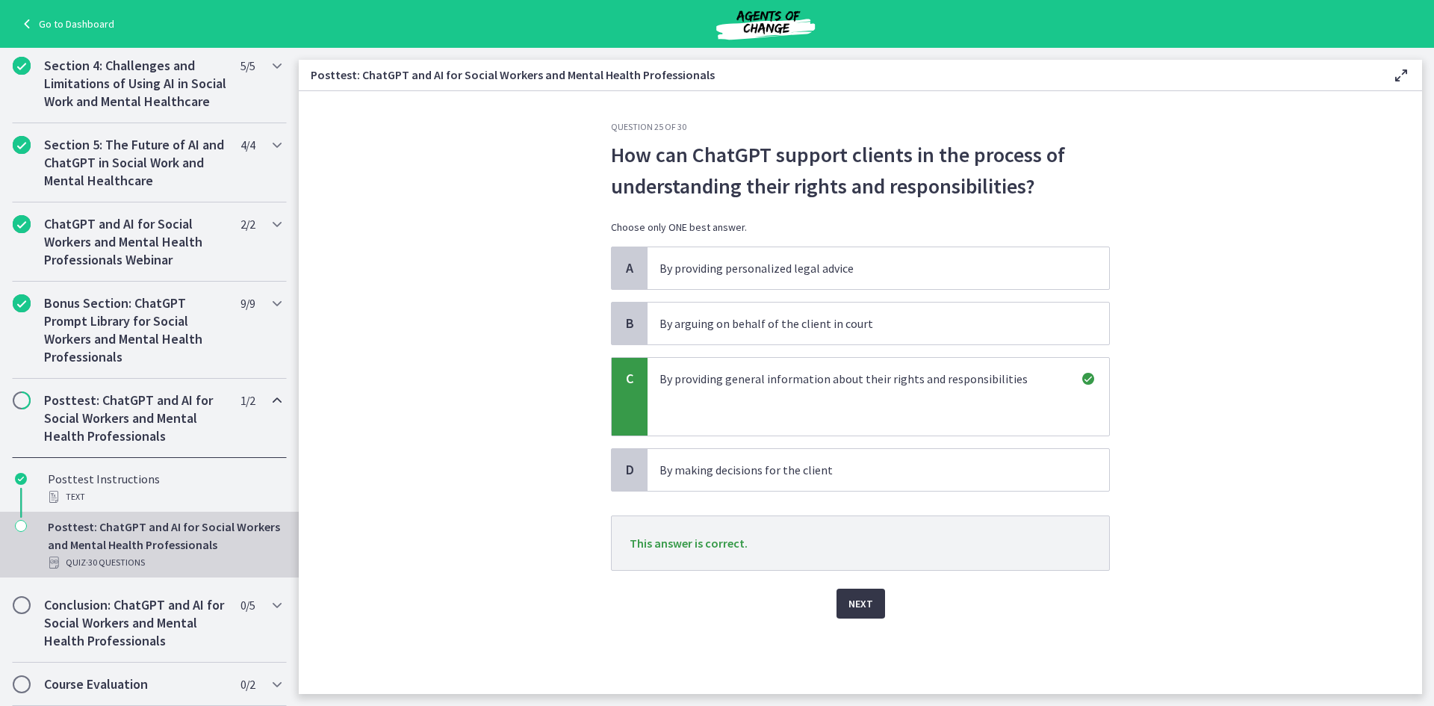
click at [858, 606] on span "Next" at bounding box center [860, 603] width 25 height 18
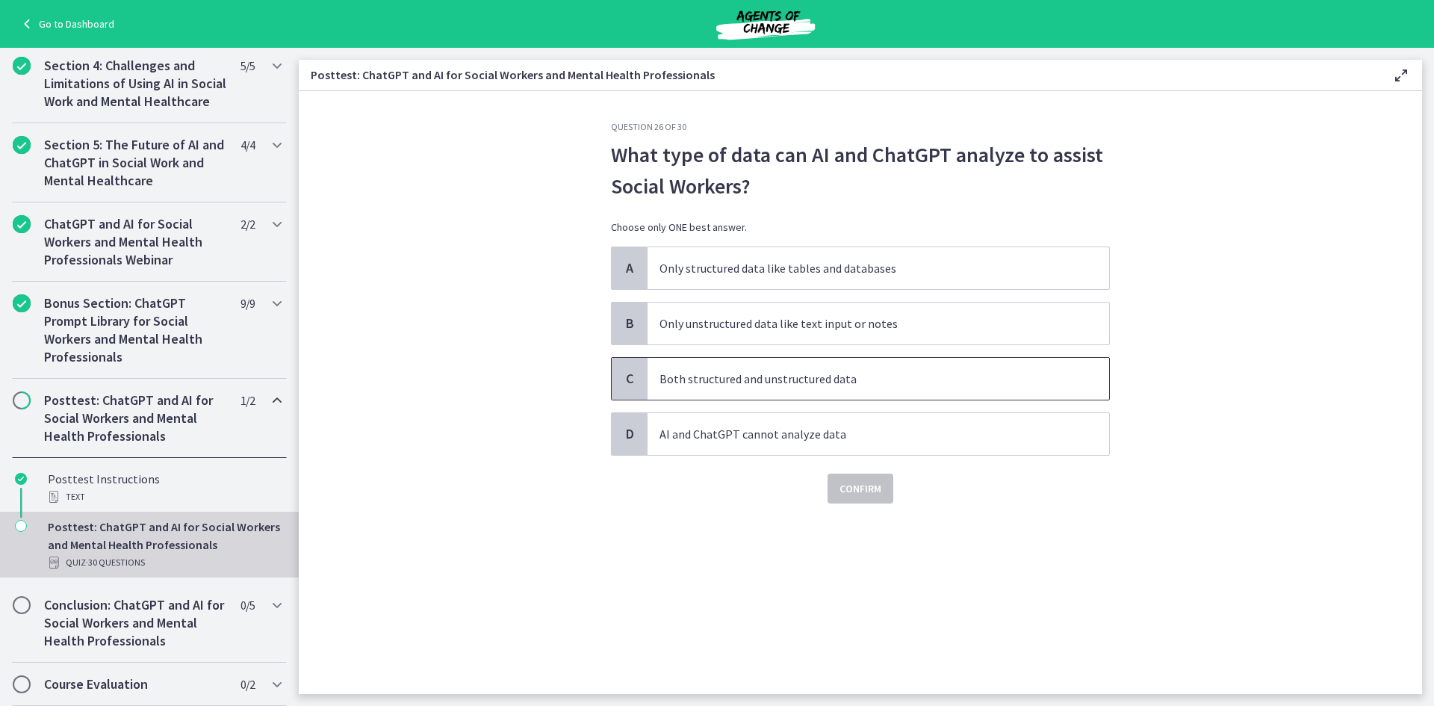
click at [866, 382] on p "Both structured and unstructured data" at bounding box center [863, 379] width 408 height 18
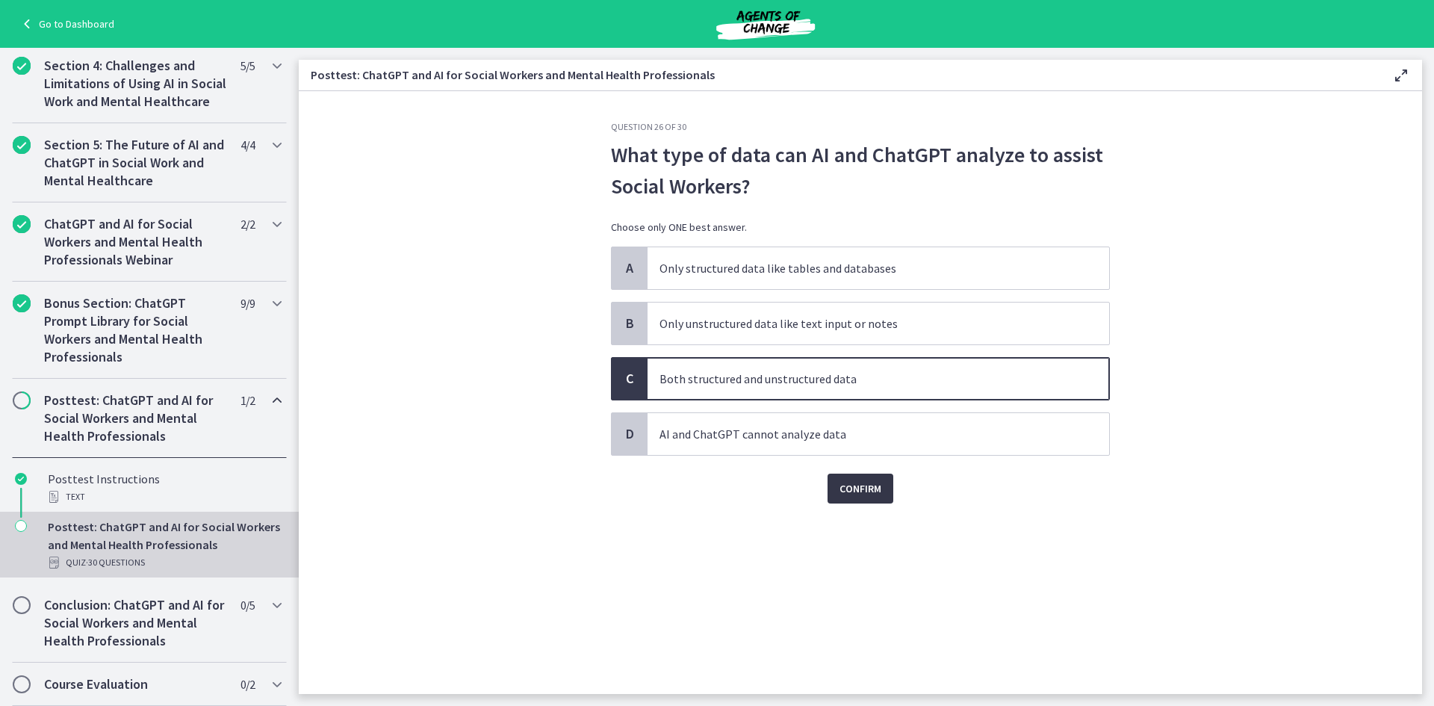
click at [844, 503] on button "Confirm" at bounding box center [860, 488] width 66 height 30
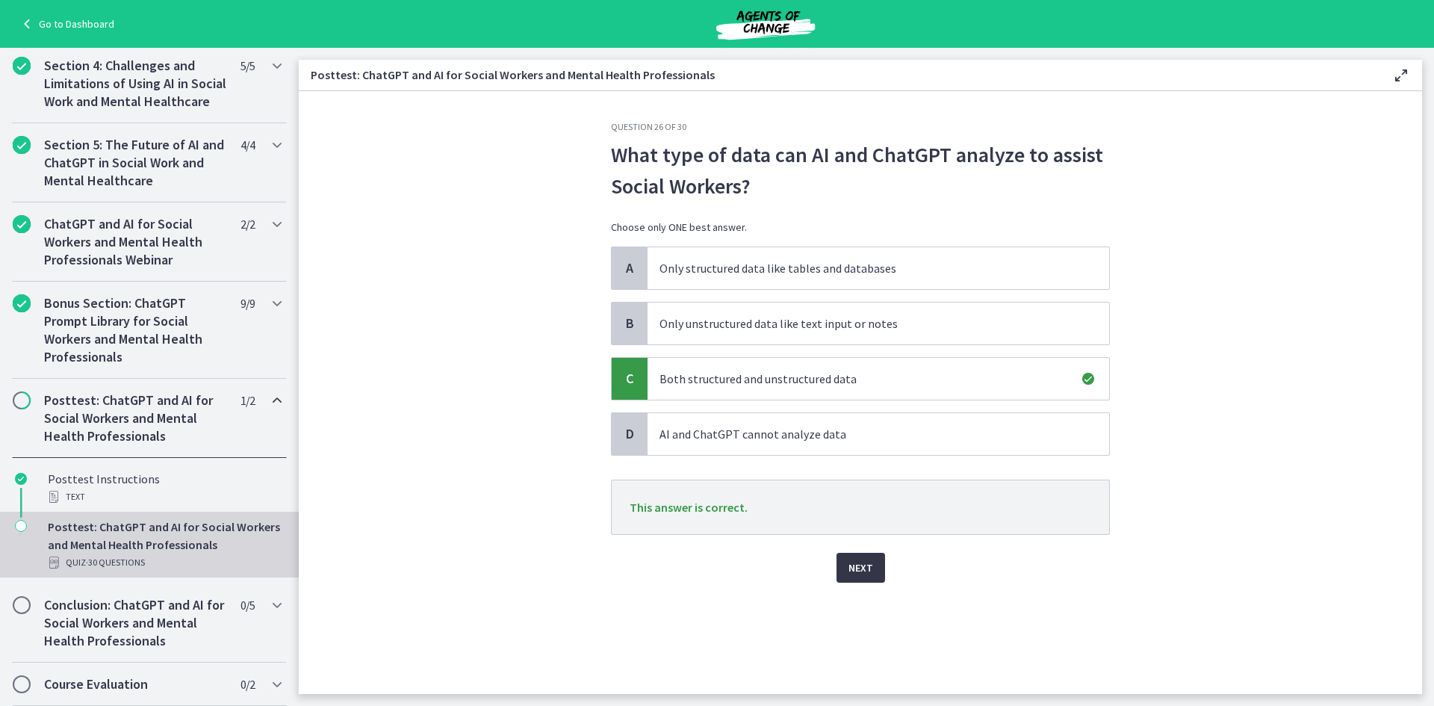
click at [862, 573] on span "Next" at bounding box center [860, 568] width 25 height 18
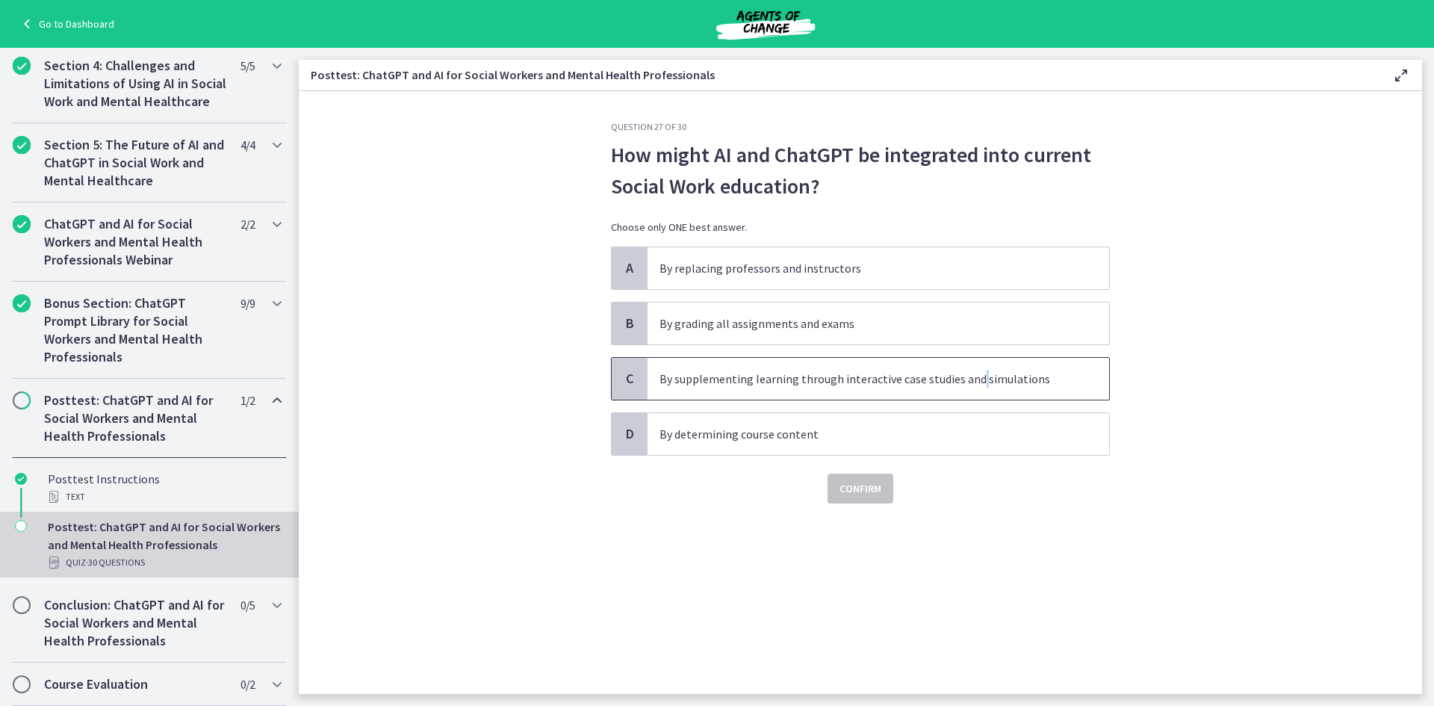
click at [978, 385] on p "By supplementing learning through interactive case studies and simulations" at bounding box center [863, 379] width 408 height 18
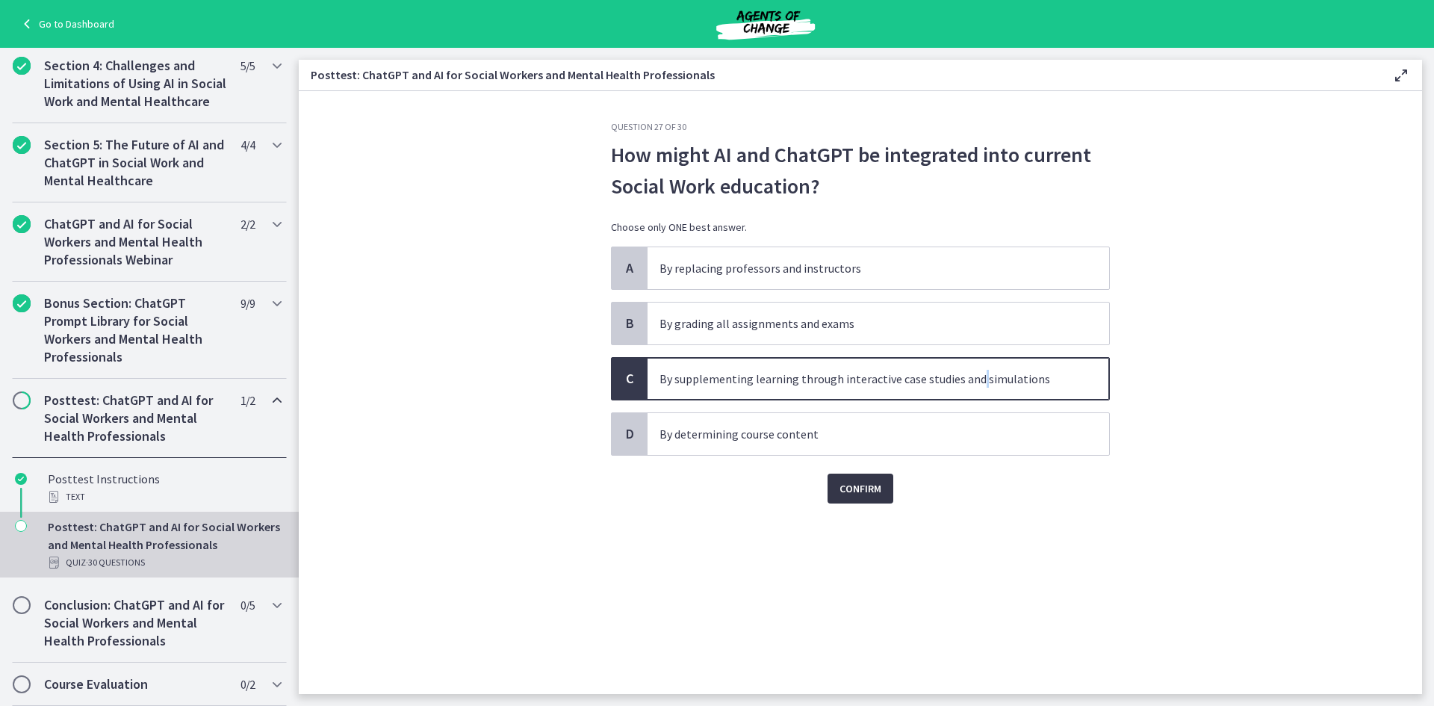
click at [853, 486] on span "Confirm" at bounding box center [860, 488] width 42 height 18
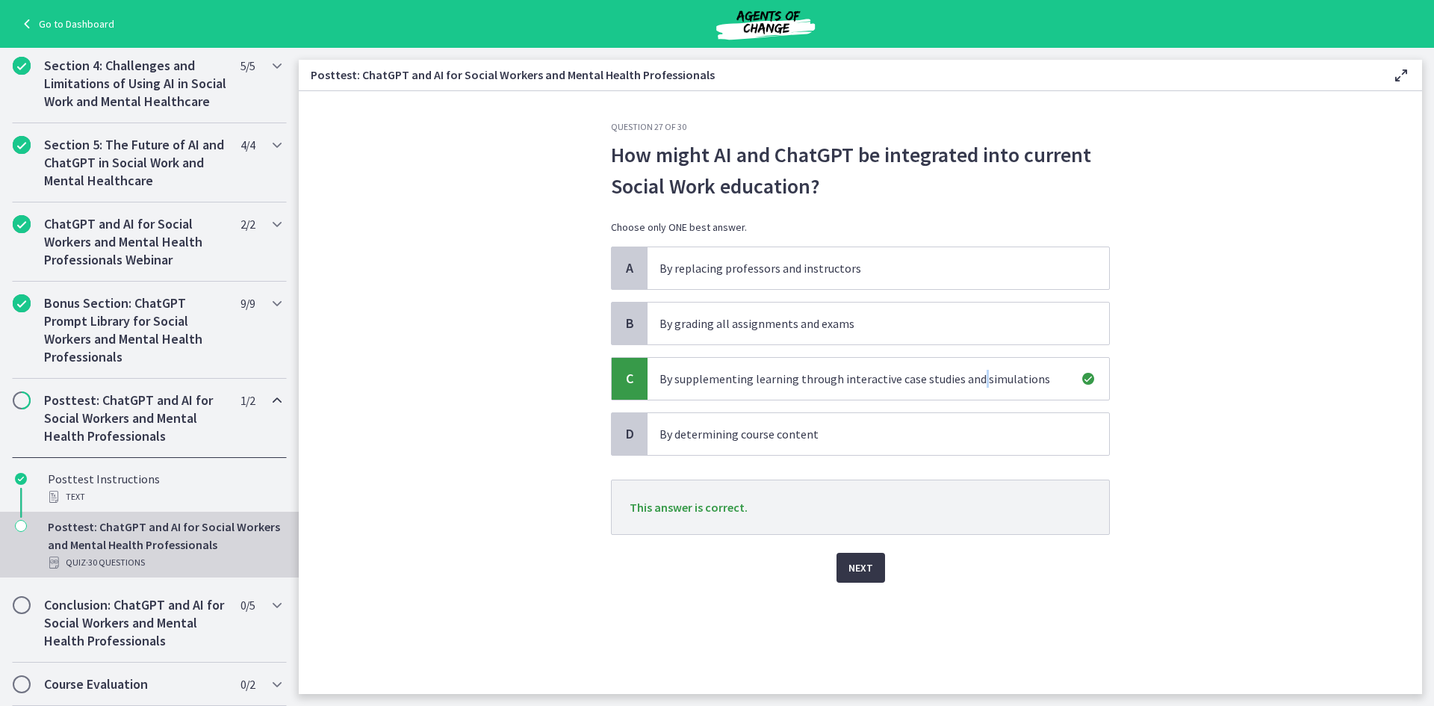
click at [857, 568] on span "Next" at bounding box center [860, 568] width 25 height 18
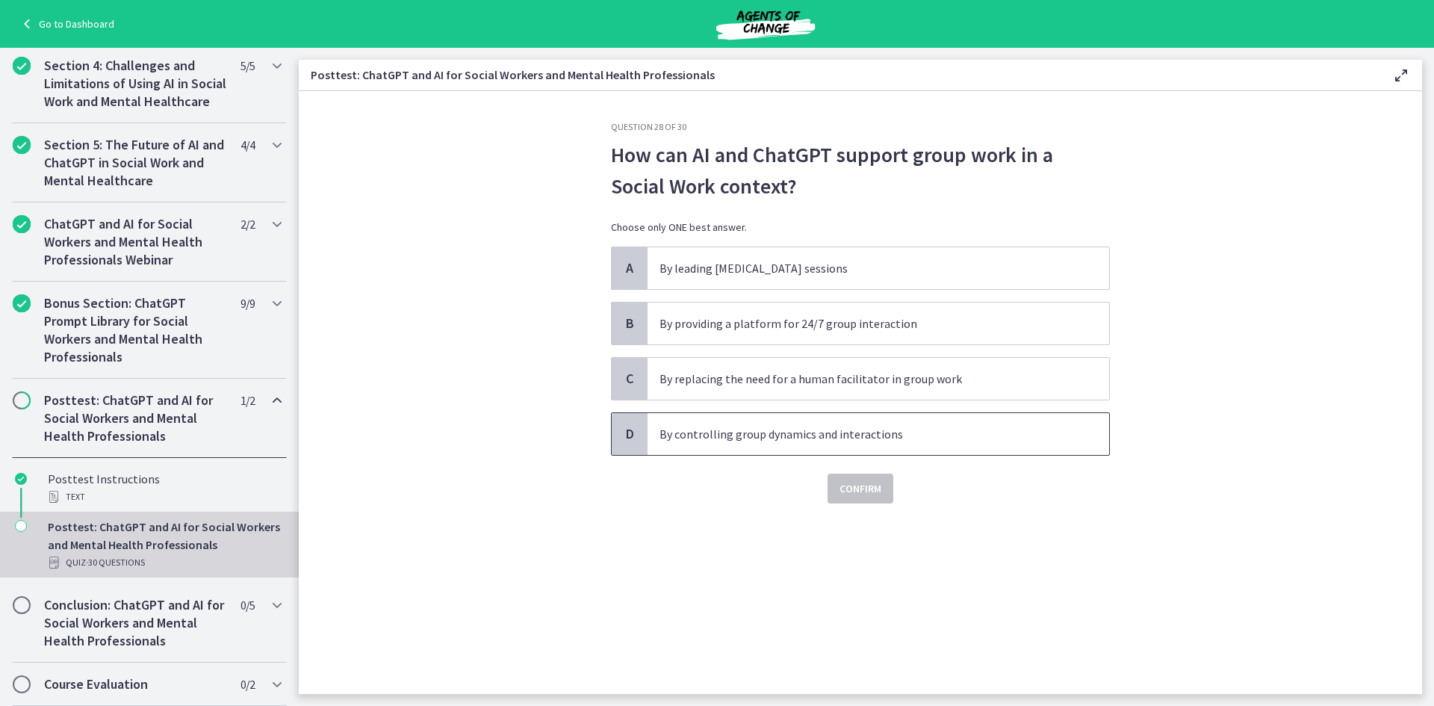
click at [854, 430] on p "By controlling group dynamics and interactions" at bounding box center [863, 434] width 408 height 18
drag, startPoint x: 854, startPoint y: 430, endPoint x: 863, endPoint y: 495, distance: 65.6
click at [863, 495] on span "Confirm" at bounding box center [860, 488] width 42 height 18
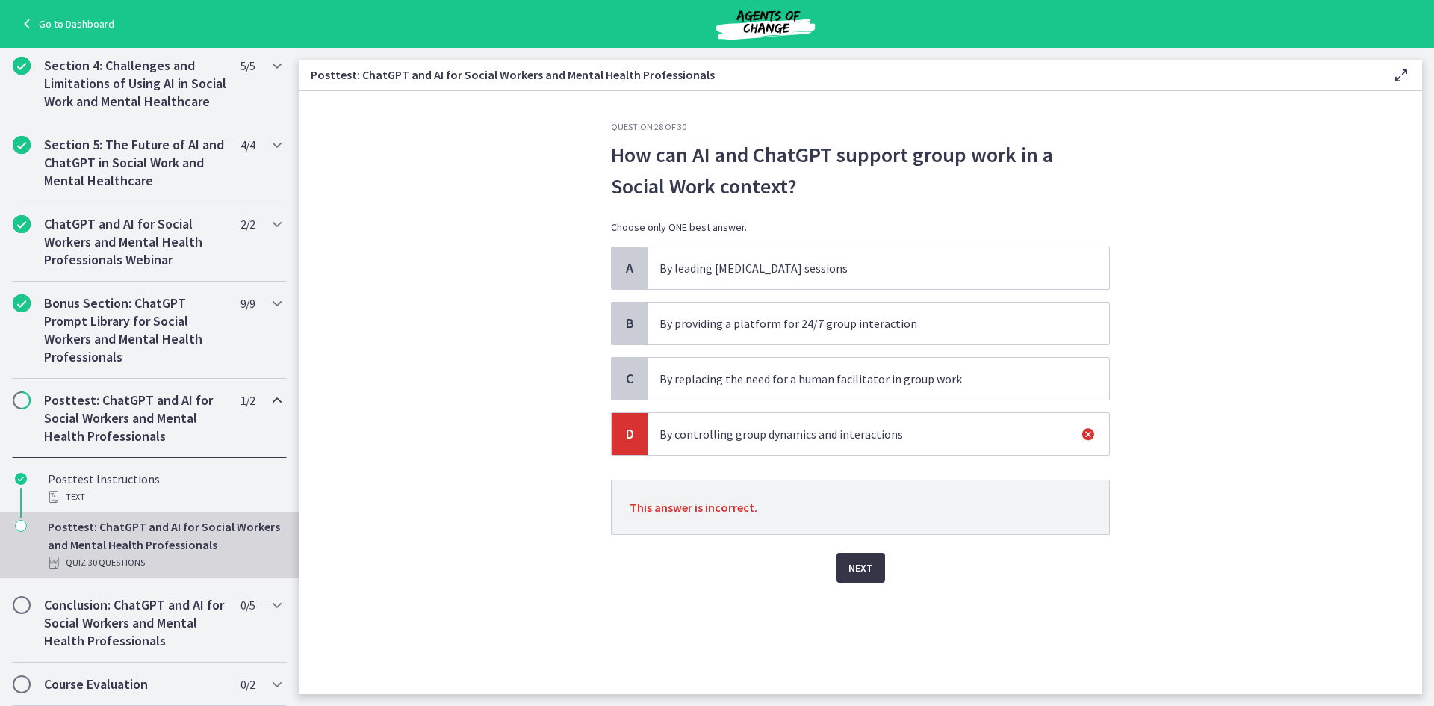
click at [871, 573] on span "Next" at bounding box center [860, 568] width 25 height 18
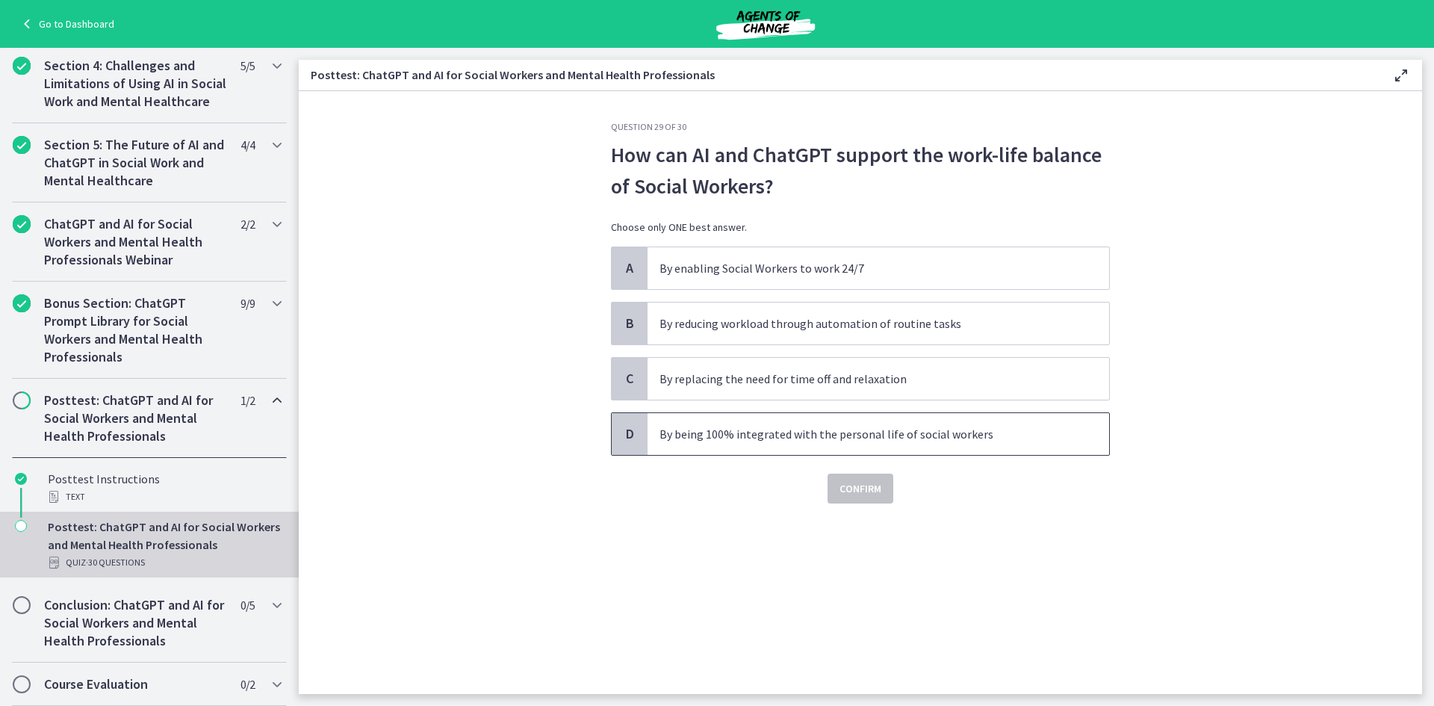
click at [933, 429] on p "By being 100% integrated with the personal life of social workers" at bounding box center [863, 434] width 408 height 18
click at [877, 481] on span "Confirm" at bounding box center [860, 488] width 42 height 18
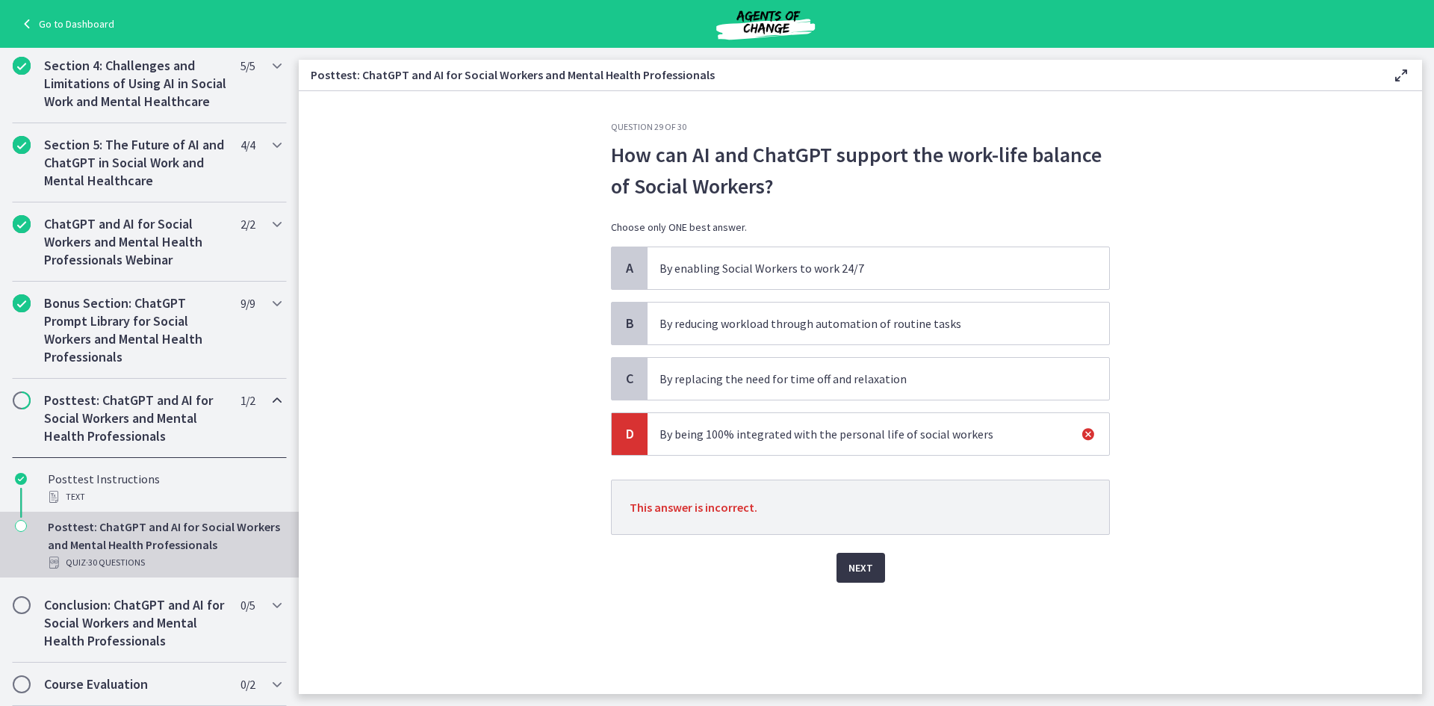
click at [869, 570] on span "Next" at bounding box center [860, 568] width 25 height 18
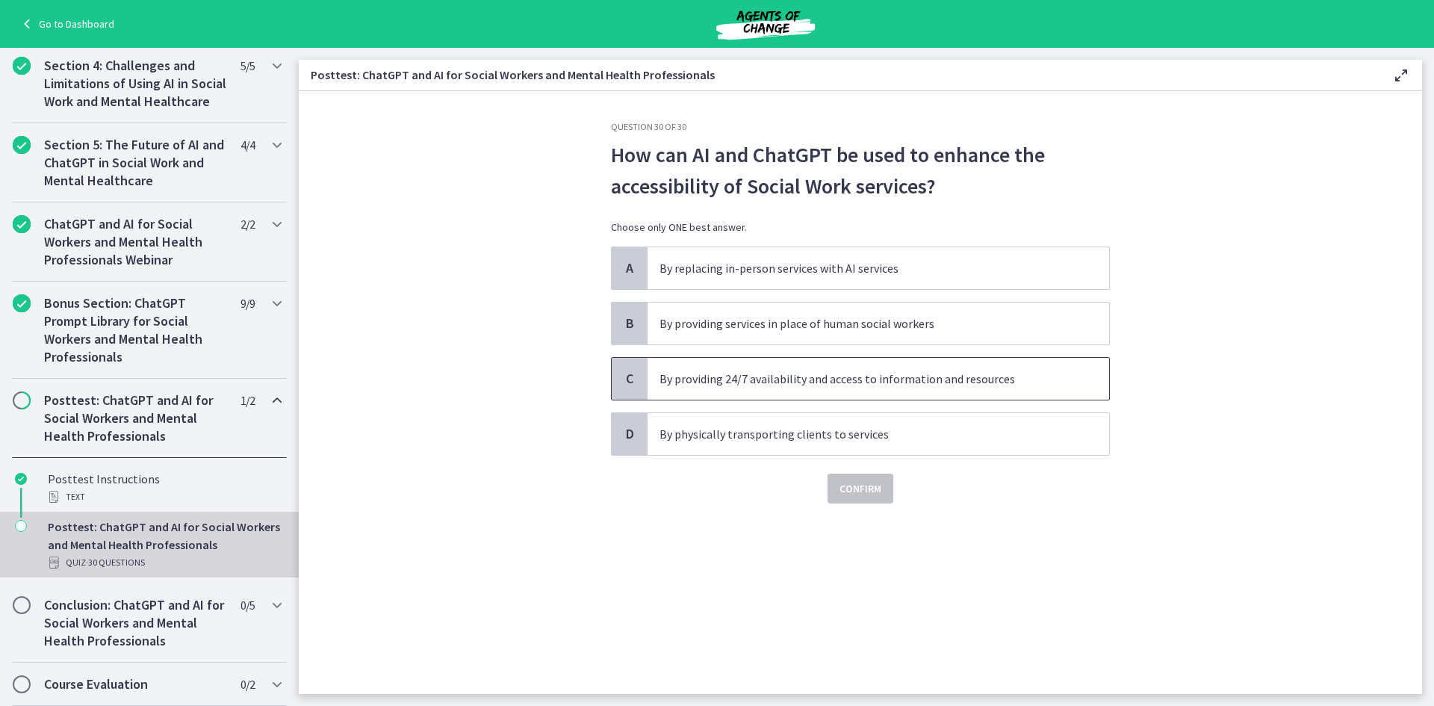
click at [813, 379] on p "By providing 24/7 availability and access to information and resources" at bounding box center [863, 379] width 408 height 18
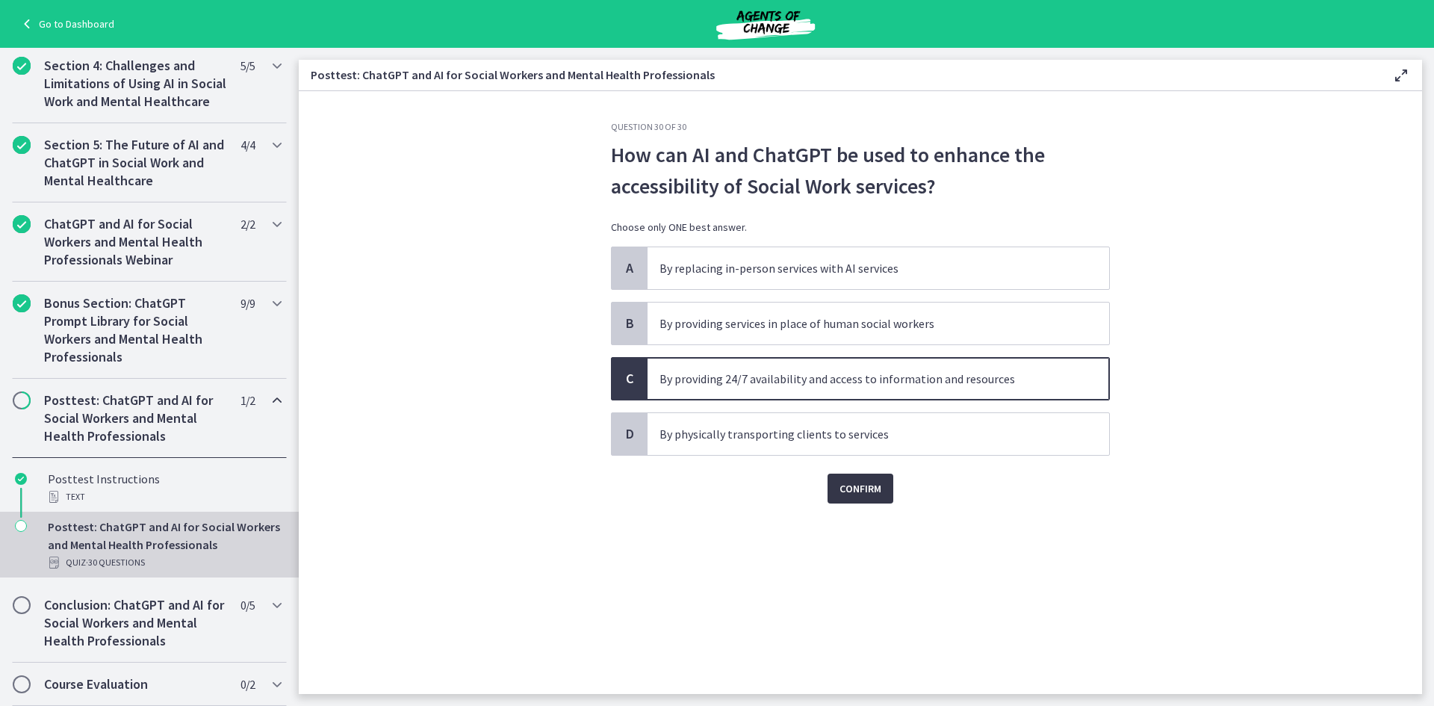
click at [856, 486] on span "Confirm" at bounding box center [860, 488] width 42 height 18
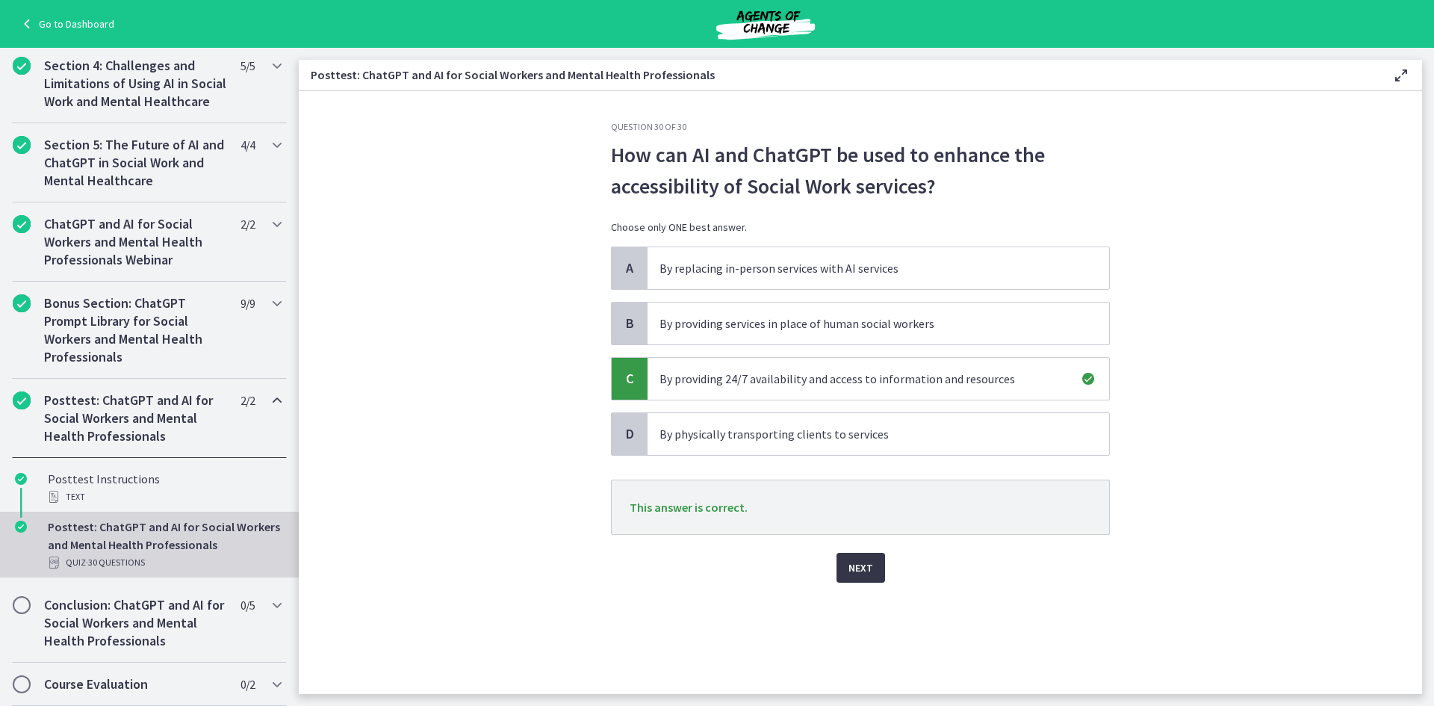
click at [861, 564] on span "Next" at bounding box center [860, 568] width 25 height 18
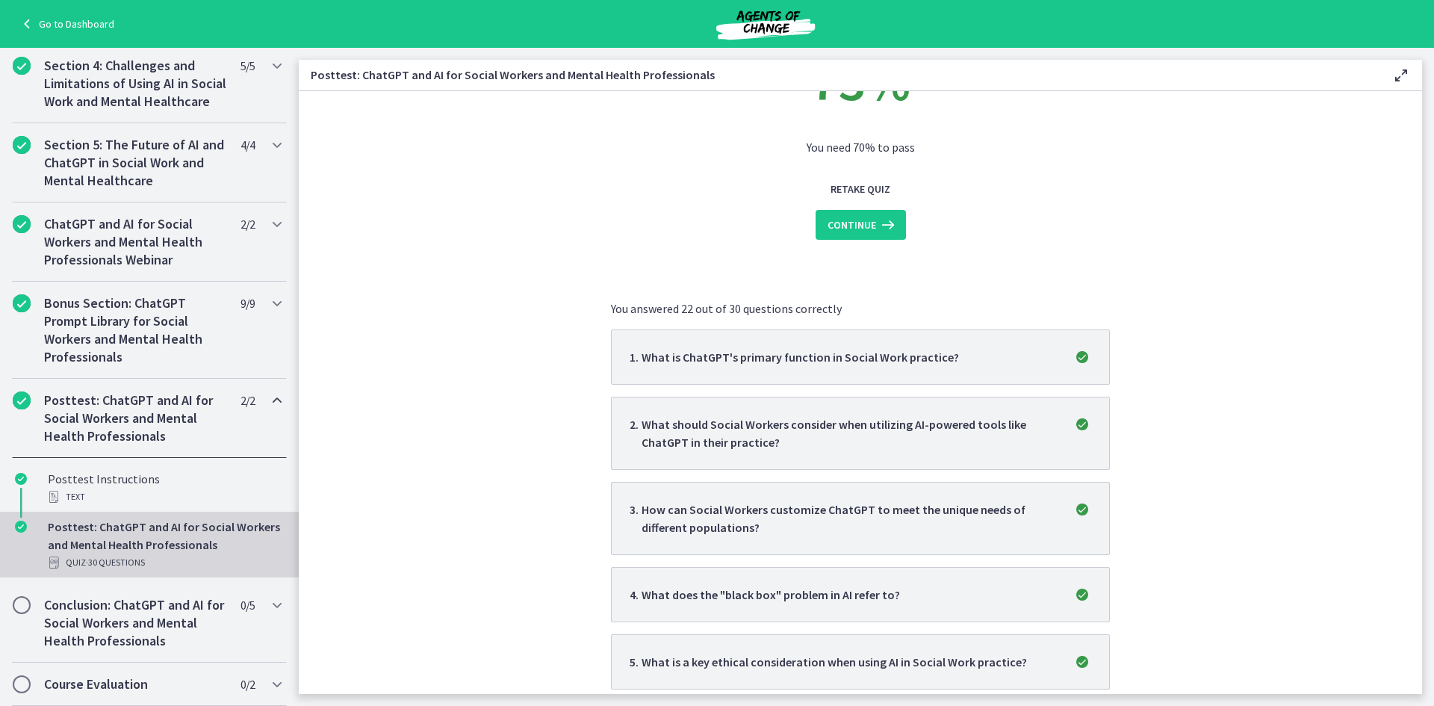
scroll to position [149, 0]
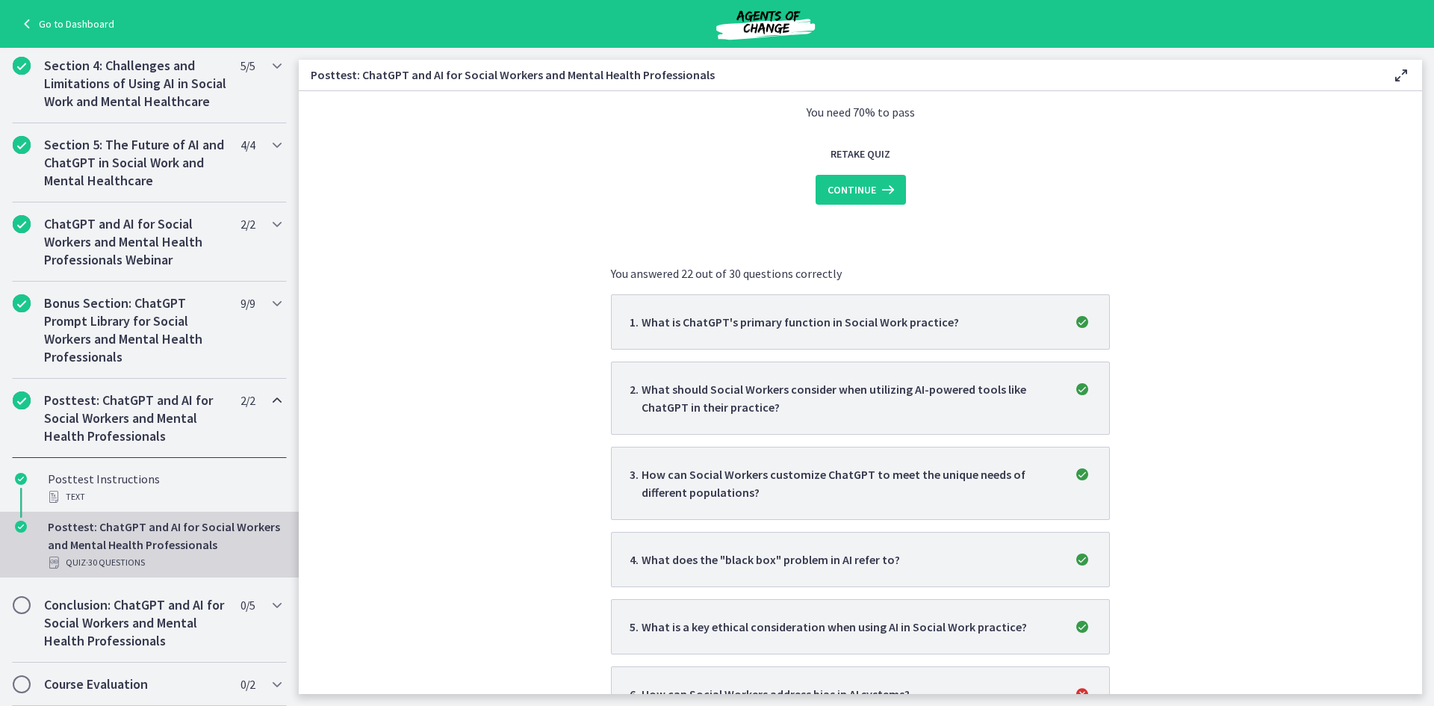
click at [876, 190] on icon at bounding box center [886, 190] width 21 height 18
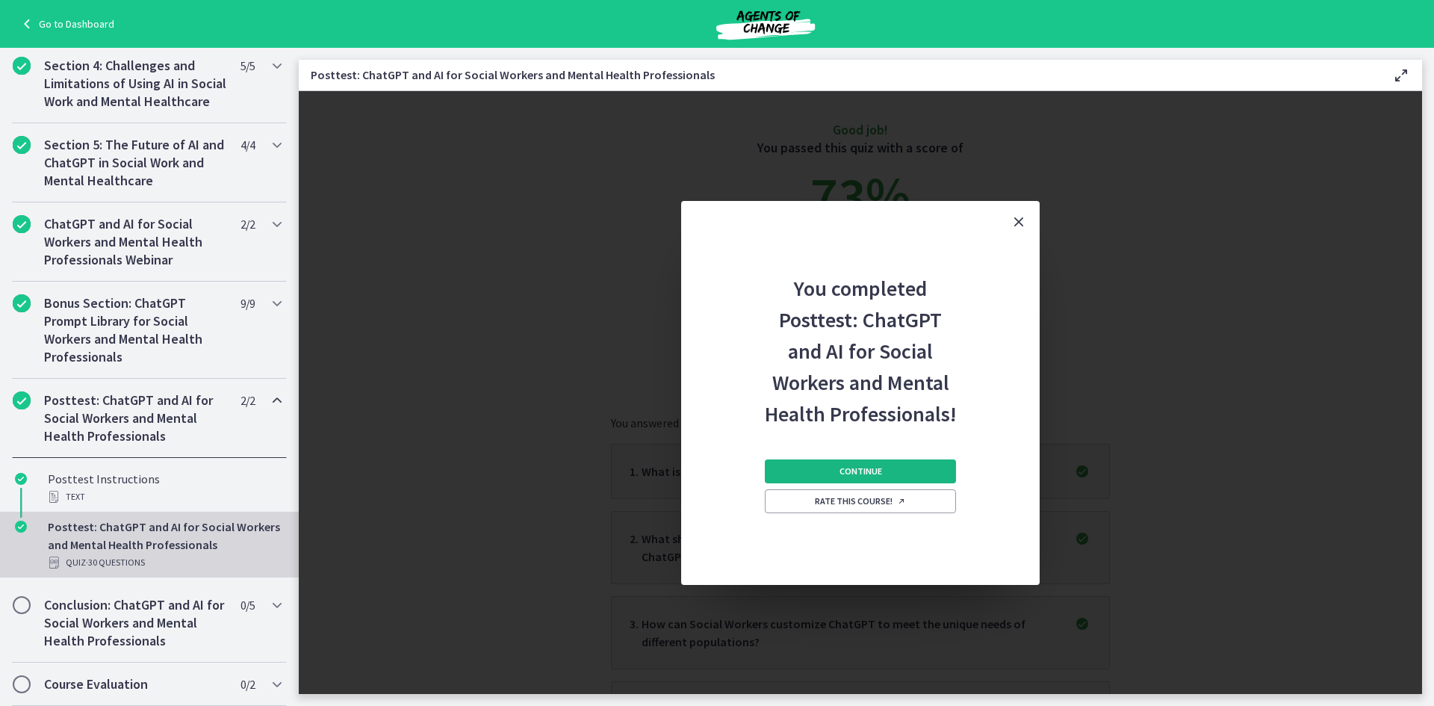
click at [887, 467] on button "Continue" at bounding box center [860, 471] width 191 height 24
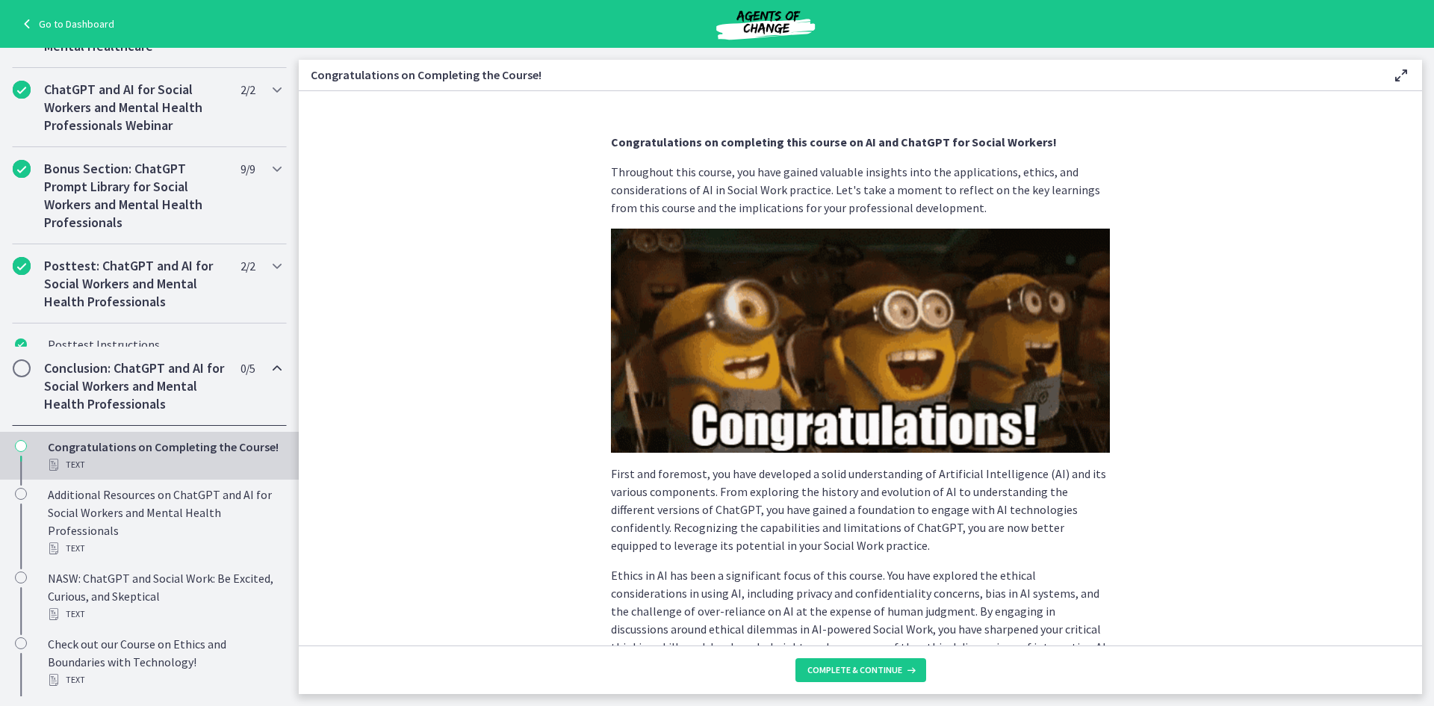
scroll to position [697, 0]
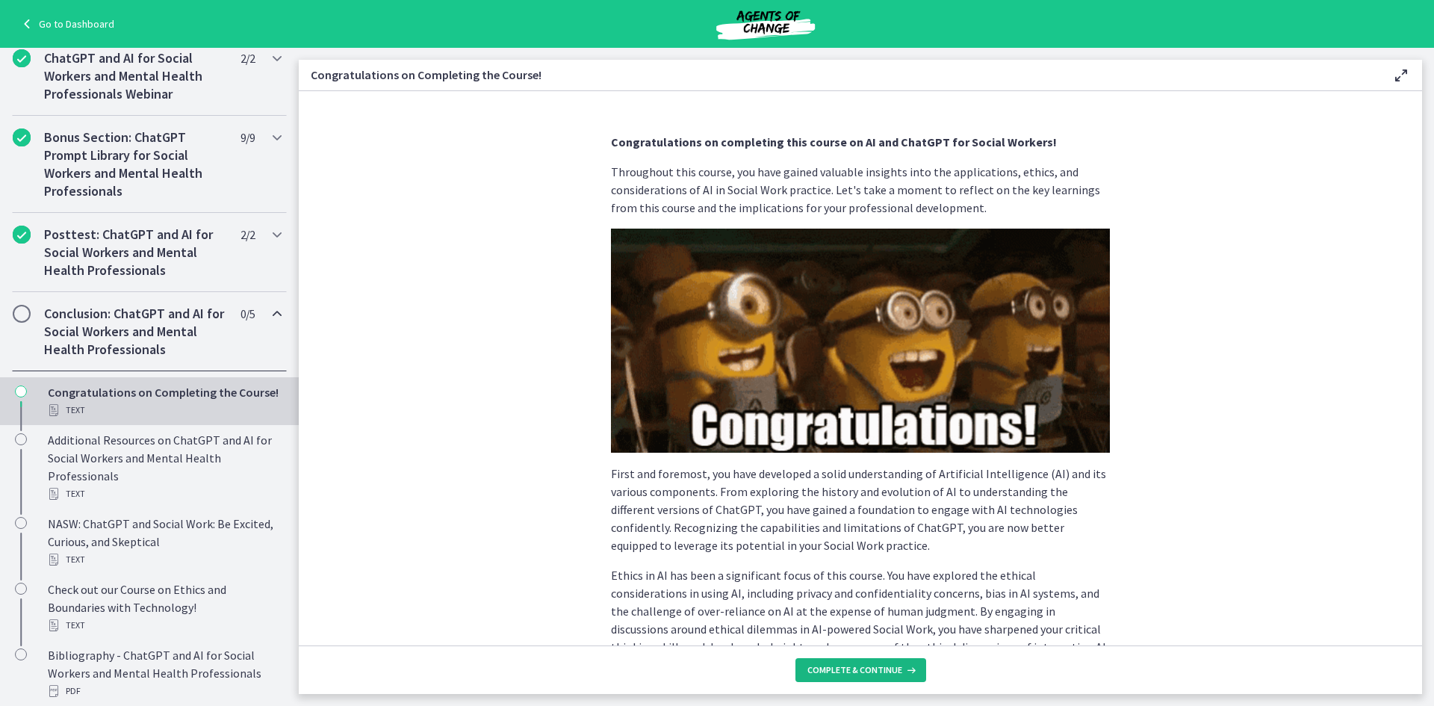
click at [856, 674] on span "Complete & continue" at bounding box center [854, 670] width 95 height 12
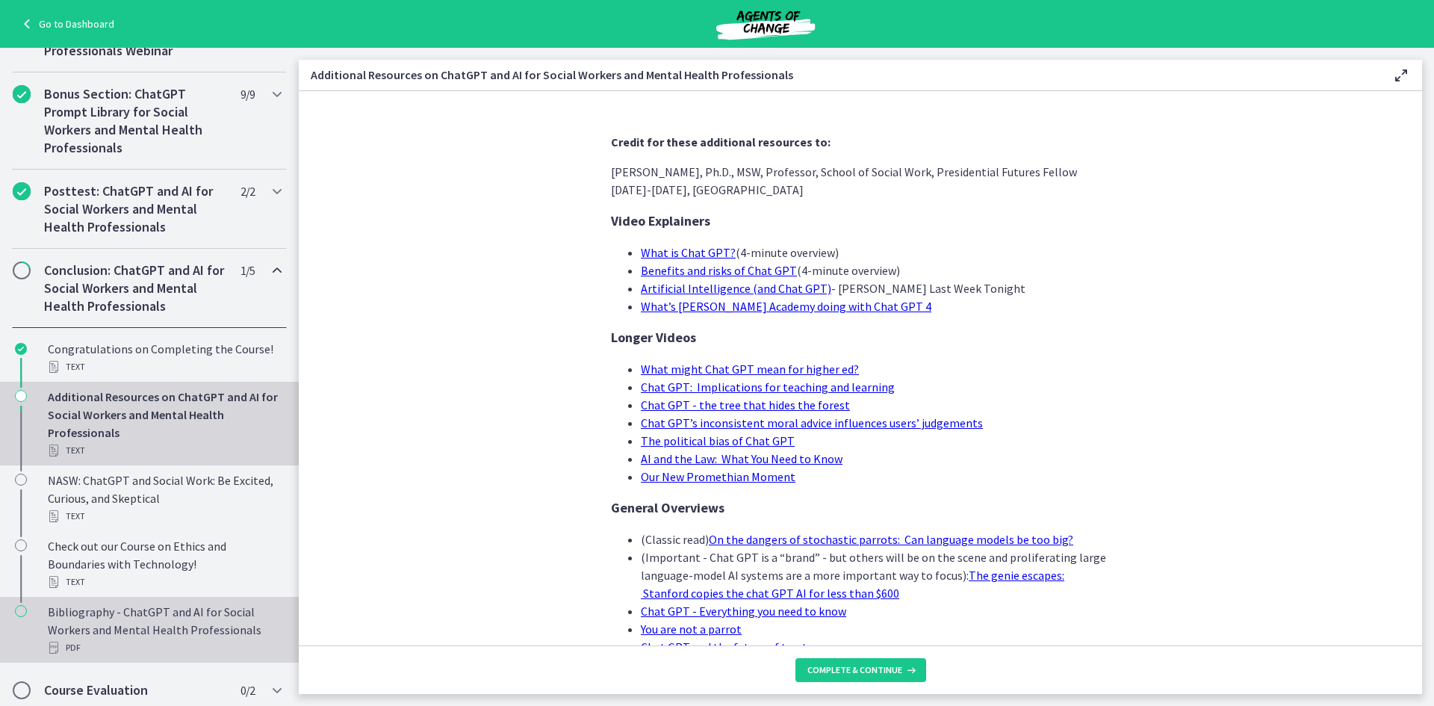
scroll to position [764, 0]
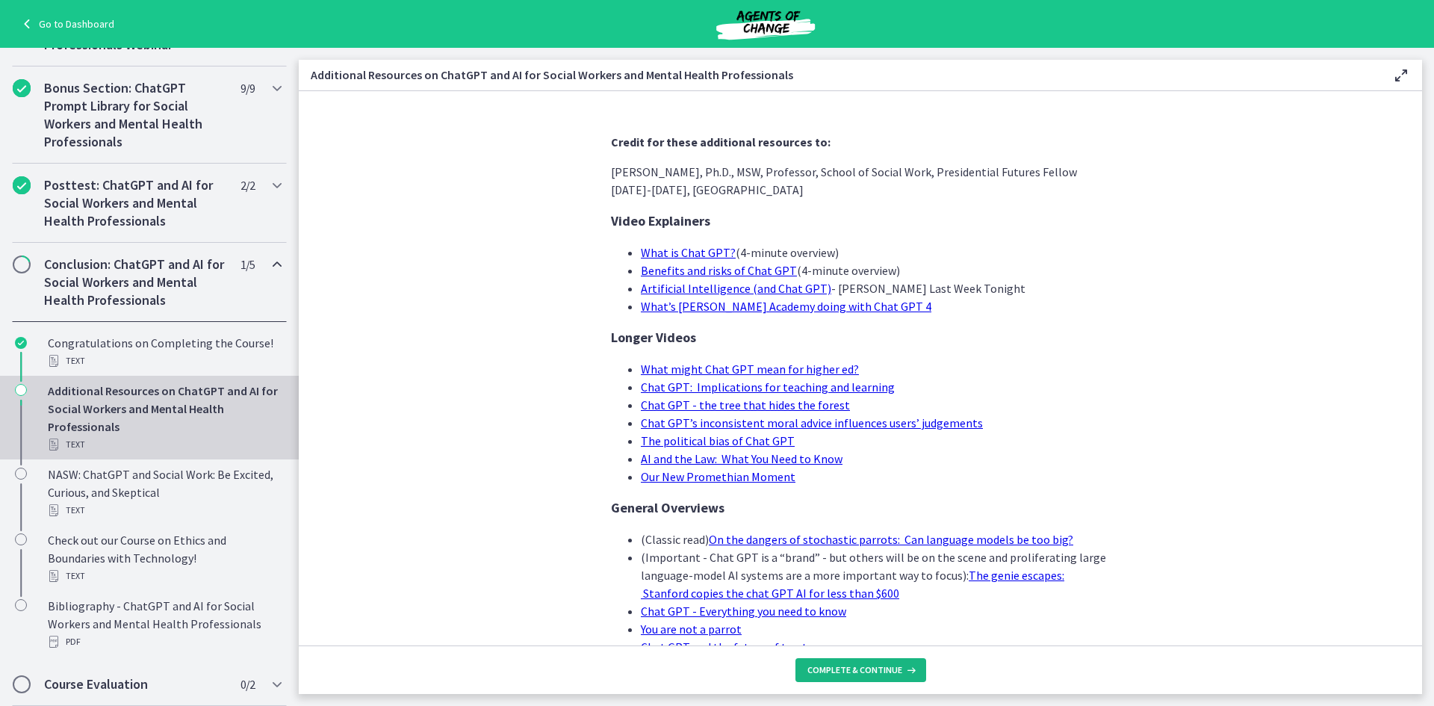
click at [856, 665] on span "Complete & continue" at bounding box center [854, 670] width 95 height 12
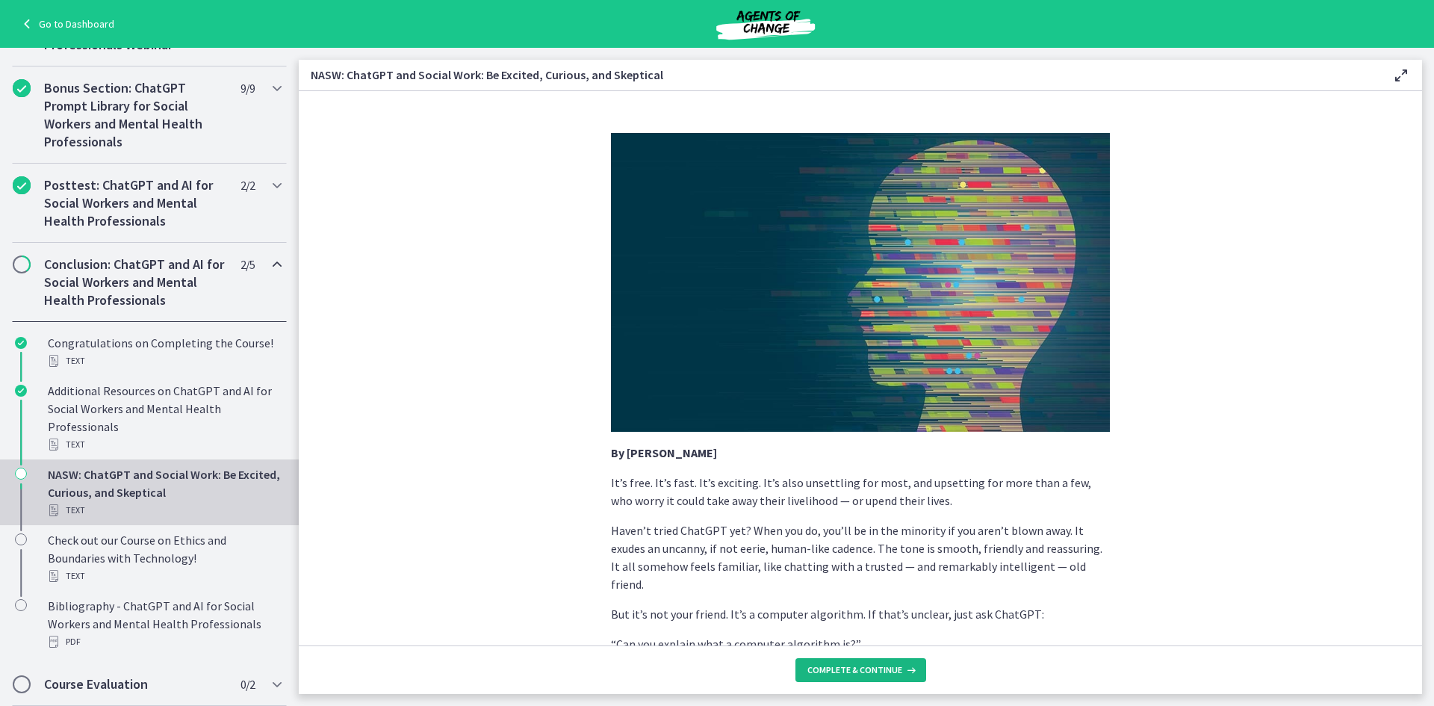
click at [856, 666] on span "Complete & continue" at bounding box center [854, 670] width 95 height 12
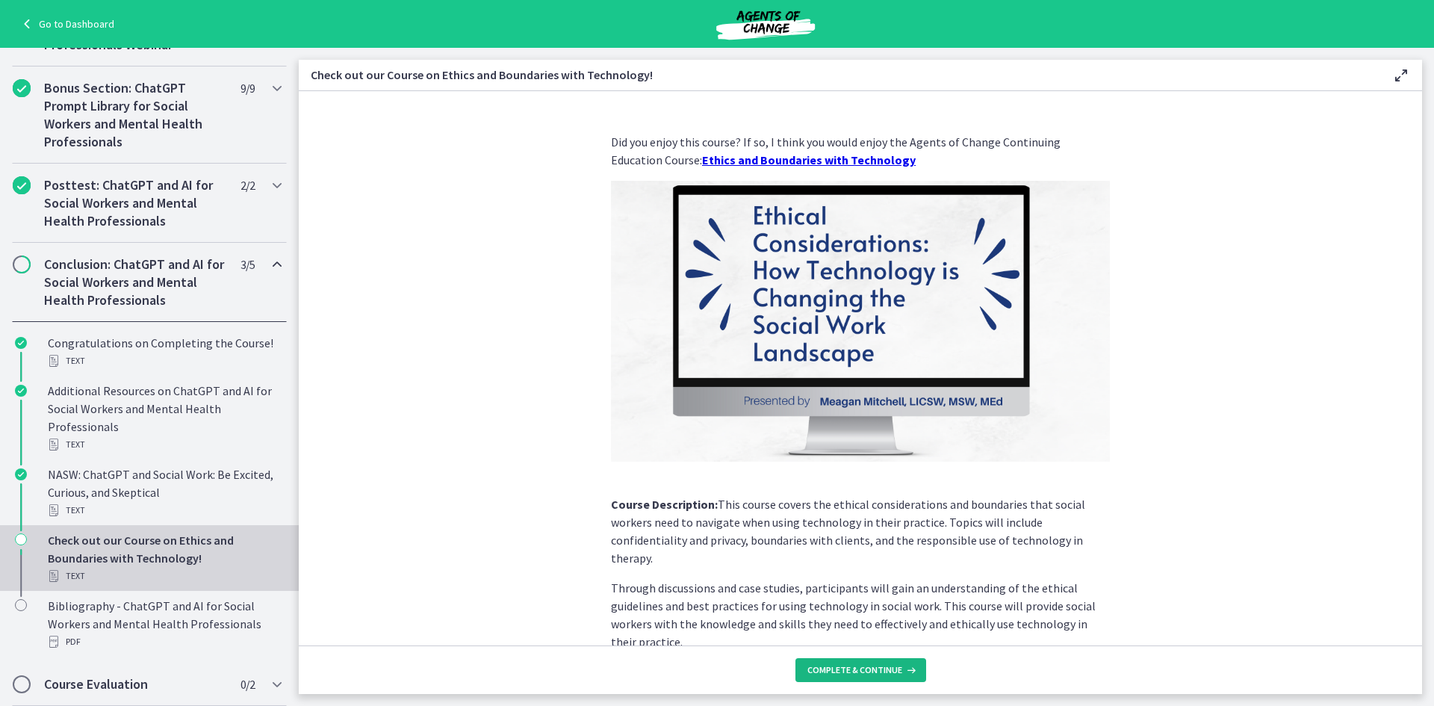
click at [856, 666] on span "Complete & continue" at bounding box center [854, 670] width 95 height 12
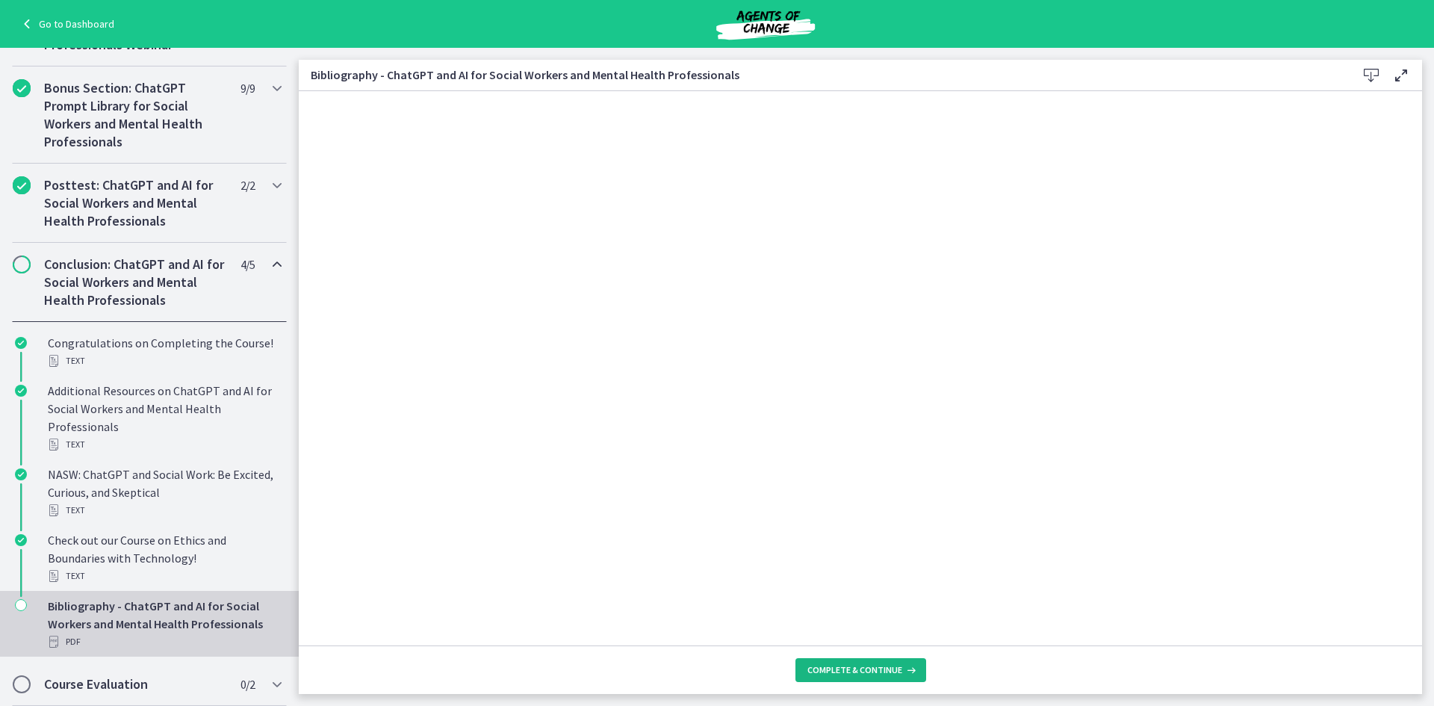
click at [856, 666] on span "Complete & continue" at bounding box center [854, 670] width 95 height 12
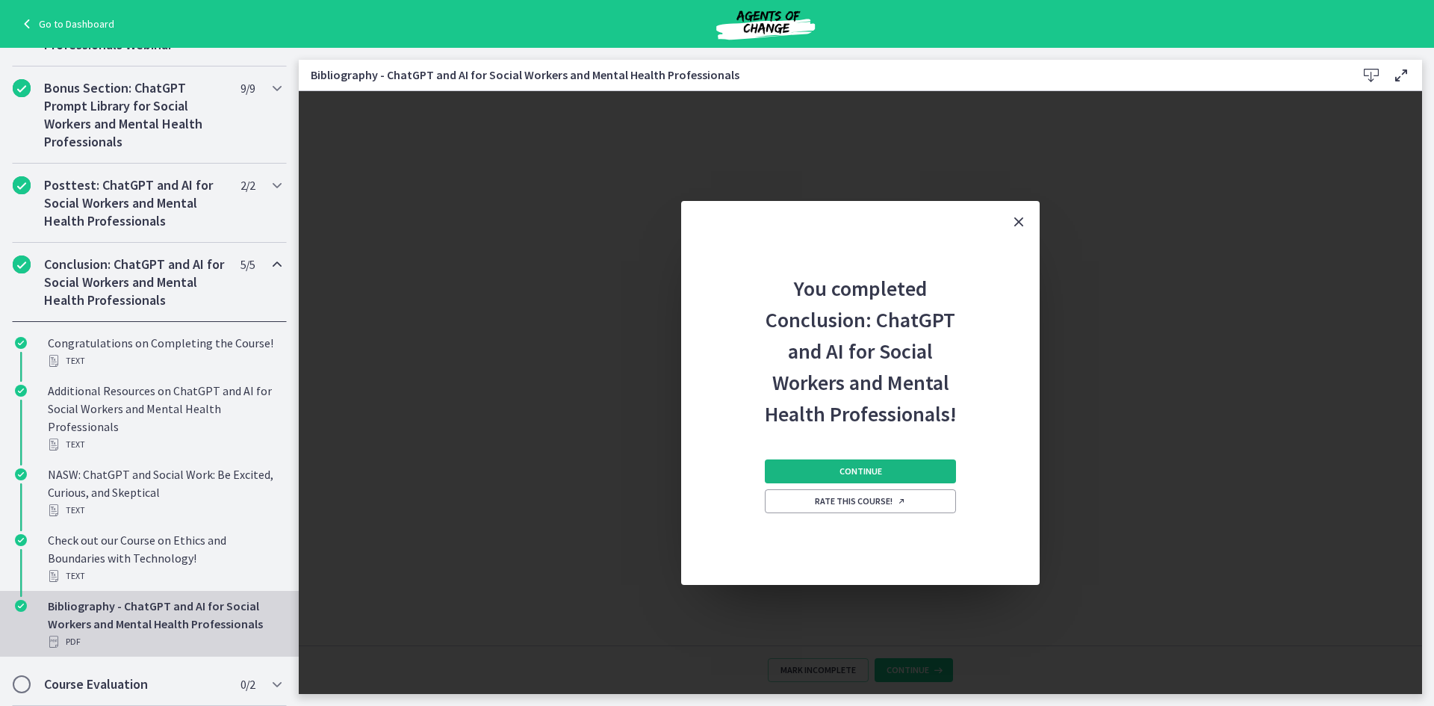
click at [843, 471] on span "Continue" at bounding box center [860, 471] width 43 height 12
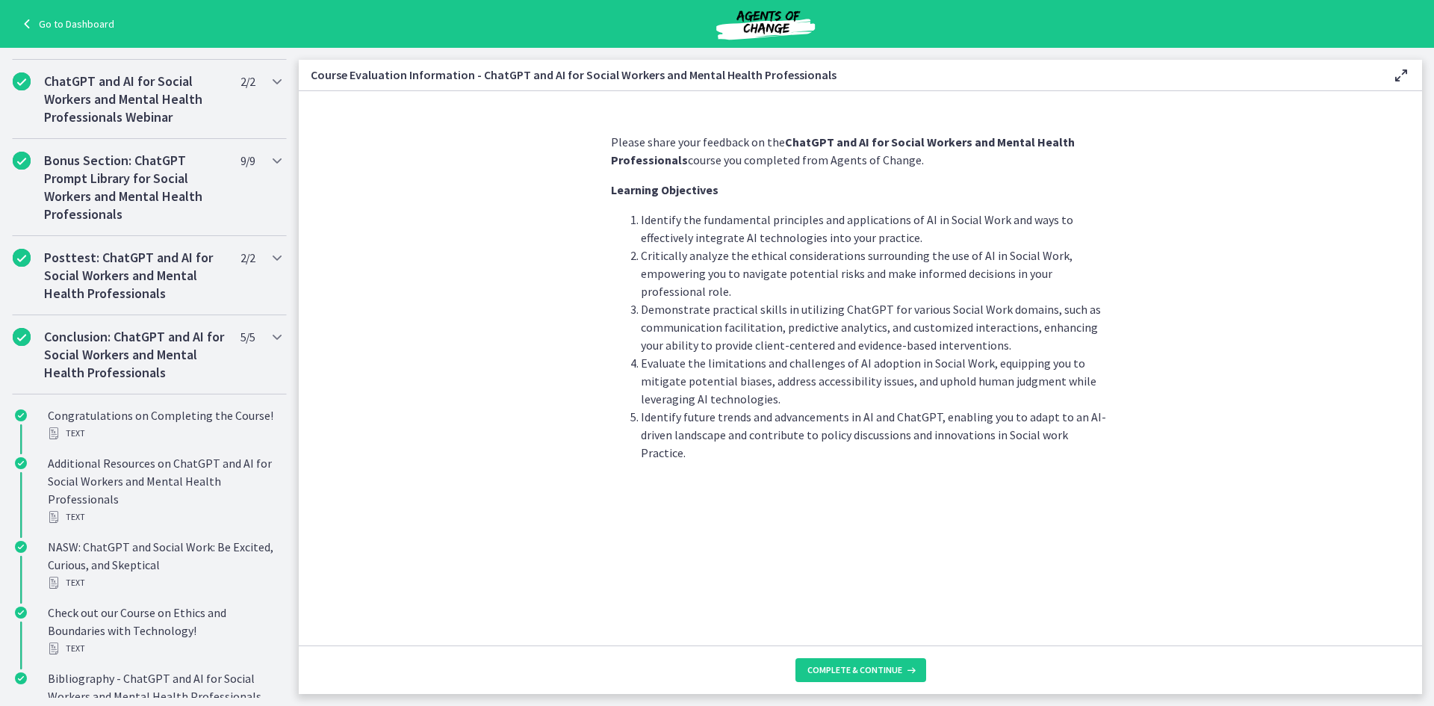
scroll to position [567, 0]
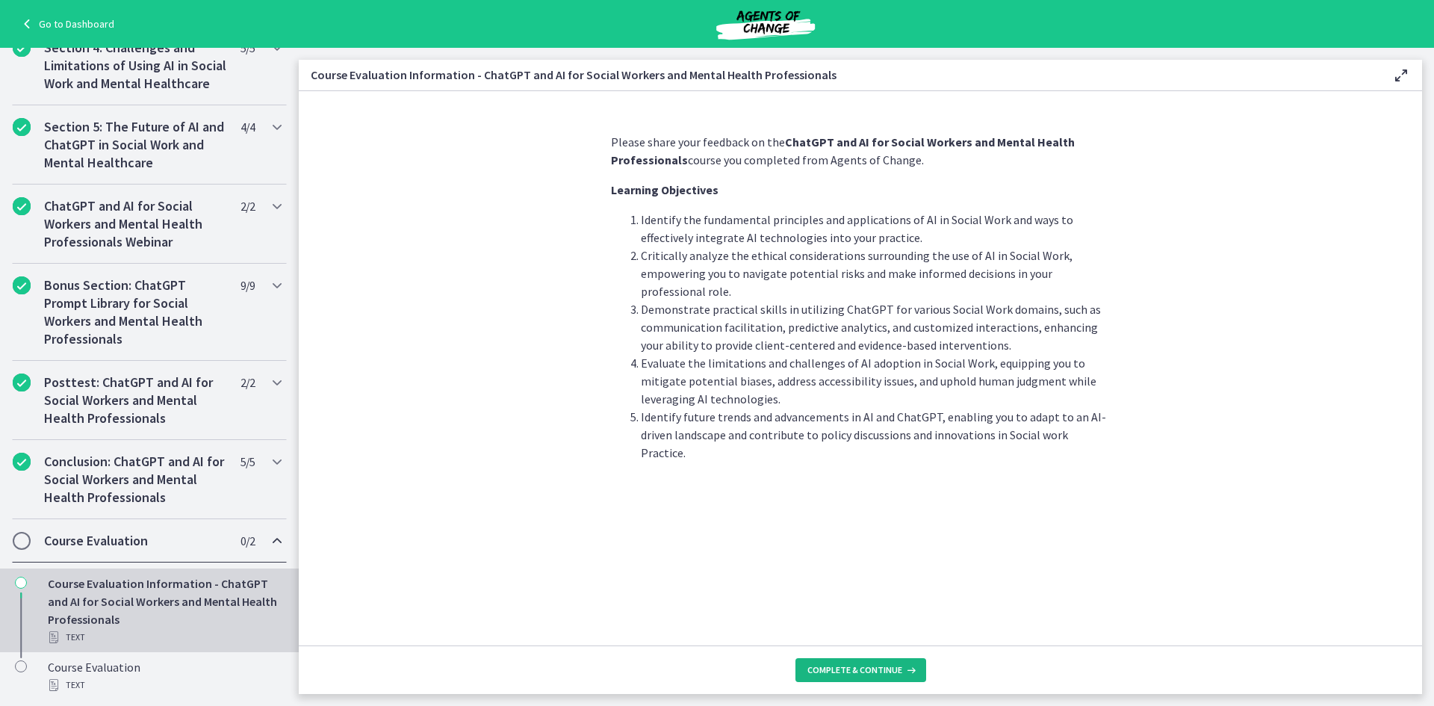
click at [893, 679] on button "Complete & continue" at bounding box center [860, 670] width 131 height 24
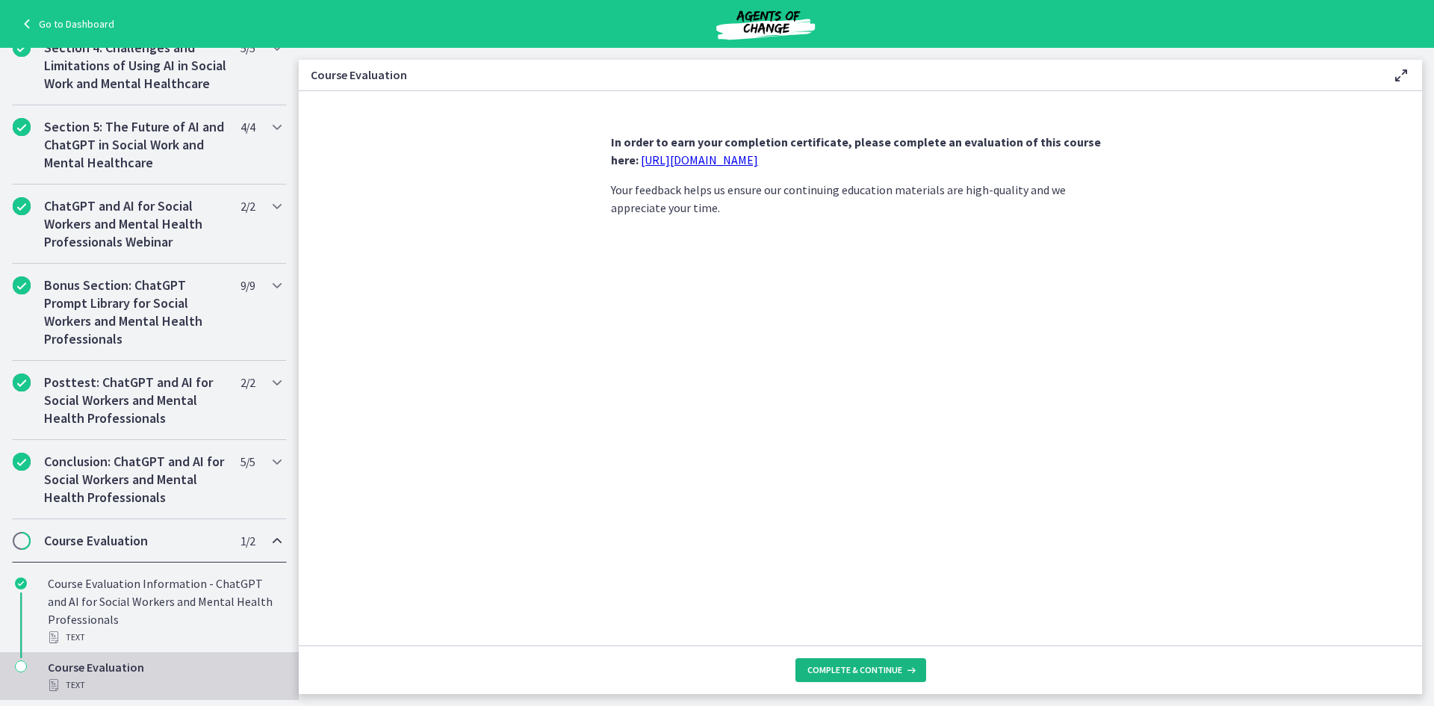
click at [897, 671] on span "Complete & continue" at bounding box center [854, 670] width 95 height 12
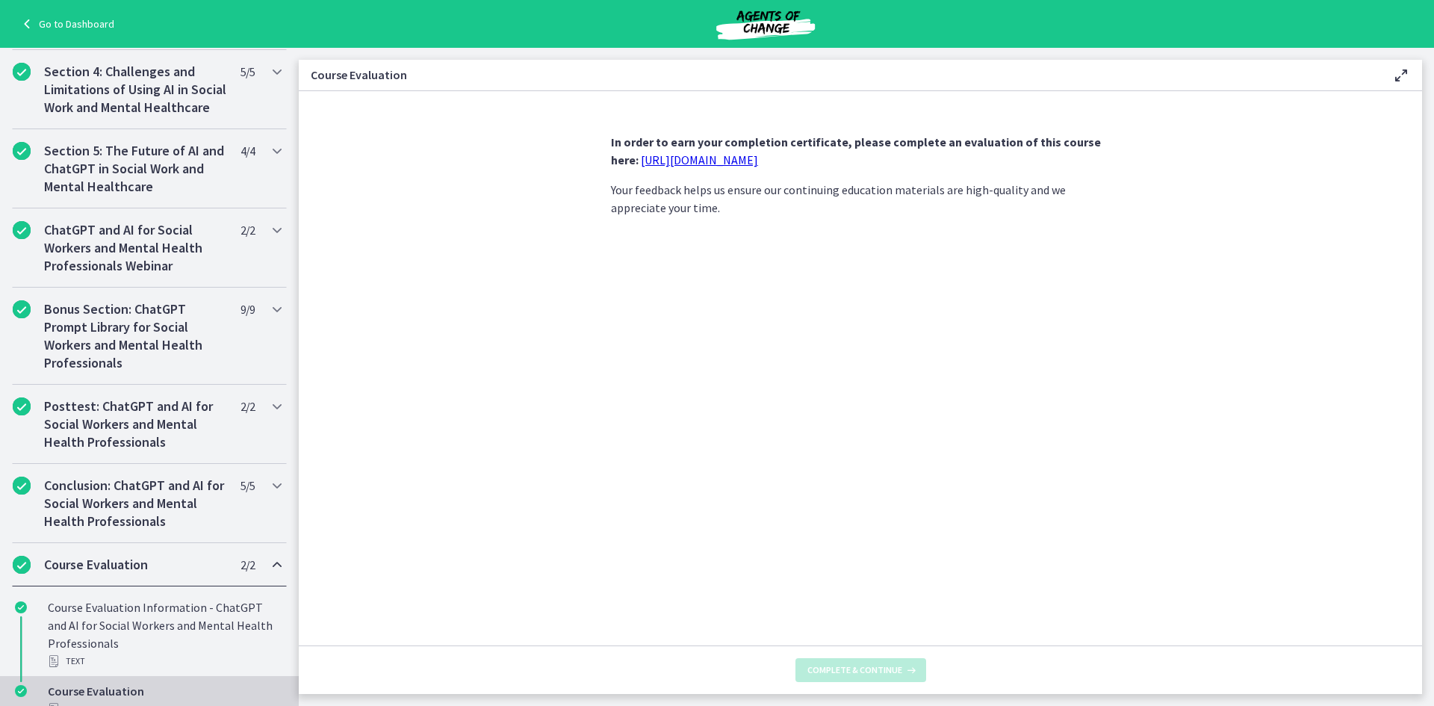
scroll to position [647, 0]
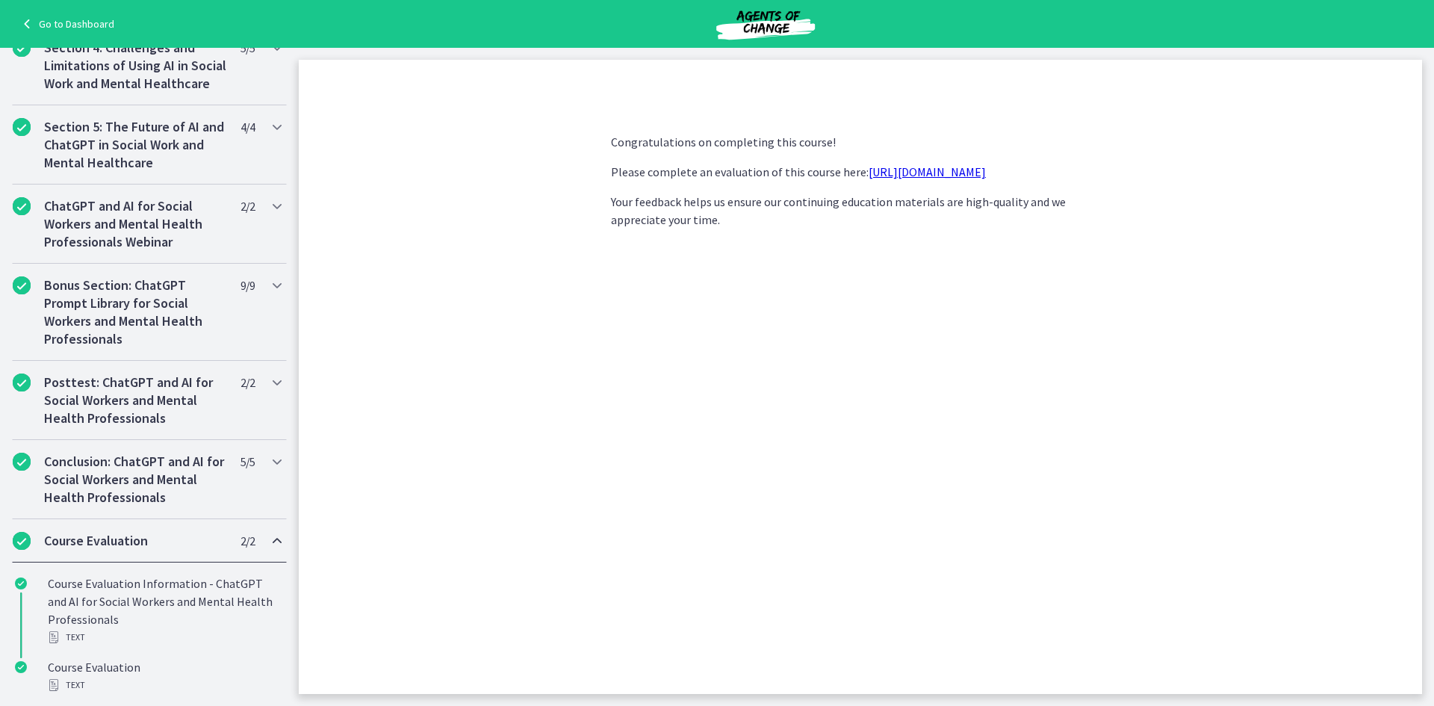
click at [910, 174] on link "[URL][DOMAIN_NAME]" at bounding box center [926, 171] width 117 height 15
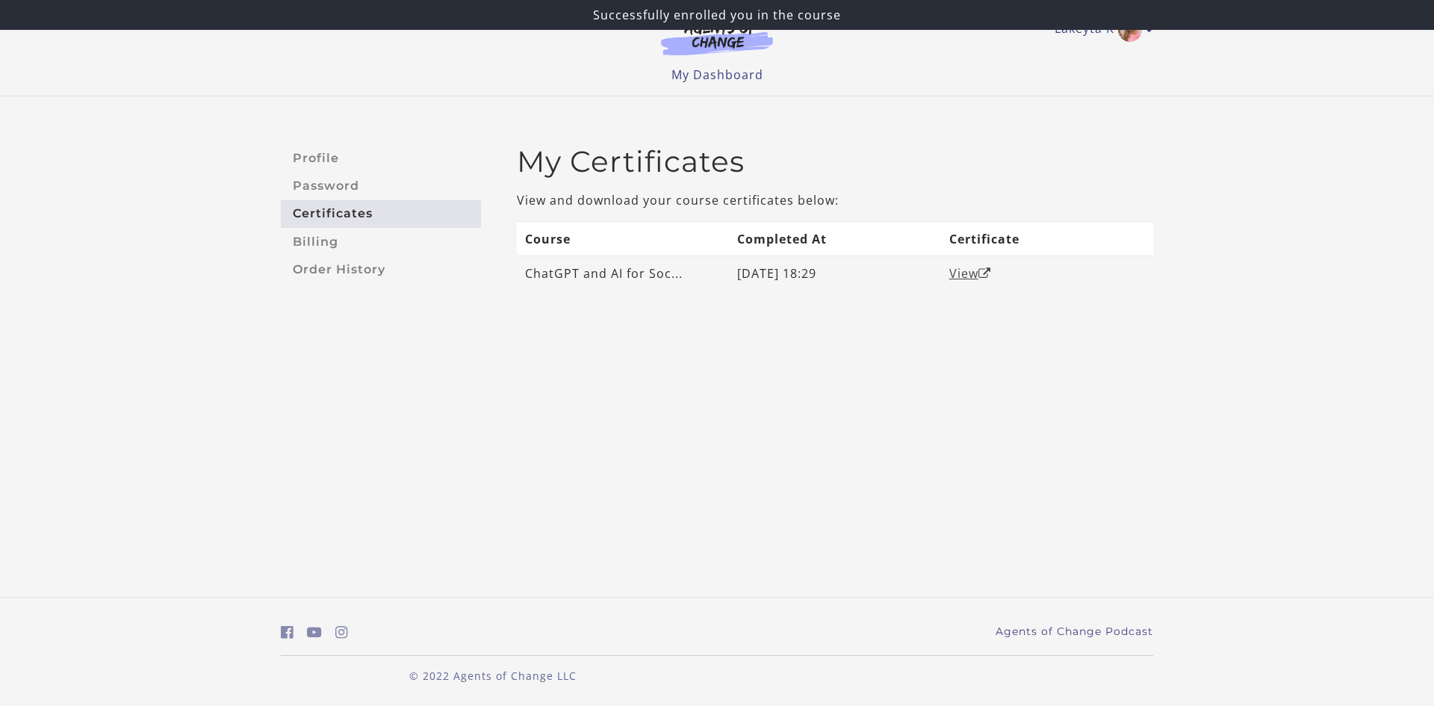
click at [963, 274] on link "View" at bounding box center [970, 273] width 42 height 16
